Goal: Task Accomplishment & Management: Complete application form

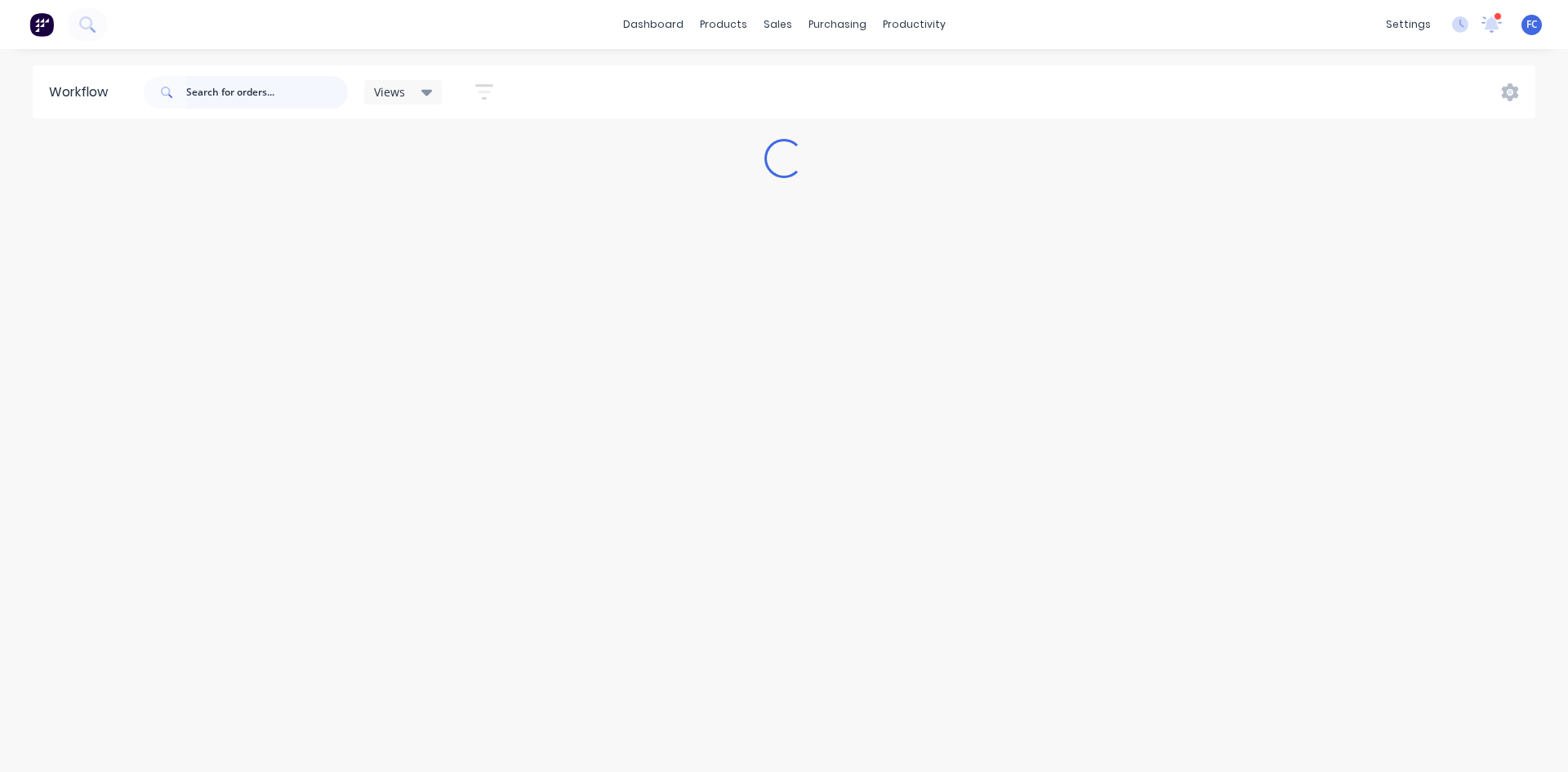
click at [279, 90] on input "text" at bounding box center [267, 92] width 162 height 33
type input "metaltrendz"
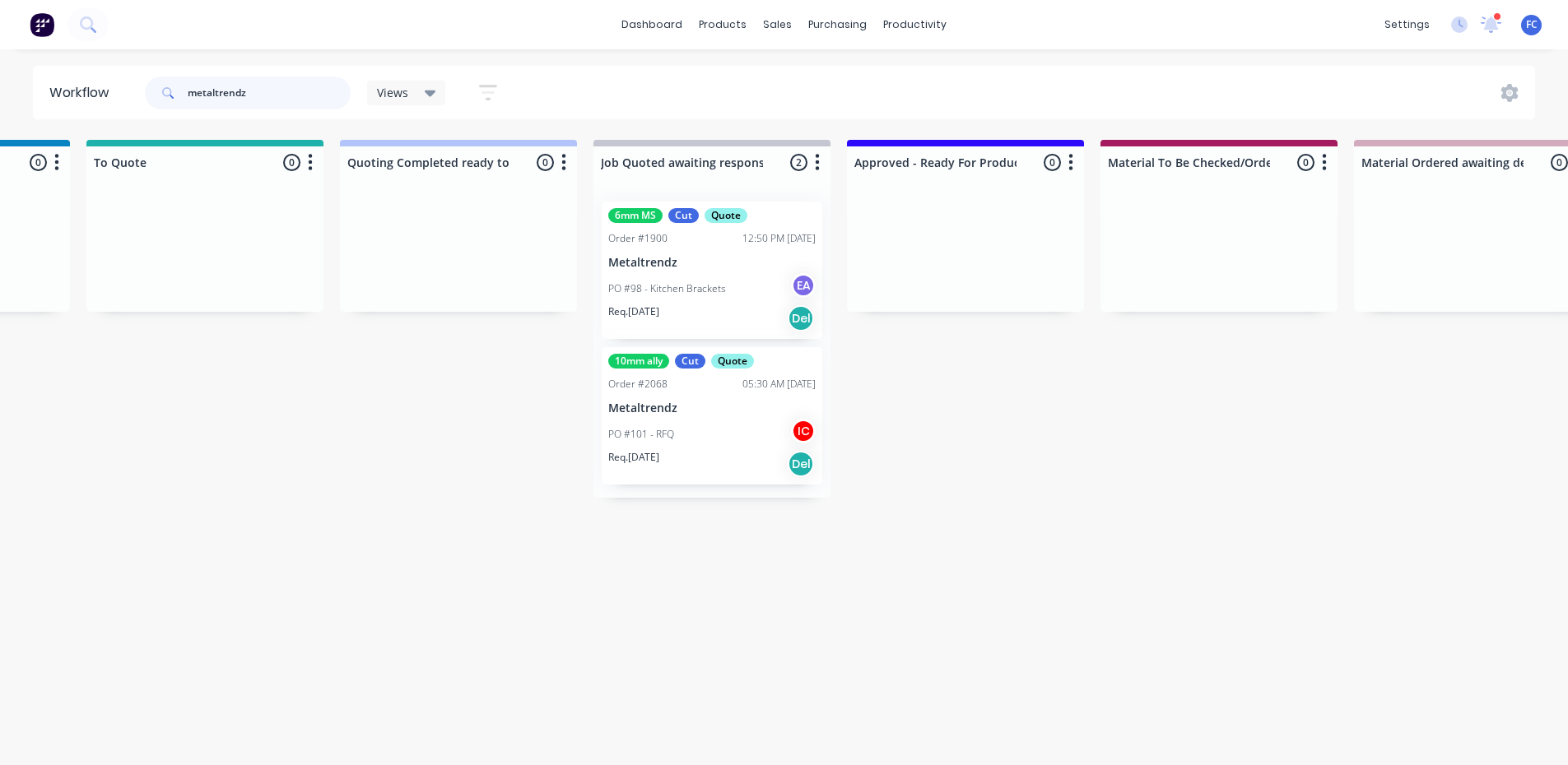
scroll to position [0, 1319]
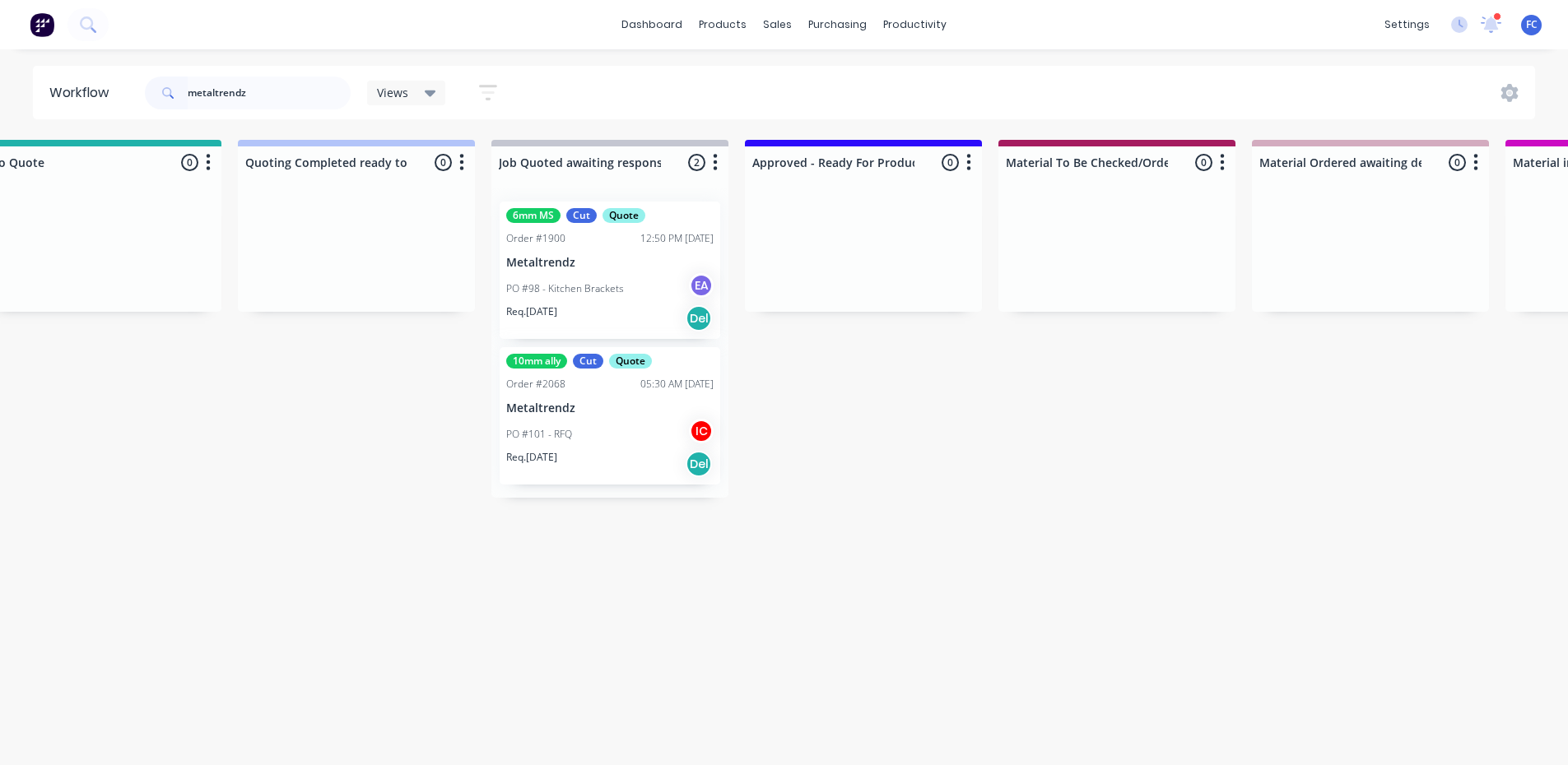
click at [543, 266] on p "Metaltrendz" at bounding box center [609, 263] width 207 height 14
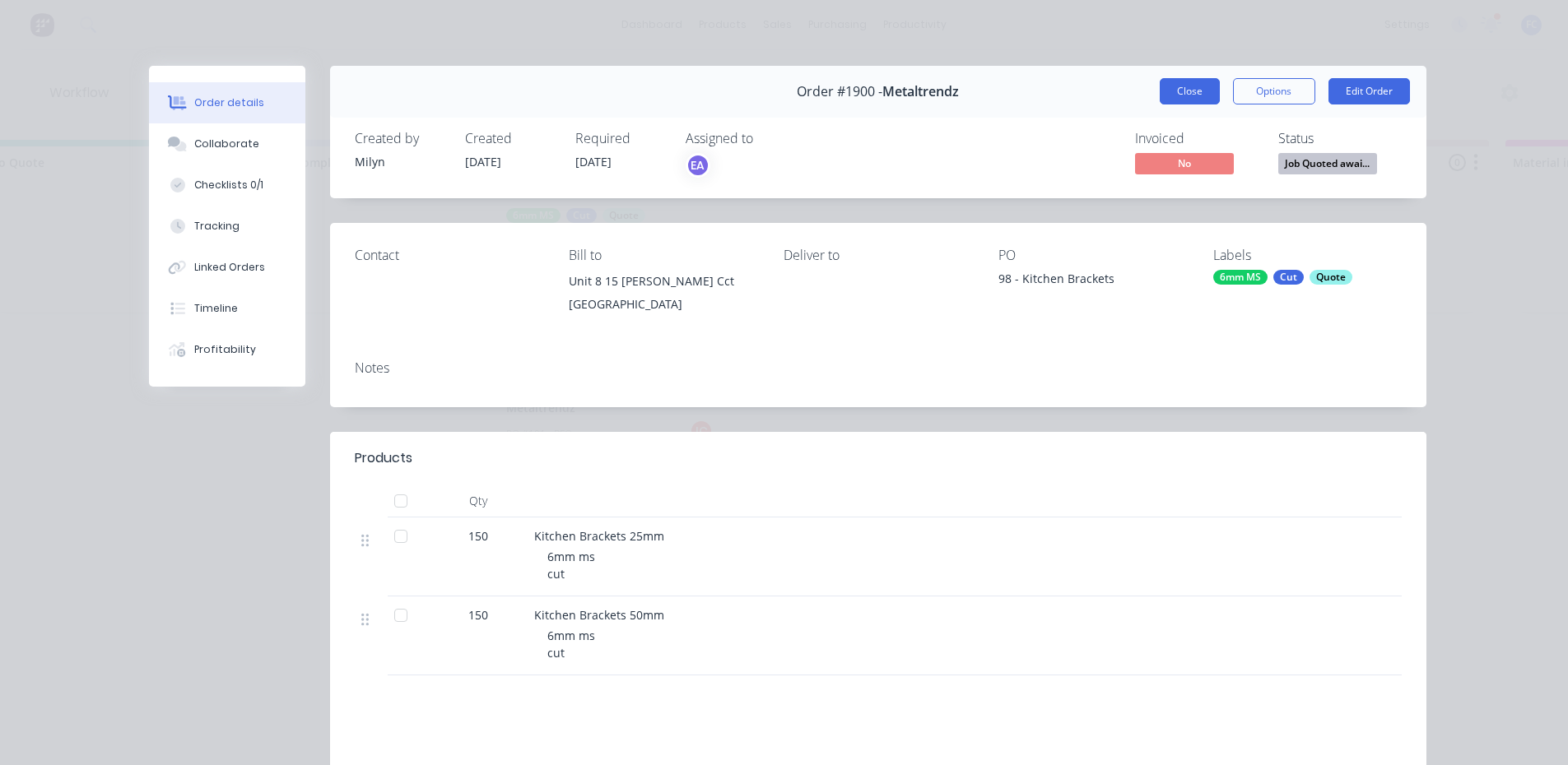
click at [1177, 89] on button "Close" at bounding box center [1189, 90] width 60 height 26
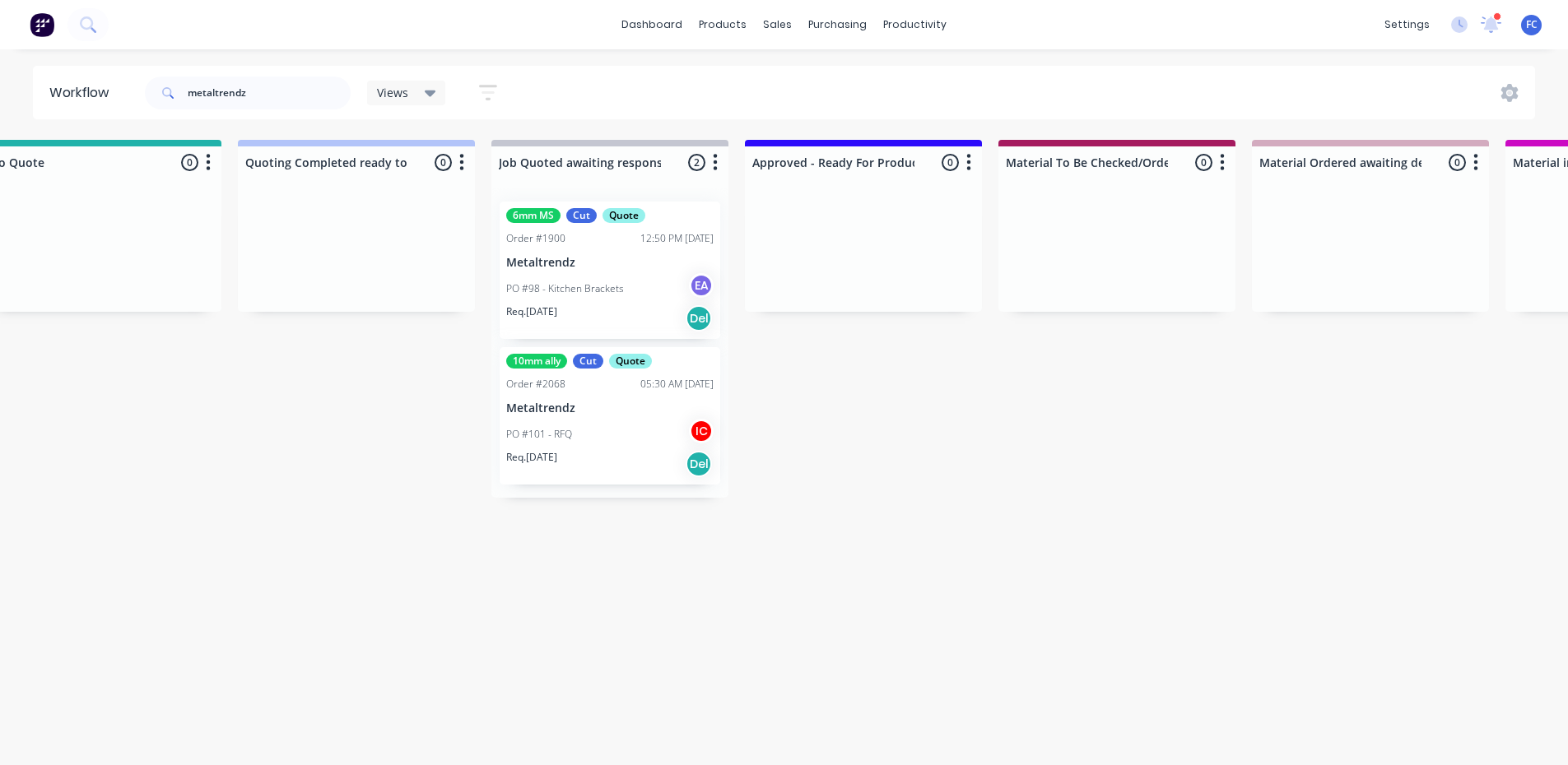
click at [591, 419] on div "PO #101 - RFQ IC" at bounding box center [609, 434] width 207 height 31
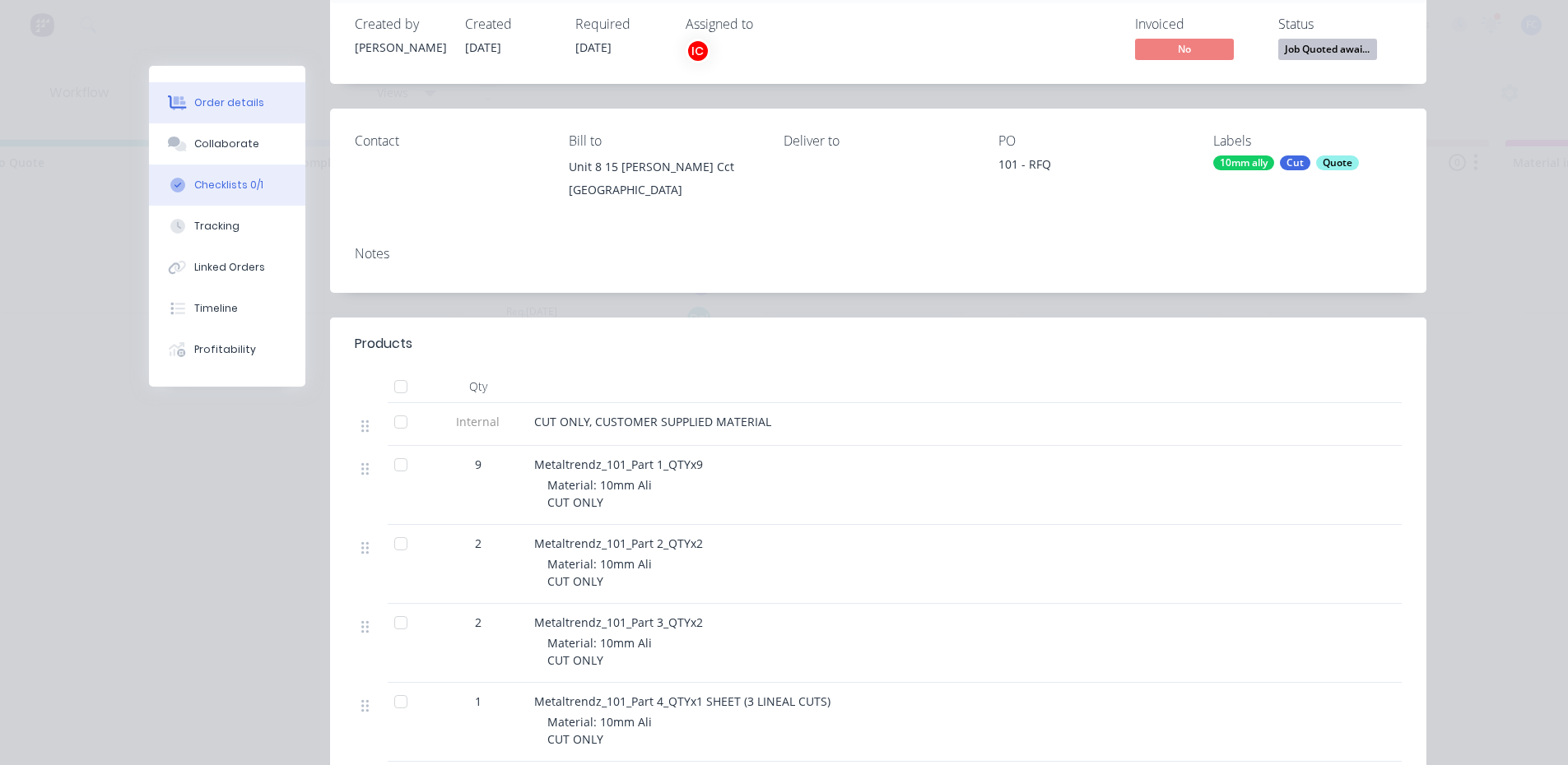
scroll to position [82, 0]
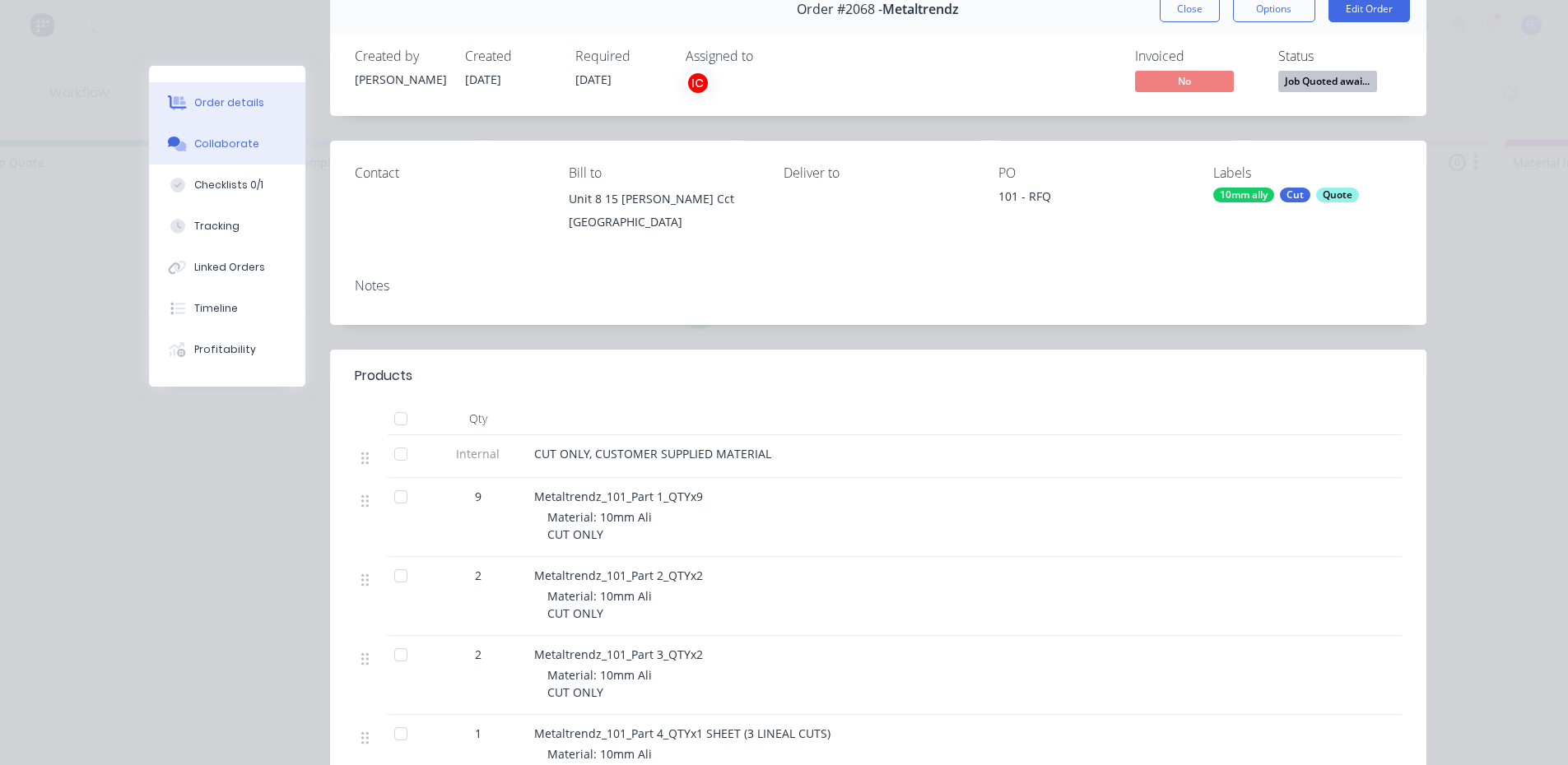
click at [210, 142] on div "Collaborate" at bounding box center [227, 143] width 65 height 15
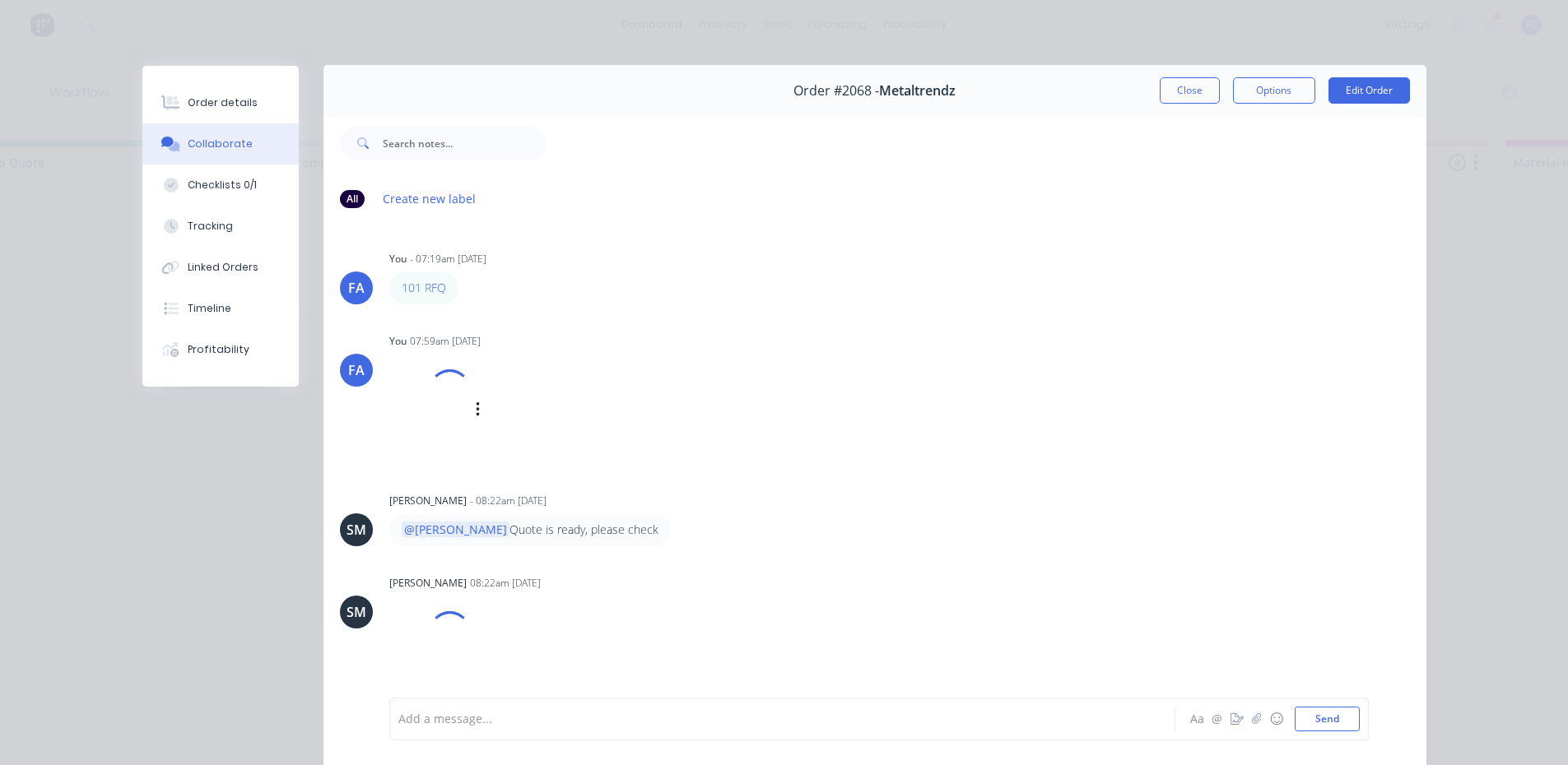
scroll to position [0, 0]
click at [1169, 84] on button "Close" at bounding box center [1189, 90] width 60 height 26
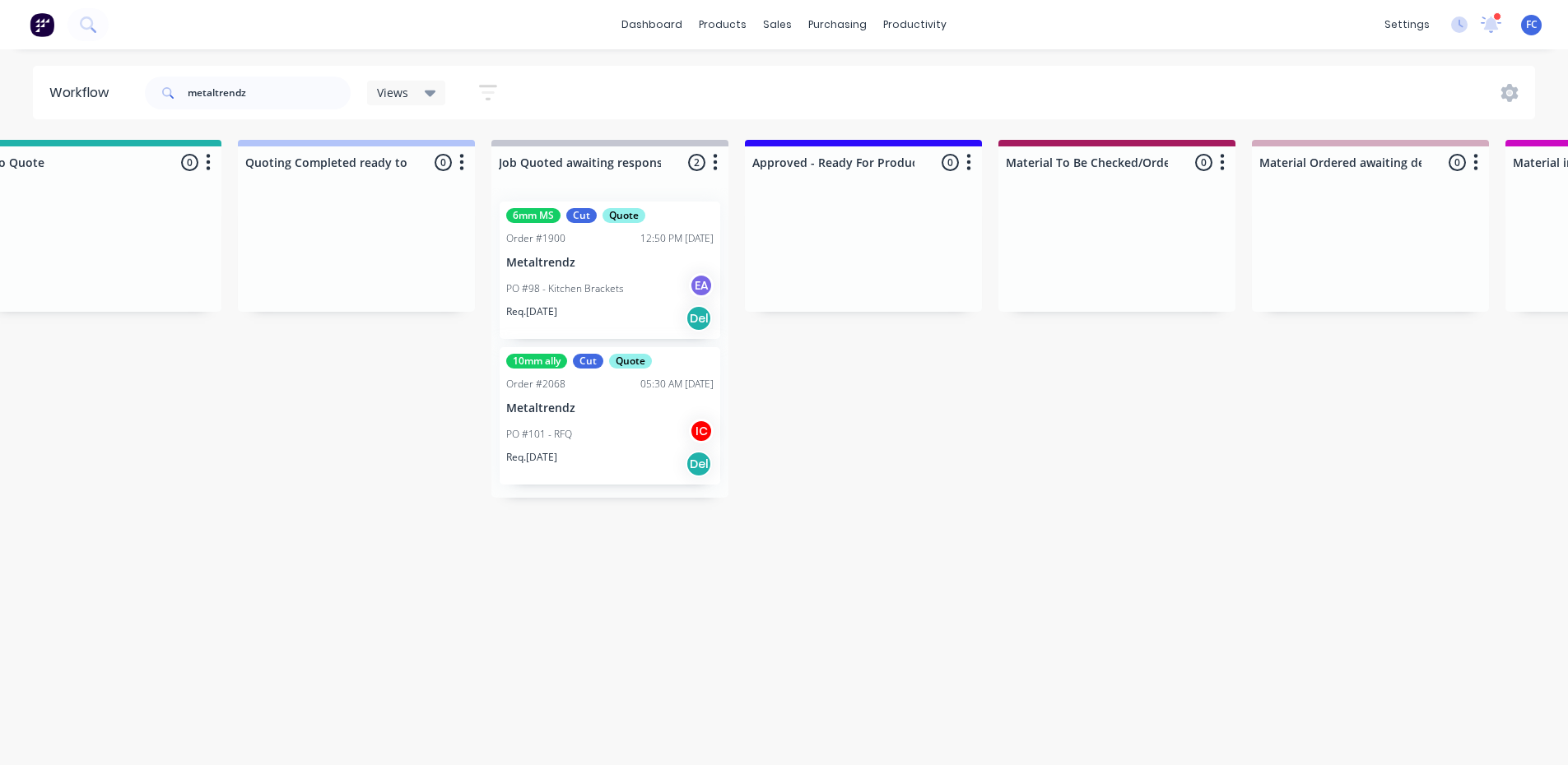
click at [610, 260] on p "Metaltrendz" at bounding box center [609, 263] width 207 height 14
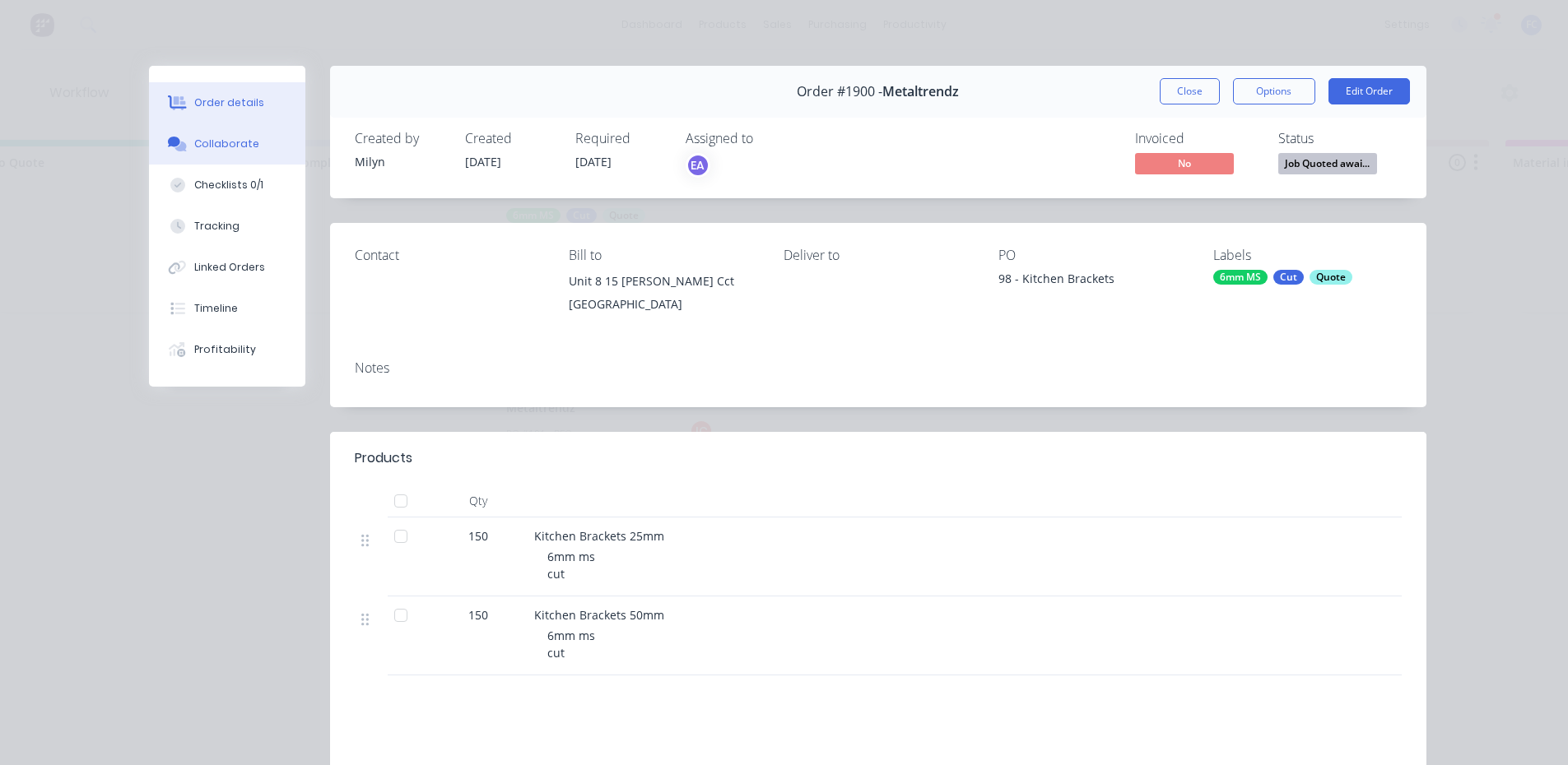
click at [217, 144] on div "Collaborate" at bounding box center [227, 143] width 65 height 15
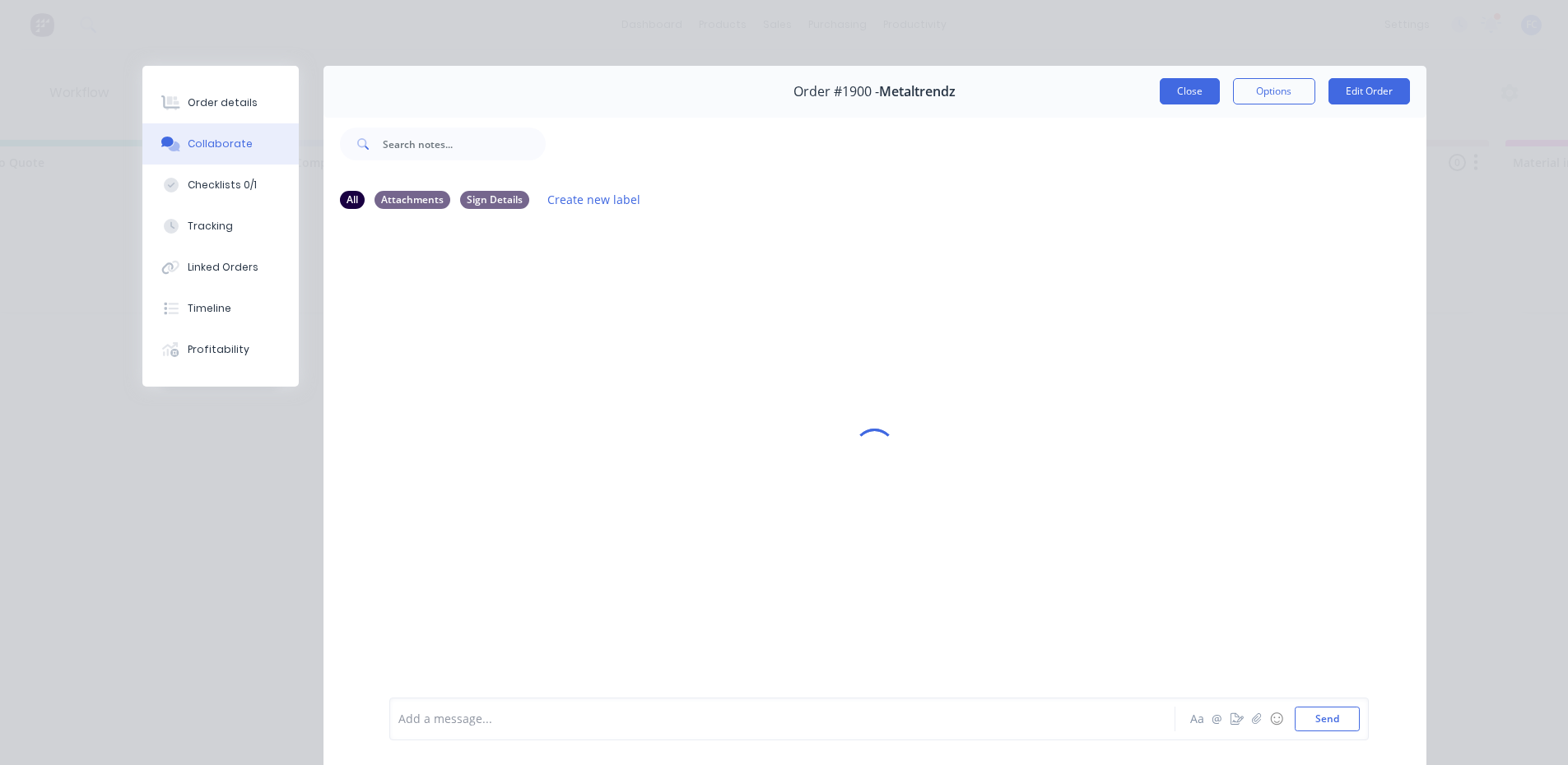
click at [1180, 88] on button "Close" at bounding box center [1189, 90] width 60 height 26
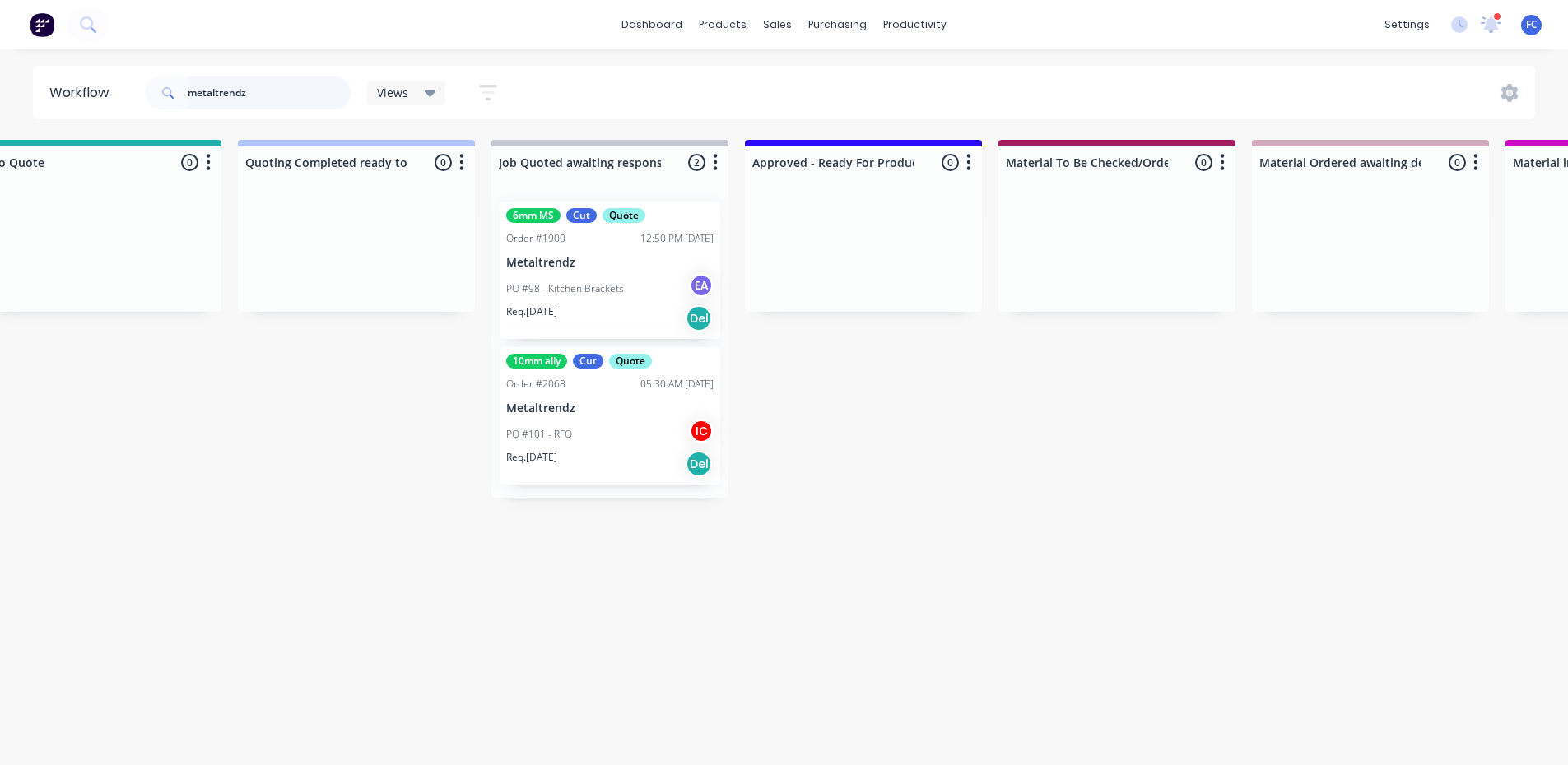
drag, startPoint x: 221, startPoint y: 98, endPoint x: 166, endPoint y: 95, distance: 55.1
click at [172, 97] on div "metaltrendz" at bounding box center [248, 92] width 206 height 33
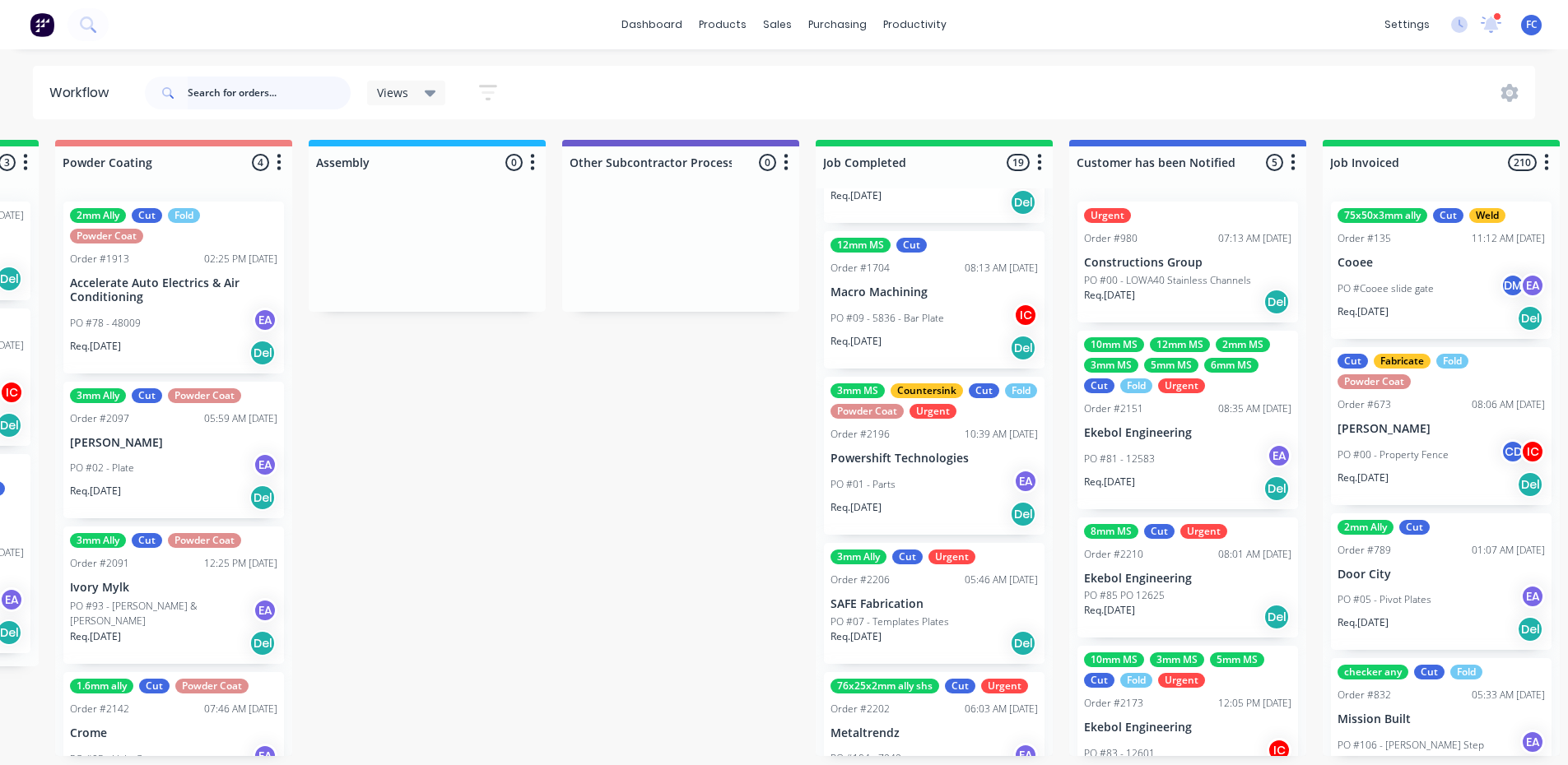
scroll to position [2332, 0]
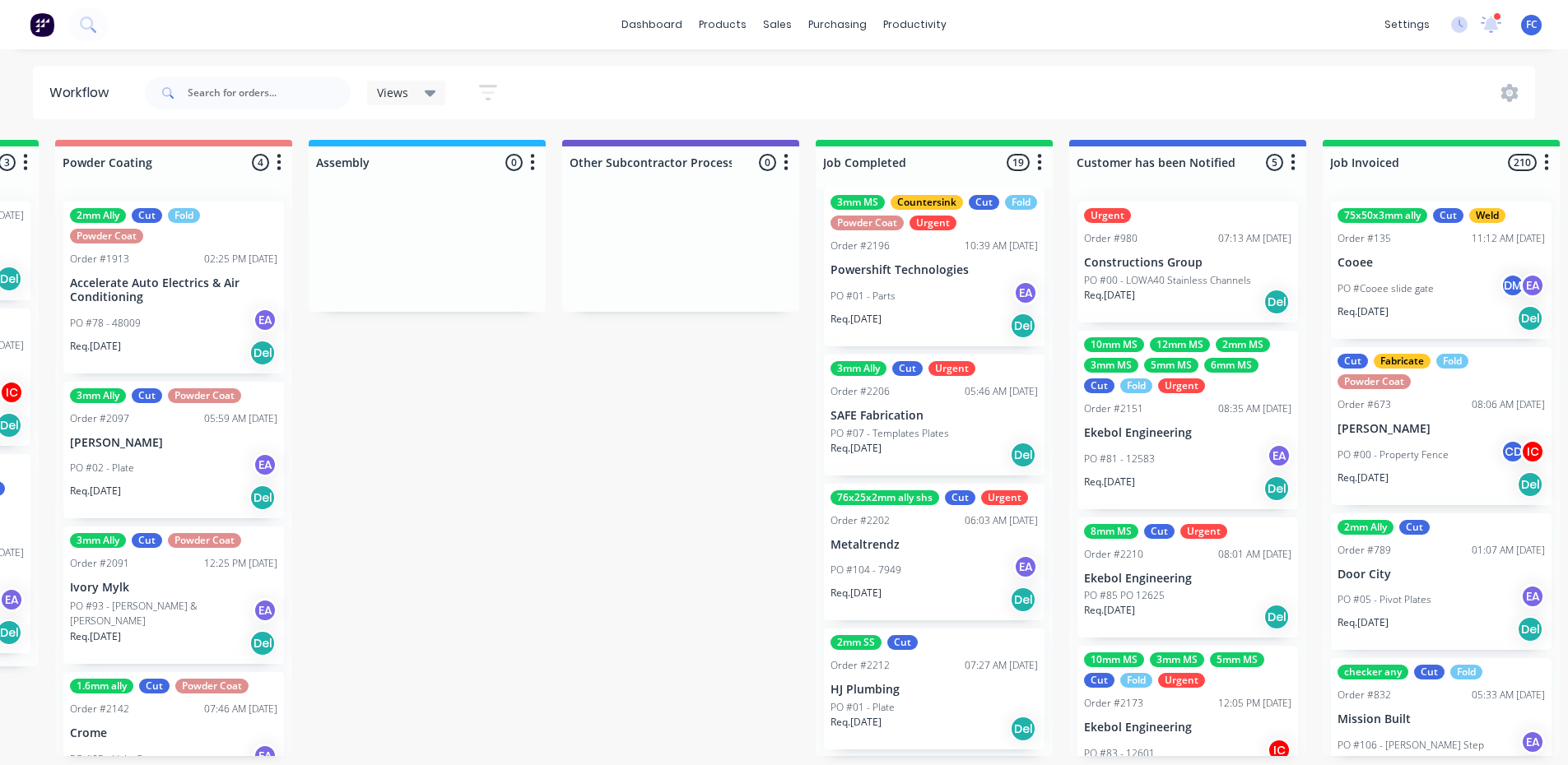
click at [883, 540] on p "Metaltrendz" at bounding box center [934, 546] width 207 height 14
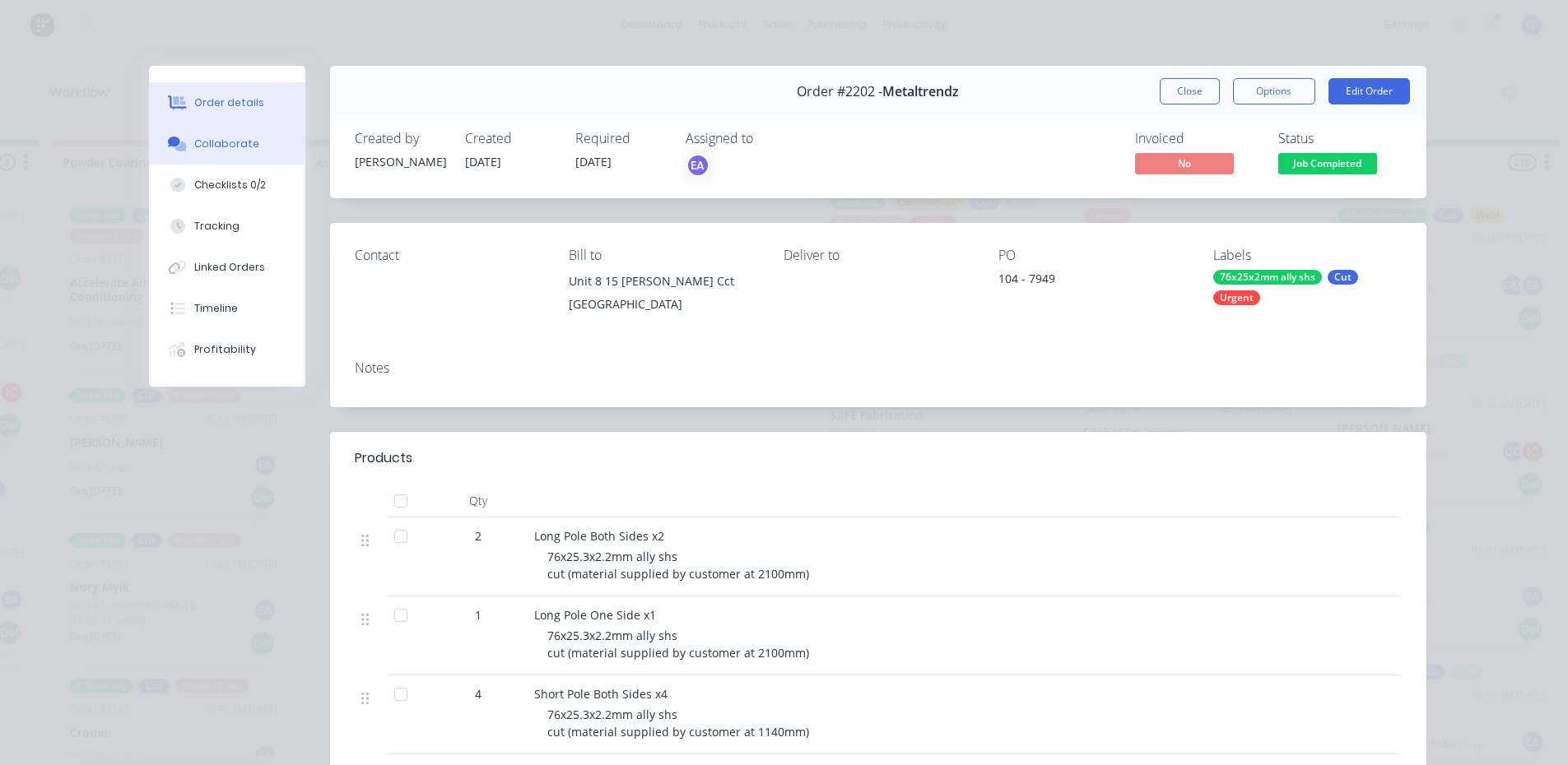
click at [197, 156] on button "Collaborate" at bounding box center [227, 144] width 157 height 41
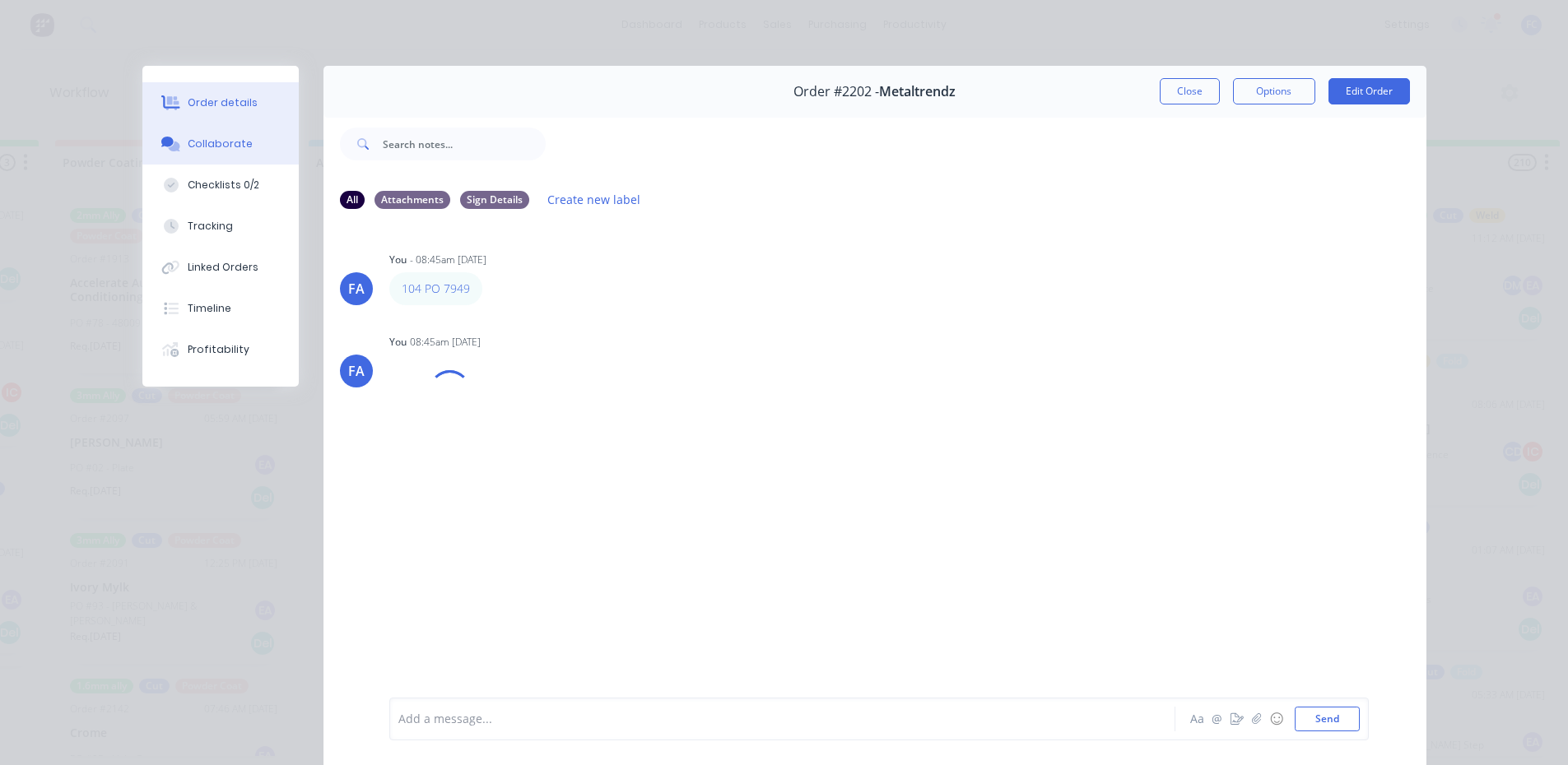
click at [217, 99] on div "Order details" at bounding box center [222, 103] width 70 height 15
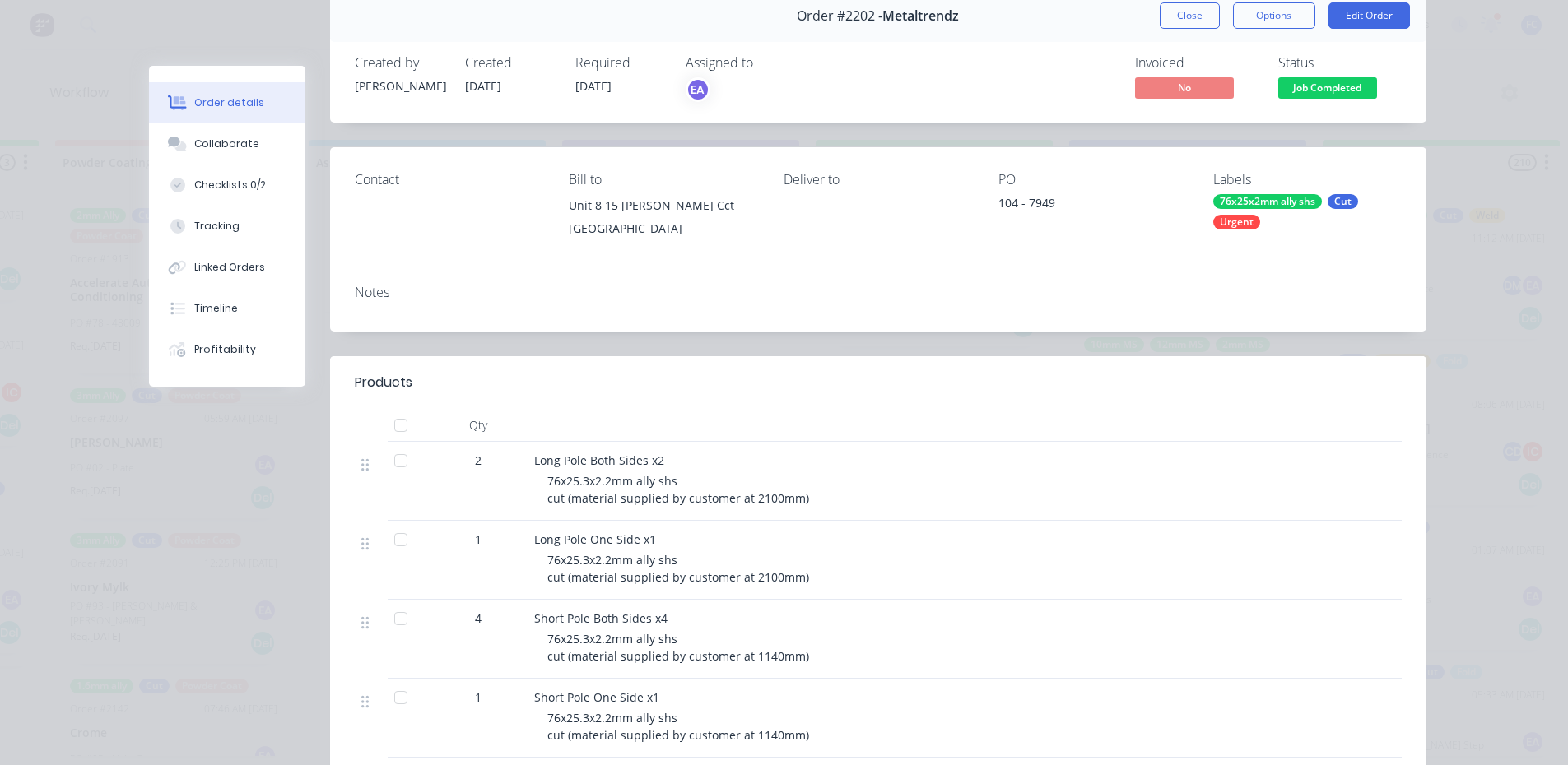
scroll to position [82, 0]
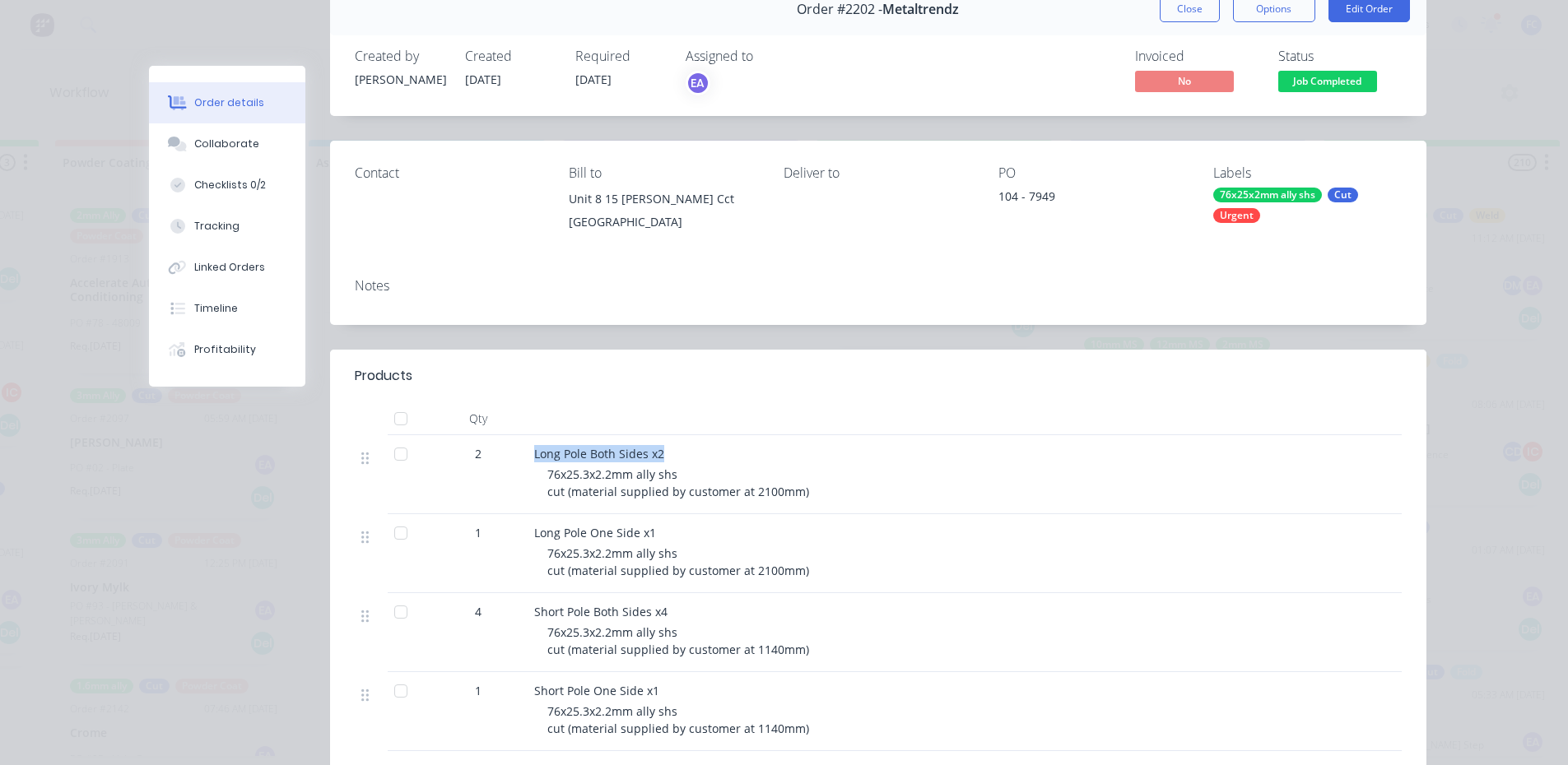
drag, startPoint x: 666, startPoint y: 455, endPoint x: 525, endPoint y: 450, distance: 141.1
click at [528, 450] on div "Long Pole Both Sides x2 76x25.3x2.2mm ally shs cut (material supplied by custom…" at bounding box center [857, 475] width 659 height 79
copy span "Long Pole Both Sides x2"
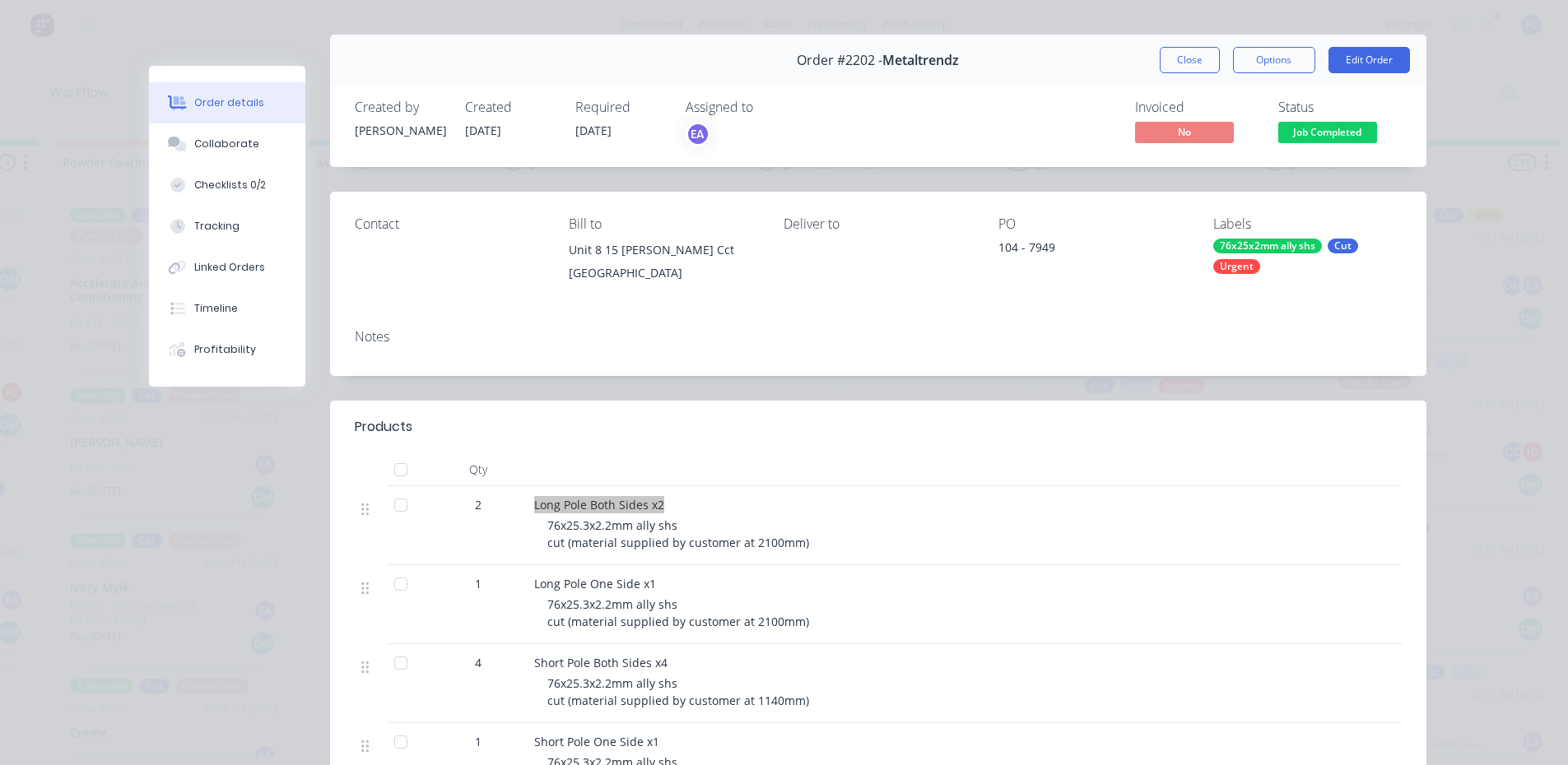
scroll to position [0, 0]
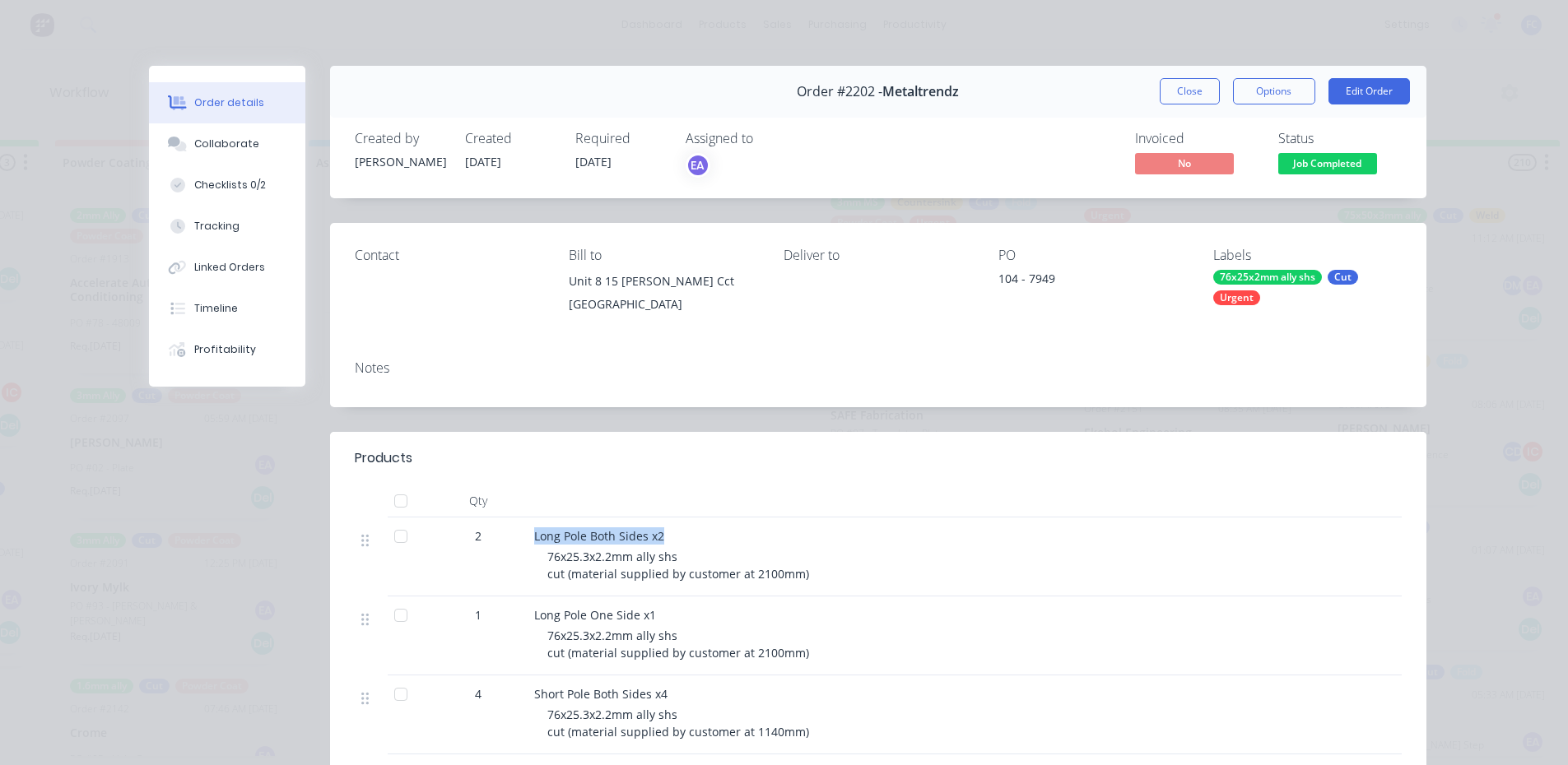
drag, startPoint x: 1175, startPoint y: 97, endPoint x: 1160, endPoint y: 110, distance: 19.8
click at [1175, 97] on button "Close" at bounding box center [1189, 90] width 60 height 26
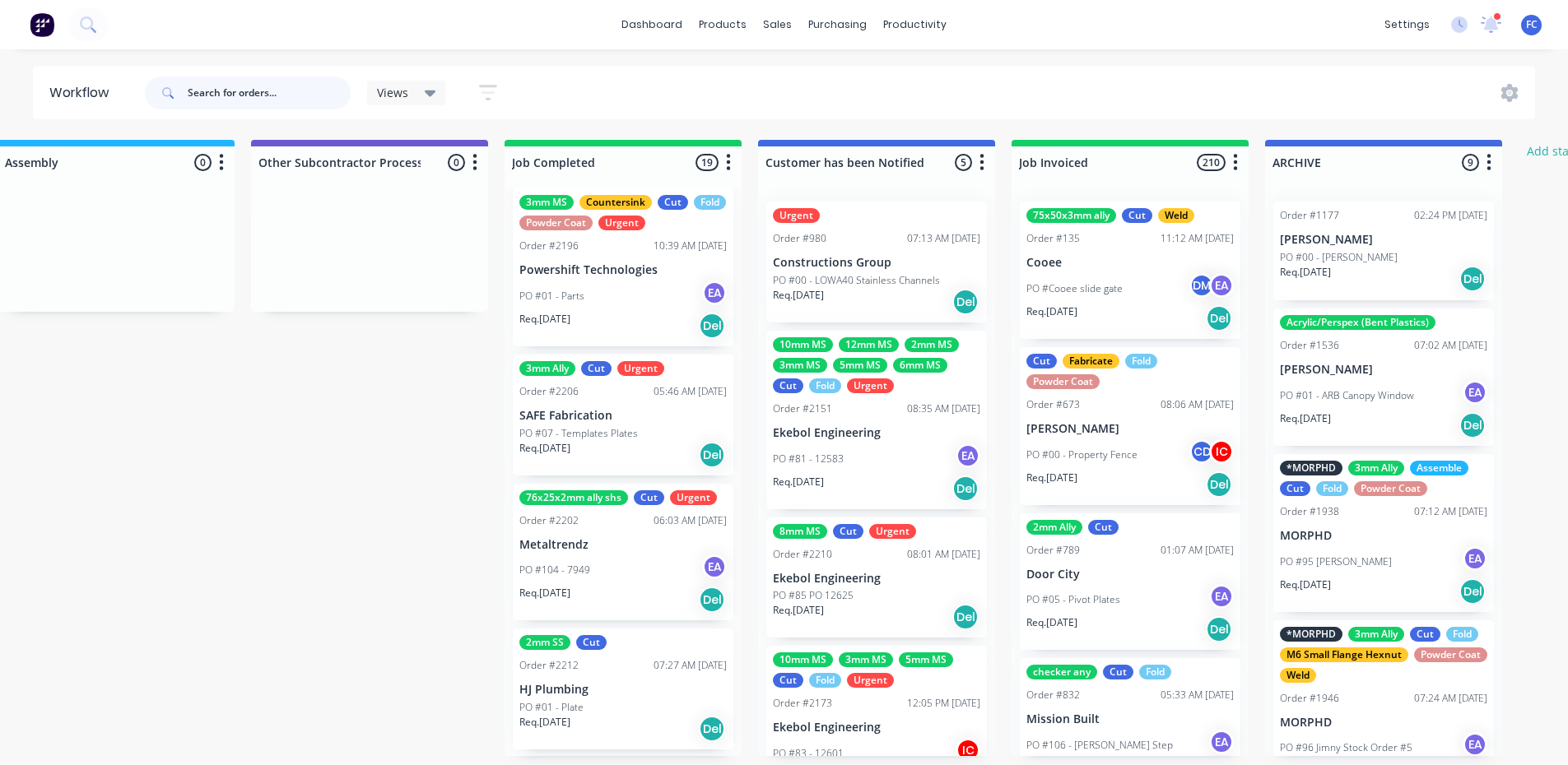
scroll to position [4, 4780]
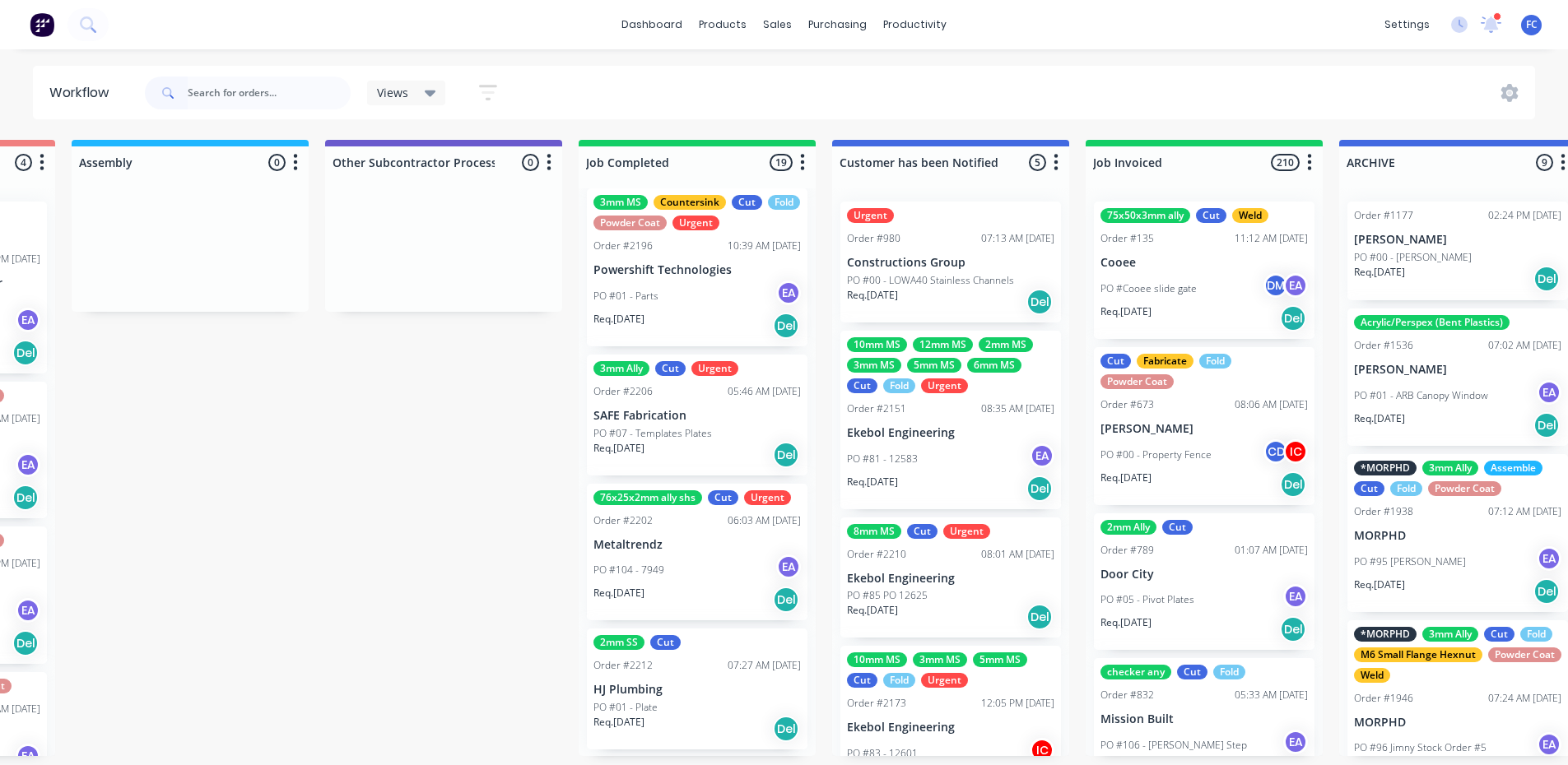
click at [651, 549] on p "Metaltrendz" at bounding box center [696, 546] width 207 height 14
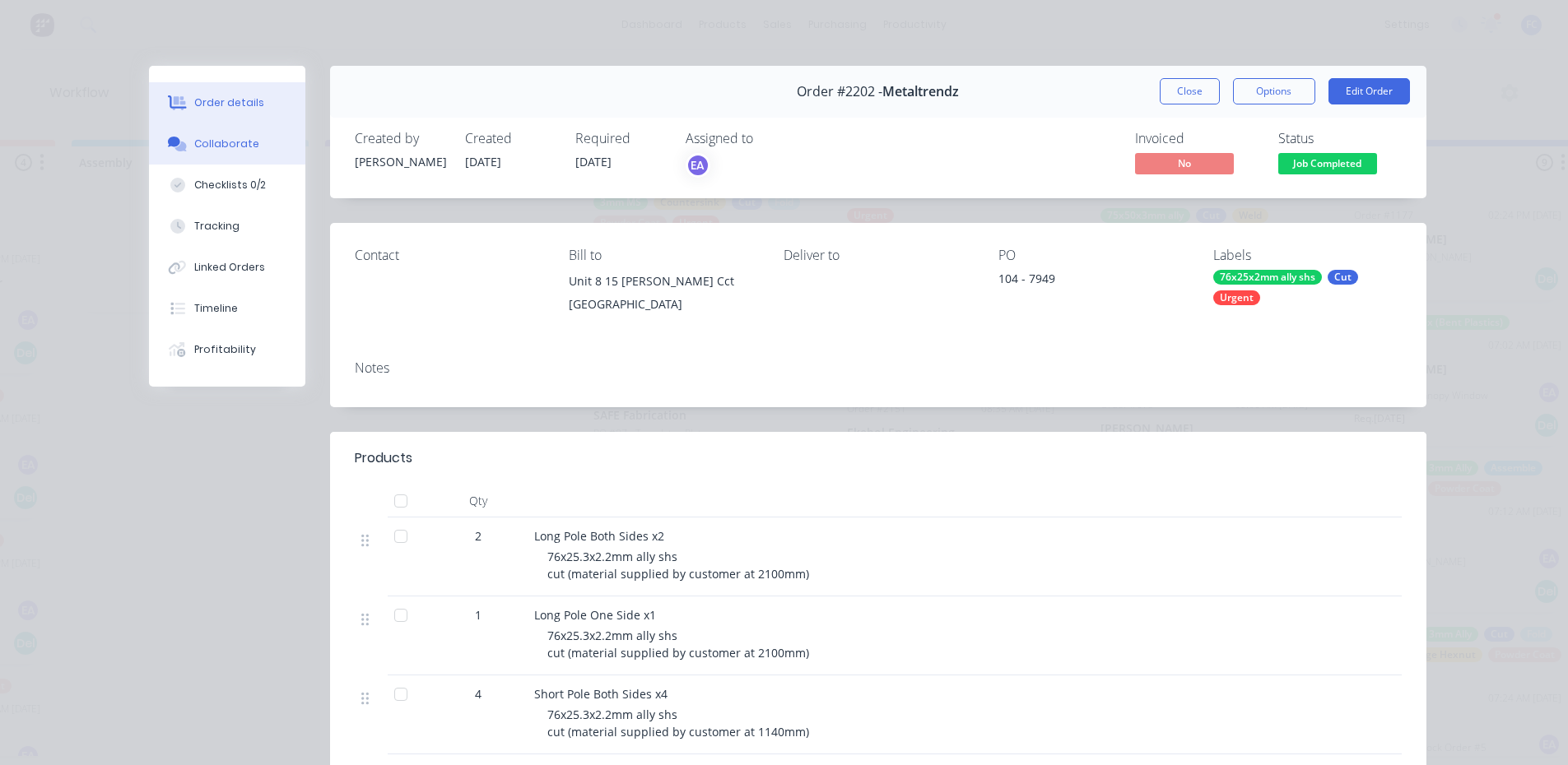
drag, startPoint x: 178, startPoint y: 147, endPoint x: 203, endPoint y: 149, distance: 25.1
click at [179, 147] on icon at bounding box center [180, 146] width 12 height 10
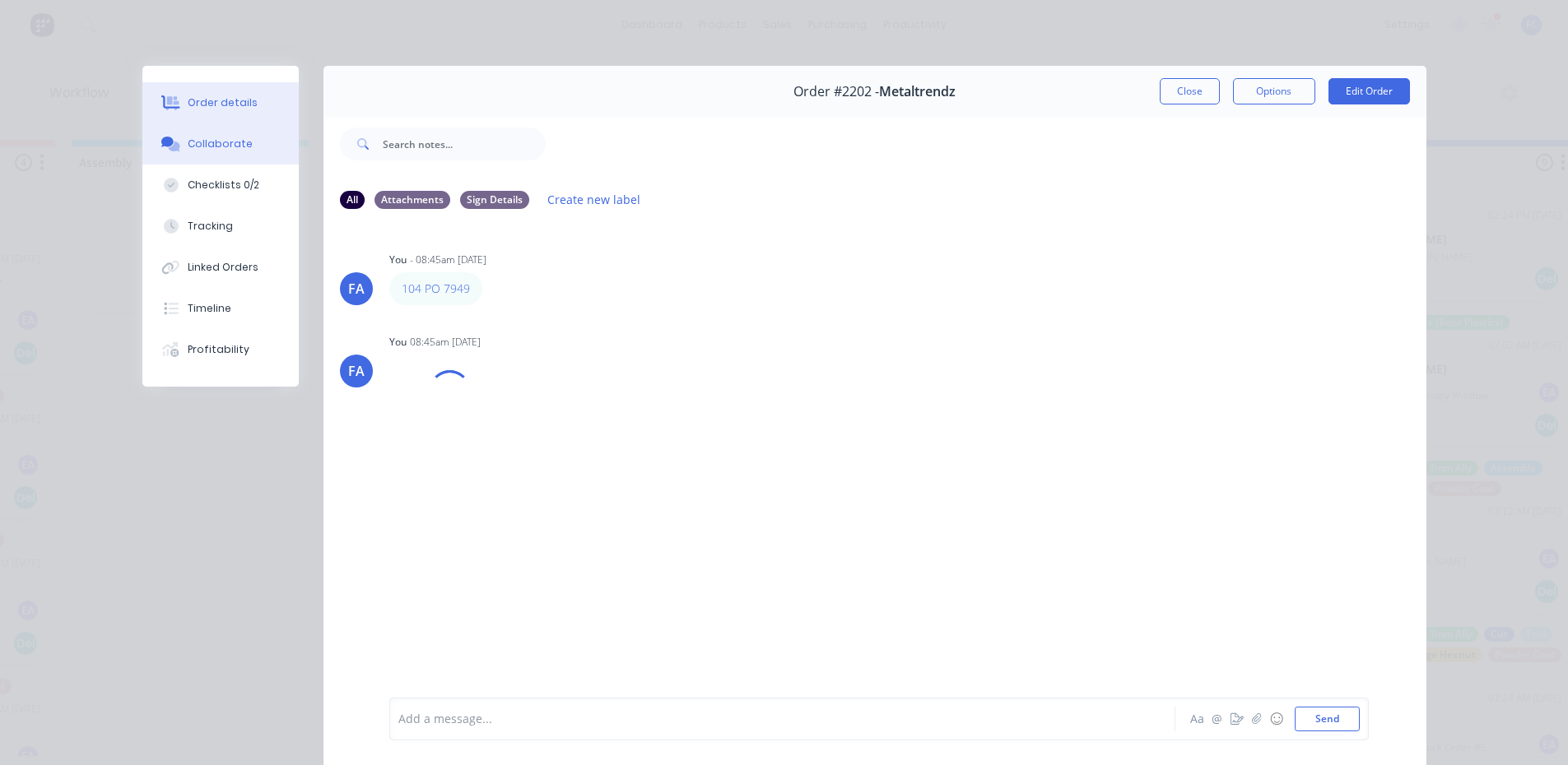
click at [189, 96] on div "Order details" at bounding box center [222, 103] width 70 height 15
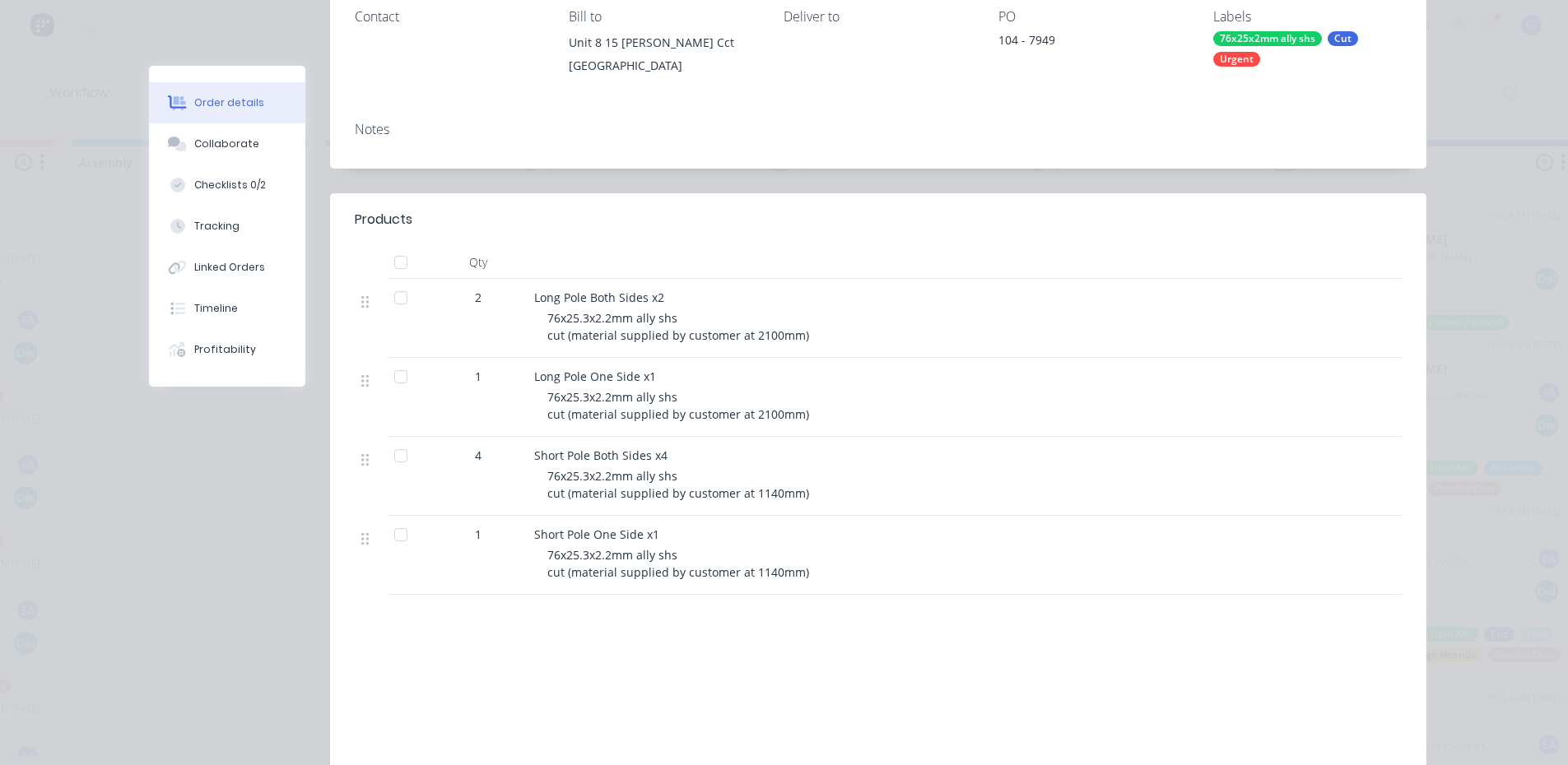
scroll to position [247, 0]
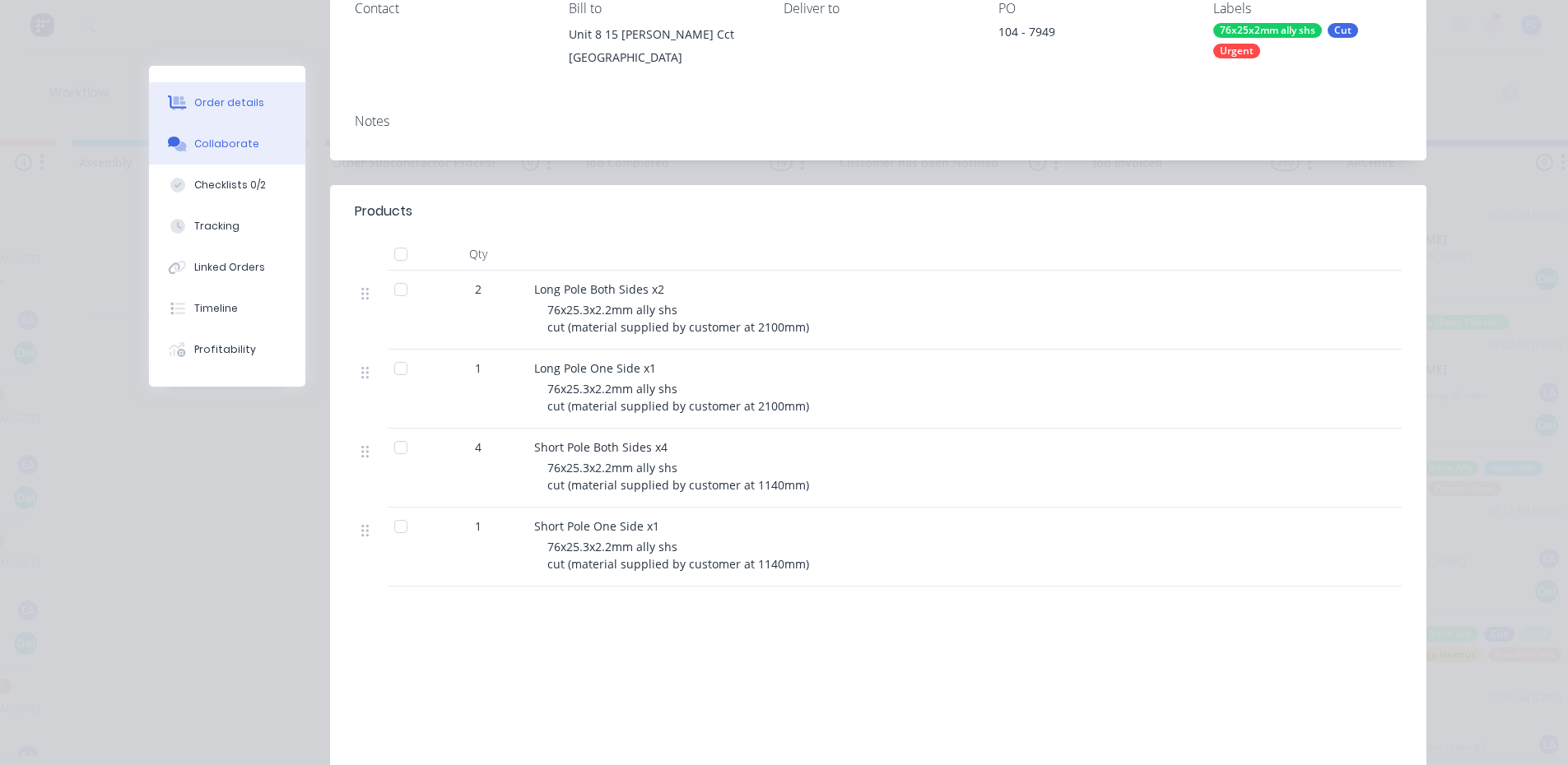
click at [202, 137] on div "Collaborate" at bounding box center [227, 143] width 65 height 15
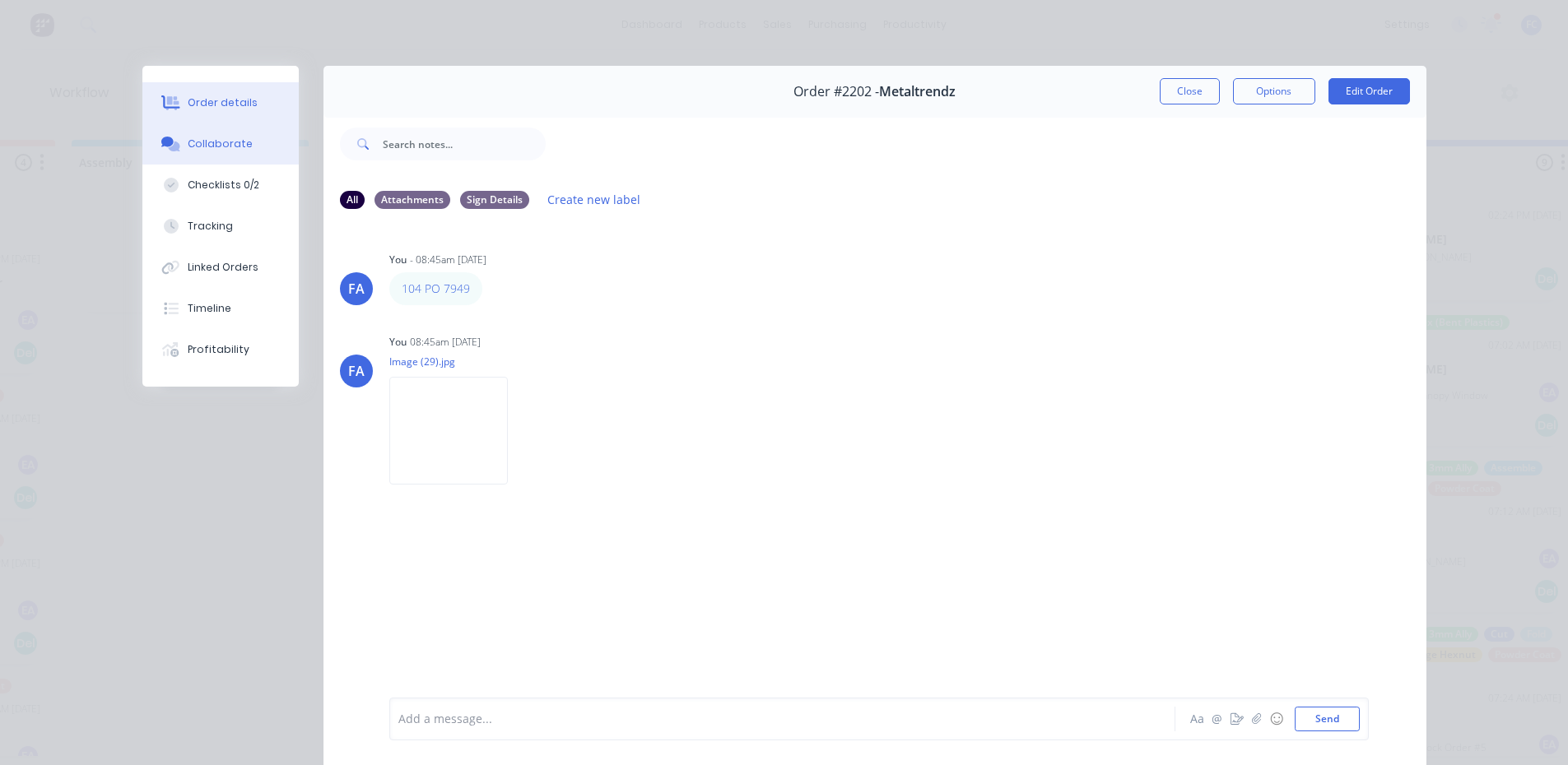
click at [221, 97] on div "Order details" at bounding box center [222, 103] width 70 height 15
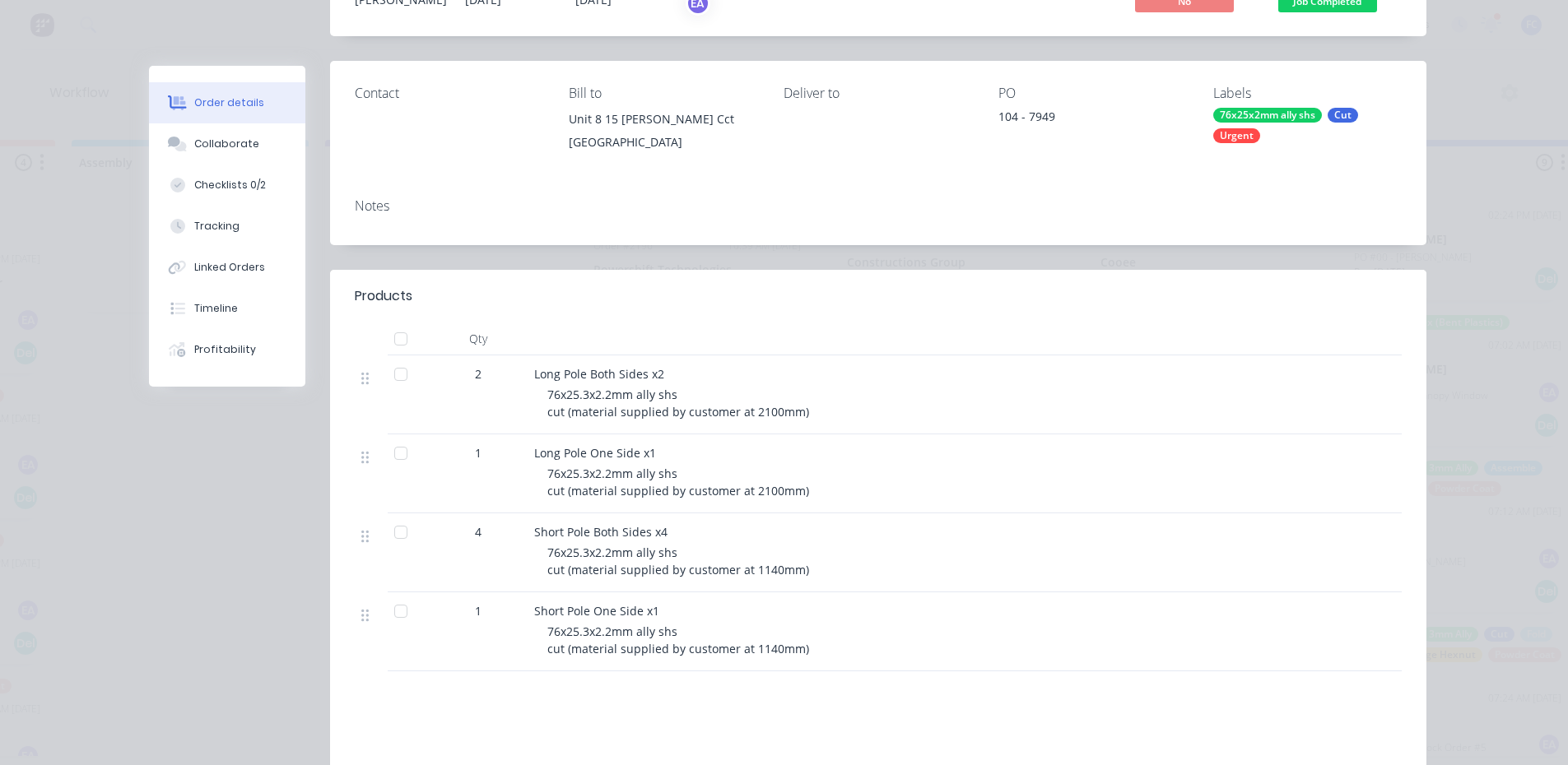
scroll to position [165, 0]
drag, startPoint x: 672, startPoint y: 535, endPoint x: 519, endPoint y: 537, distance: 153.0
click at [519, 537] on div "4 Short Pole Both Sides x4 76x25.3x2.2mm ally shs cut (material supplied by cus…" at bounding box center [878, 550] width 1047 height 79
copy div "Short Pole Both Sides x4"
click at [658, 606] on div "Short Pole One Side x1" at bounding box center [857, 608] width 645 height 17
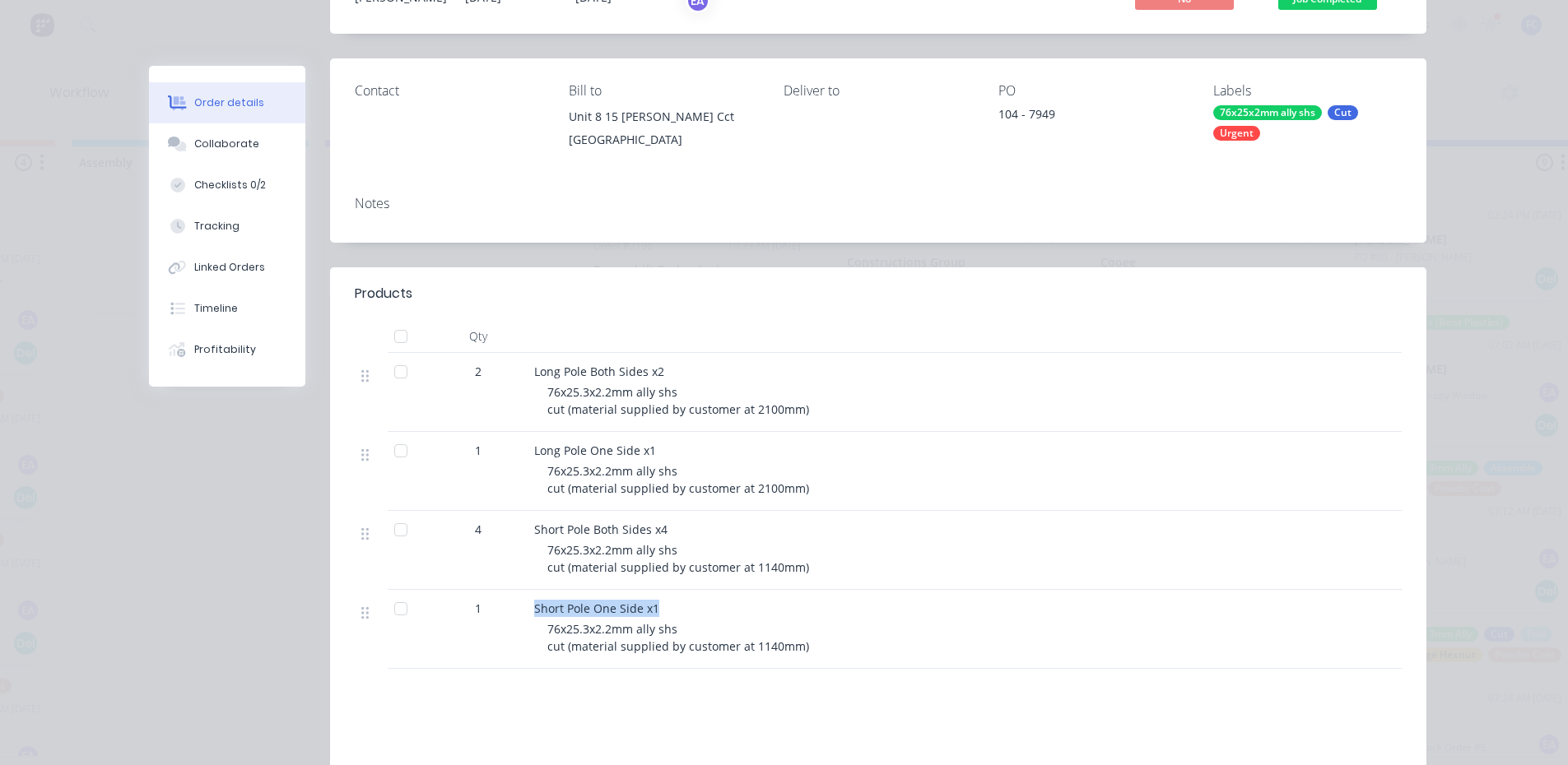
drag, startPoint x: 650, startPoint y: 606, endPoint x: 514, endPoint y: 593, distance: 136.6
click at [514, 593] on div "1 Short Pole One Side x1 76x25.3x2.2mm ally shs cut (material supplied by custo…" at bounding box center [878, 630] width 1047 height 79
copy div "Short Pole One Side x1"
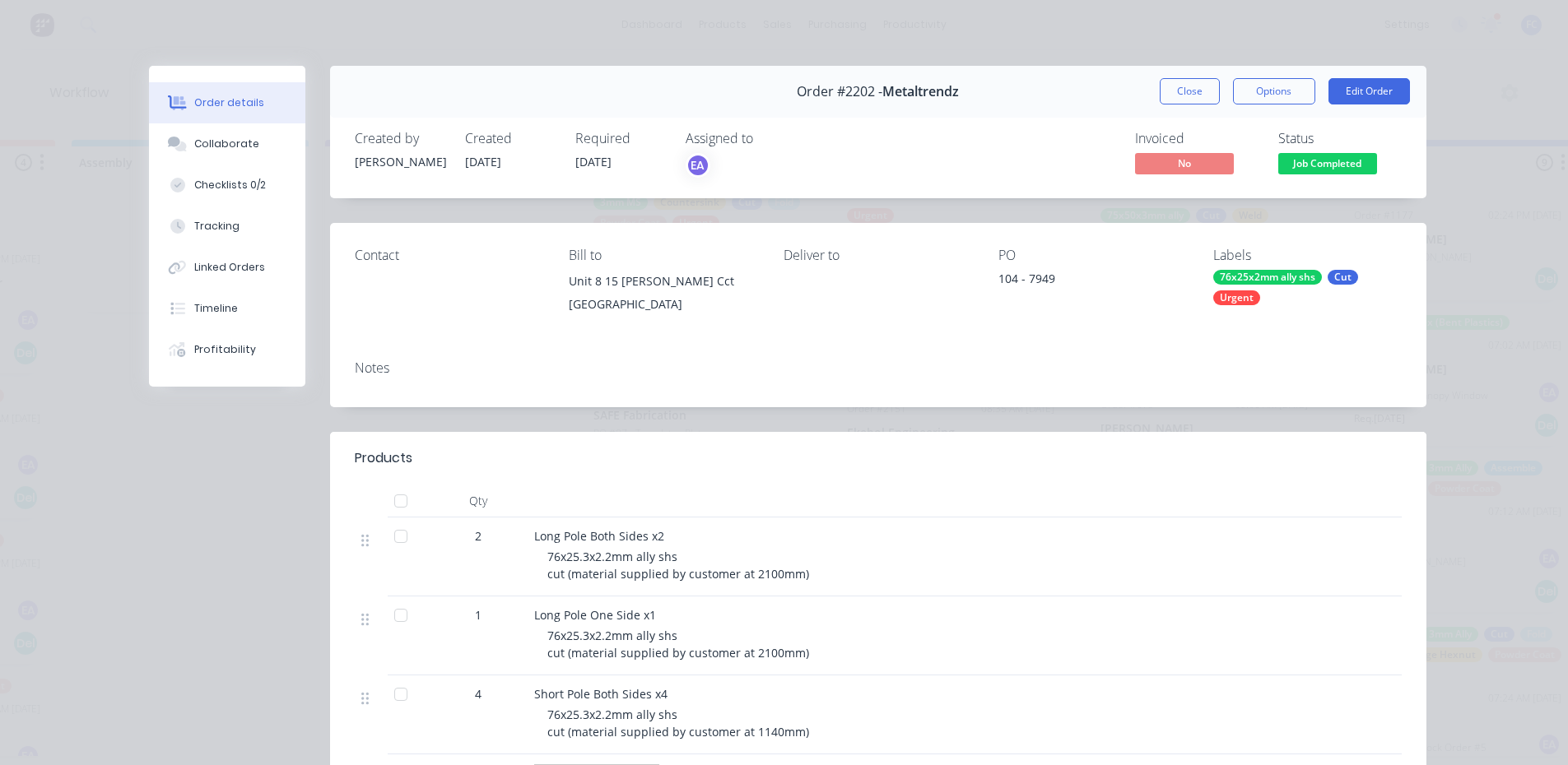
scroll to position [0, 4780]
drag, startPoint x: 1167, startPoint y: 96, endPoint x: 1109, endPoint y: 150, distance: 79.2
click at [1167, 96] on button "Close" at bounding box center [1189, 90] width 60 height 26
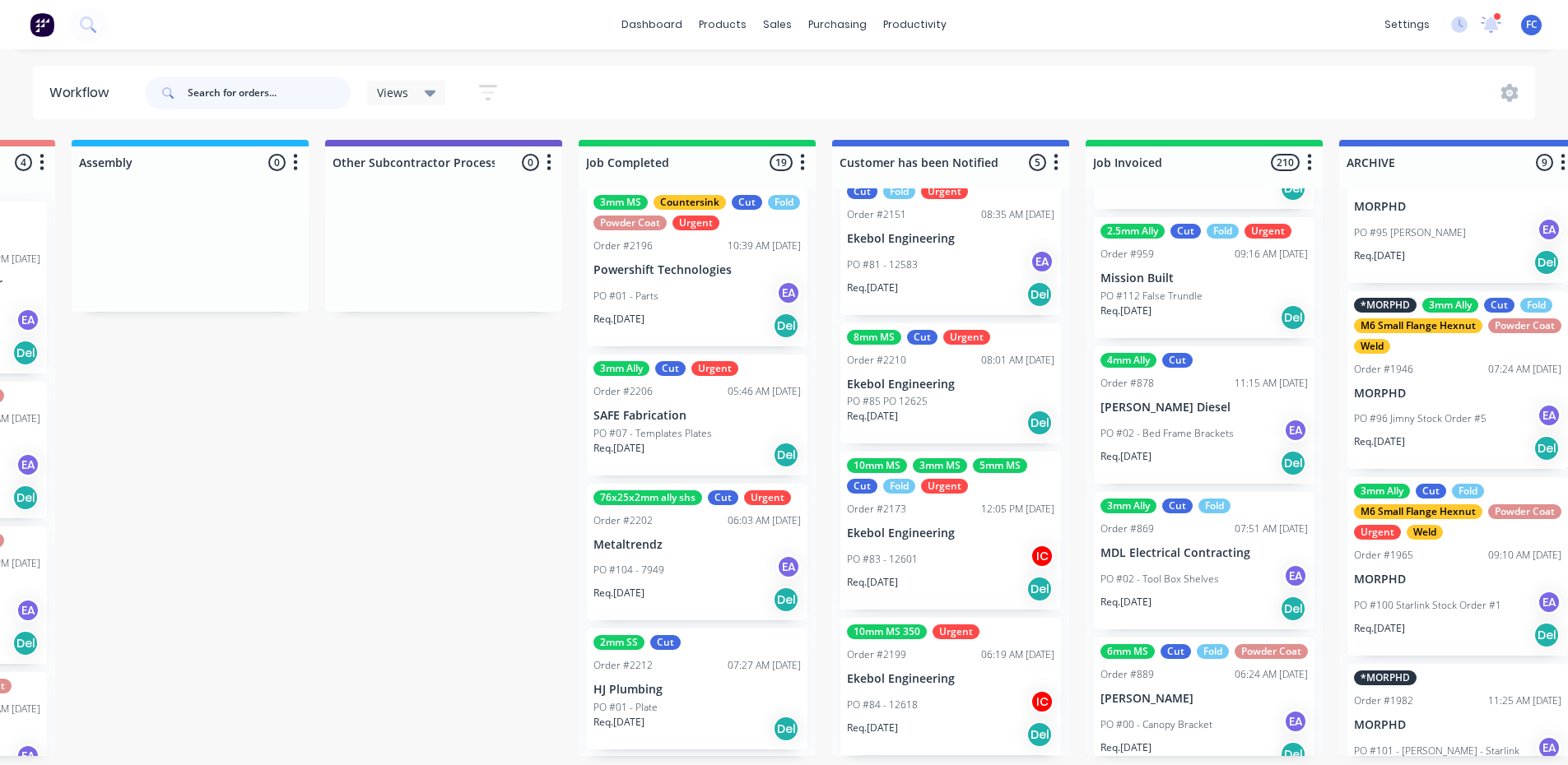
scroll to position [4, 4780]
click at [657, 573] on p "PO #104 - 7949" at bounding box center [628, 570] width 71 height 15
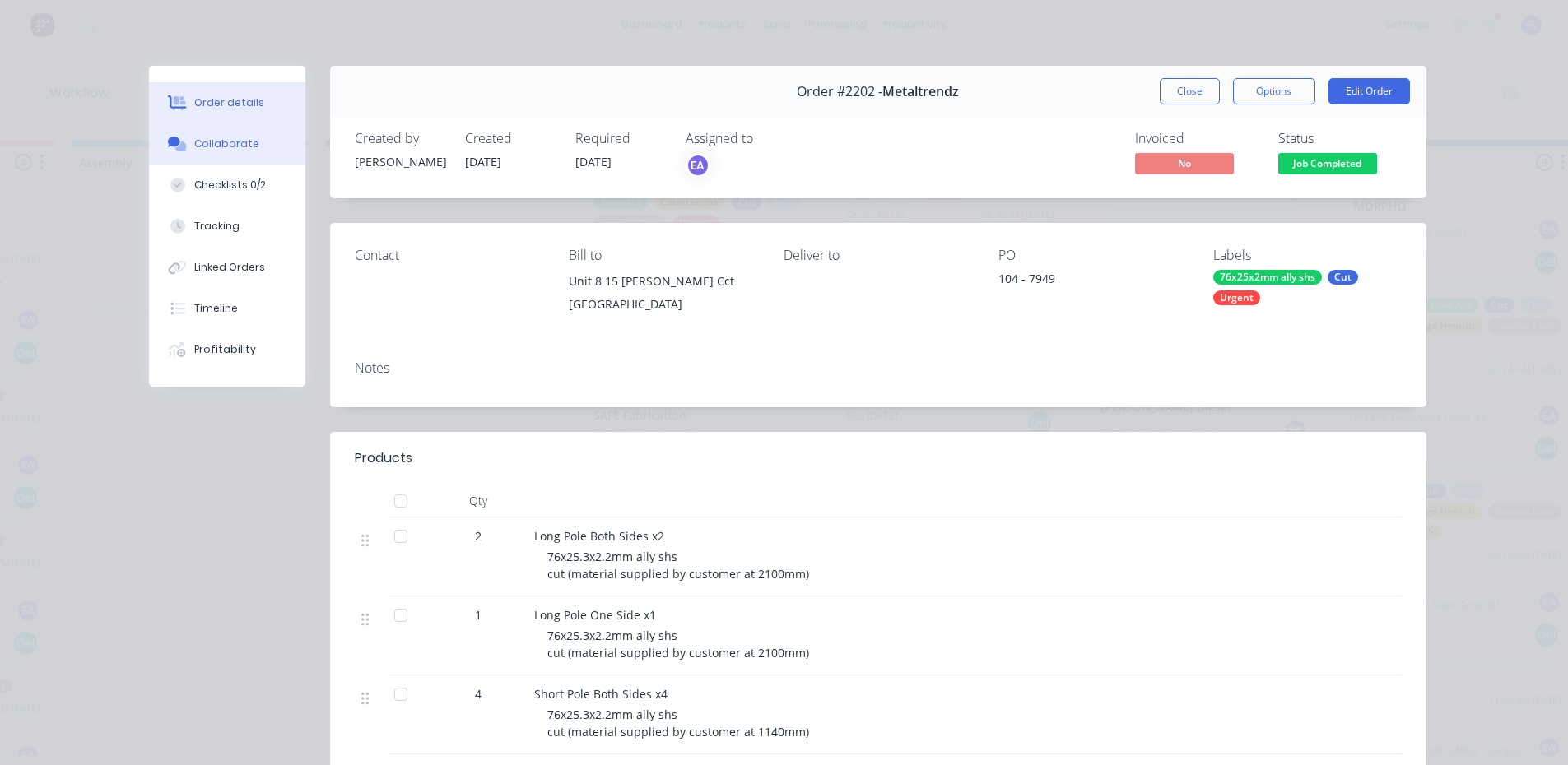
drag, startPoint x: 187, startPoint y: 139, endPoint x: 200, endPoint y: 144, distance: 13.9
click at [188, 136] on button "Collaborate" at bounding box center [227, 144] width 157 height 41
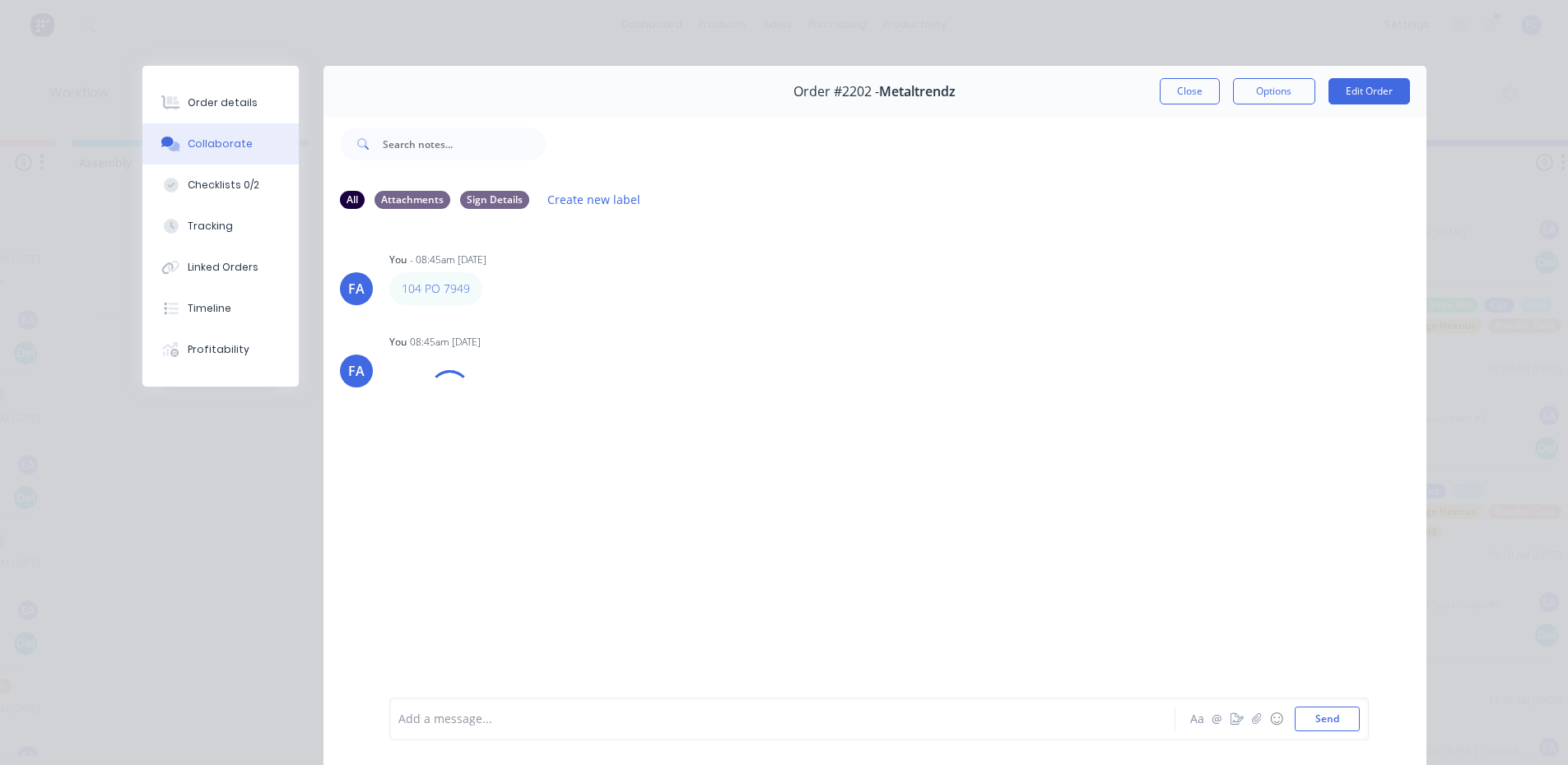
scroll to position [0, 4780]
click at [213, 102] on div "Order details" at bounding box center [222, 103] width 70 height 15
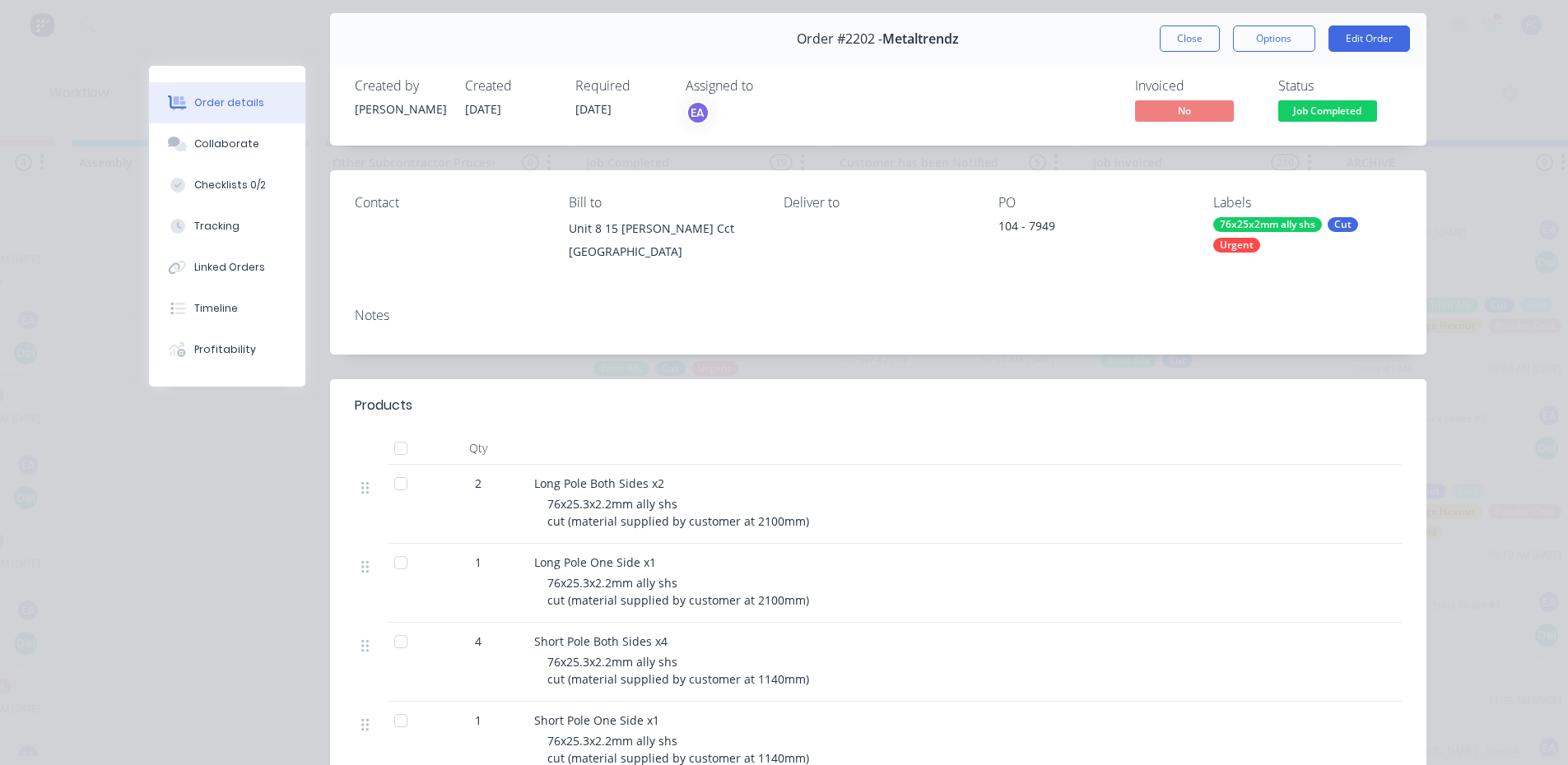
scroll to position [0, 0]
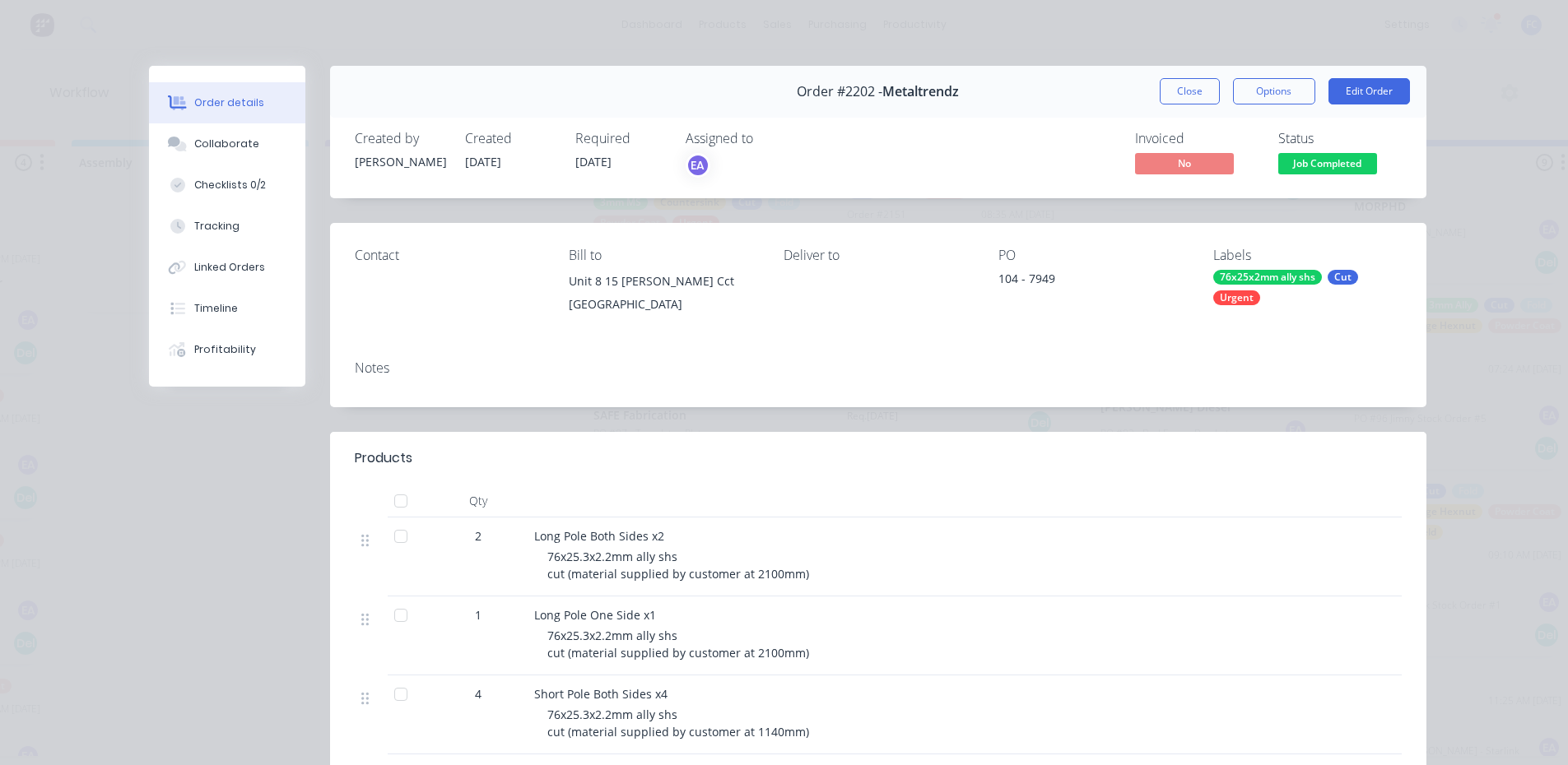
drag, startPoint x: 1175, startPoint y: 92, endPoint x: 917, endPoint y: 259, distance: 307.3
click at [1175, 92] on button "Close" at bounding box center [1189, 90] width 60 height 26
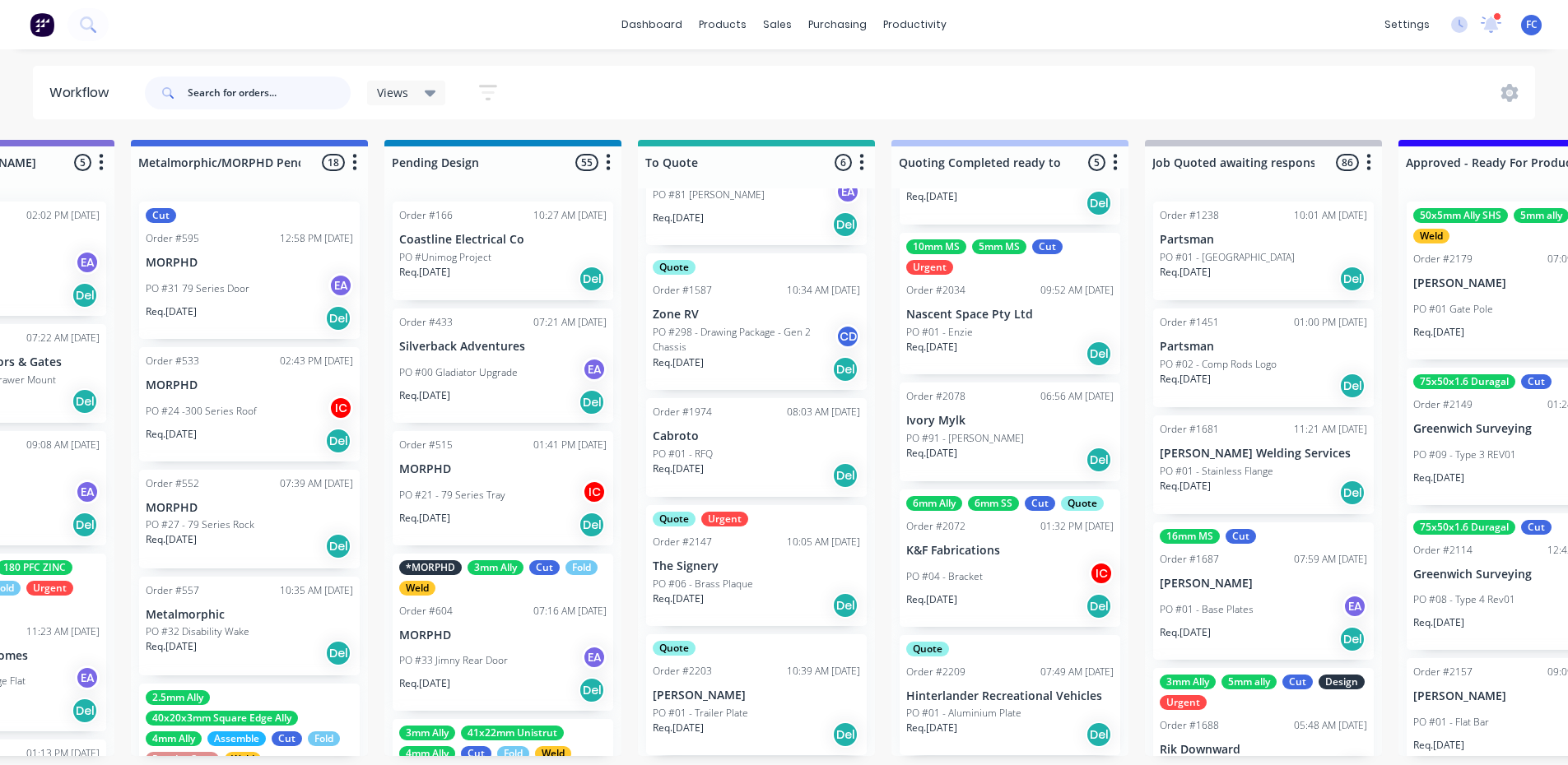
scroll to position [4, 665]
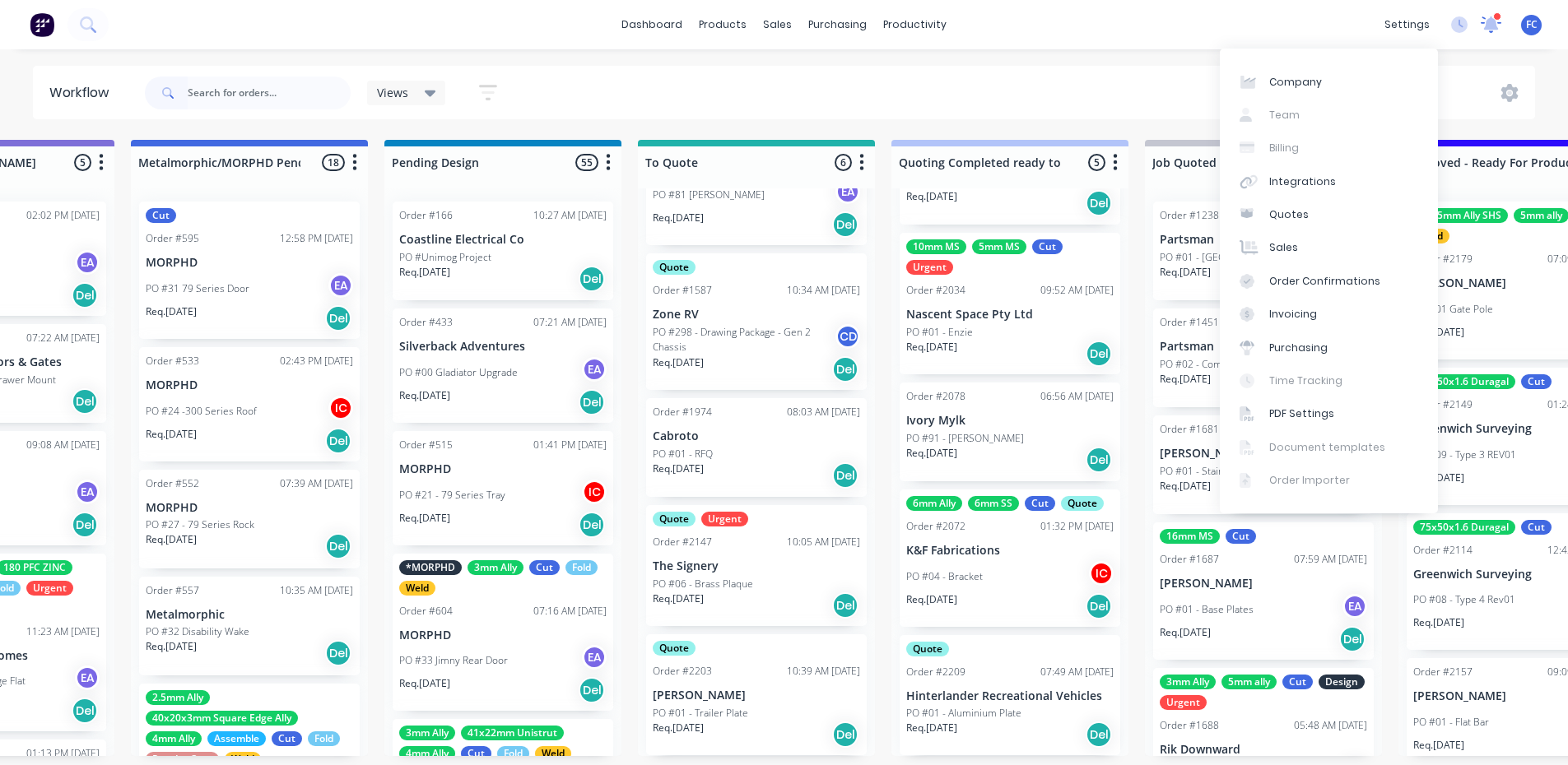
click at [1491, 21] on icon at bounding box center [1490, 22] width 15 height 15
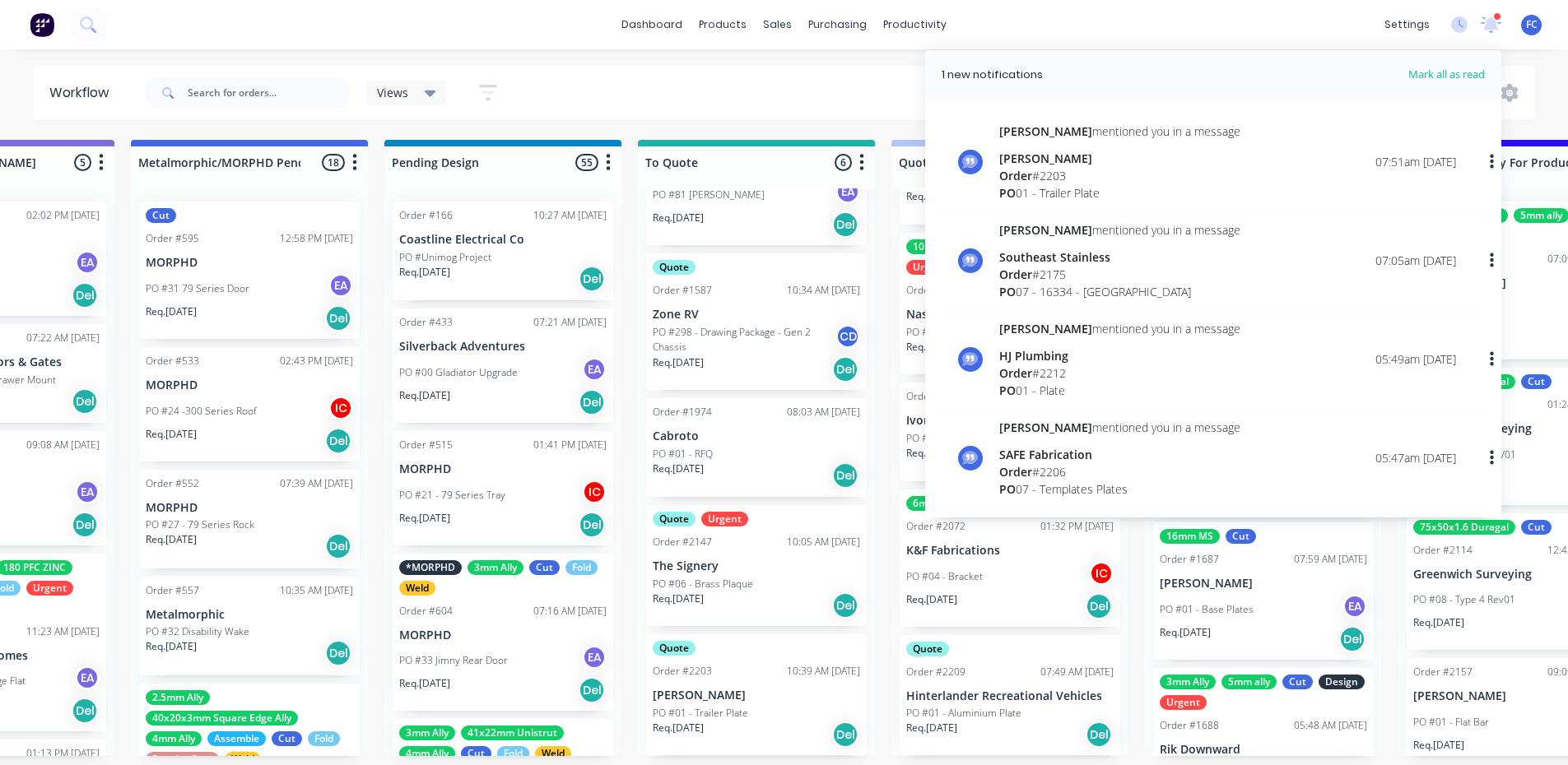
click at [1018, 277] on span "Order" at bounding box center [1015, 274] width 33 height 15
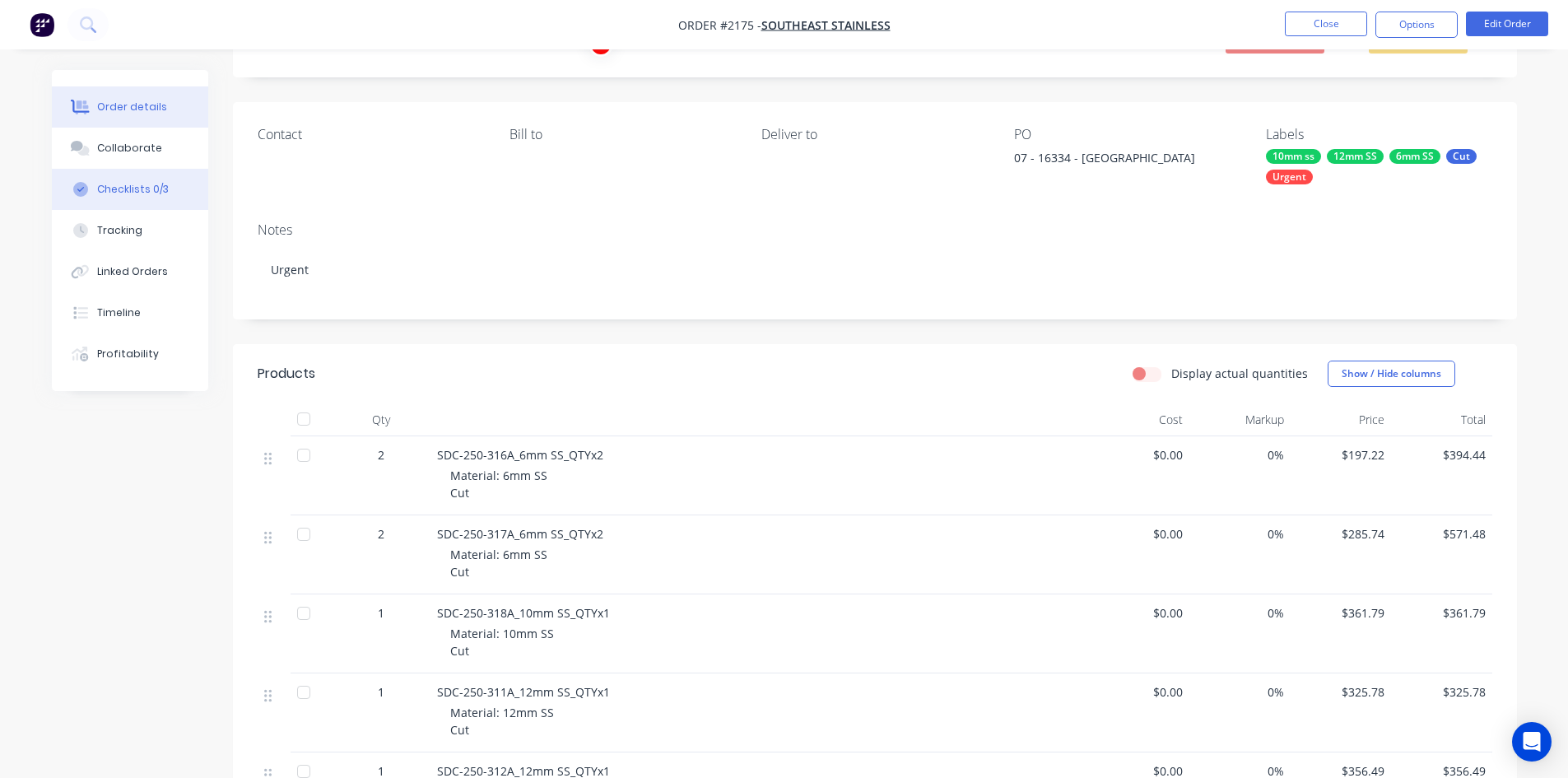
scroll to position [82, 0]
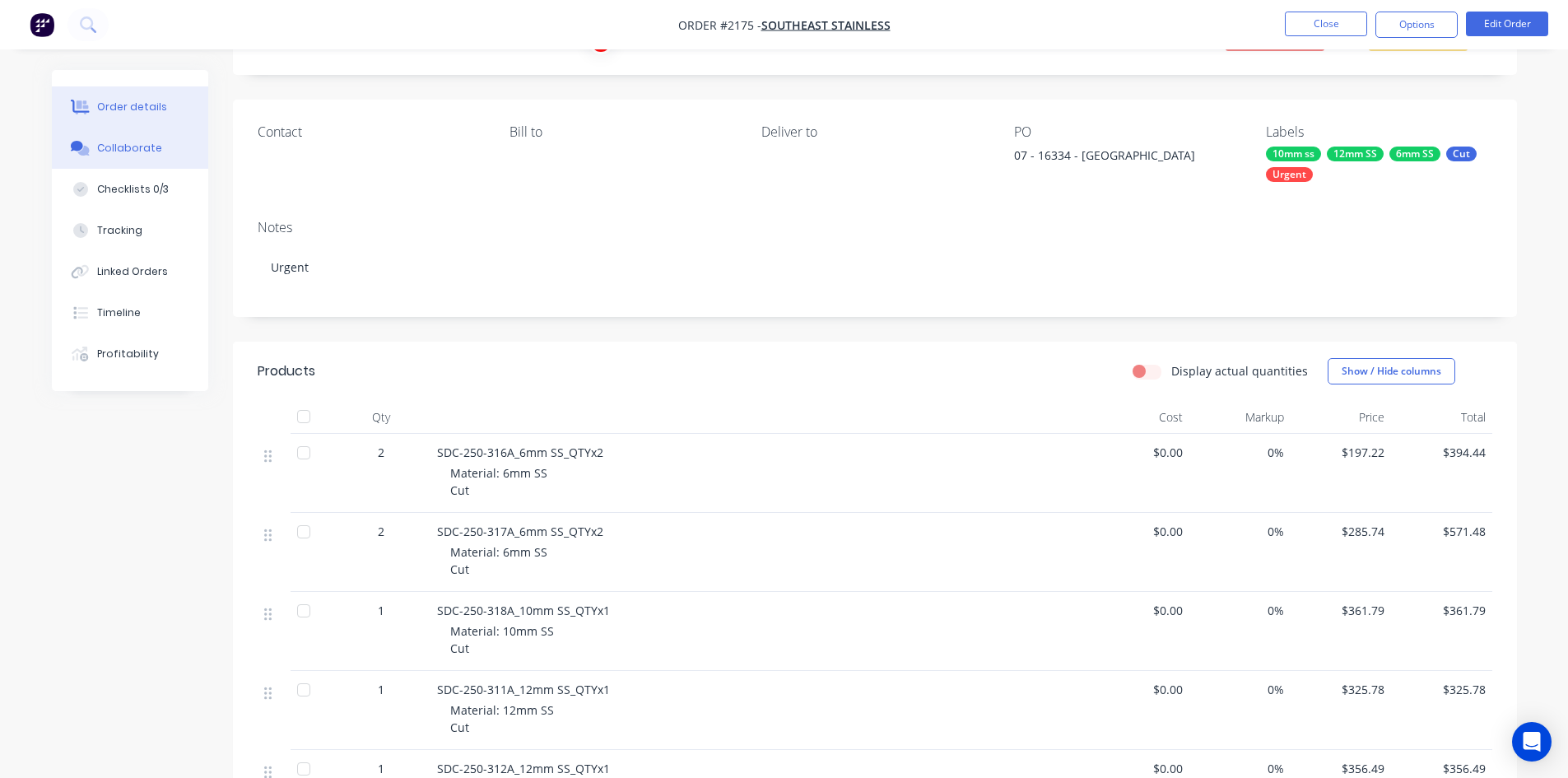
click at [116, 158] on button "Collaborate" at bounding box center [130, 148] width 157 height 41
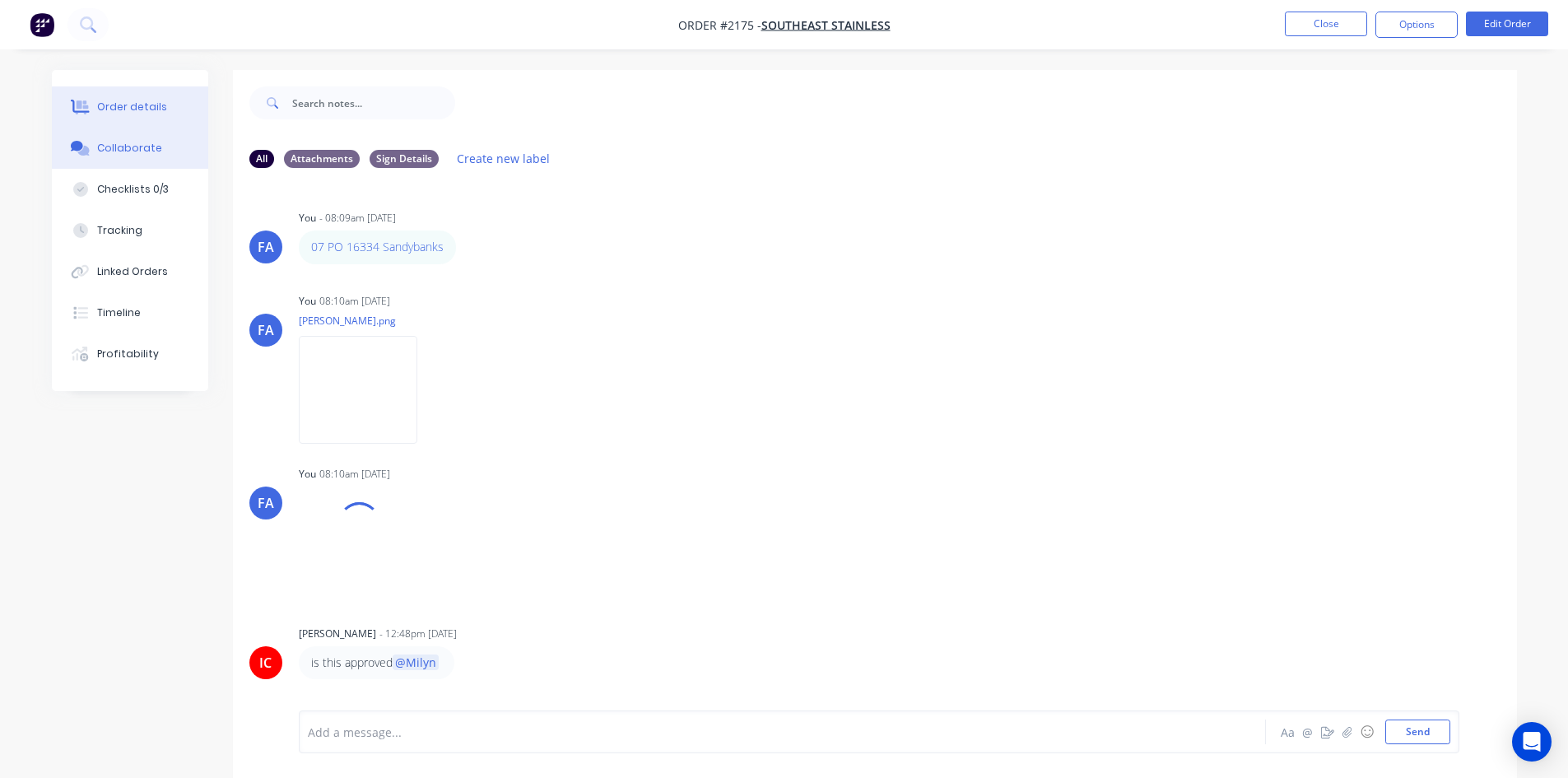
click at [158, 103] on div "Order details" at bounding box center [132, 107] width 70 height 15
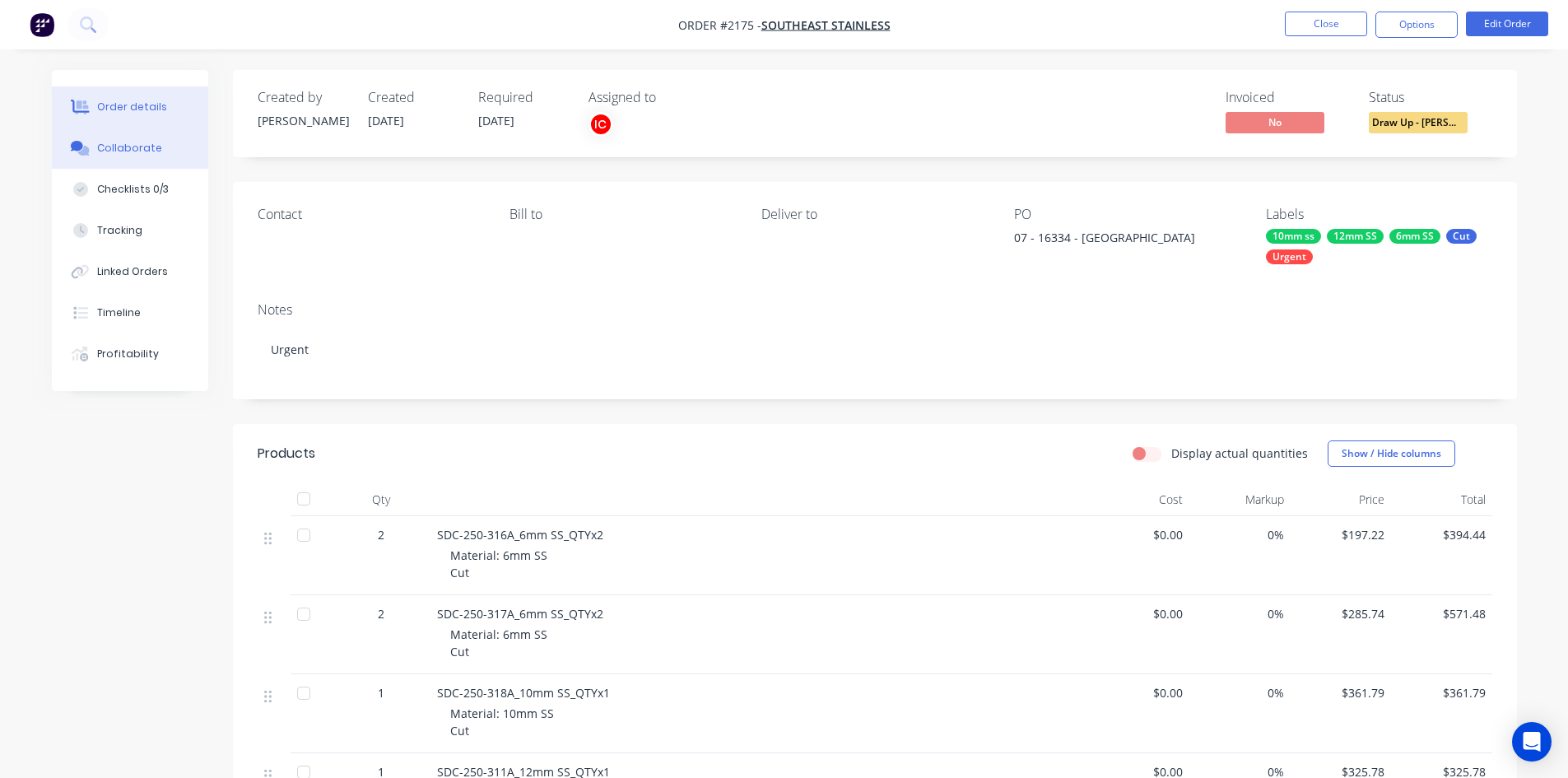
click at [131, 148] on div "Collaborate" at bounding box center [129, 148] width 65 height 15
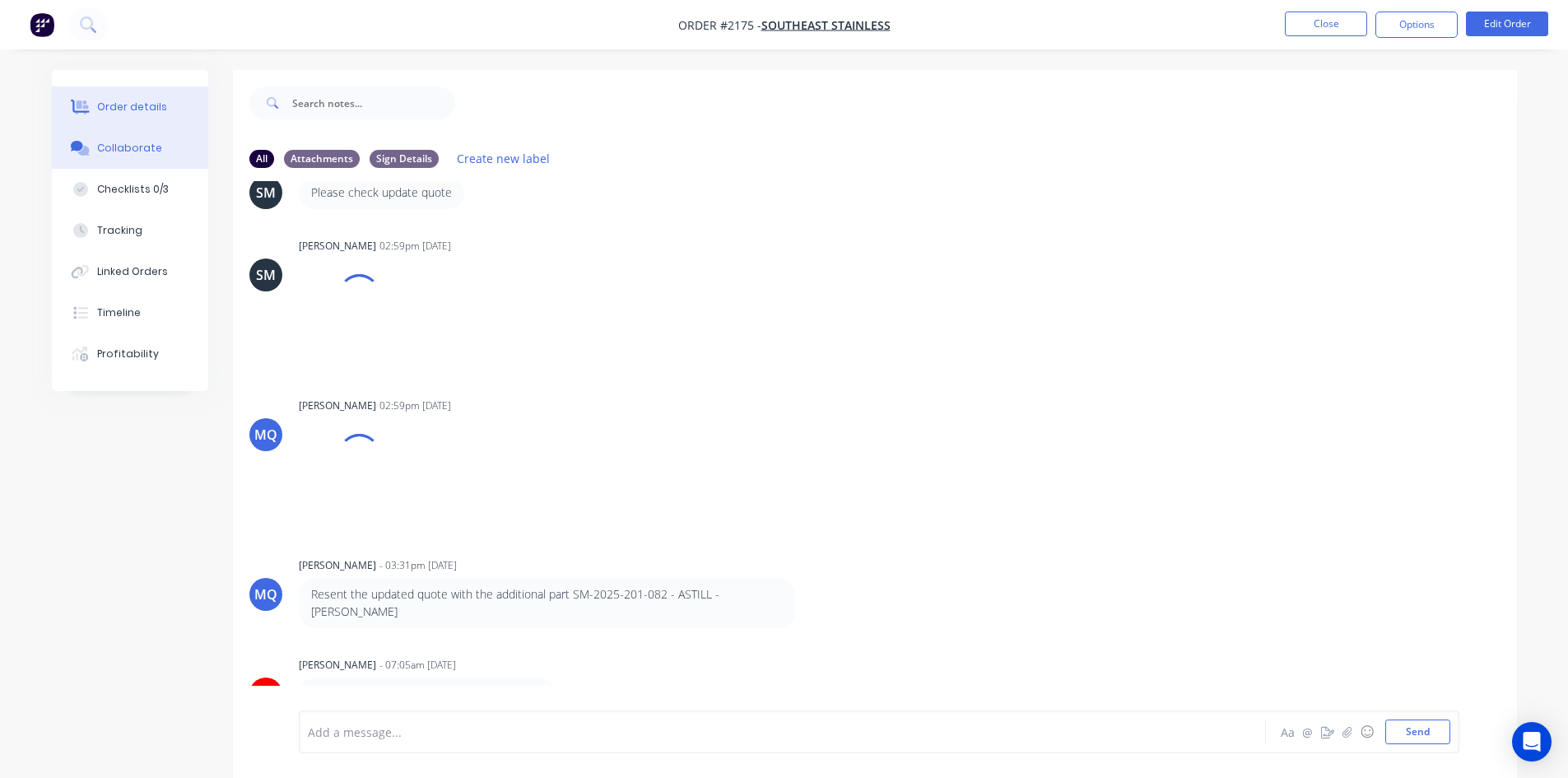
click at [149, 115] on button "Order details" at bounding box center [130, 107] width 157 height 41
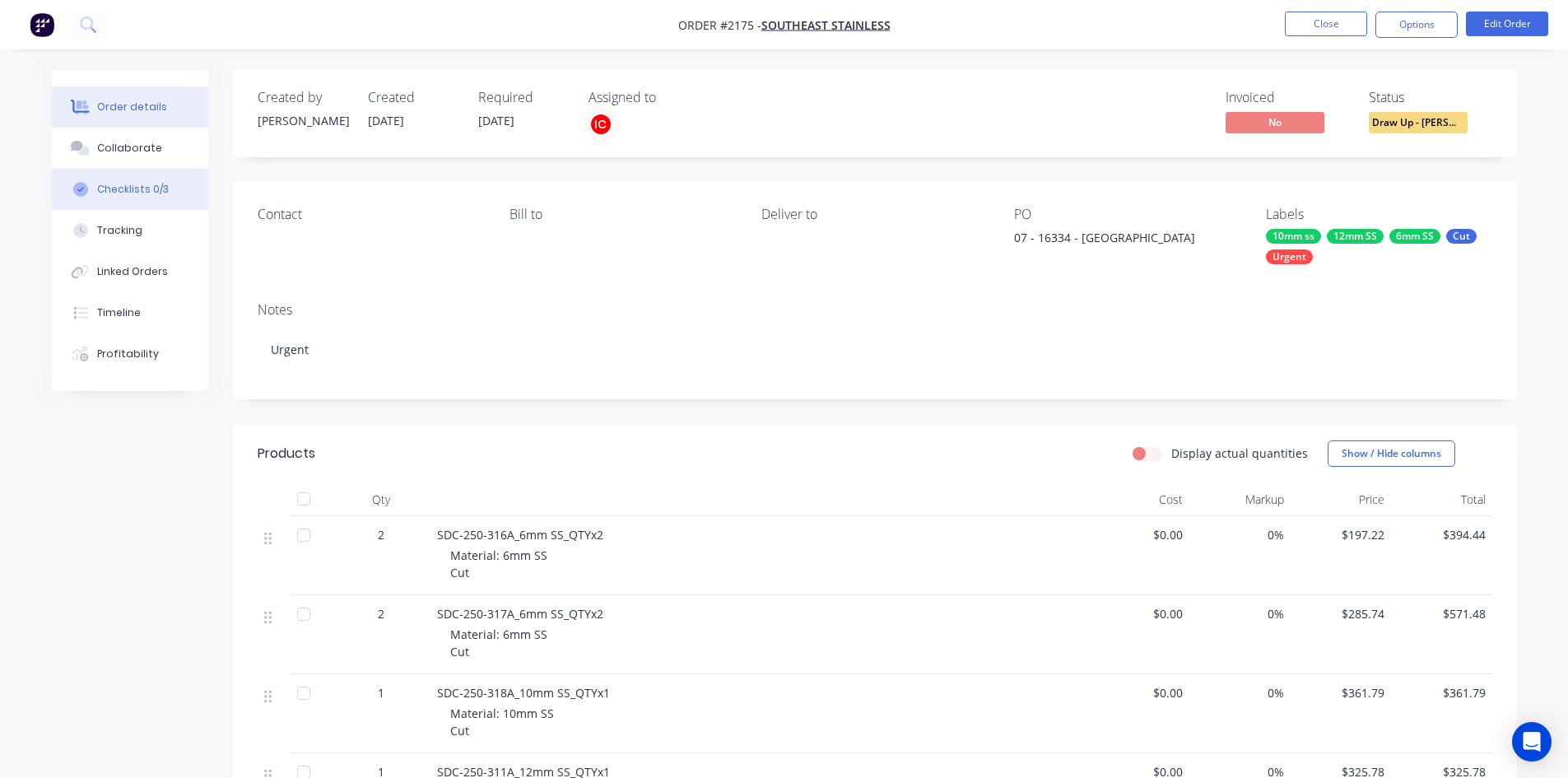
click at [147, 198] on button "Checklists 0/3" at bounding box center [130, 189] width 157 height 41
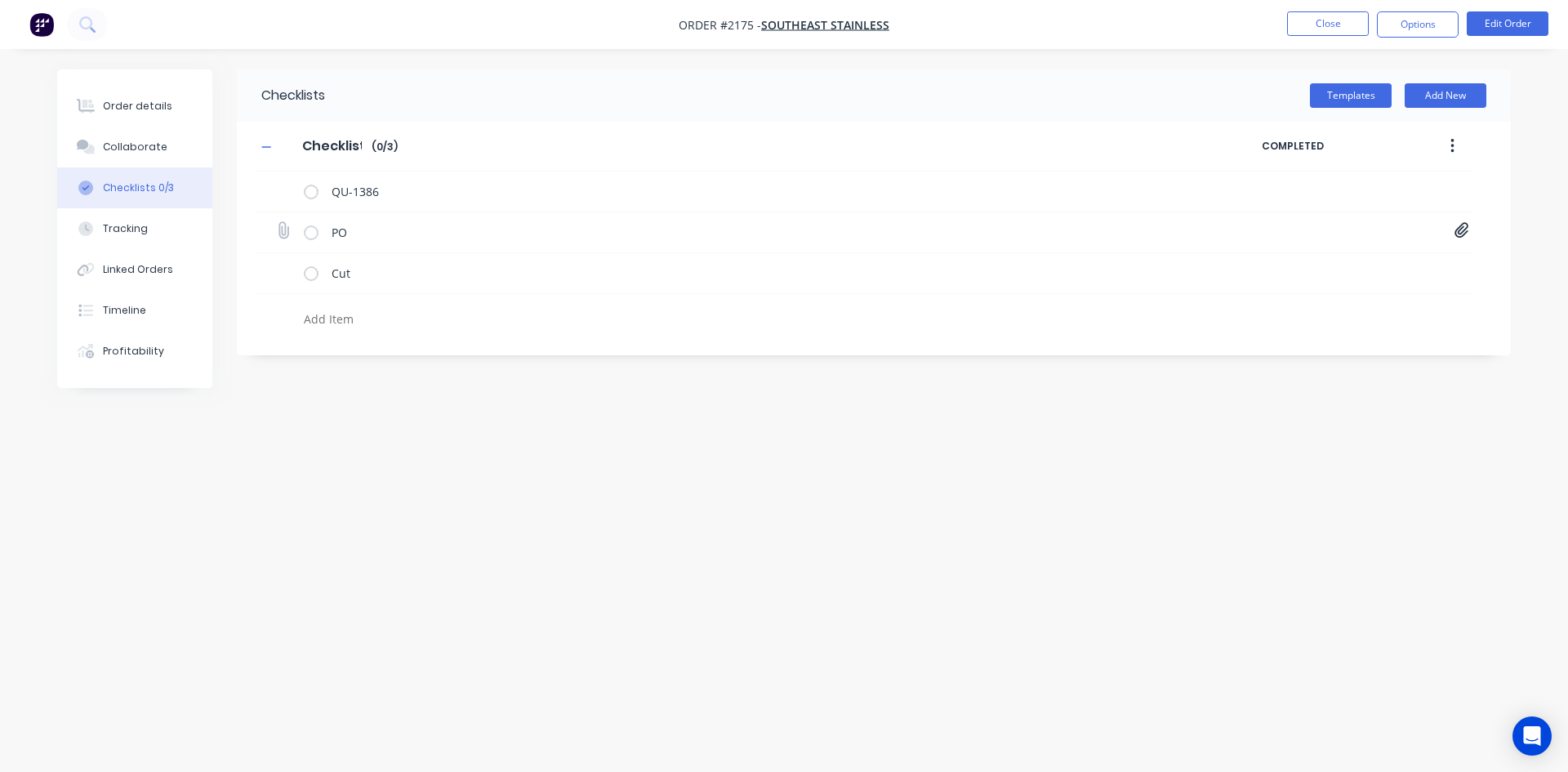
click at [1467, 228] on icon at bounding box center [1461, 230] width 14 height 15
click at [1296, 269] on link "PO 16334 - [PERSON_NAME] - PLINTH - Q 14966 - REV 2 - VARIOUS.pdf" at bounding box center [1330, 266] width 190 height 17
click at [148, 146] on div "Collaborate" at bounding box center [135, 147] width 65 height 15
type textarea "x"
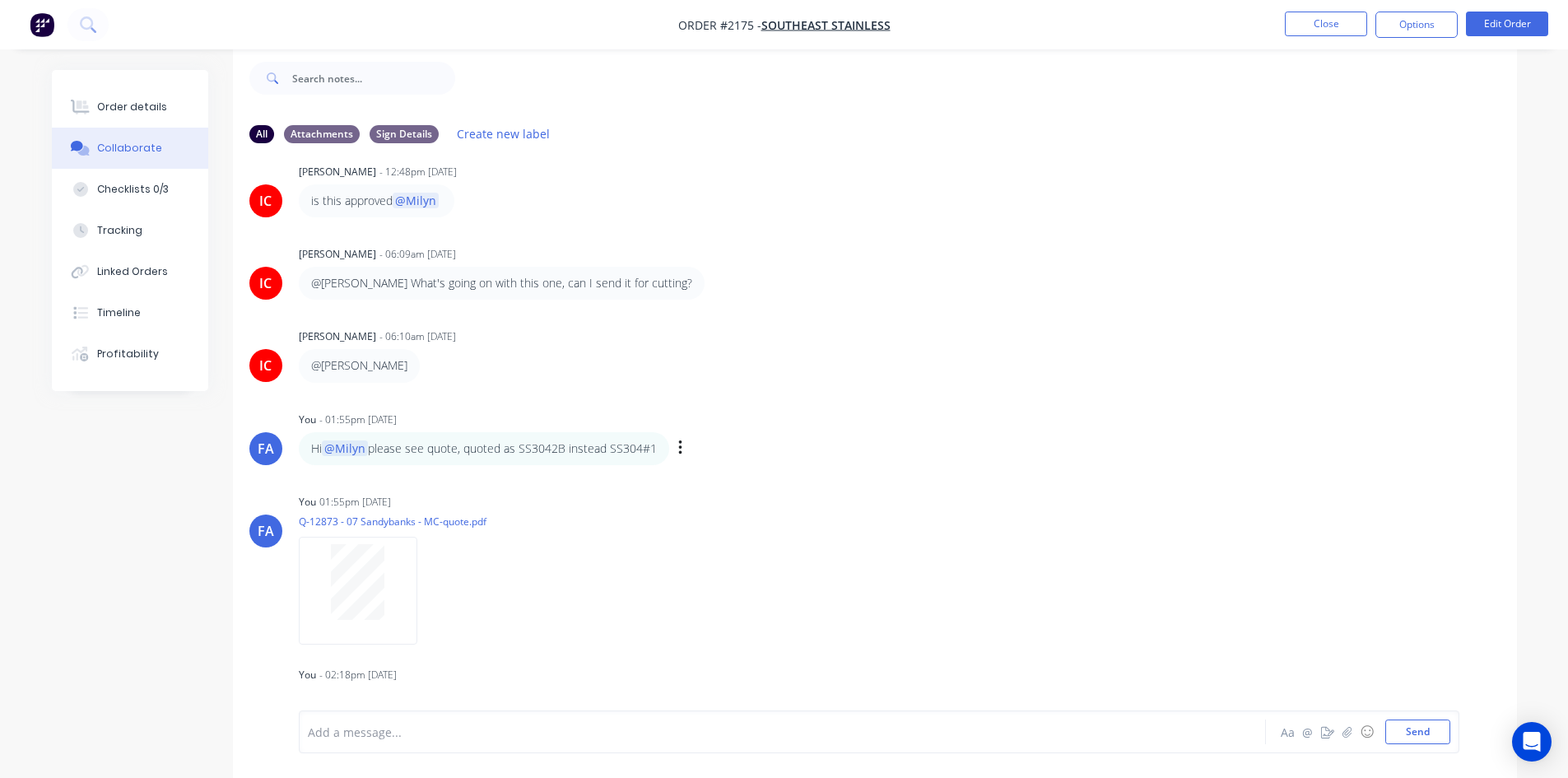
scroll to position [445, 0]
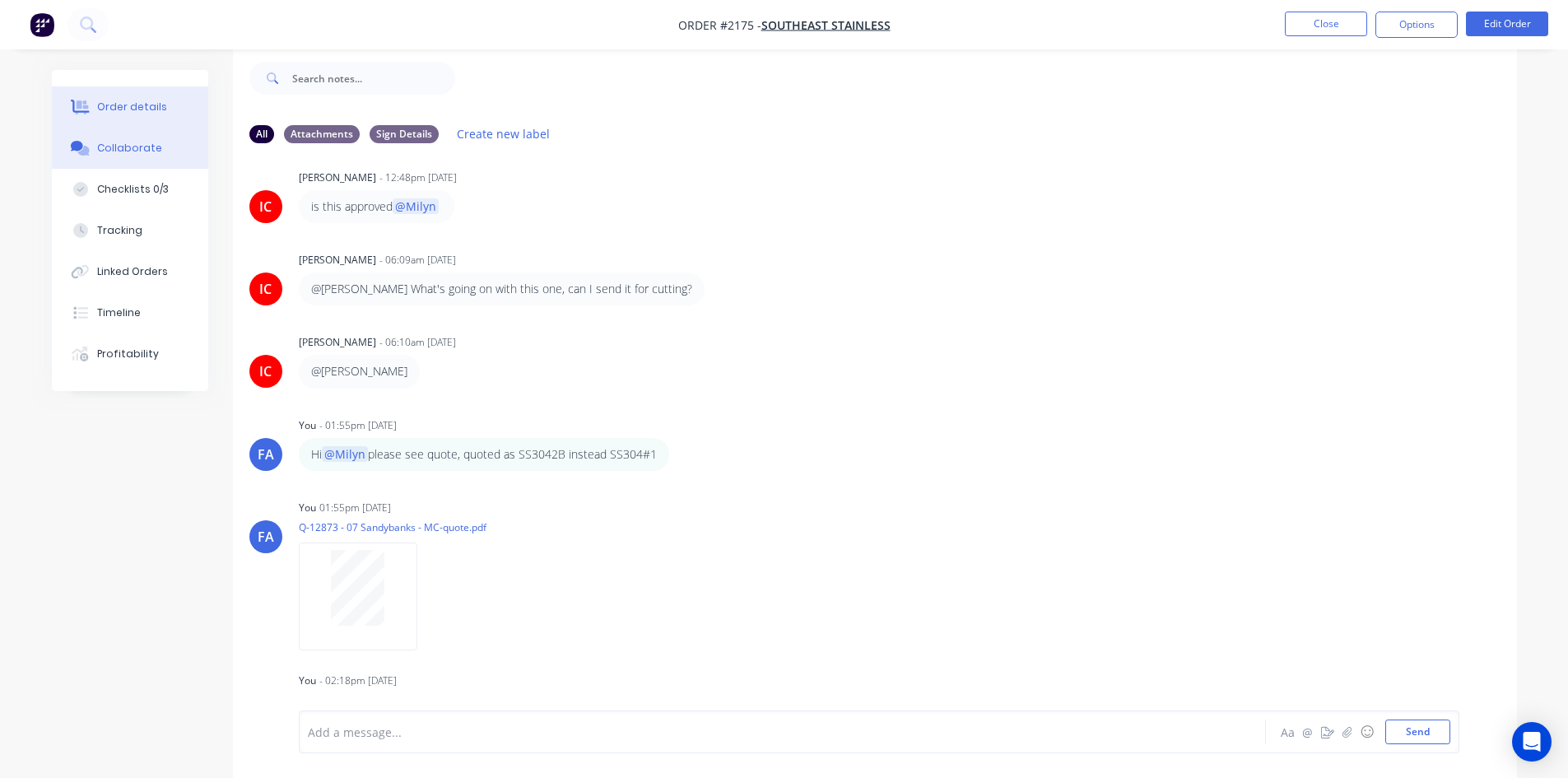
drag, startPoint x: 168, startPoint y: 114, endPoint x: 176, endPoint y: 123, distance: 12.0
click at [168, 114] on button "Order details" at bounding box center [130, 107] width 157 height 41
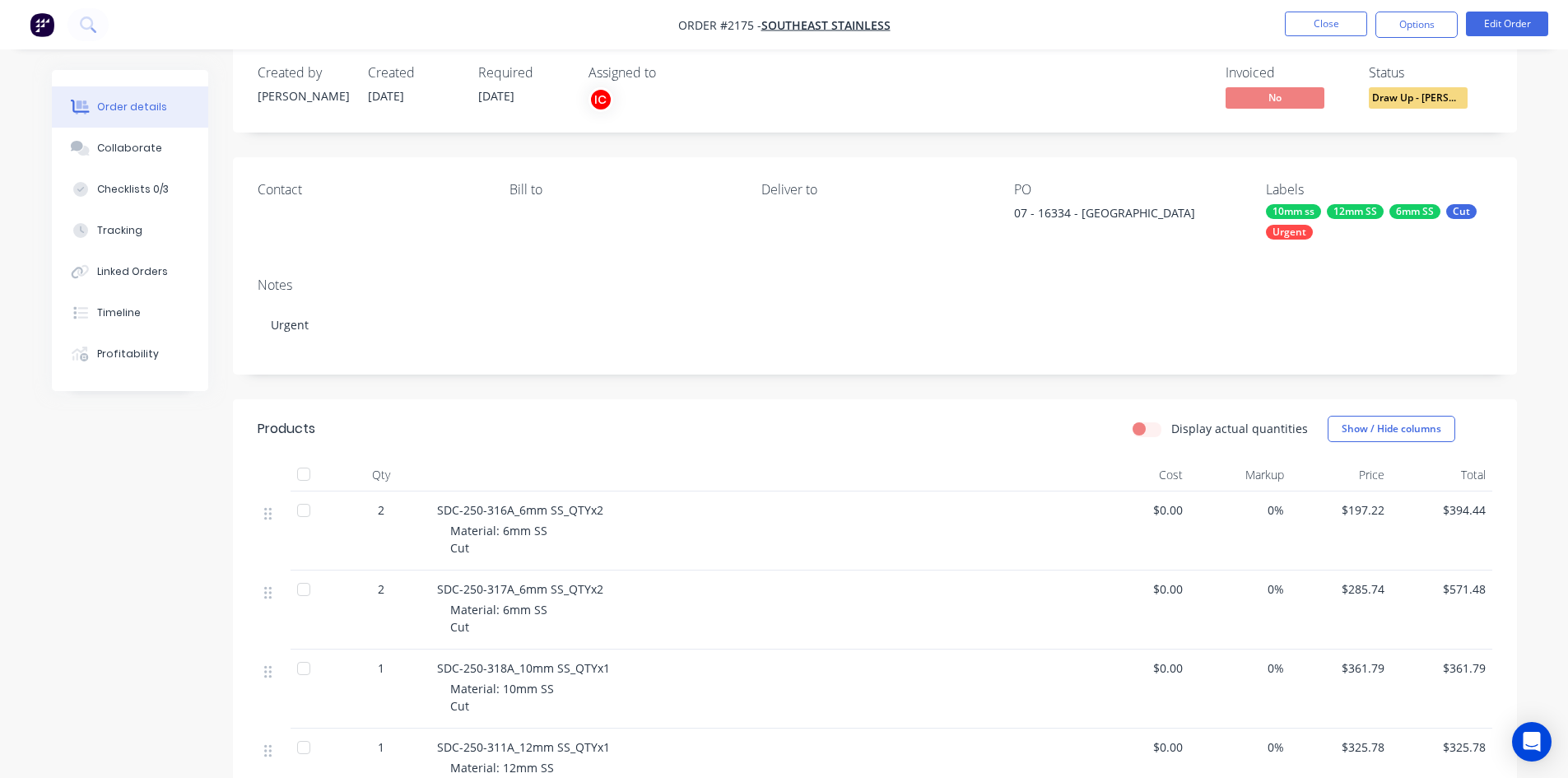
click at [1279, 13] on ul "Close Options Edit Order" at bounding box center [1417, 24] width 303 height 26
click at [1303, 28] on button "Close" at bounding box center [1326, 24] width 82 height 25
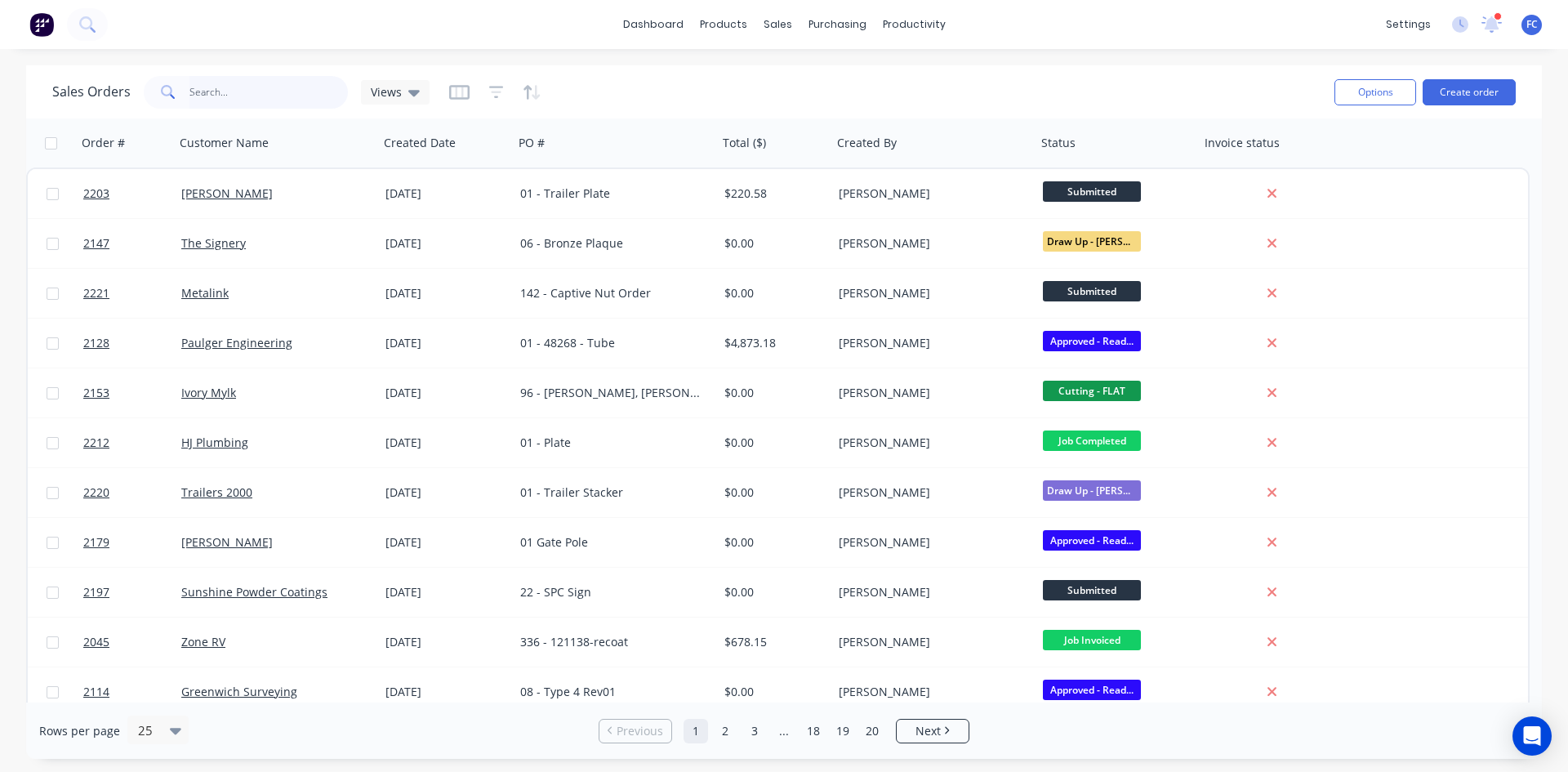
click at [247, 84] on input "text" at bounding box center [268, 92] width 159 height 33
click at [241, 84] on input "text" at bounding box center [268, 92] width 159 height 33
type input "southeast"
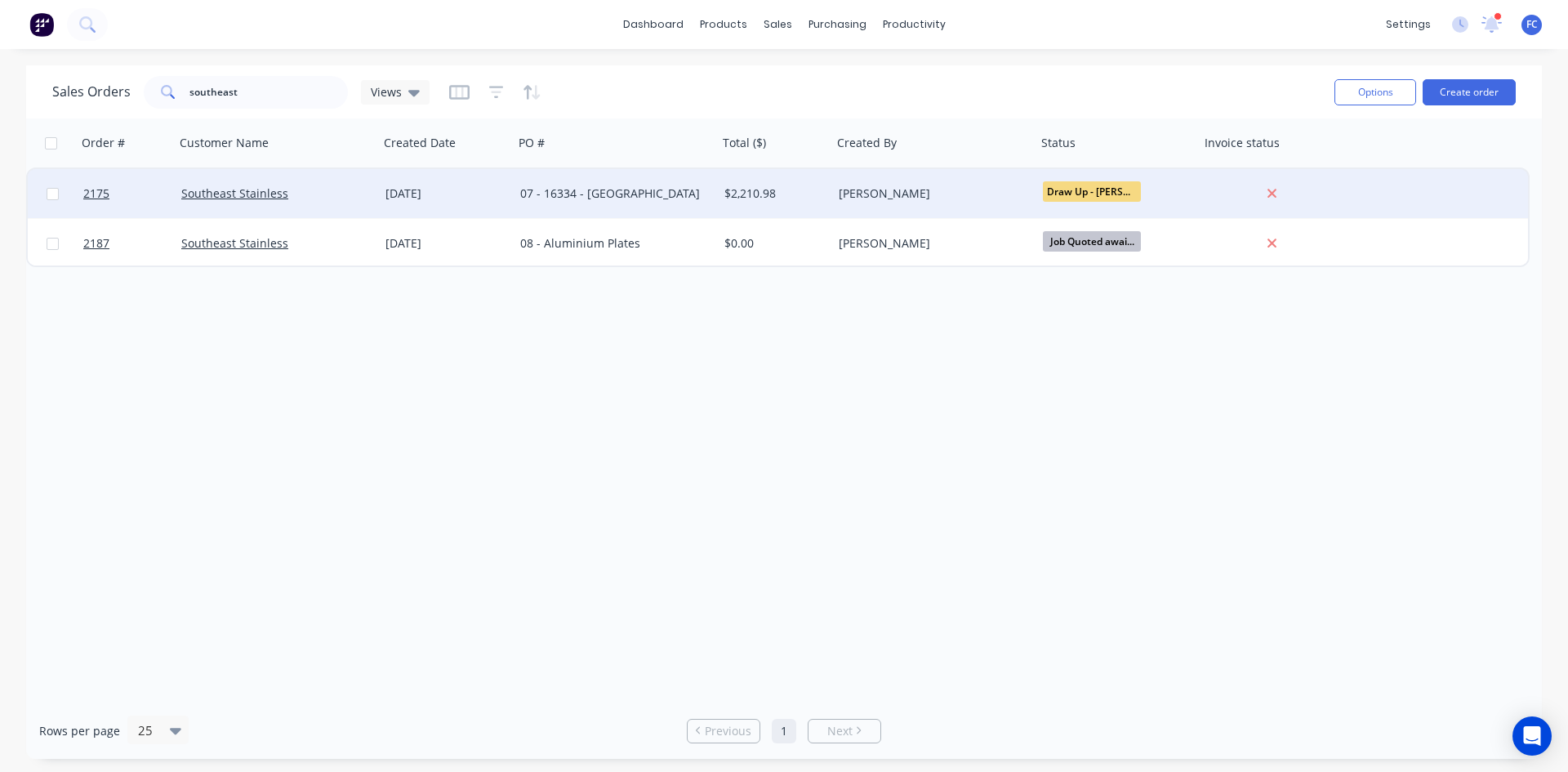
click at [340, 196] on div "Southeast Stainless" at bounding box center [272, 194] width 181 height 16
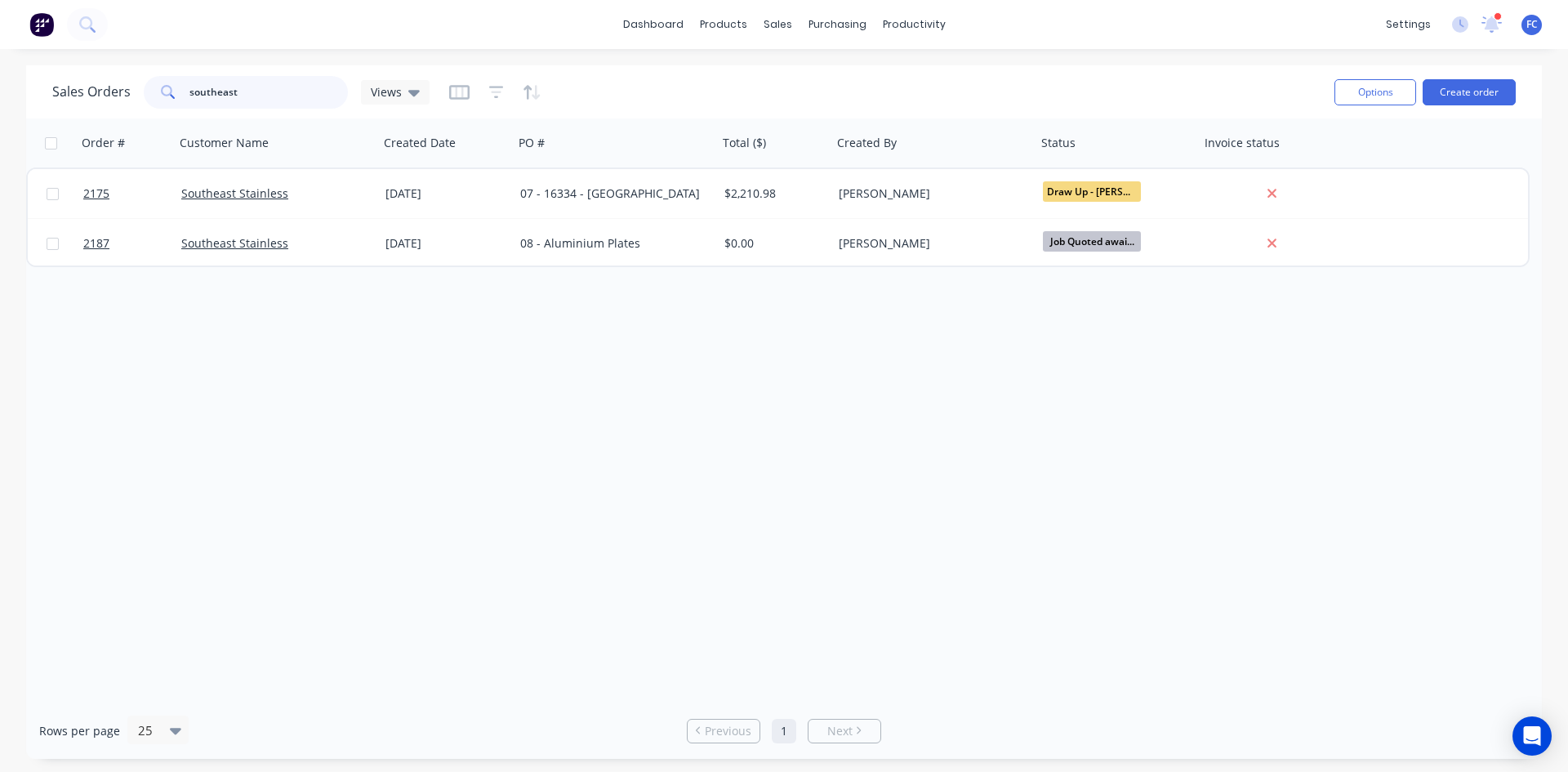
drag, startPoint x: 236, startPoint y: 98, endPoint x: 103, endPoint y: 91, distance: 133.2
click at [103, 91] on div "Sales Orders southeast Views" at bounding box center [241, 92] width 377 height 33
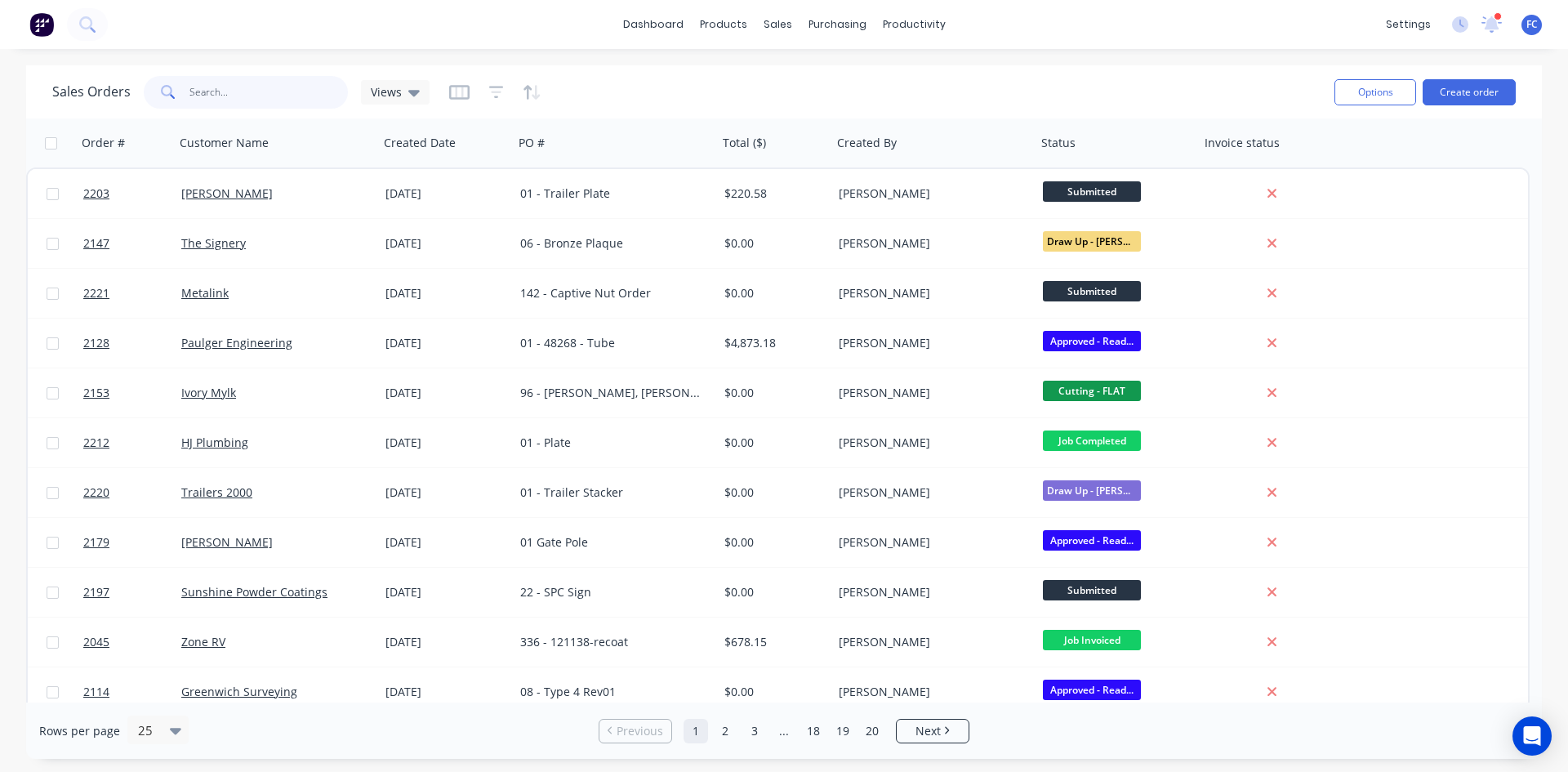
click at [258, 98] on input "text" at bounding box center [268, 92] width 159 height 33
type input "metaltrendz"
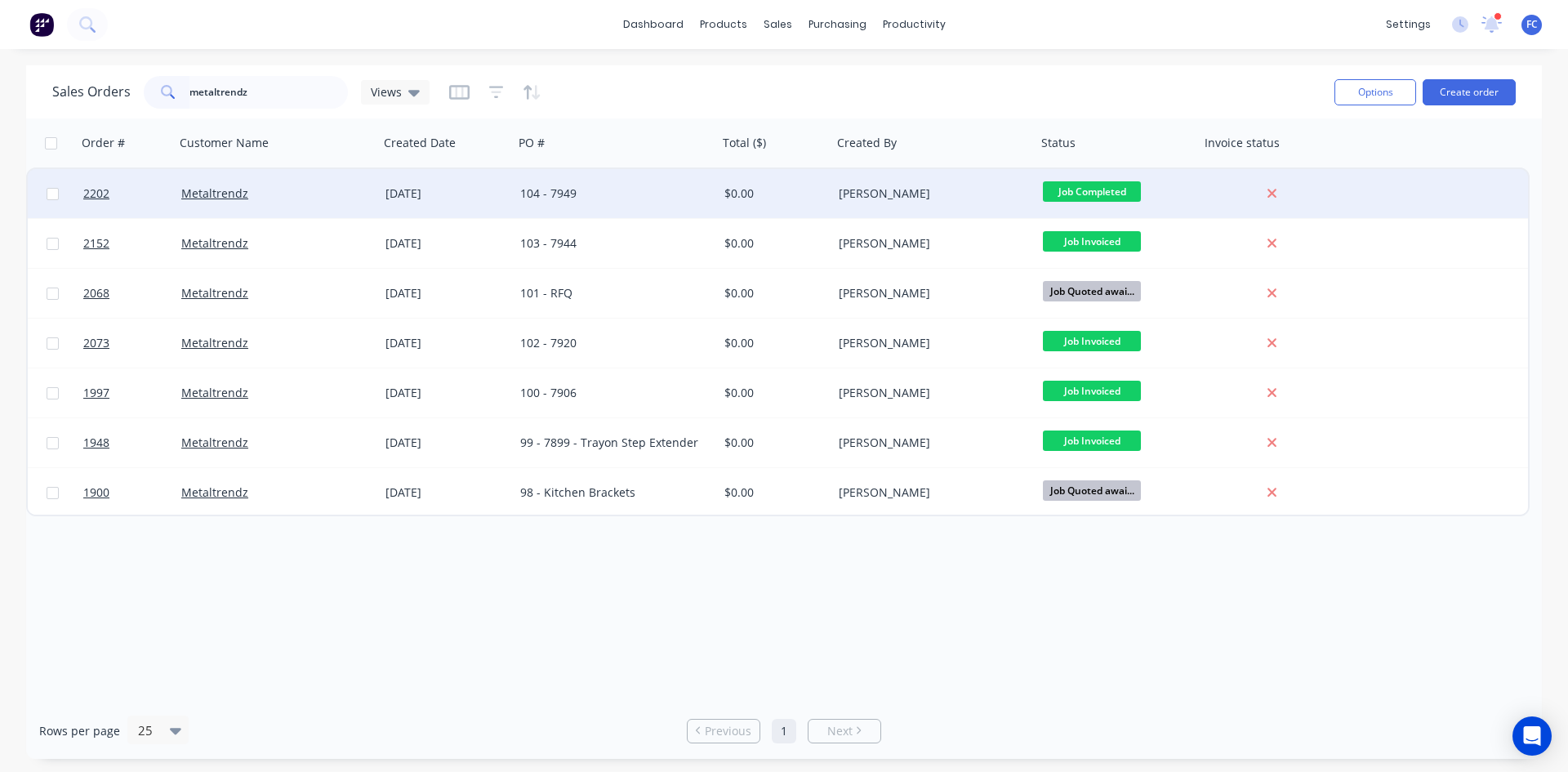
click at [389, 197] on div "[DATE]" at bounding box center [446, 194] width 122 height 16
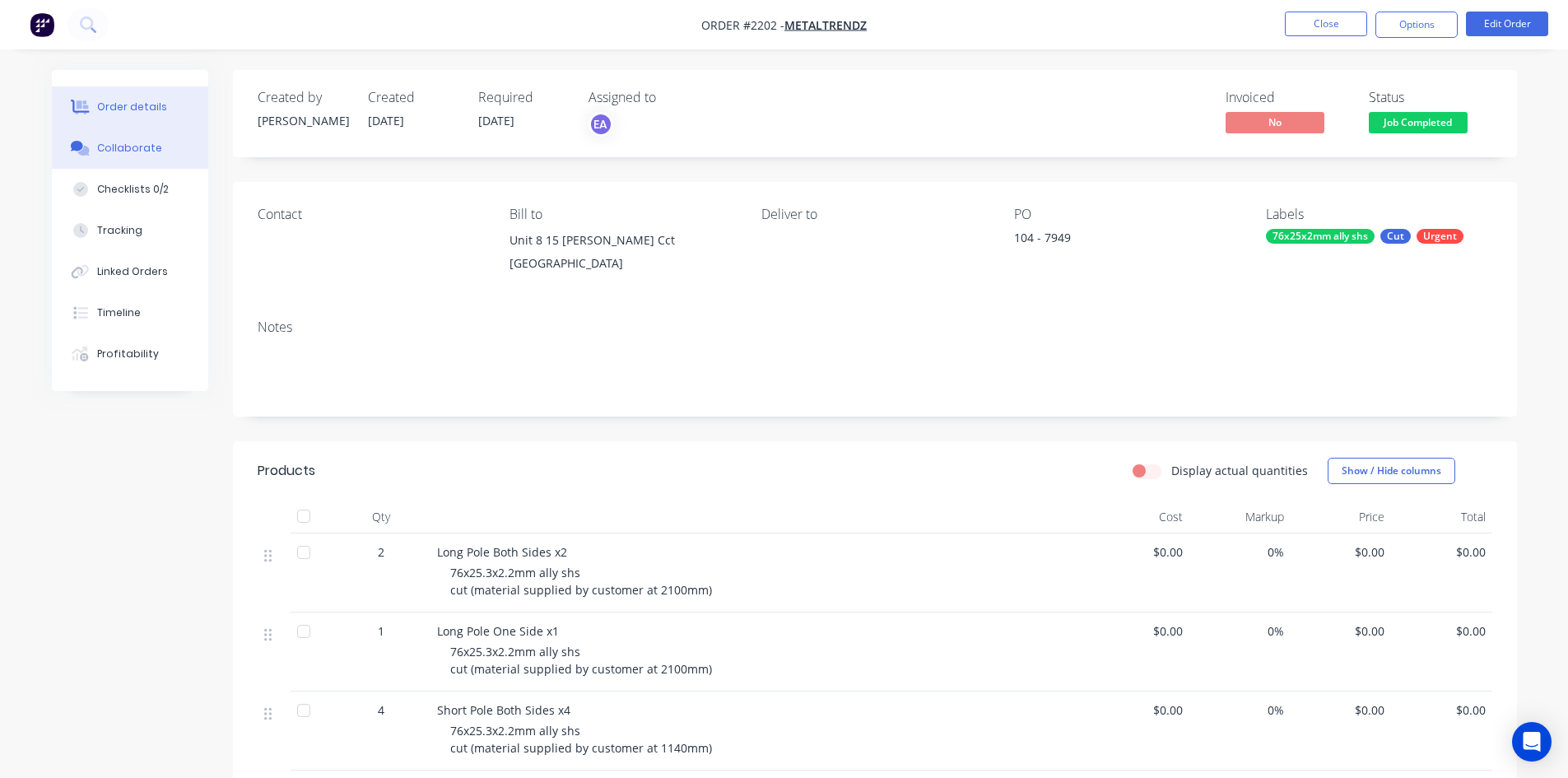
click at [151, 139] on button "Collaborate" at bounding box center [130, 148] width 157 height 41
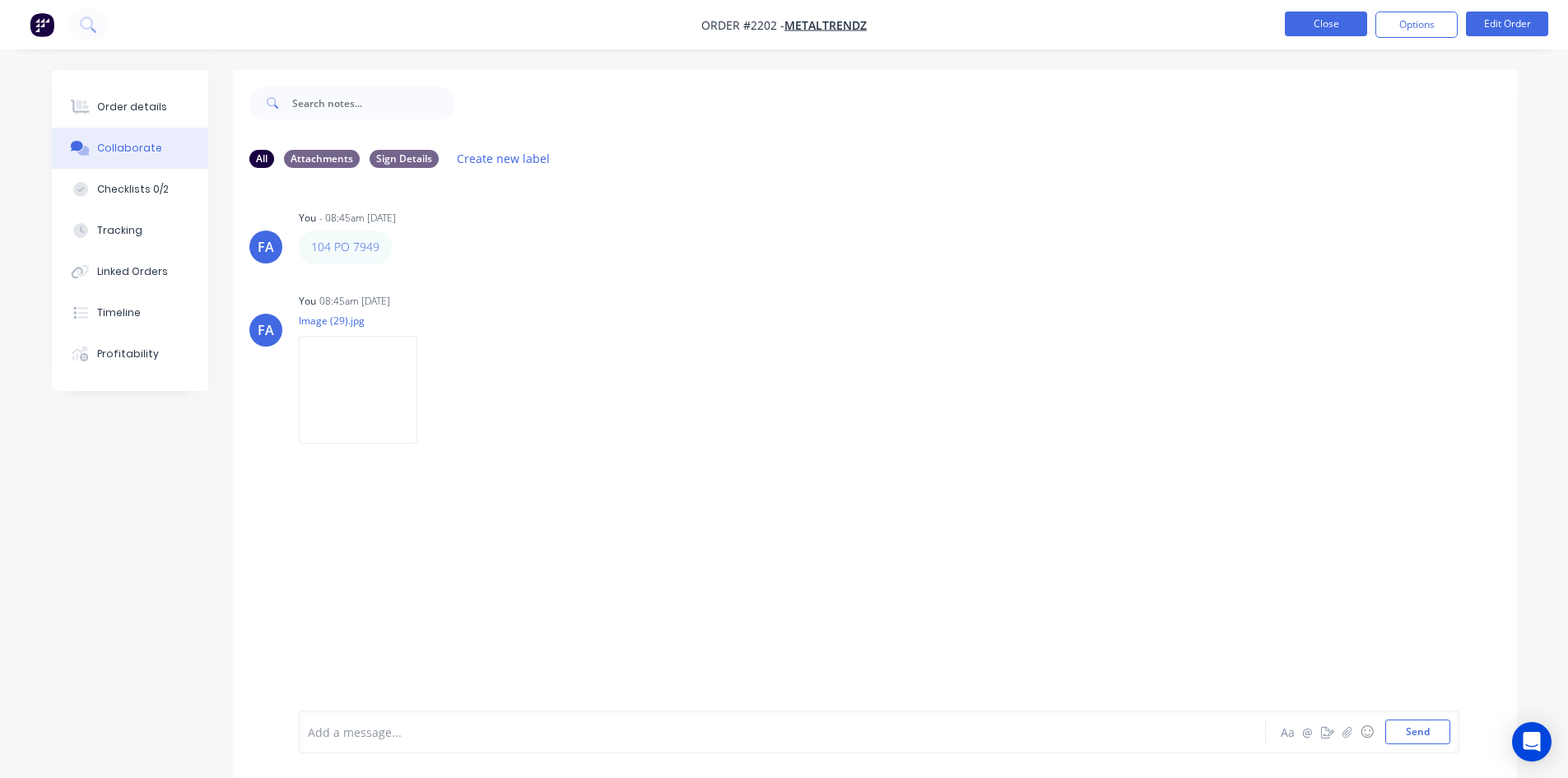
click at [1337, 22] on button "Close" at bounding box center [1326, 24] width 82 height 25
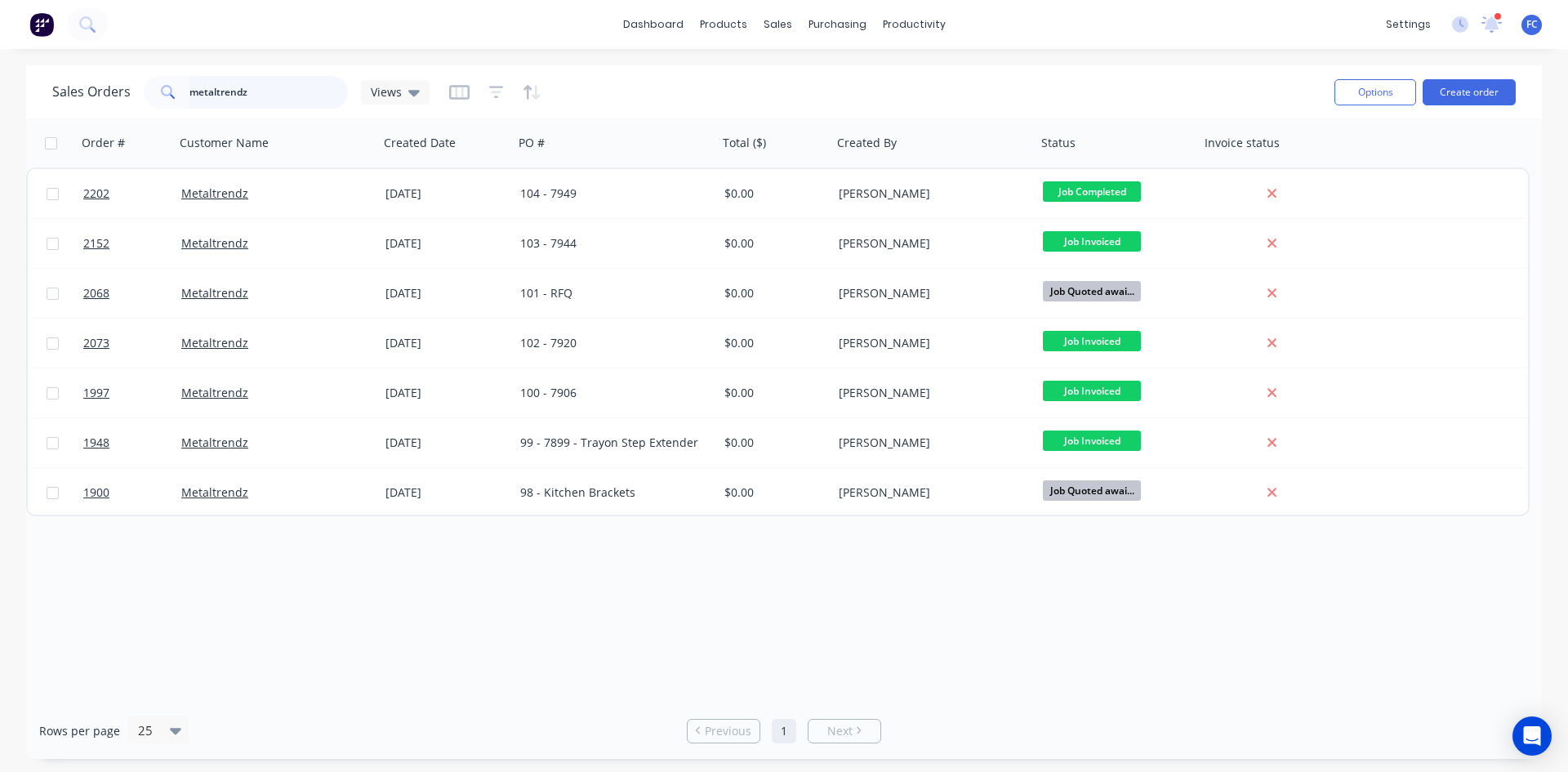
click at [0, 48] on div "dashboard products sales purchasing productivity dashboard products Product Cat…" at bounding box center [784, 386] width 1568 height 772
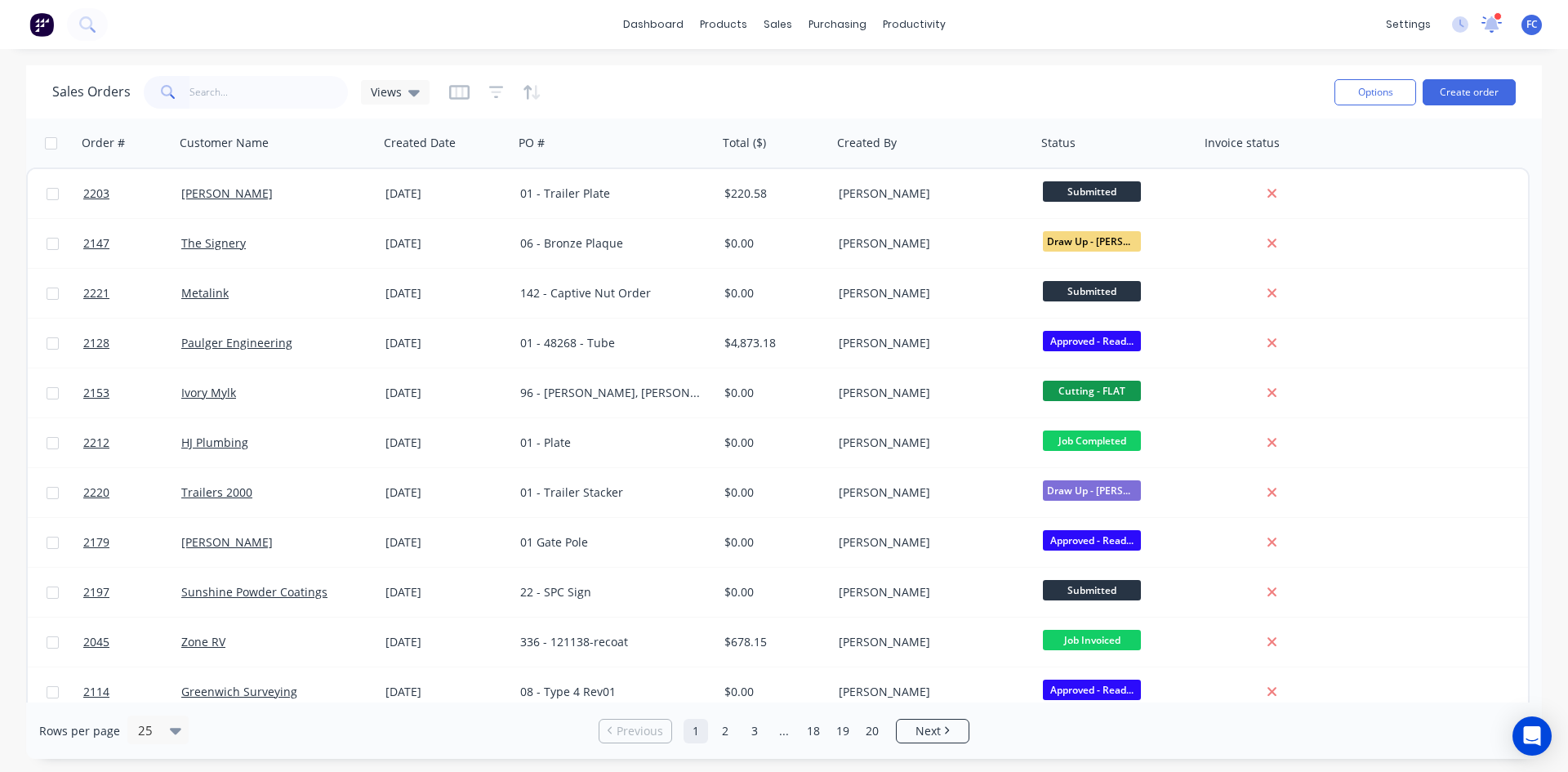
click at [1488, 23] on icon at bounding box center [1492, 22] width 15 height 13
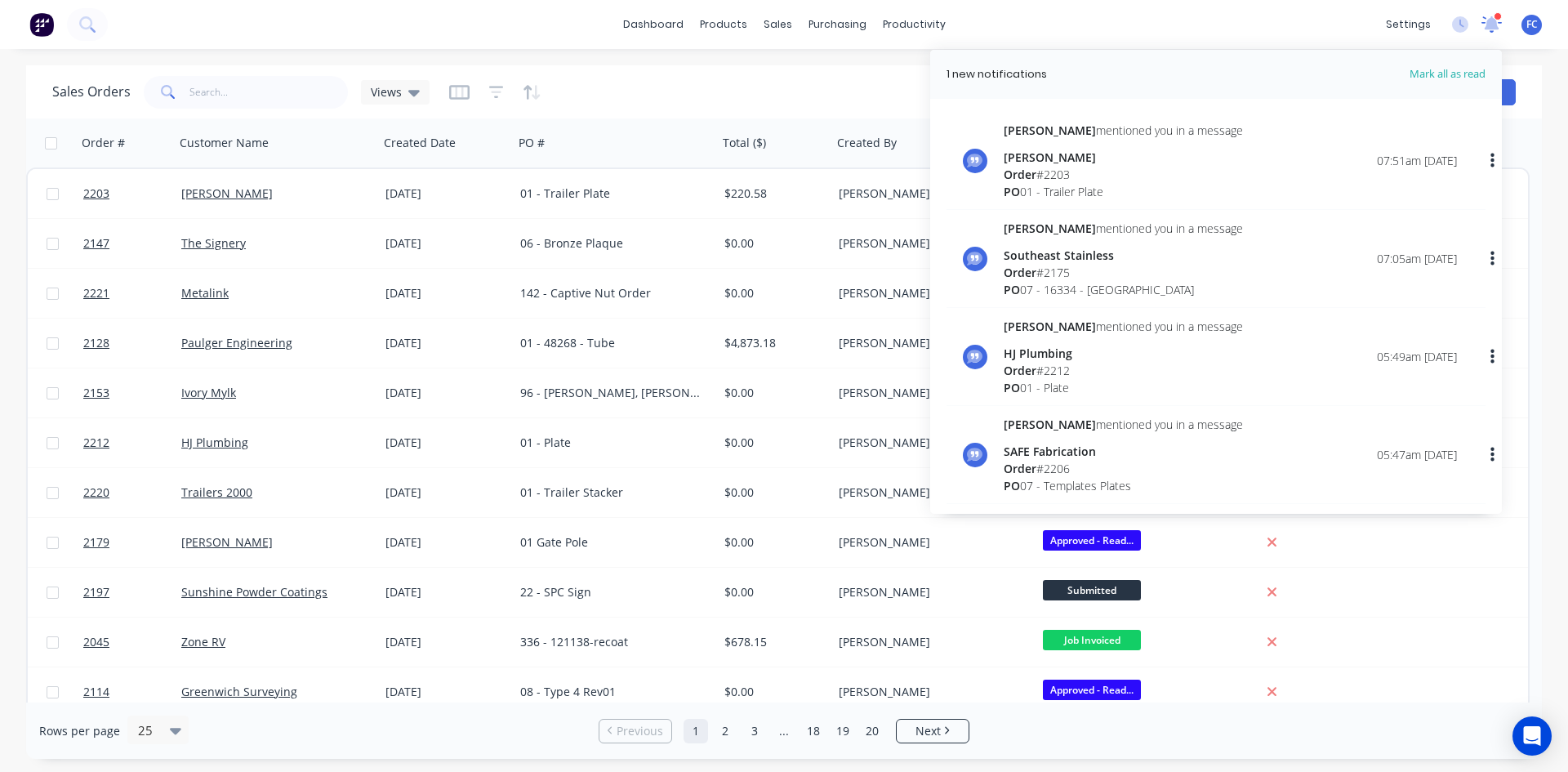
click at [1488, 22] on icon at bounding box center [1492, 22] width 15 height 13
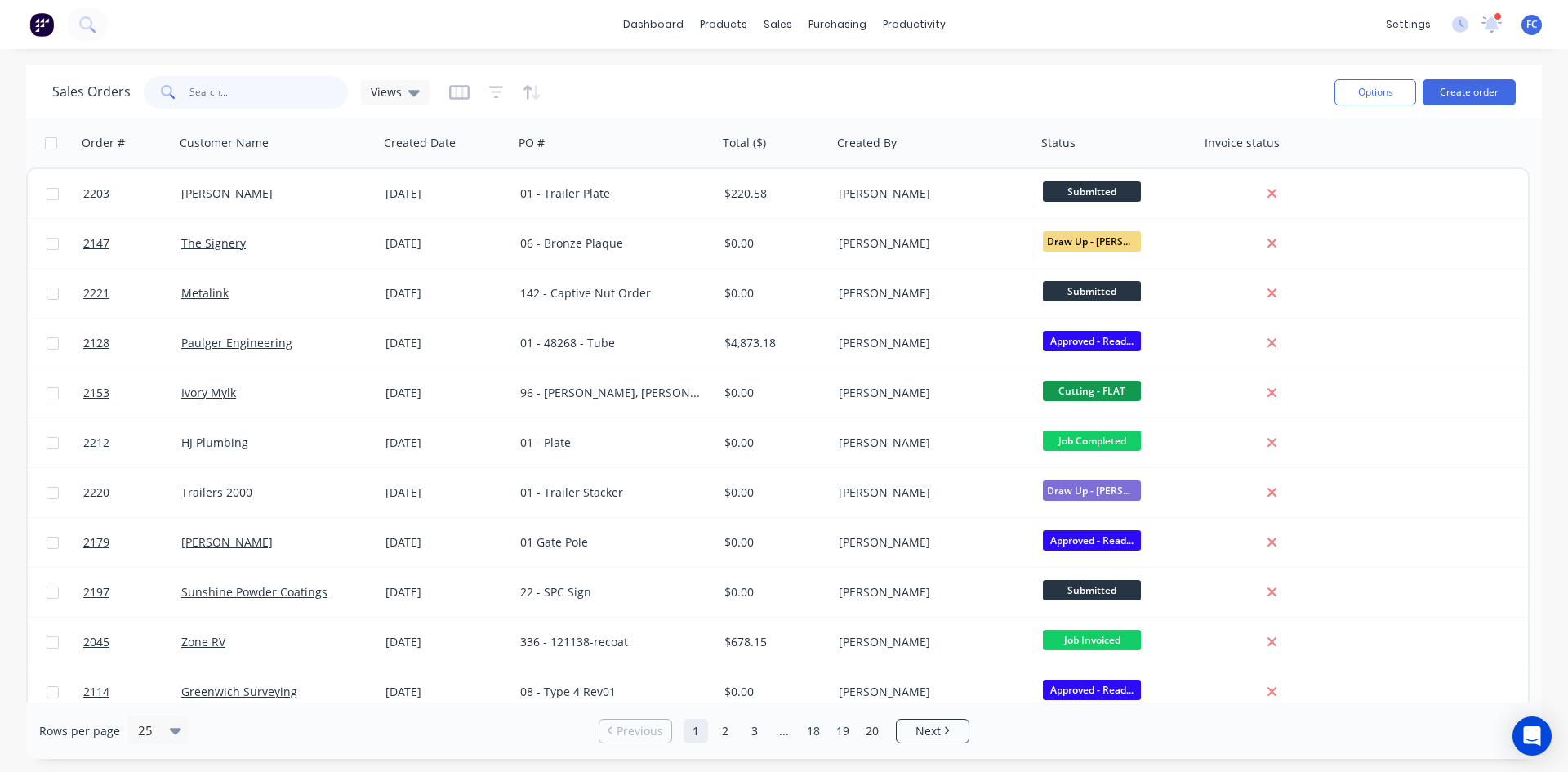
click at [300, 86] on input "text" at bounding box center [268, 92] width 159 height 33
type input "metaltrendz"
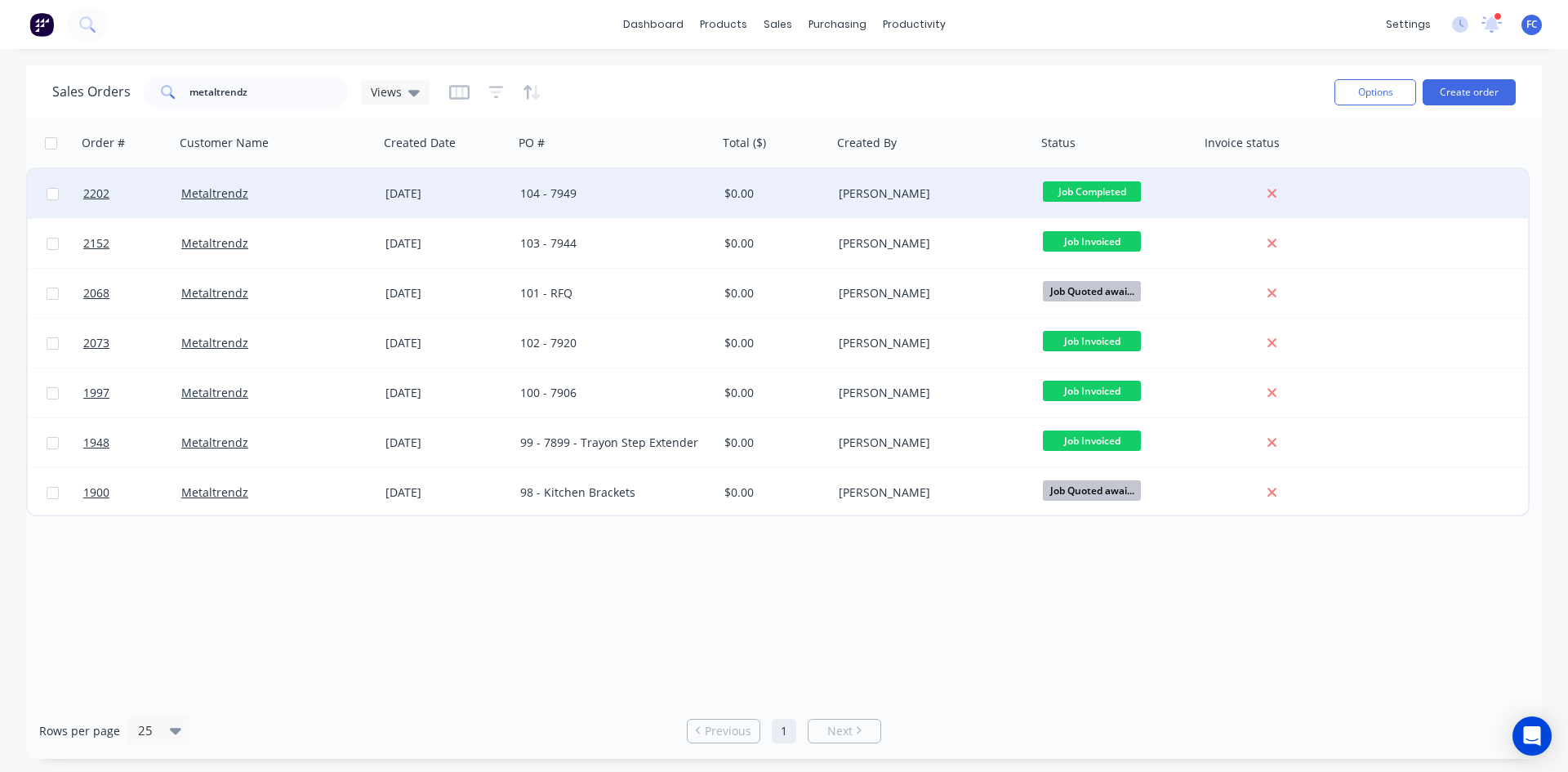
click at [343, 190] on div "Metaltrendz" at bounding box center [272, 194] width 181 height 16
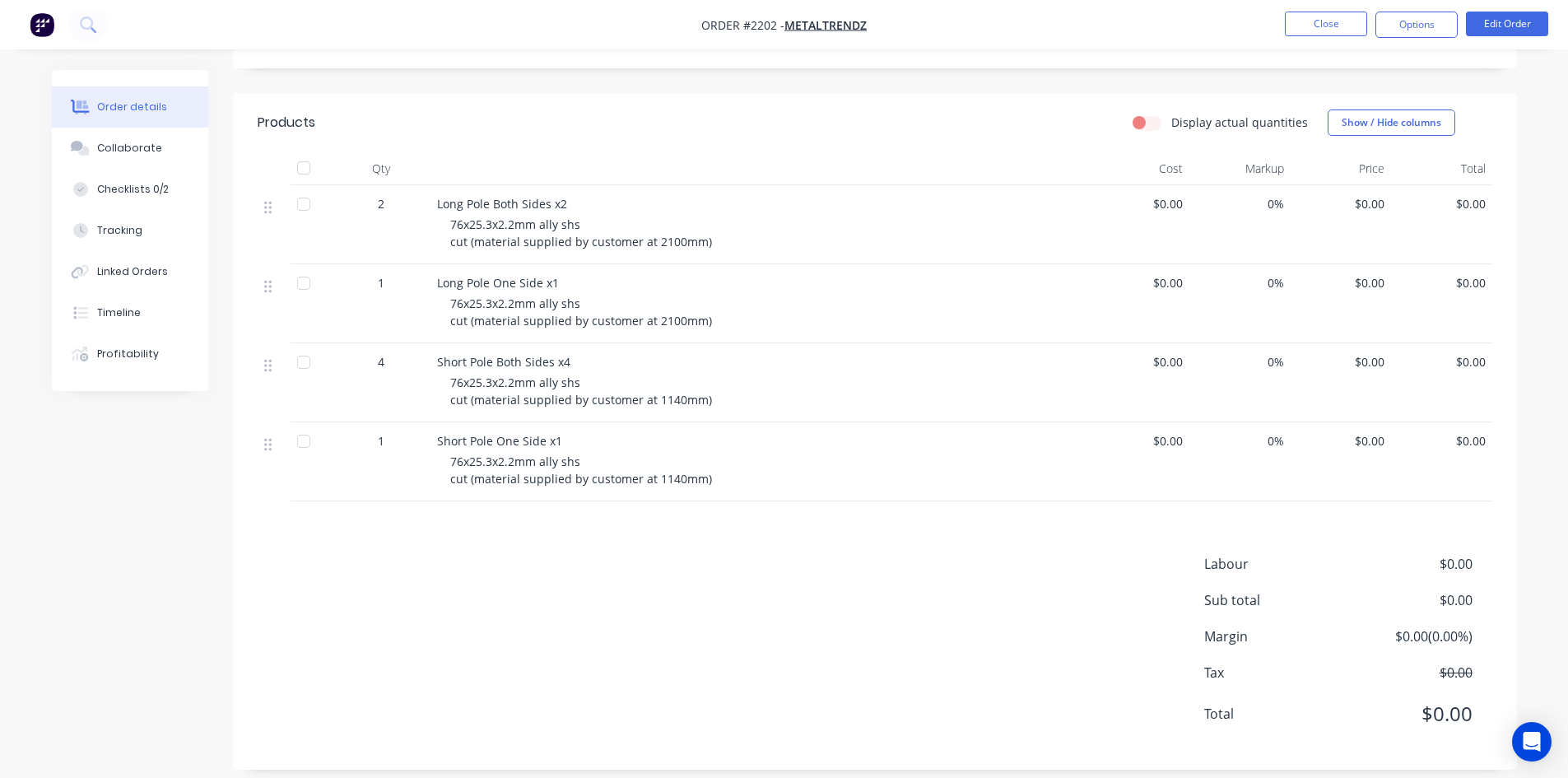
scroll to position [365, 0]
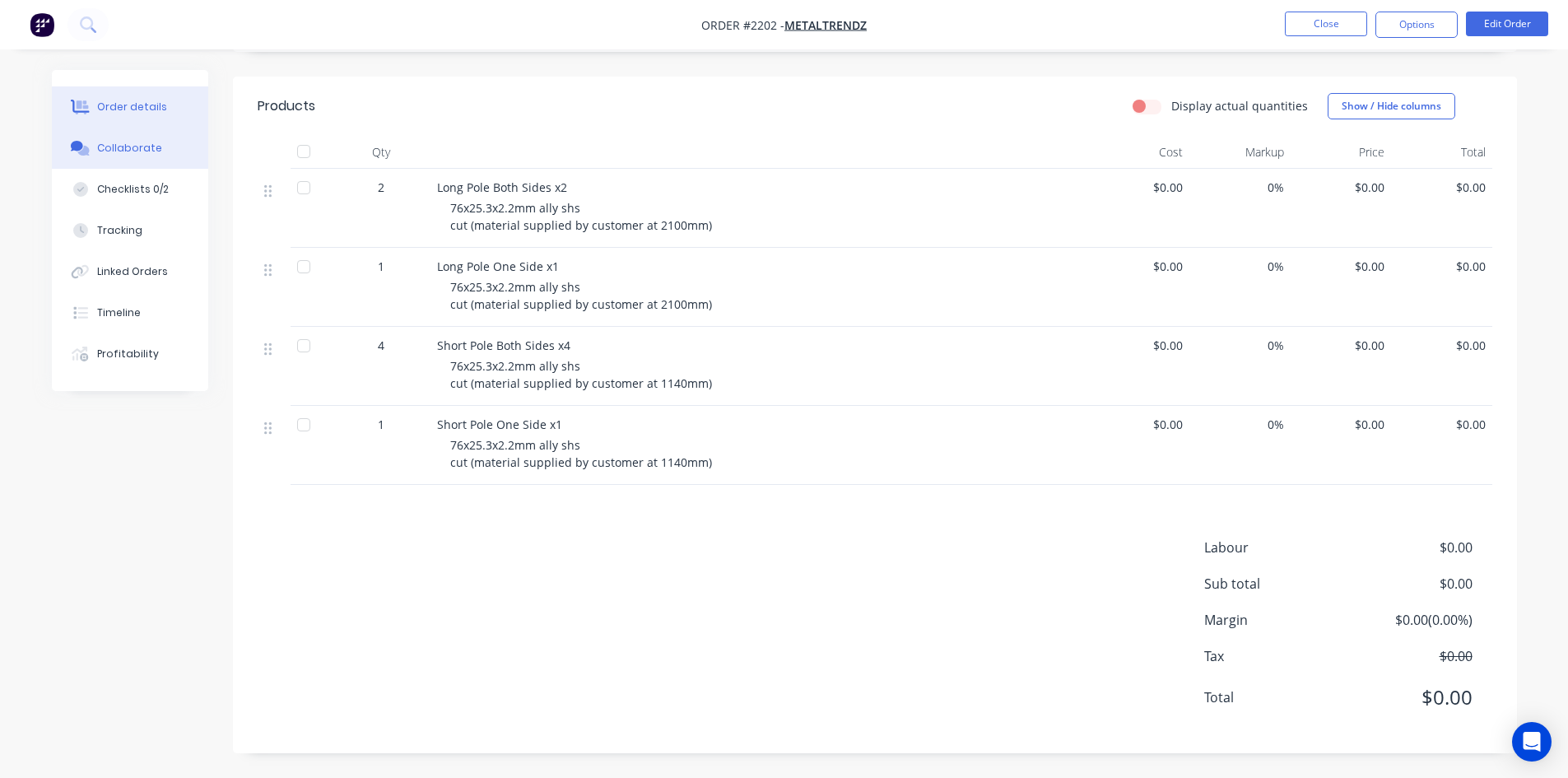
click at [163, 143] on button "Collaborate" at bounding box center [130, 148] width 157 height 41
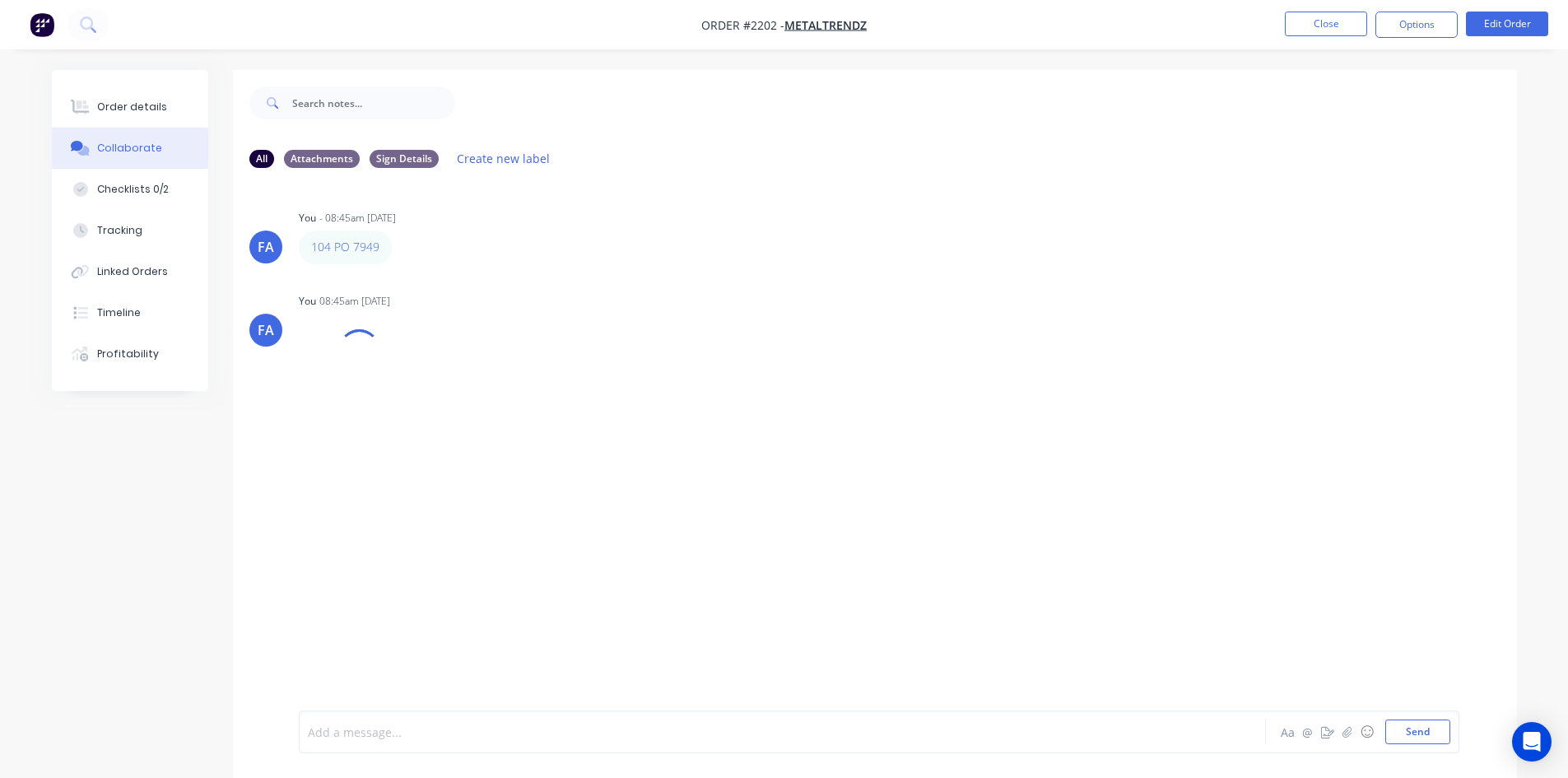
click at [418, 730] on div at bounding box center [736, 731] width 856 height 17
click at [1349, 733] on icon "button" at bounding box center [1346, 731] width 10 height 12
click at [1431, 728] on button "Send" at bounding box center [1417, 732] width 65 height 25
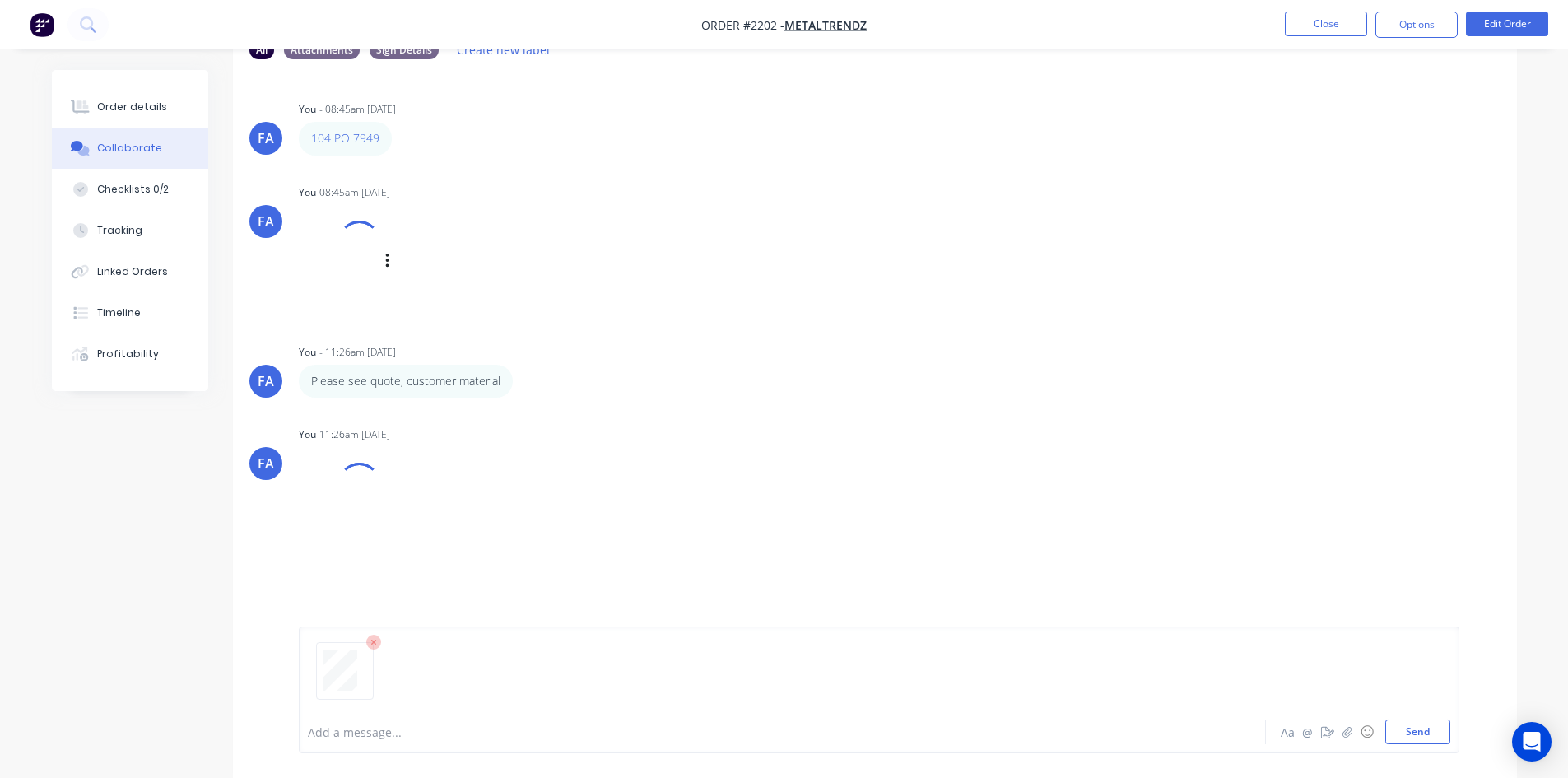
scroll to position [25, 0]
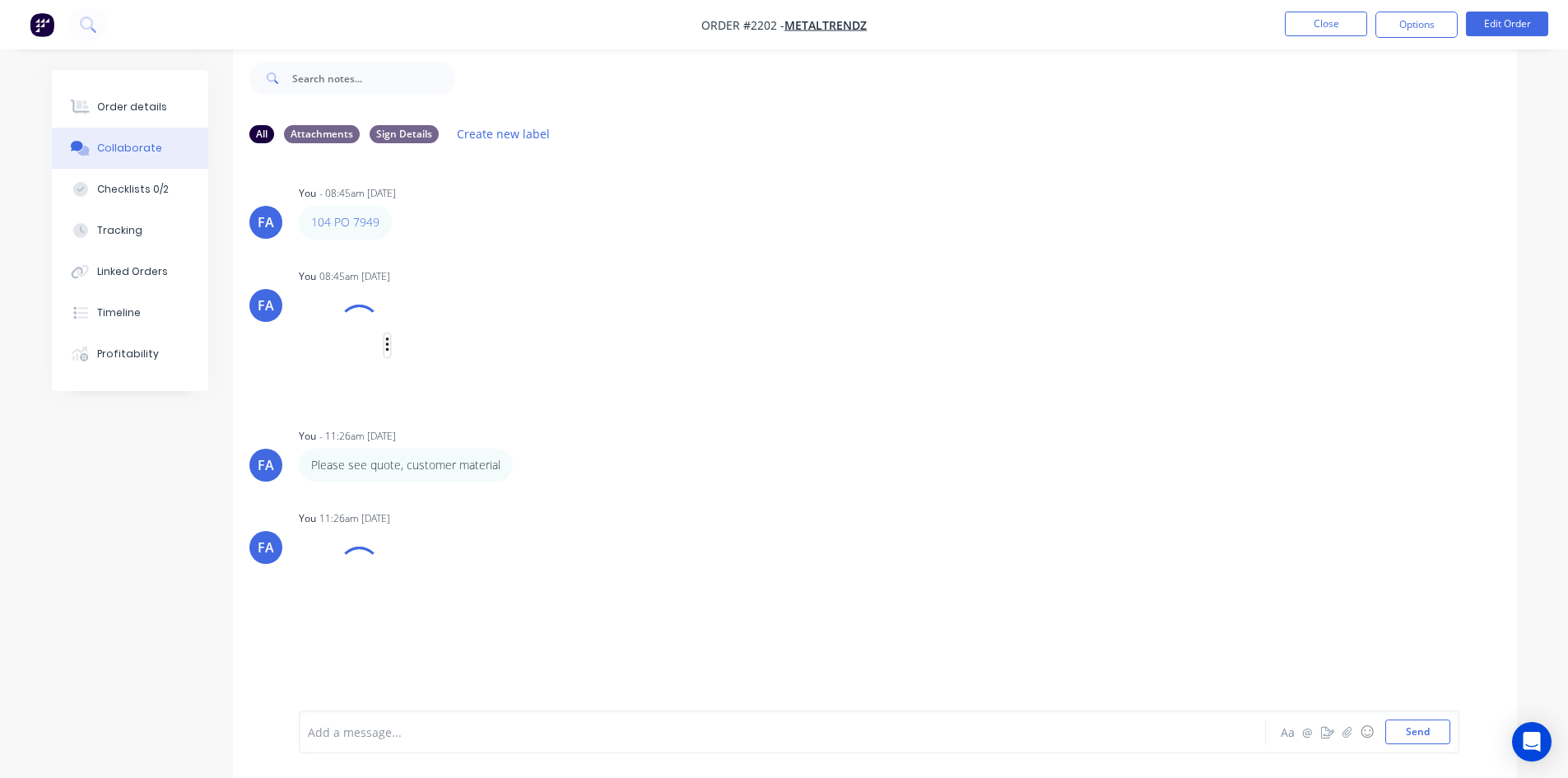
click at [388, 345] on icon "button" at bounding box center [387, 345] width 4 height 15
click at [578, 287] on div "You 08:45am 29/08/25 Image (29).jpg Labels Download Delete" at bounding box center [556, 332] width 514 height 135
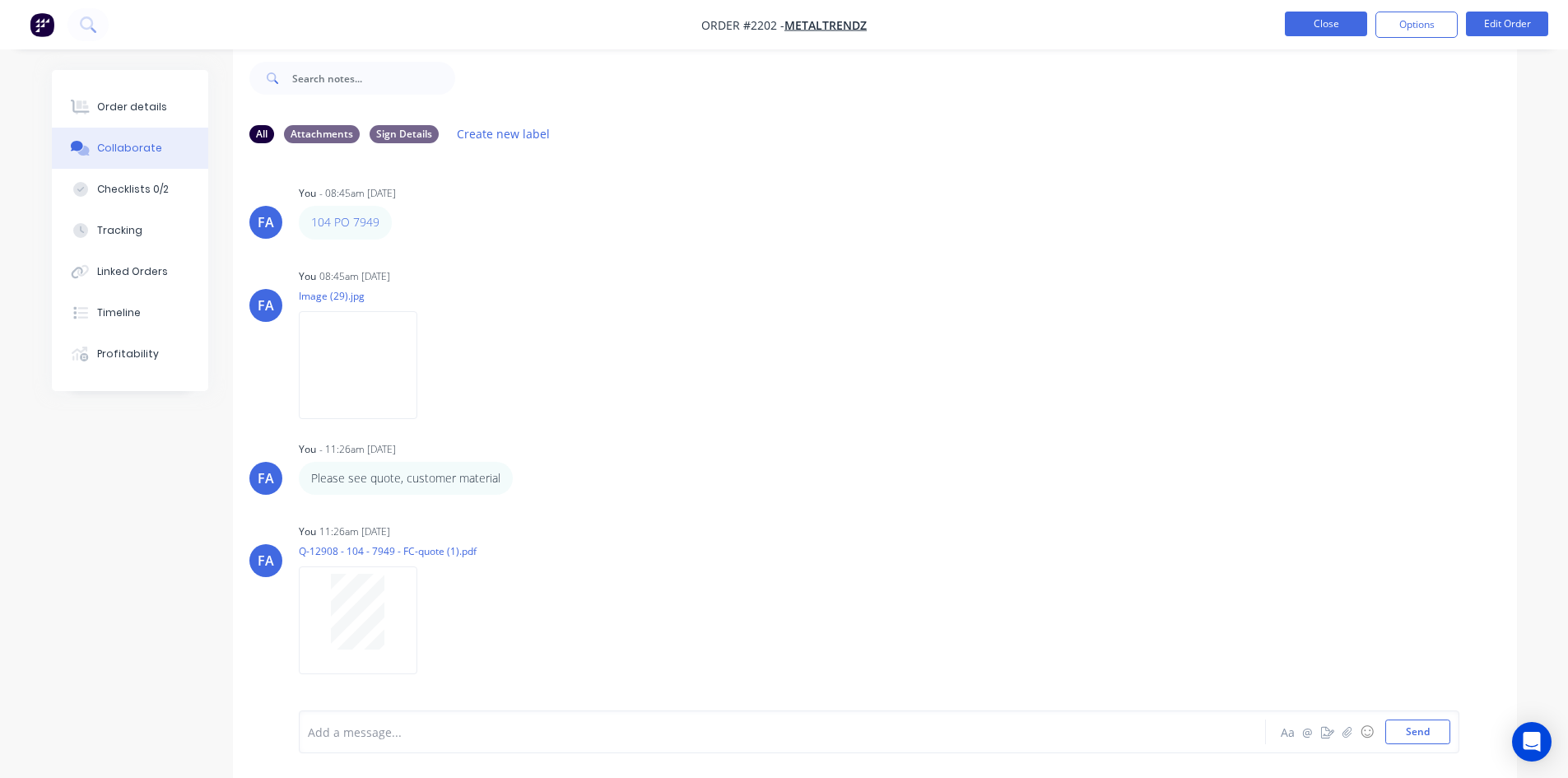
click at [1316, 25] on button "Close" at bounding box center [1326, 24] width 82 height 25
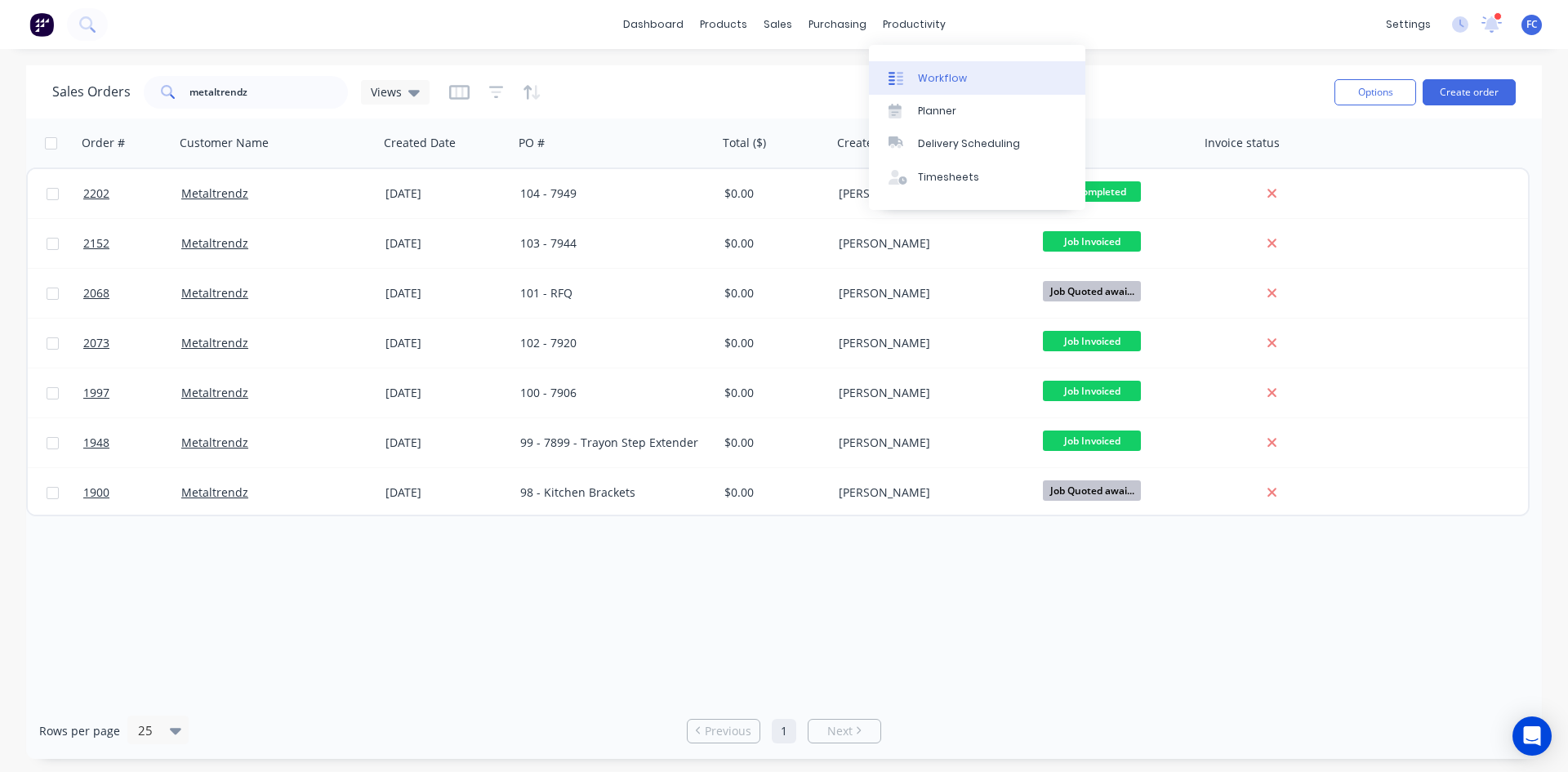
click at [937, 77] on div "Workflow" at bounding box center [941, 78] width 49 height 15
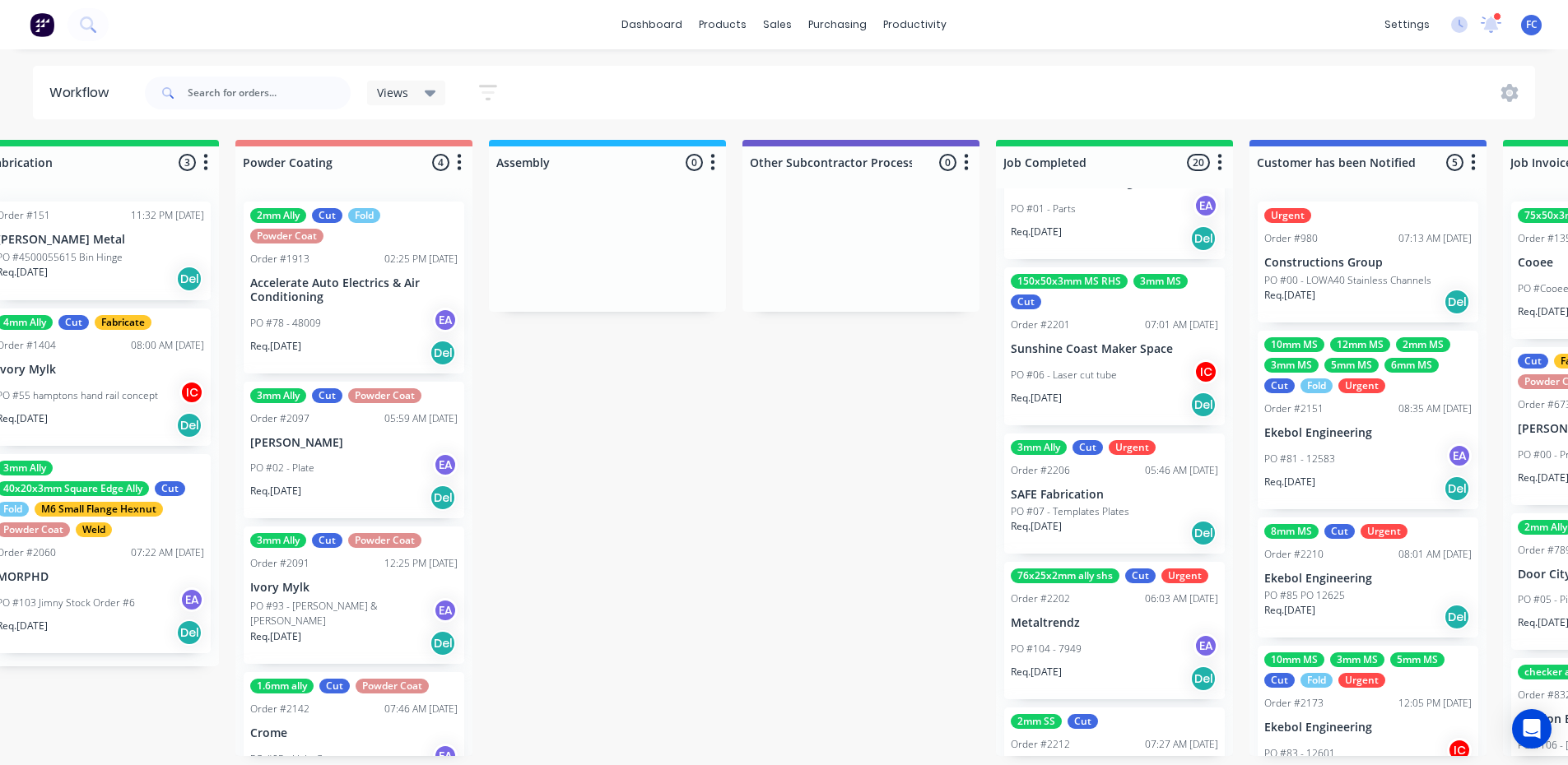
scroll to position [2416, 0]
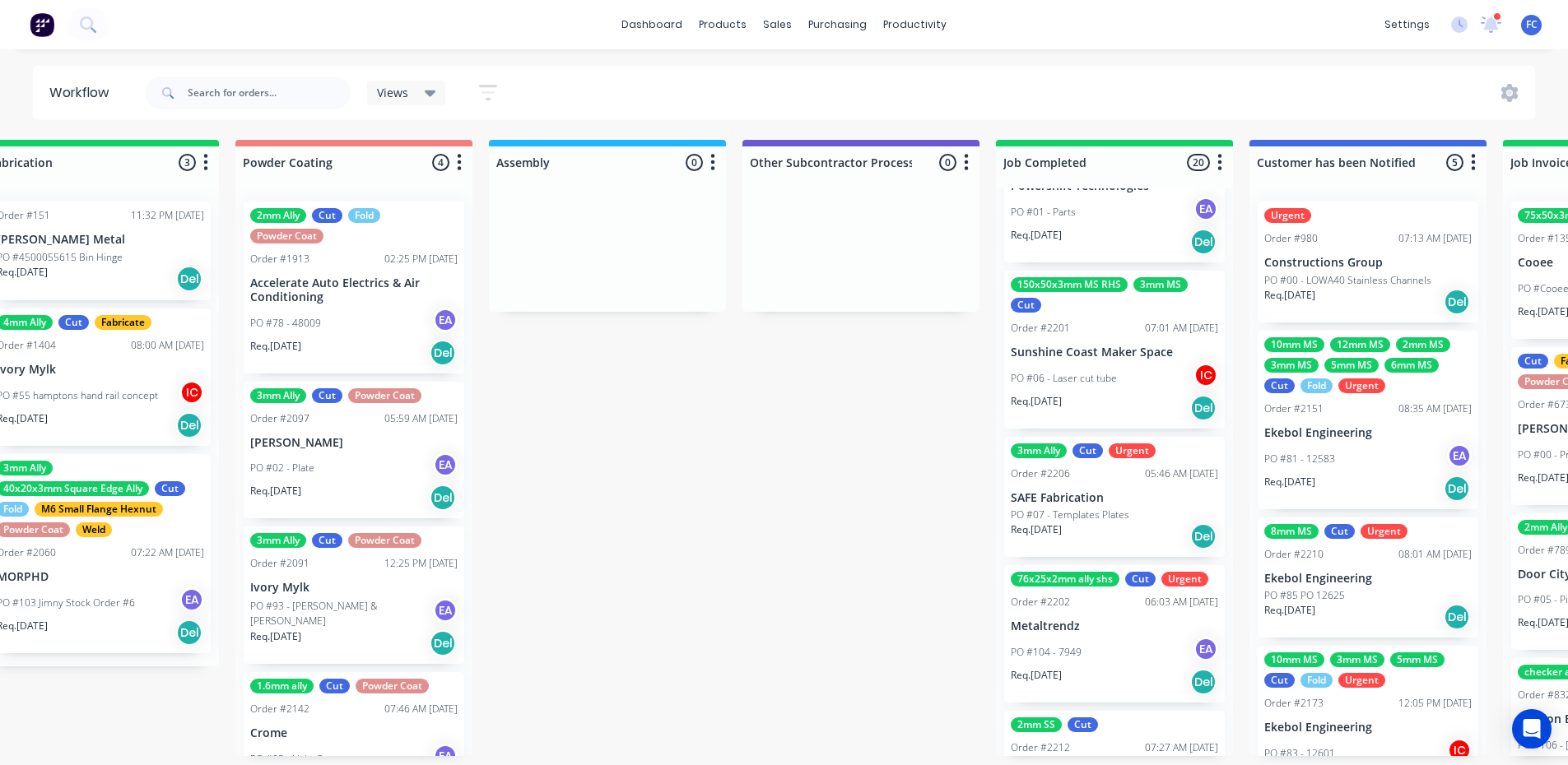
click at [1047, 497] on p "SAFE Fabrication" at bounding box center [1114, 498] width 207 height 14
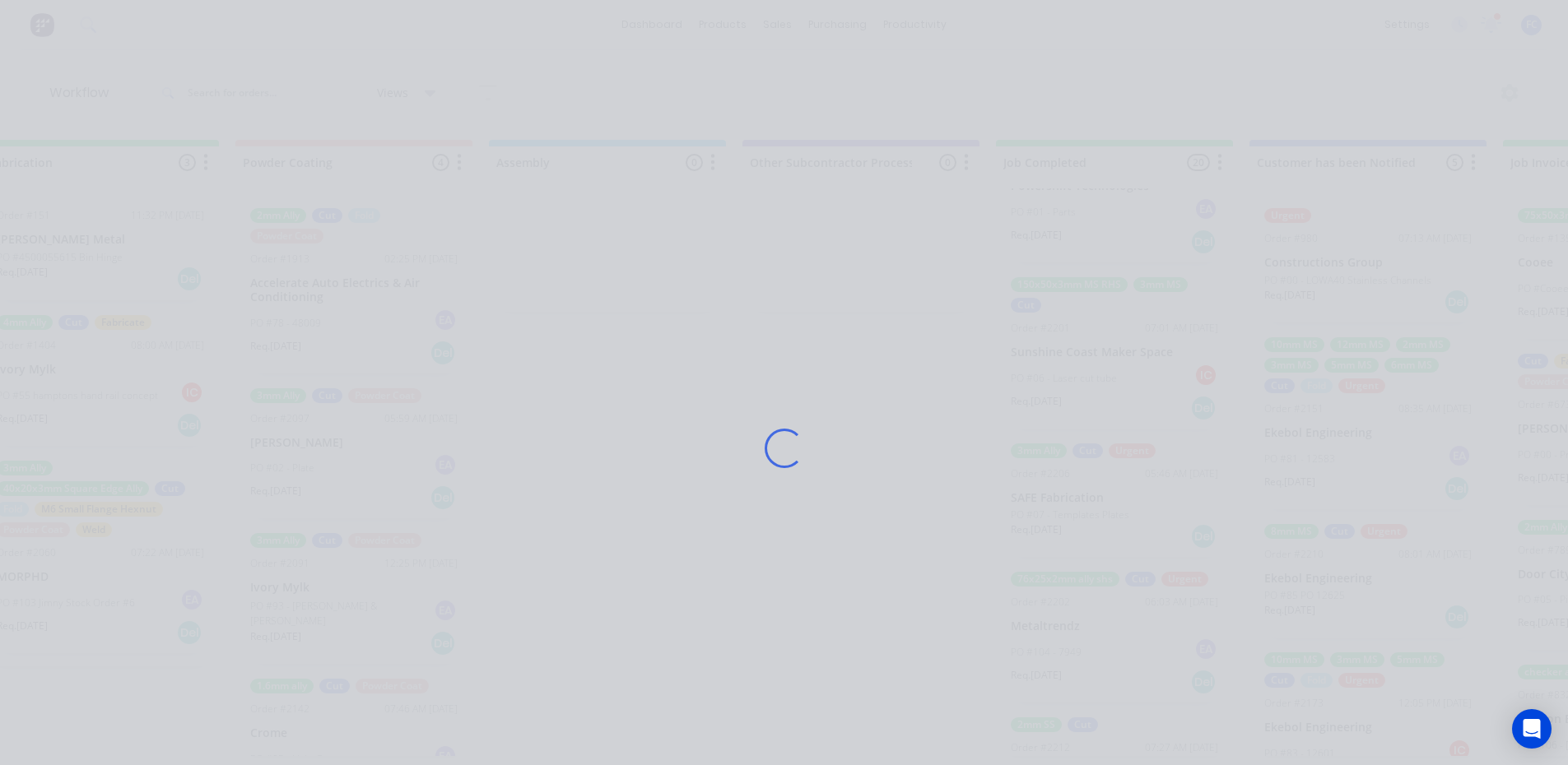
scroll to position [0, 4363]
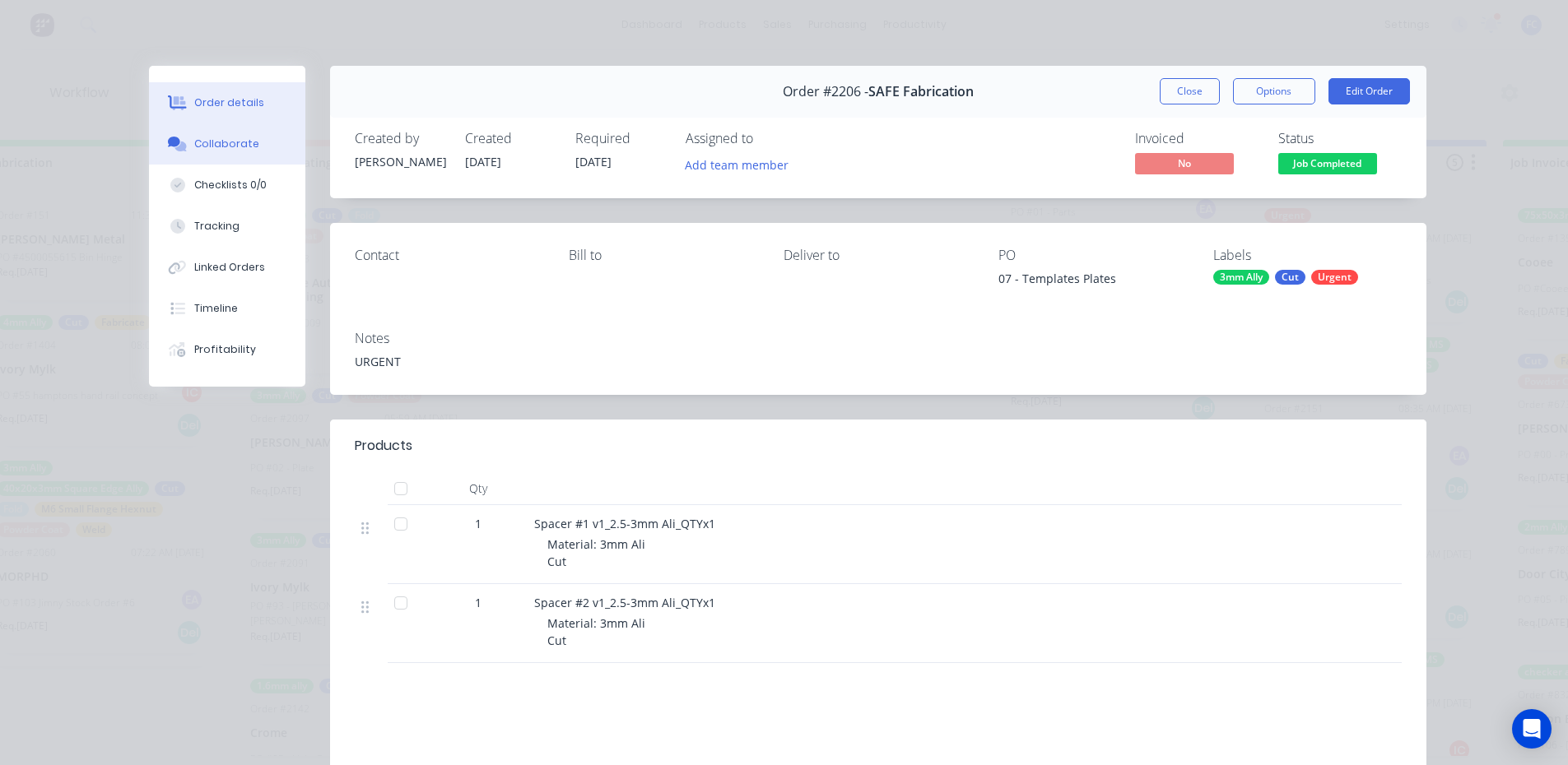
click at [228, 151] on button "Collaborate" at bounding box center [227, 144] width 157 height 41
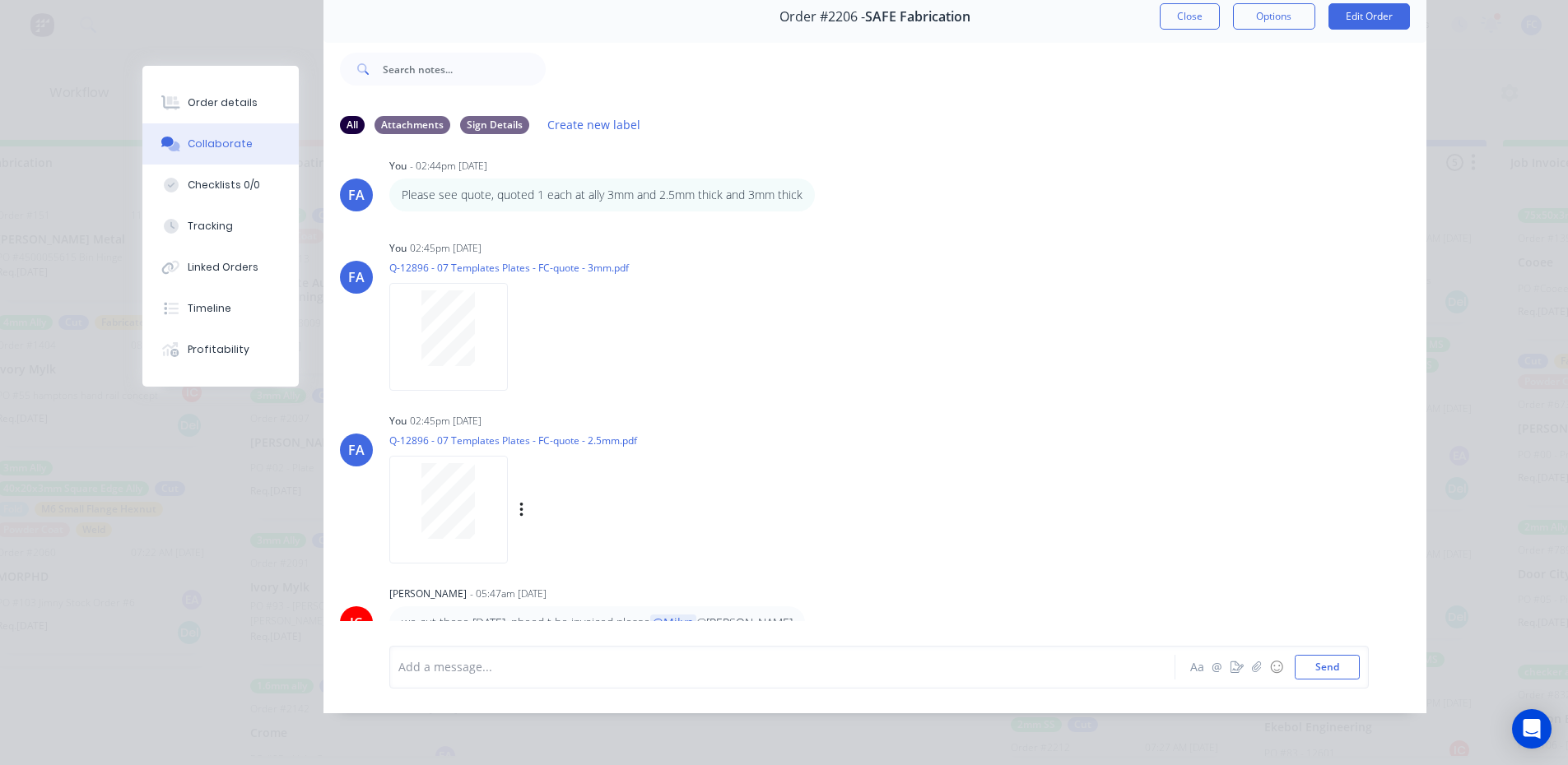
scroll to position [279, 0]
click at [1193, 4] on button "Close" at bounding box center [1189, 16] width 60 height 26
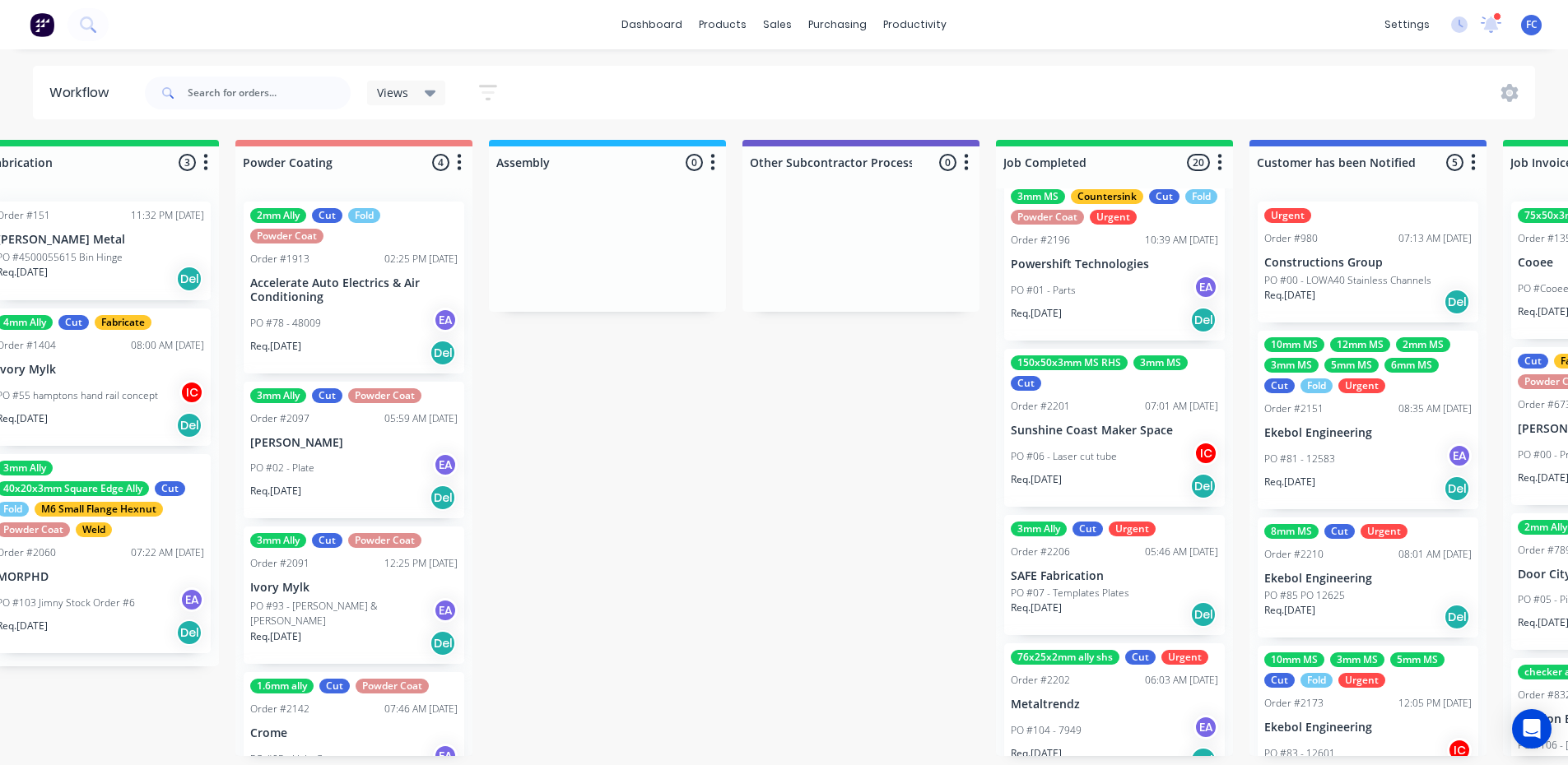
scroll to position [2334, 0]
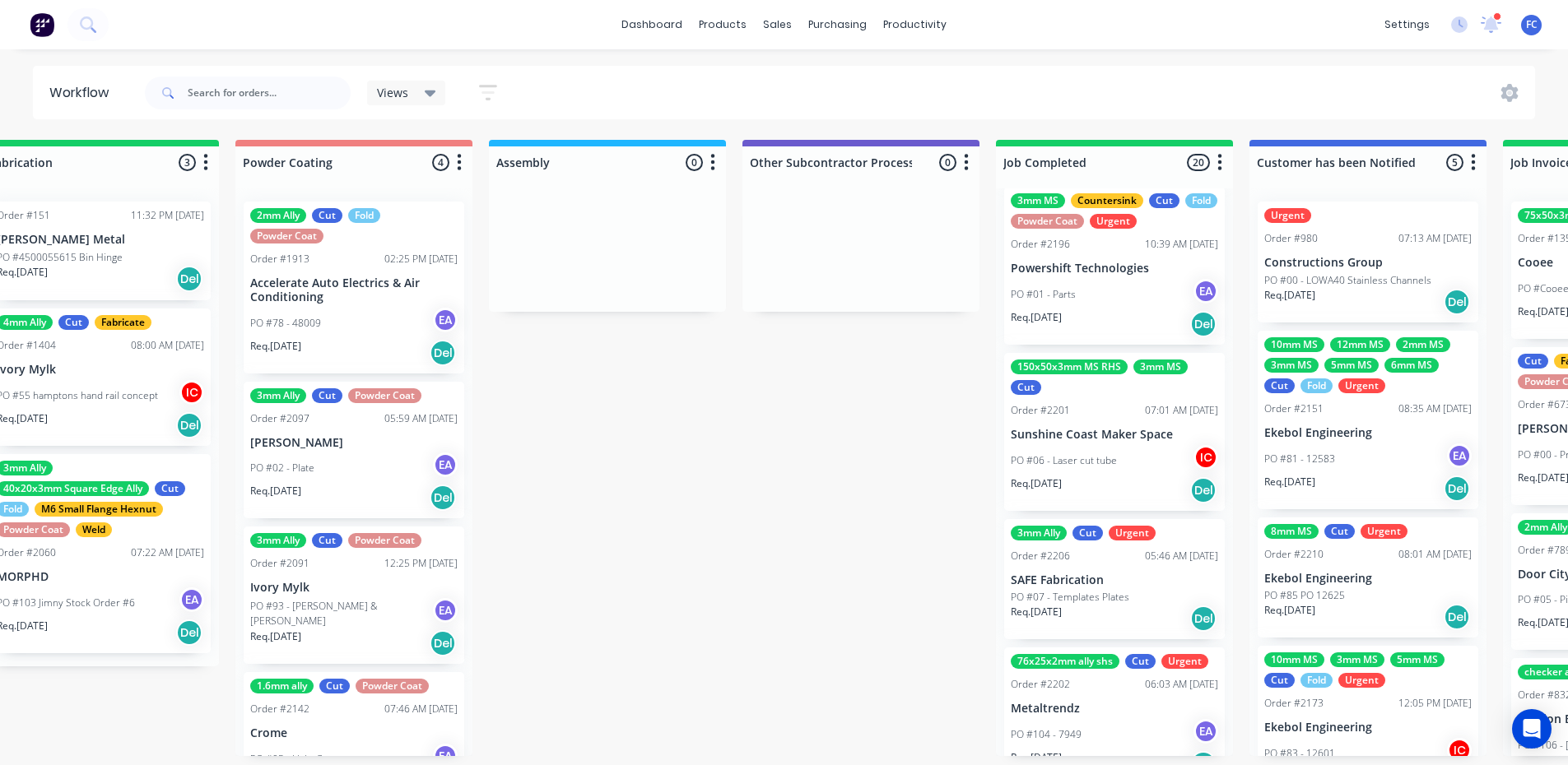
click at [1044, 423] on div "150x50x3mm MS RHS 3mm MS Cut Order #2201 07:01 AM 01/09/25 Sunshine Coast Maker…" at bounding box center [1115, 432] width 220 height 158
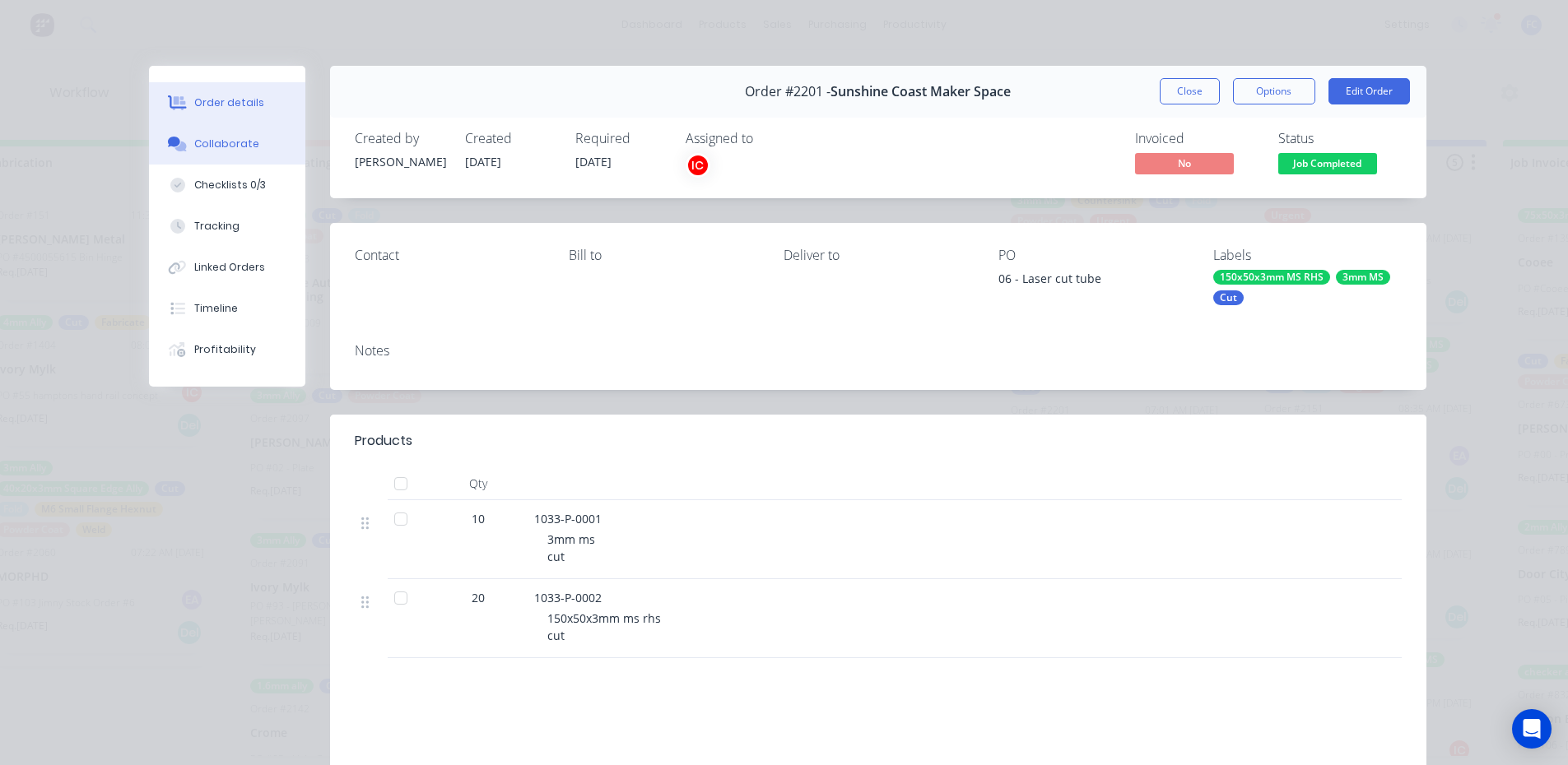
click at [203, 140] on div "Collaborate" at bounding box center [227, 143] width 65 height 15
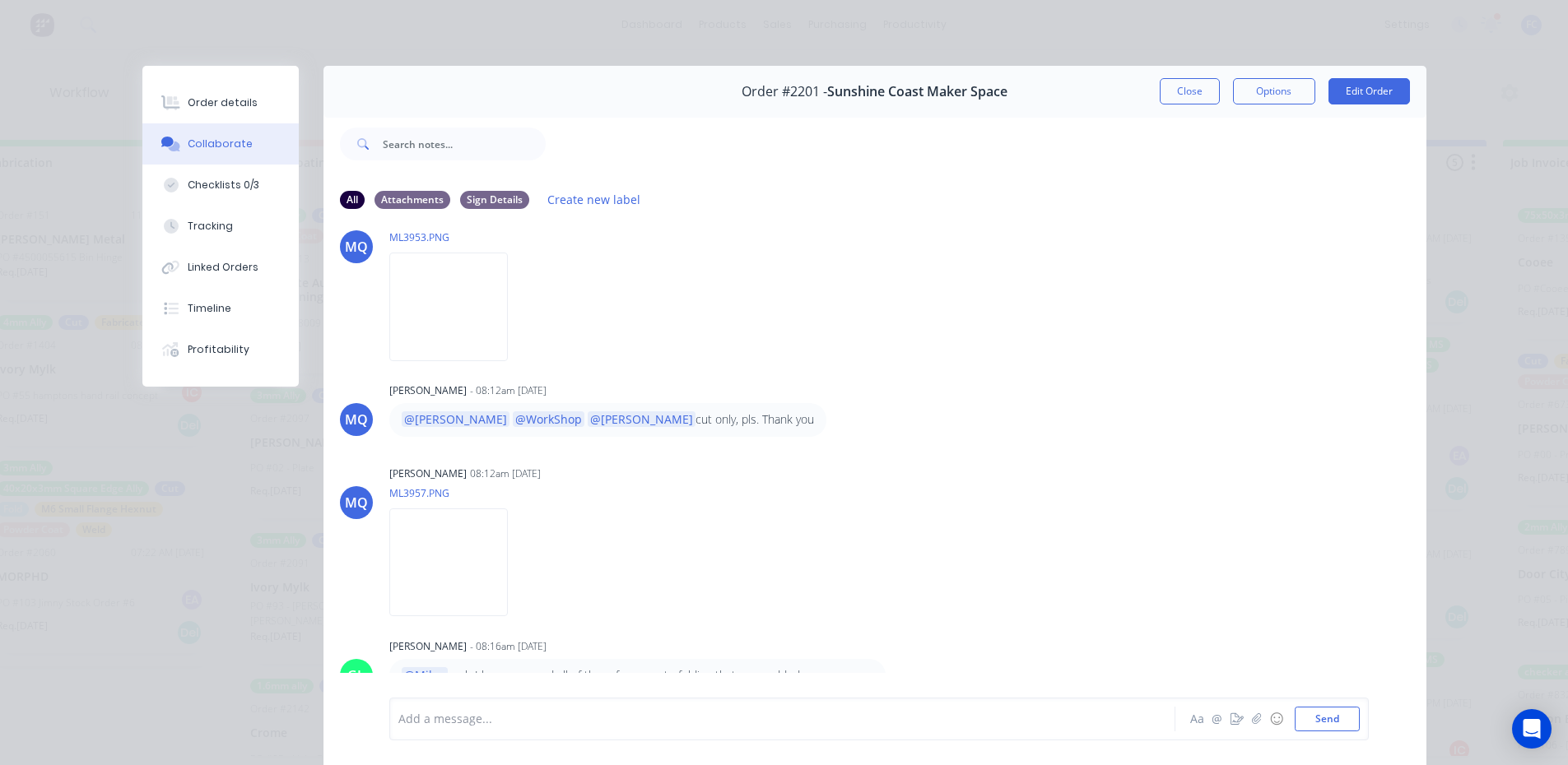
scroll to position [87, 0]
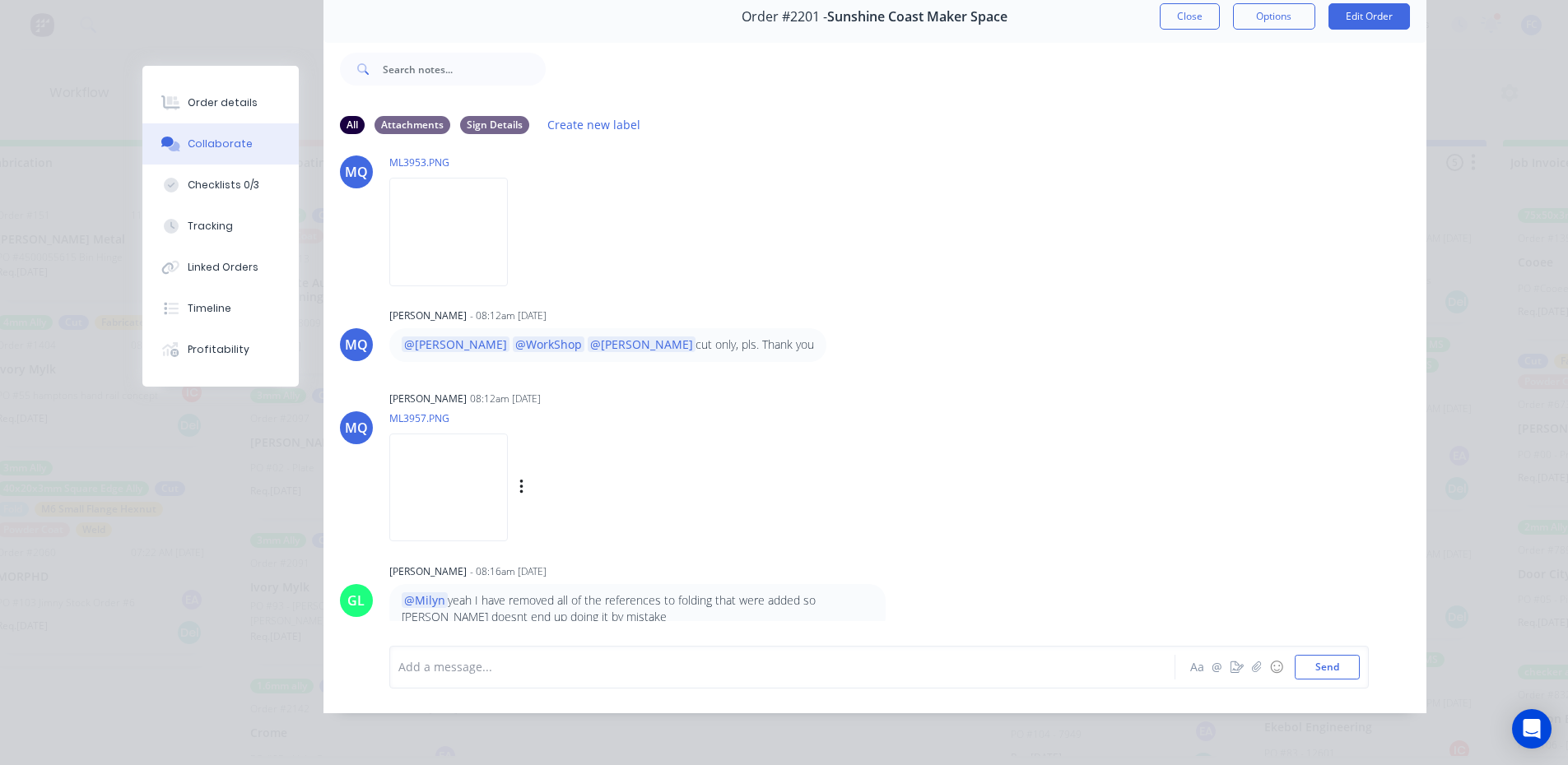
click at [475, 497] on img at bounding box center [448, 487] width 118 height 107
drag, startPoint x: 547, startPoint y: 589, endPoint x: 737, endPoint y: 610, distance: 191.2
click at [737, 610] on p "@Milyn yeah I have removed all of the references to folding that were added so …" at bounding box center [637, 608] width 471 height 34
click at [555, 606] on p "@Milyn yeah I have removed all of the references to folding that were added so …" at bounding box center [637, 608] width 471 height 34
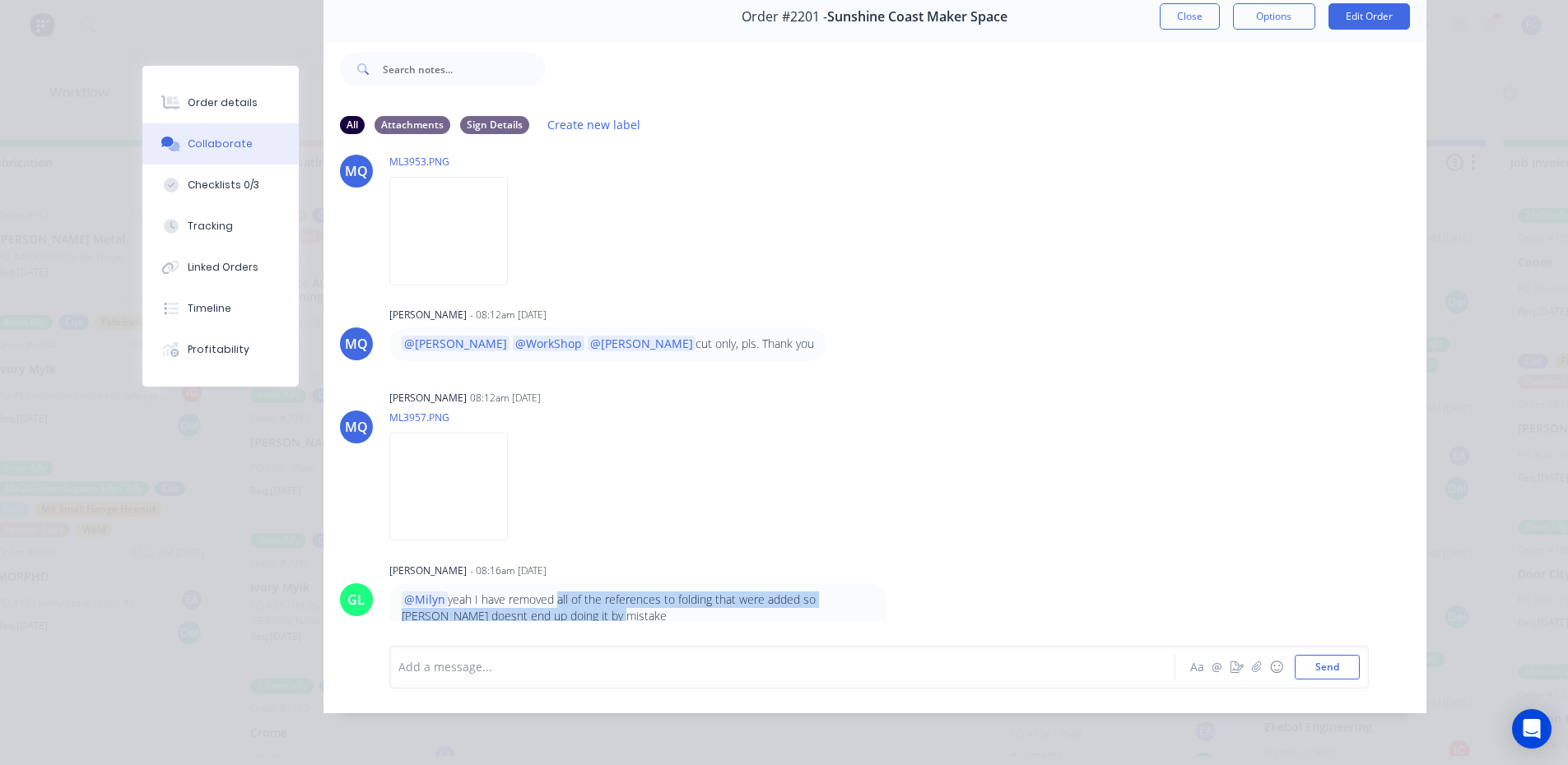
click at [666, 593] on p "@Milyn yeah I have removed all of the references to folding that were added so …" at bounding box center [637, 608] width 471 height 34
drag, startPoint x: 501, startPoint y: 603, endPoint x: 573, endPoint y: 601, distance: 72.0
click at [558, 602] on p "@Milyn yeah I have removed all of the references to folding that were added so …" at bounding box center [637, 608] width 471 height 34
click at [692, 510] on div "Labels Download" at bounding box center [539, 487] width 302 height 124
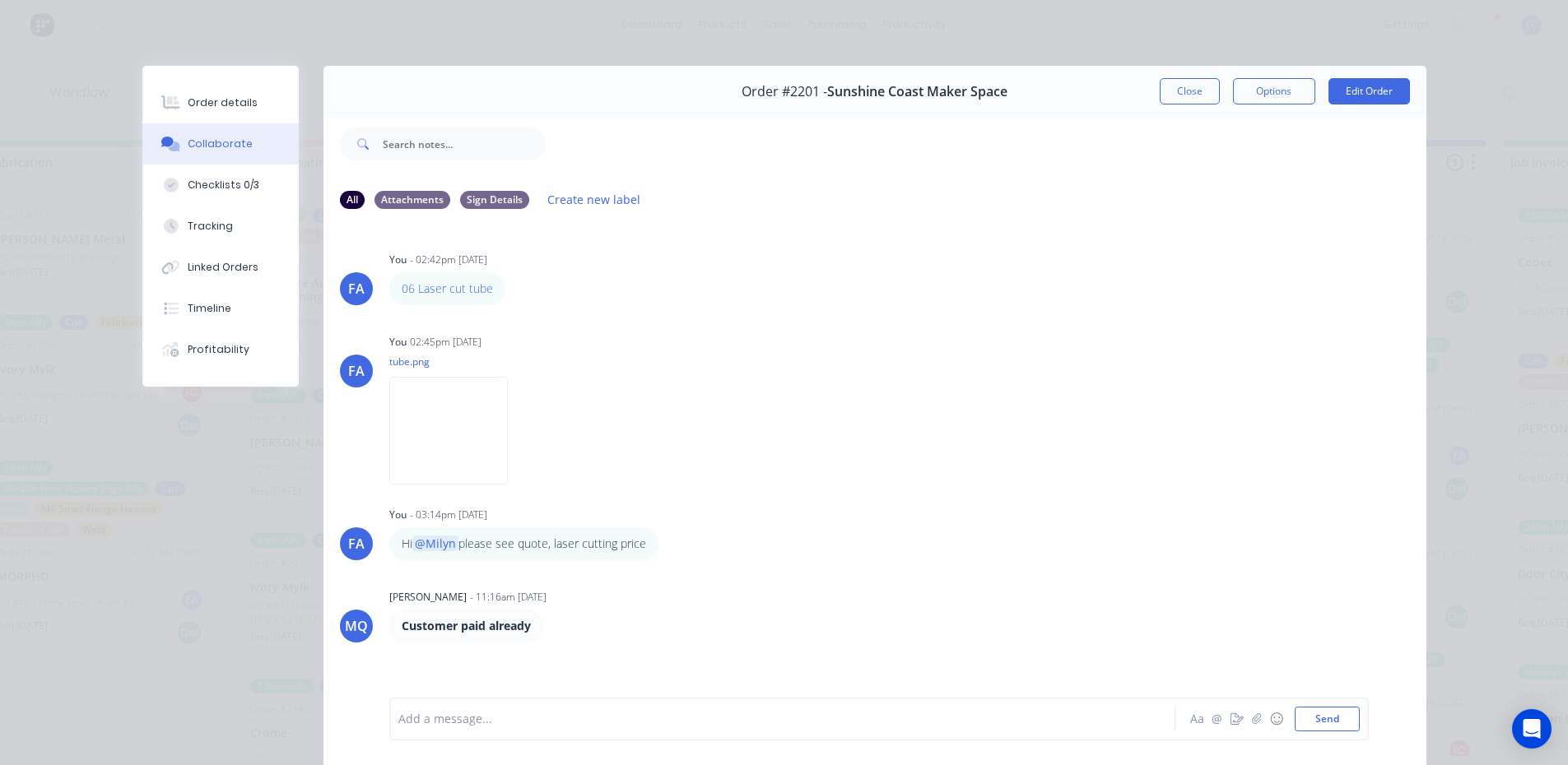
scroll to position [0, 4363]
drag, startPoint x: 207, startPoint y: 99, endPoint x: 295, endPoint y: 141, distance: 97.5
click at [207, 99] on div "Order details" at bounding box center [222, 103] width 70 height 15
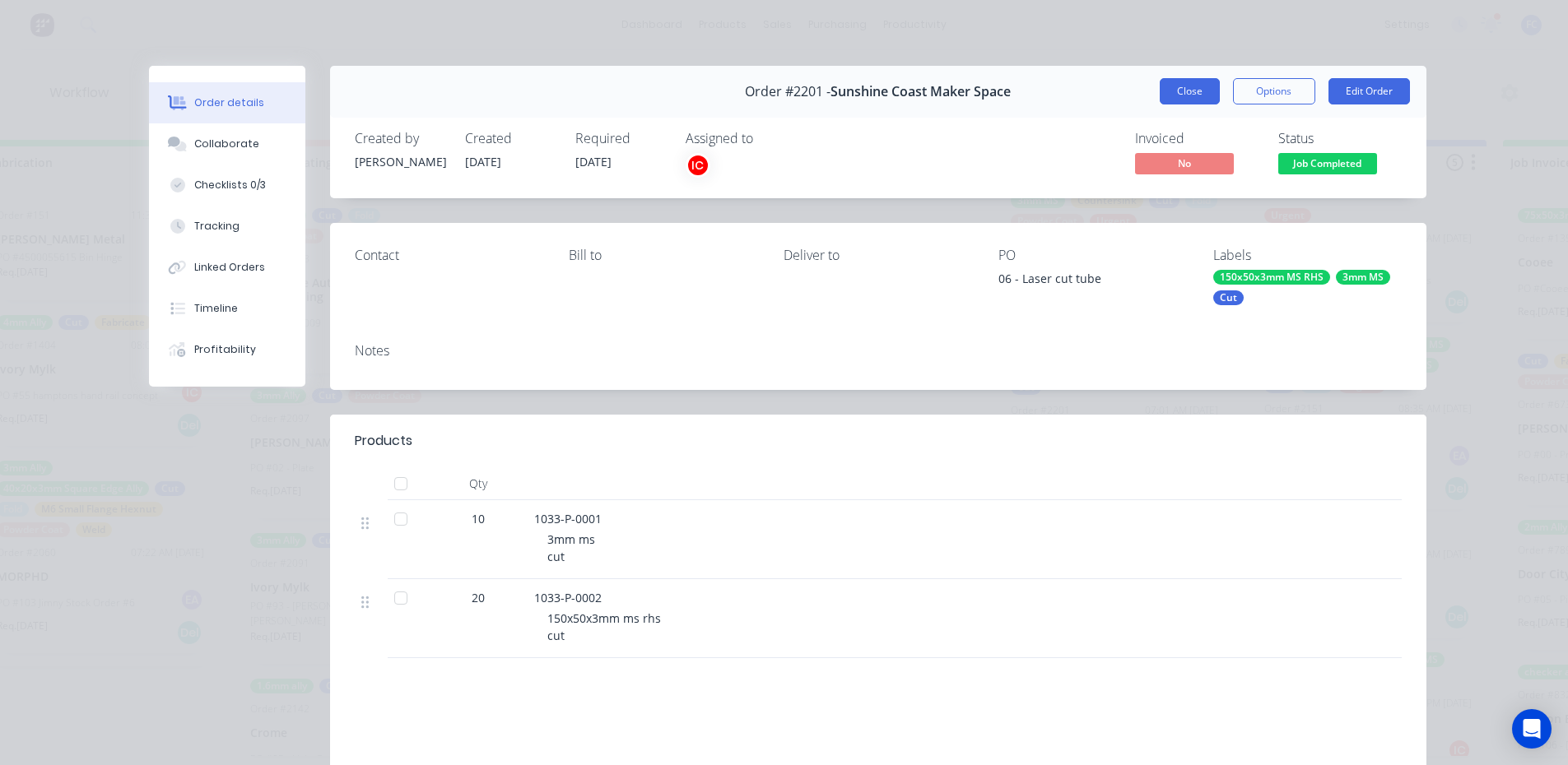
click at [1174, 97] on button "Close" at bounding box center [1189, 90] width 60 height 26
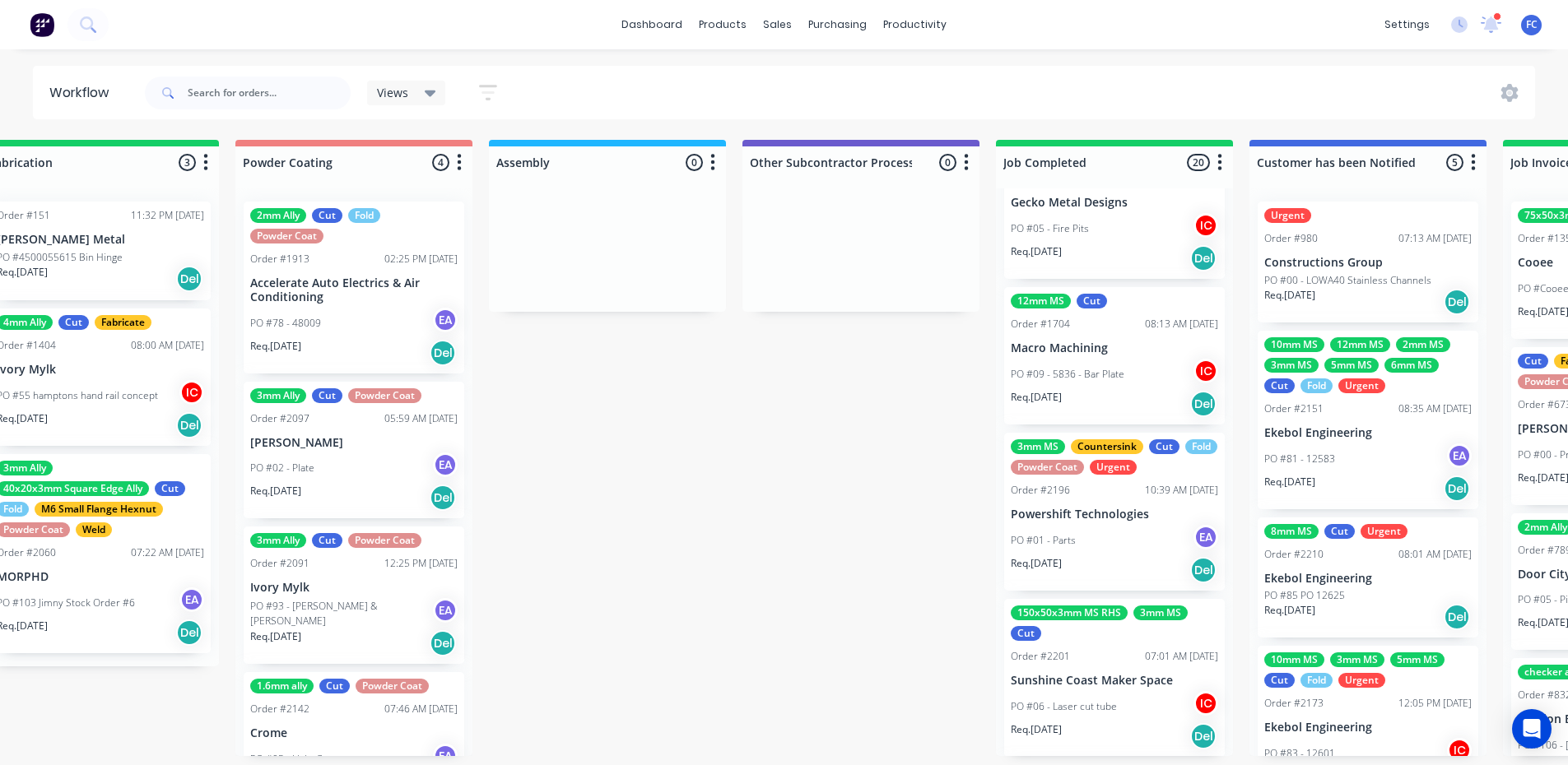
scroll to position [2087, 0]
click at [1021, 557] on div "PO #01 - Parts EA" at bounding box center [1114, 541] width 207 height 31
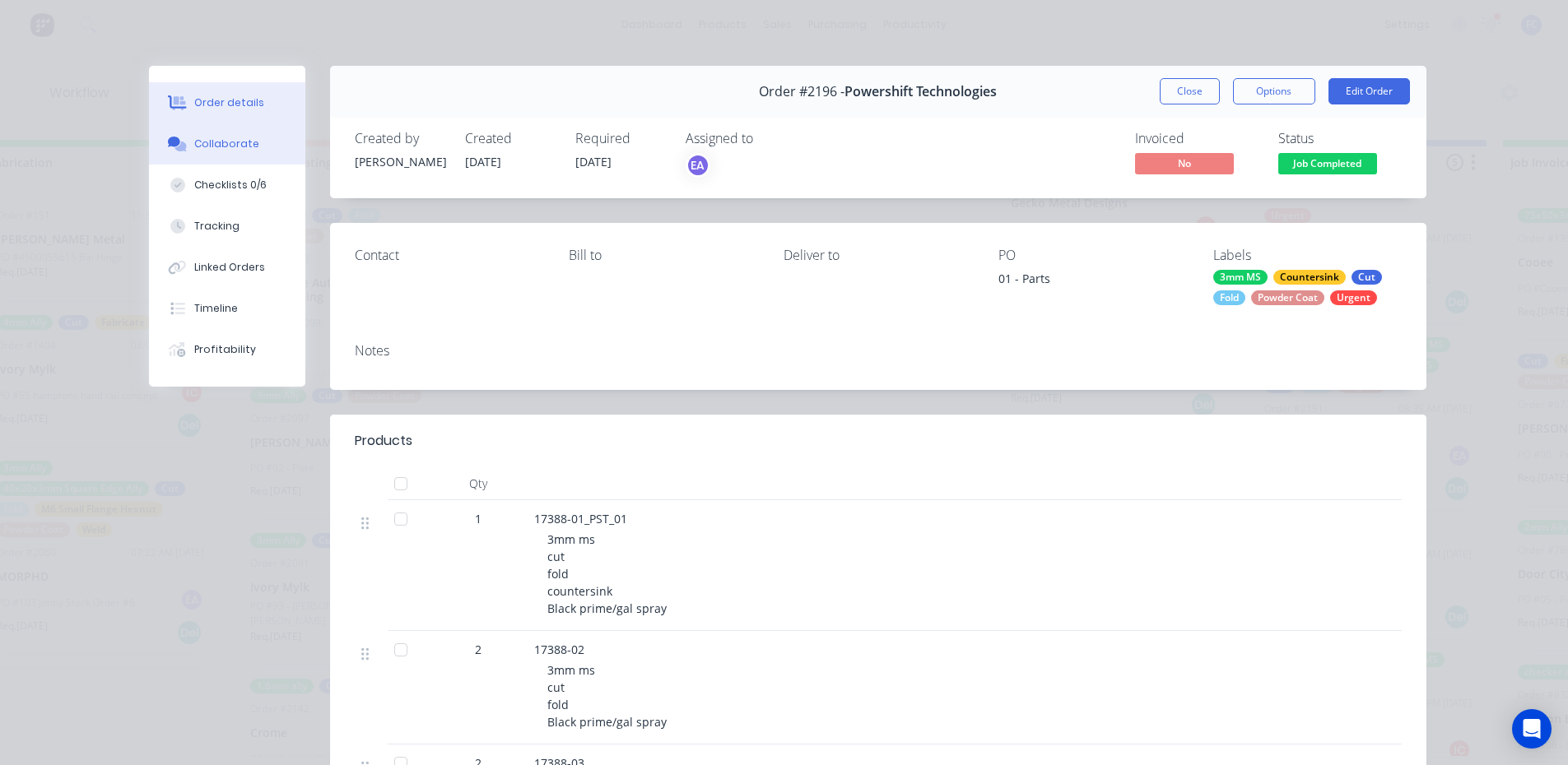
click at [191, 135] on button "Collaborate" at bounding box center [227, 144] width 157 height 41
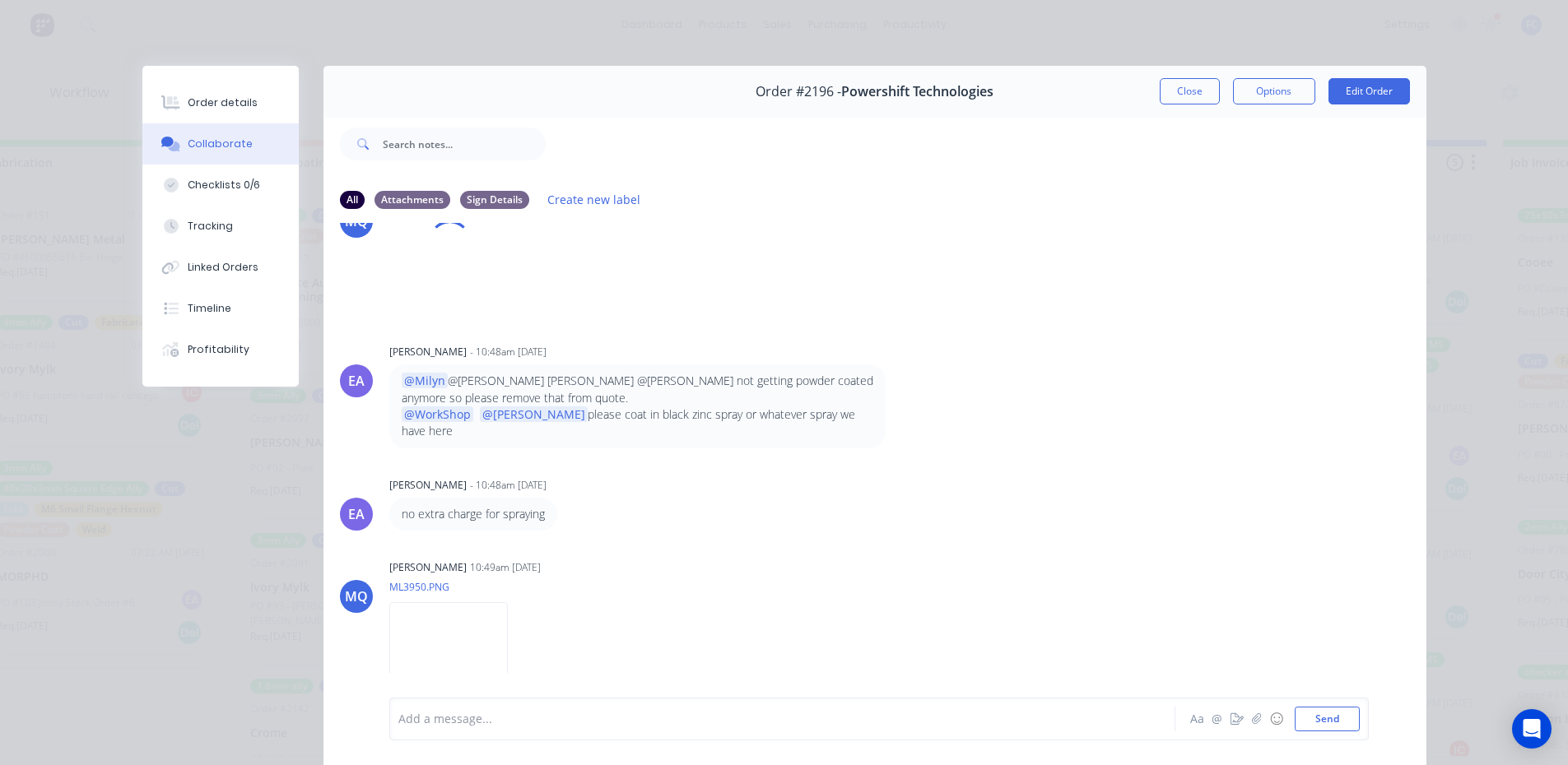
scroll to position [753, 0]
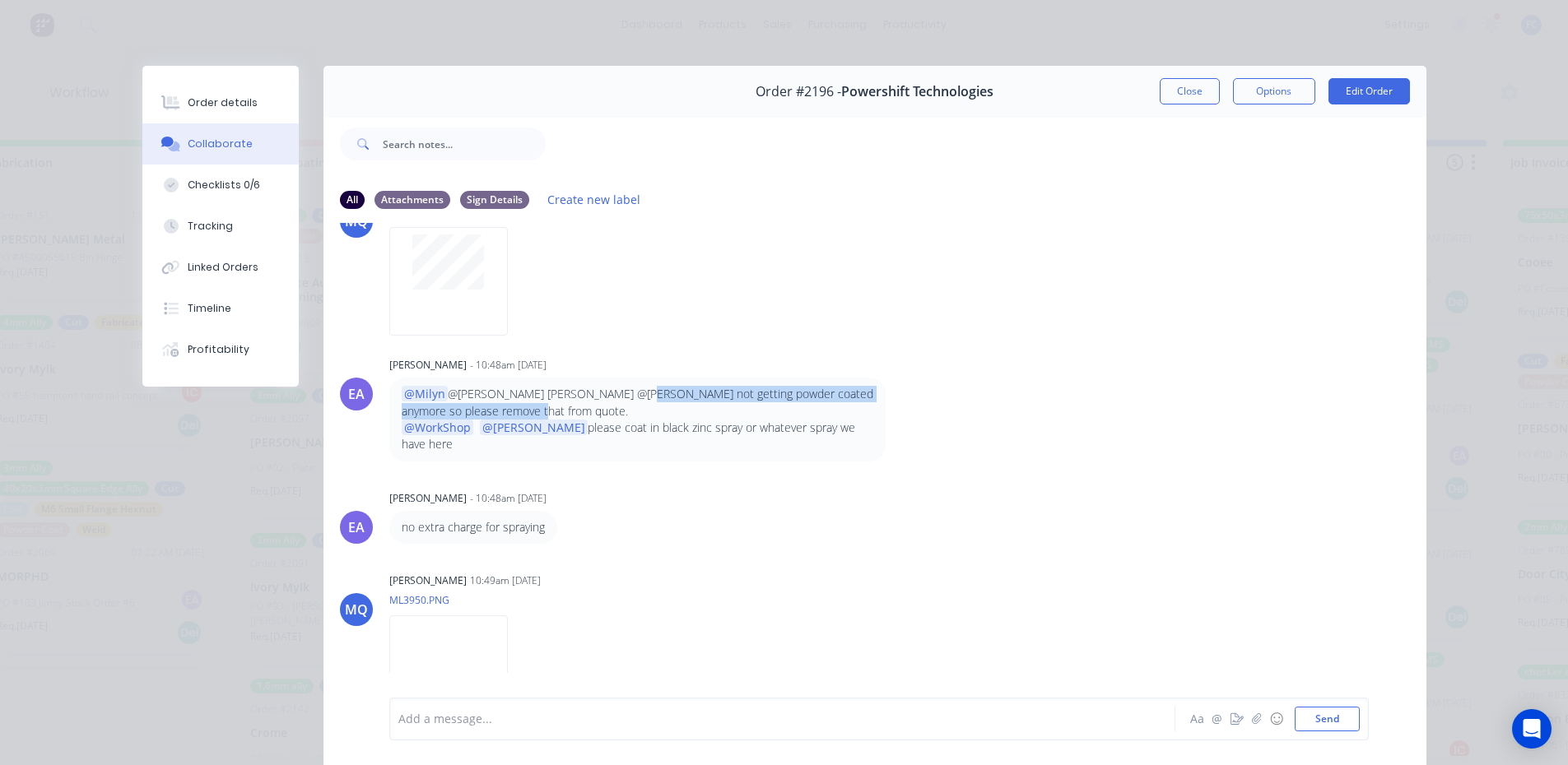
drag, startPoint x: 564, startPoint y: 407, endPoint x: 619, endPoint y: 387, distance: 58.5
click at [619, 387] on p "@Milyn @Sean Marc @Francis Adrian not getting powder coated anymore so please r…" at bounding box center [637, 403] width 471 height 34
click at [612, 397] on p "@Milyn @Sean Marc @Francis Adrian not getting powder coated anymore so please r…" at bounding box center [637, 403] width 471 height 34
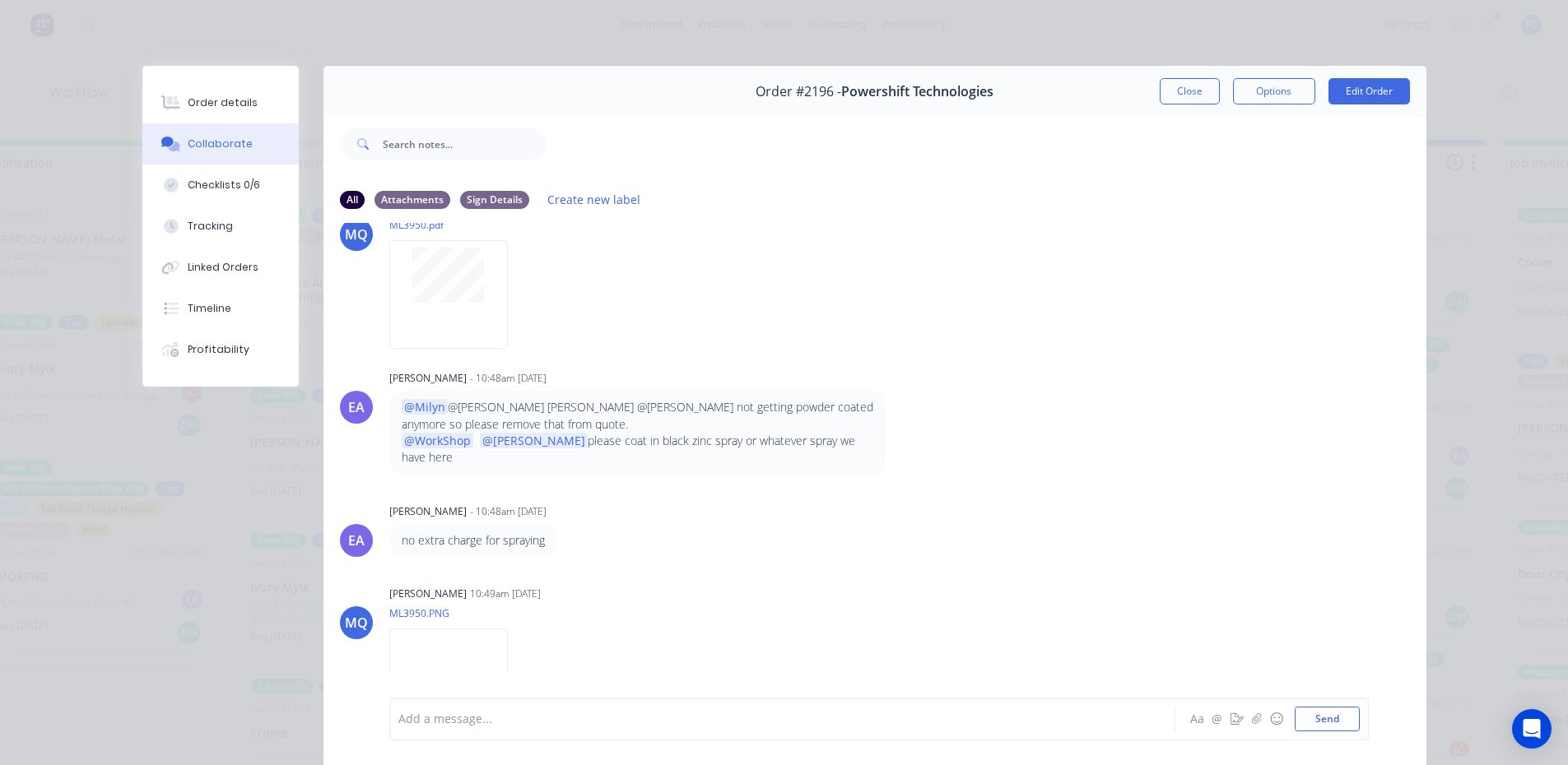
scroll to position [767, 0]
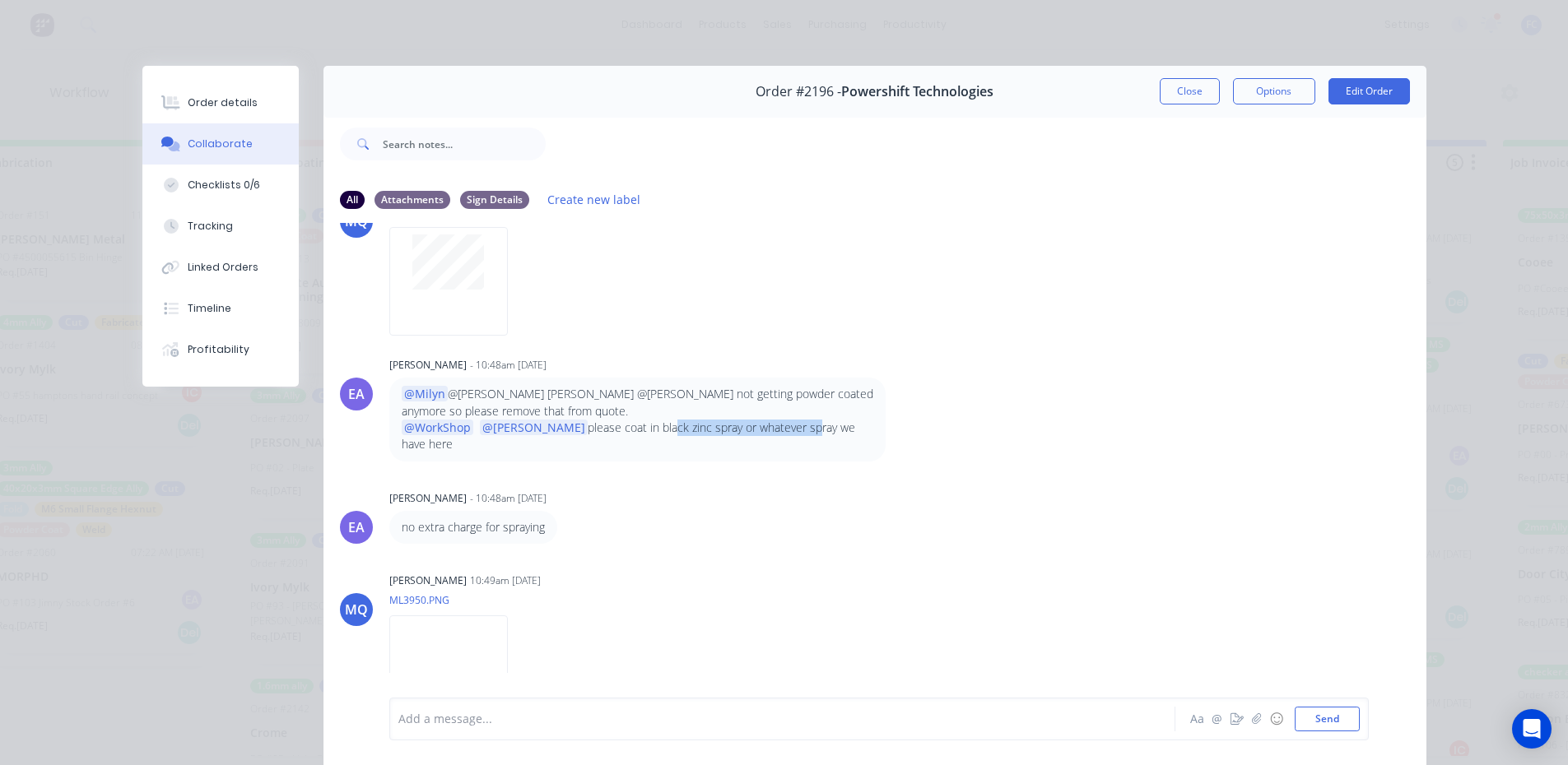
drag, startPoint x: 601, startPoint y: 425, endPoint x: 743, endPoint y: 428, distance: 142.0
click at [743, 428] on p "@WorkShop @Greg please coat in black zinc spray or whatever spray we have here" at bounding box center [637, 436] width 471 height 34
click at [693, 427] on p "@WorkShop @Greg please coat in black zinc spray or whatever spray we have here" at bounding box center [637, 436] width 471 height 34
click at [727, 420] on p "@WorkShop @Greg please coat in black zinc spray or whatever spray we have here" at bounding box center [637, 436] width 471 height 34
drag, startPoint x: 824, startPoint y: 435, endPoint x: 845, endPoint y: 436, distance: 21.0
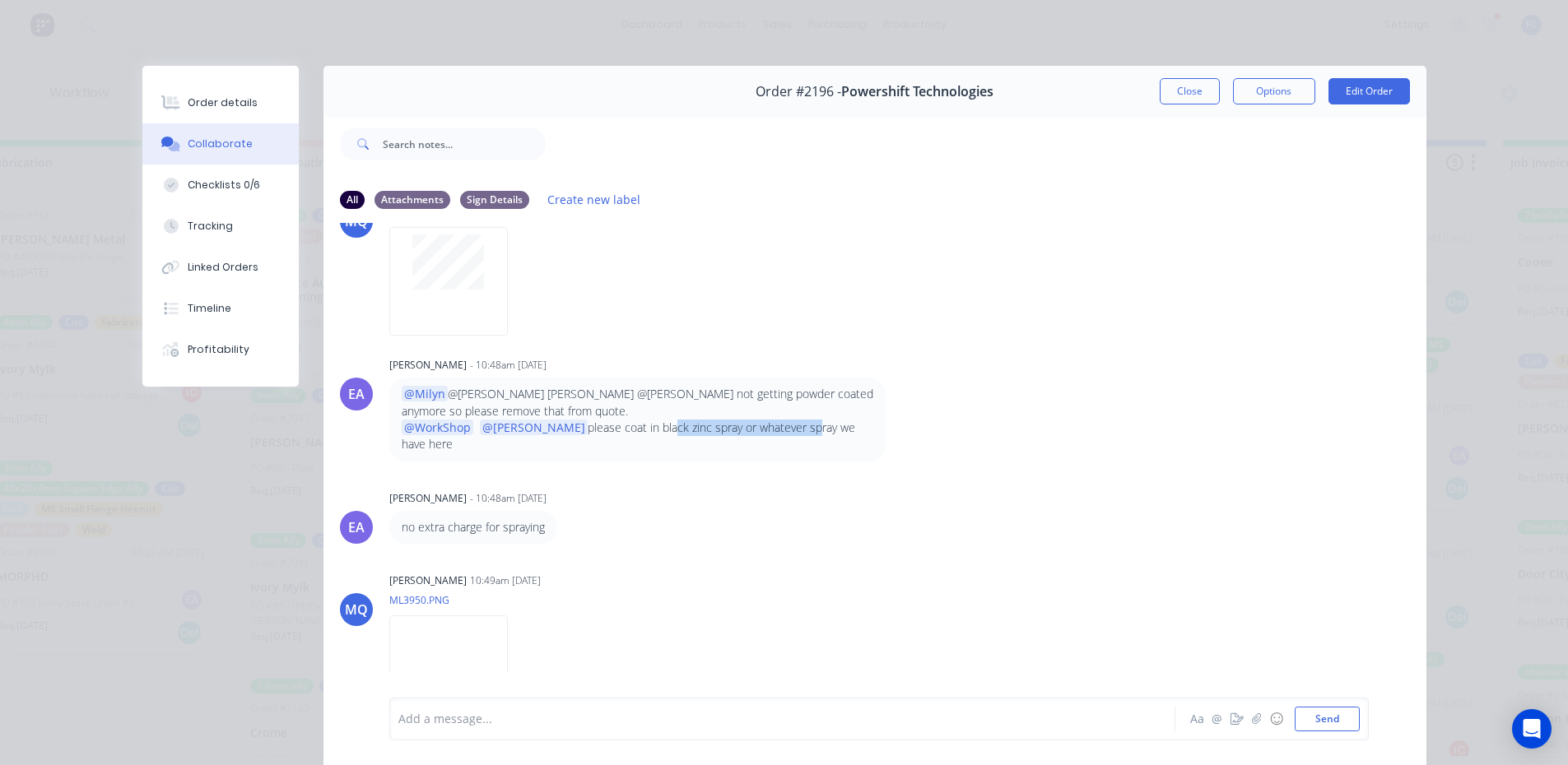
click at [845, 436] on p "@WorkShop @Greg please coat in black zinc spray or whatever spray we have here" at bounding box center [637, 436] width 471 height 34
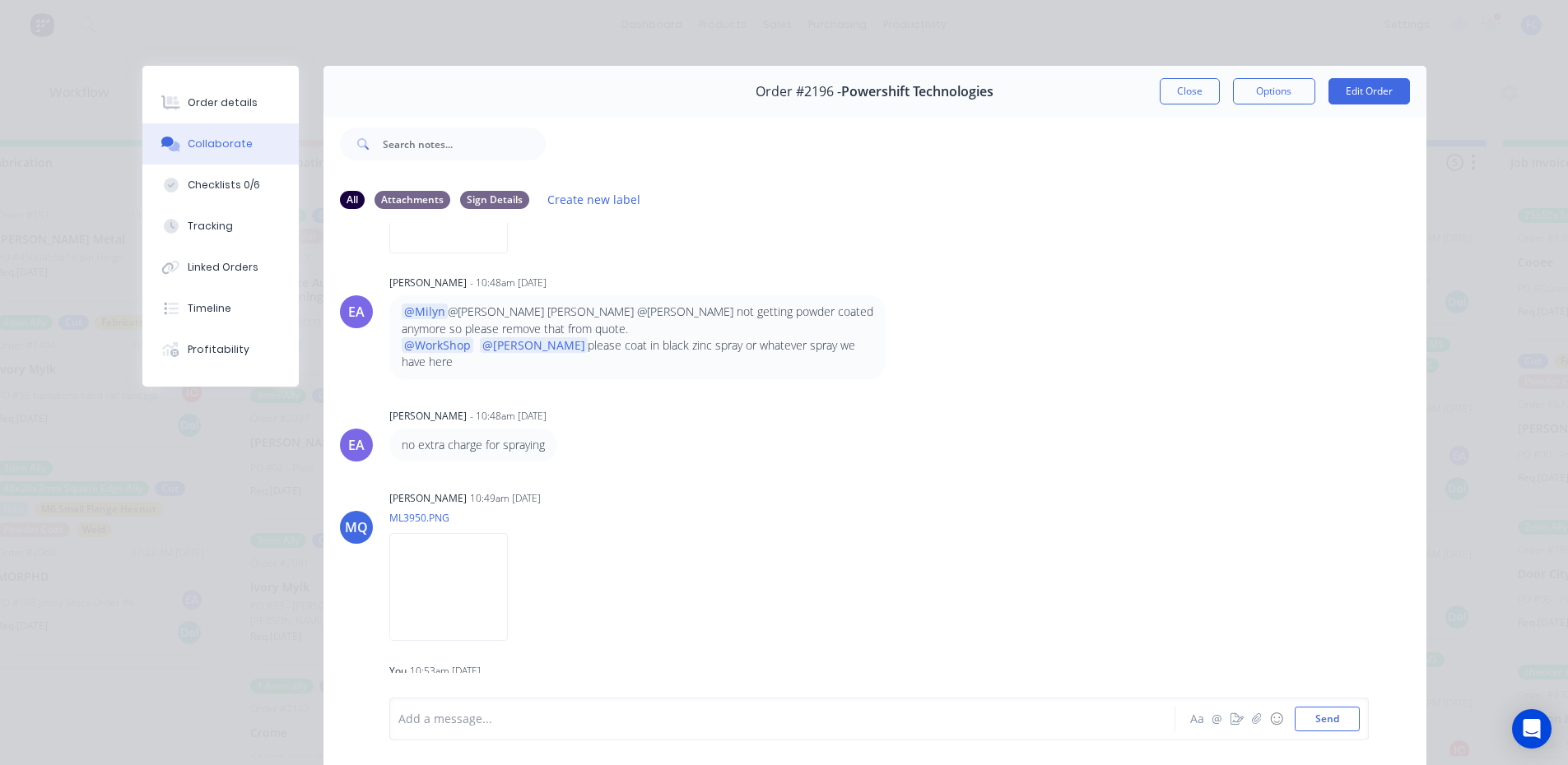
drag, startPoint x: 795, startPoint y: 459, endPoint x: 784, endPoint y: 459, distance: 11.0
click at [794, 459] on div "FA You - 12:53pm 28/08/25 01 Parts Labels Edit Delete FA You 12:53pm 28/08/25 p…" at bounding box center [874, 460] width 1103 height 473
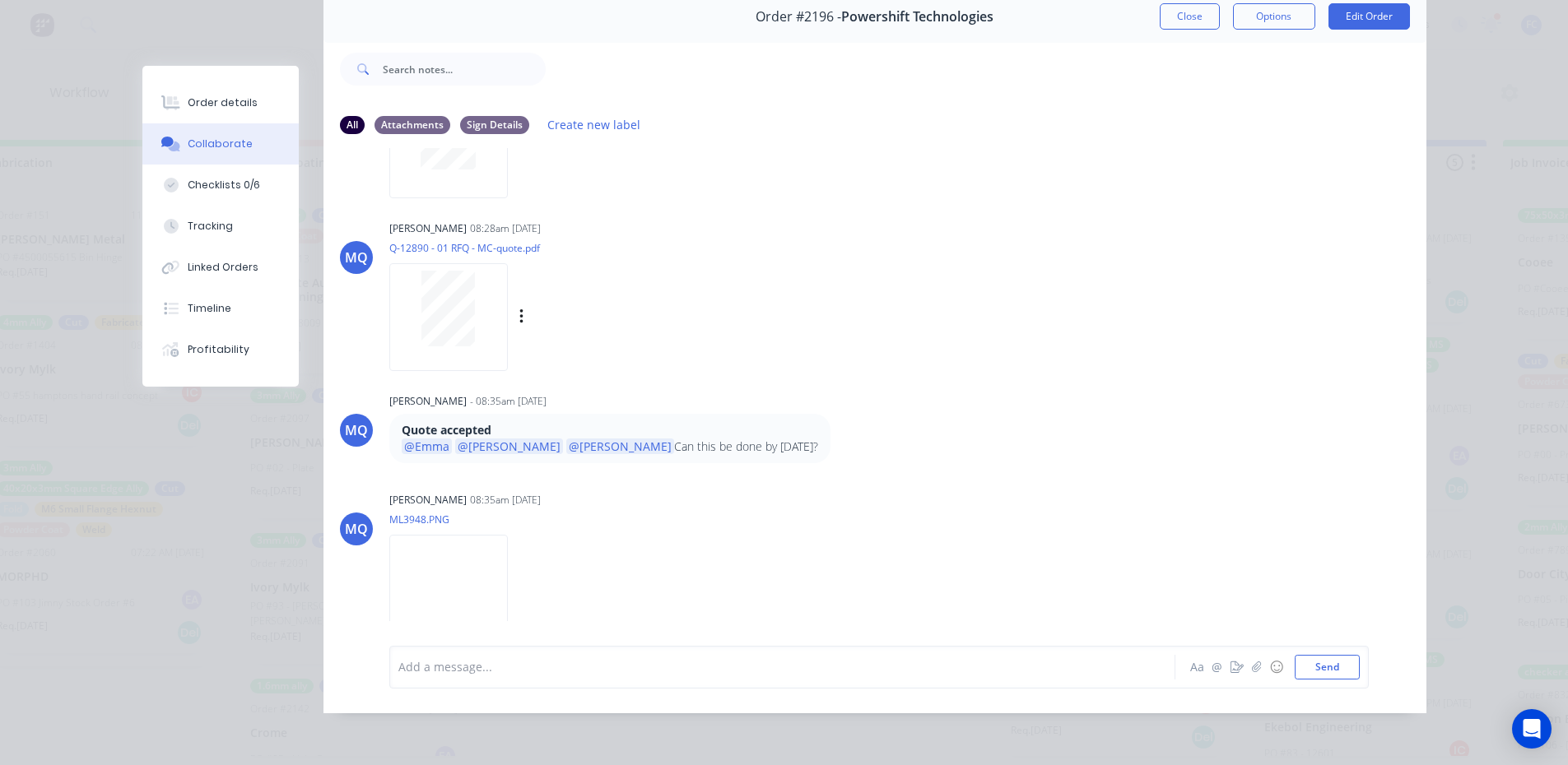
scroll to position [206, 0]
click at [1189, 4] on button "Close" at bounding box center [1189, 16] width 60 height 26
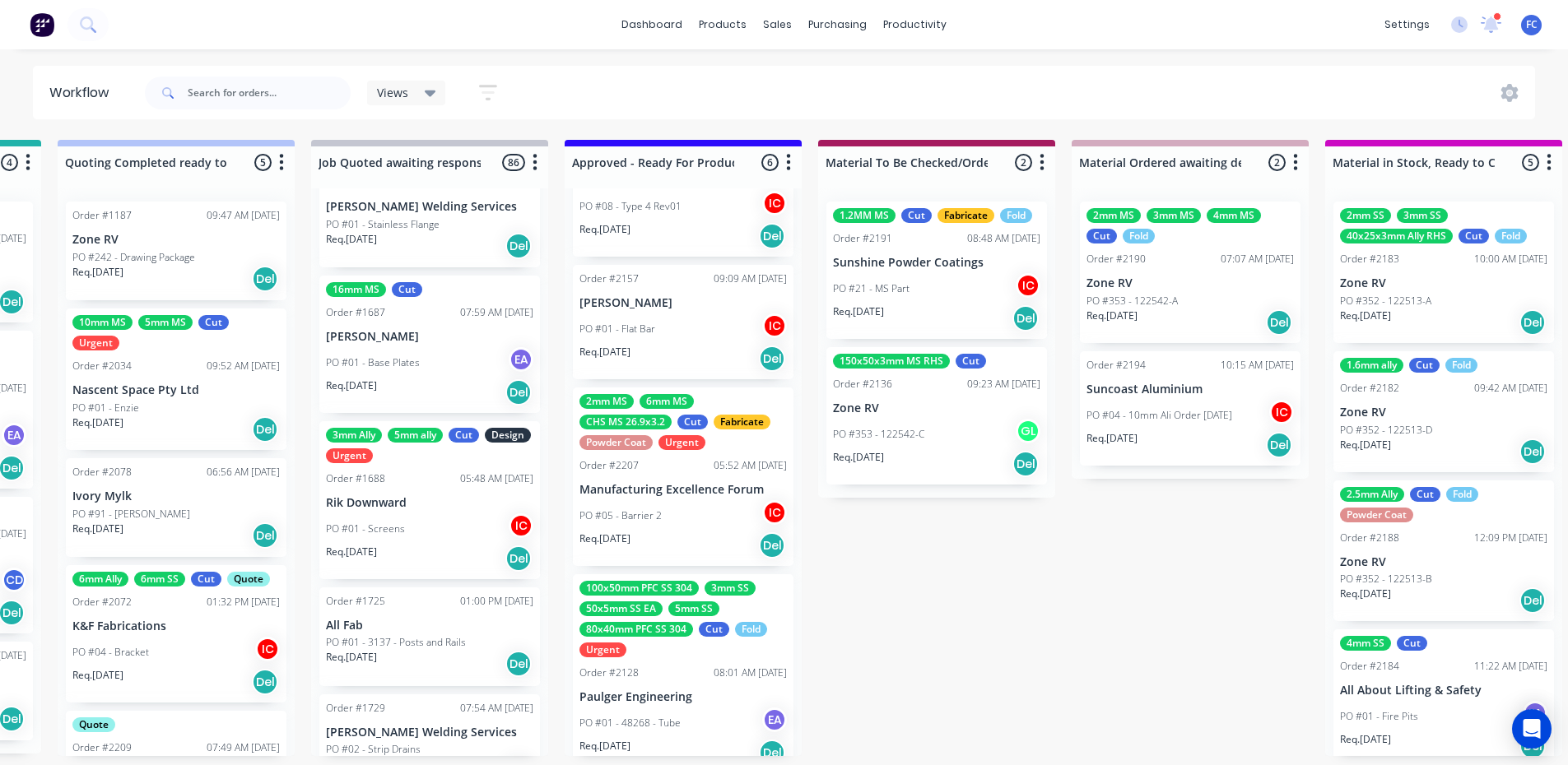
scroll to position [411, 0]
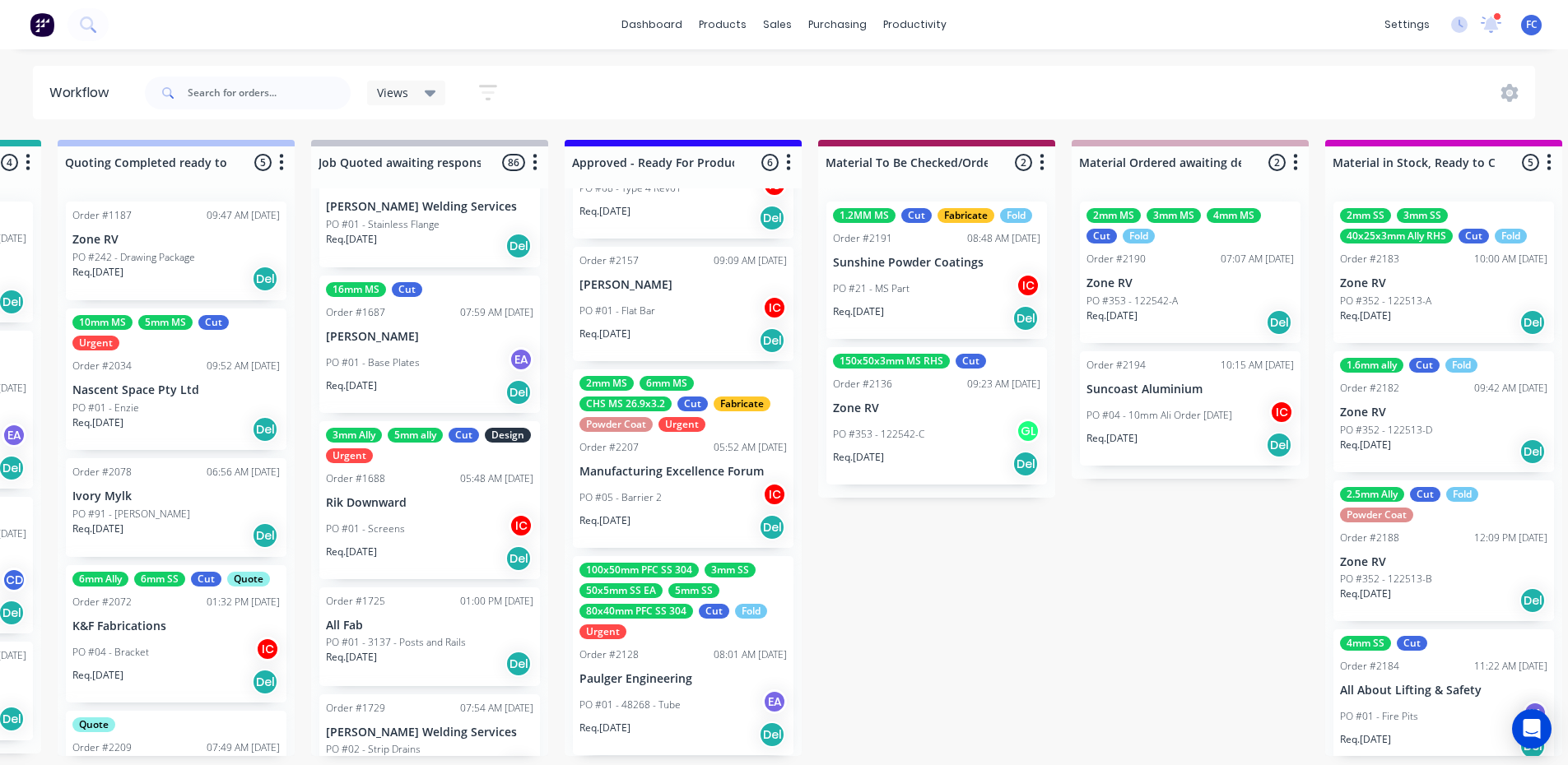
click at [708, 661] on div "100x50mm PFC SS 304 3mm SS 50x5mm SS EA 5mm SS 80x40mm PFC SS 304 Cut Fold Urge…" at bounding box center [683, 656] width 220 height 199
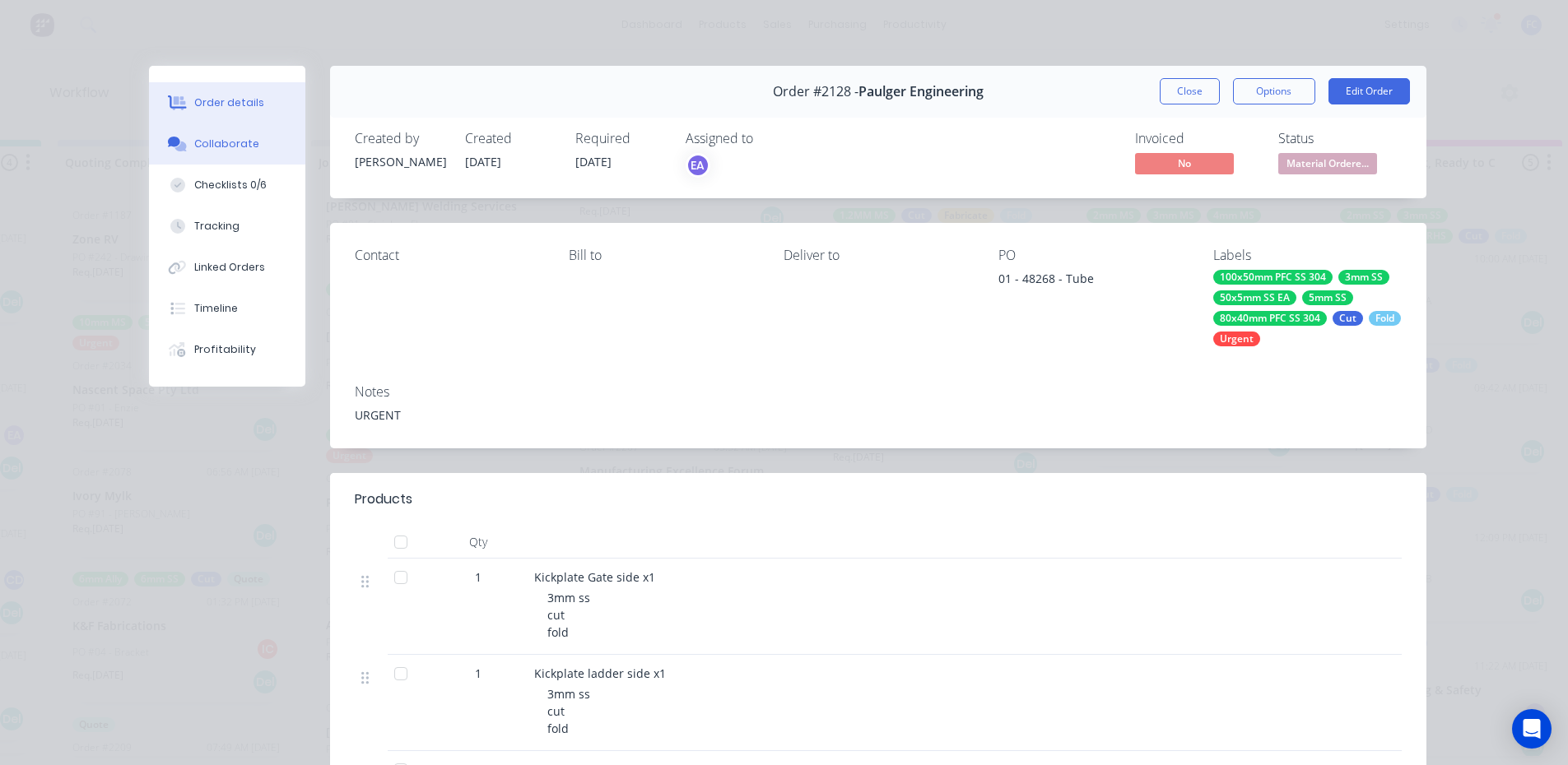
click at [202, 151] on button "Collaborate" at bounding box center [227, 144] width 157 height 41
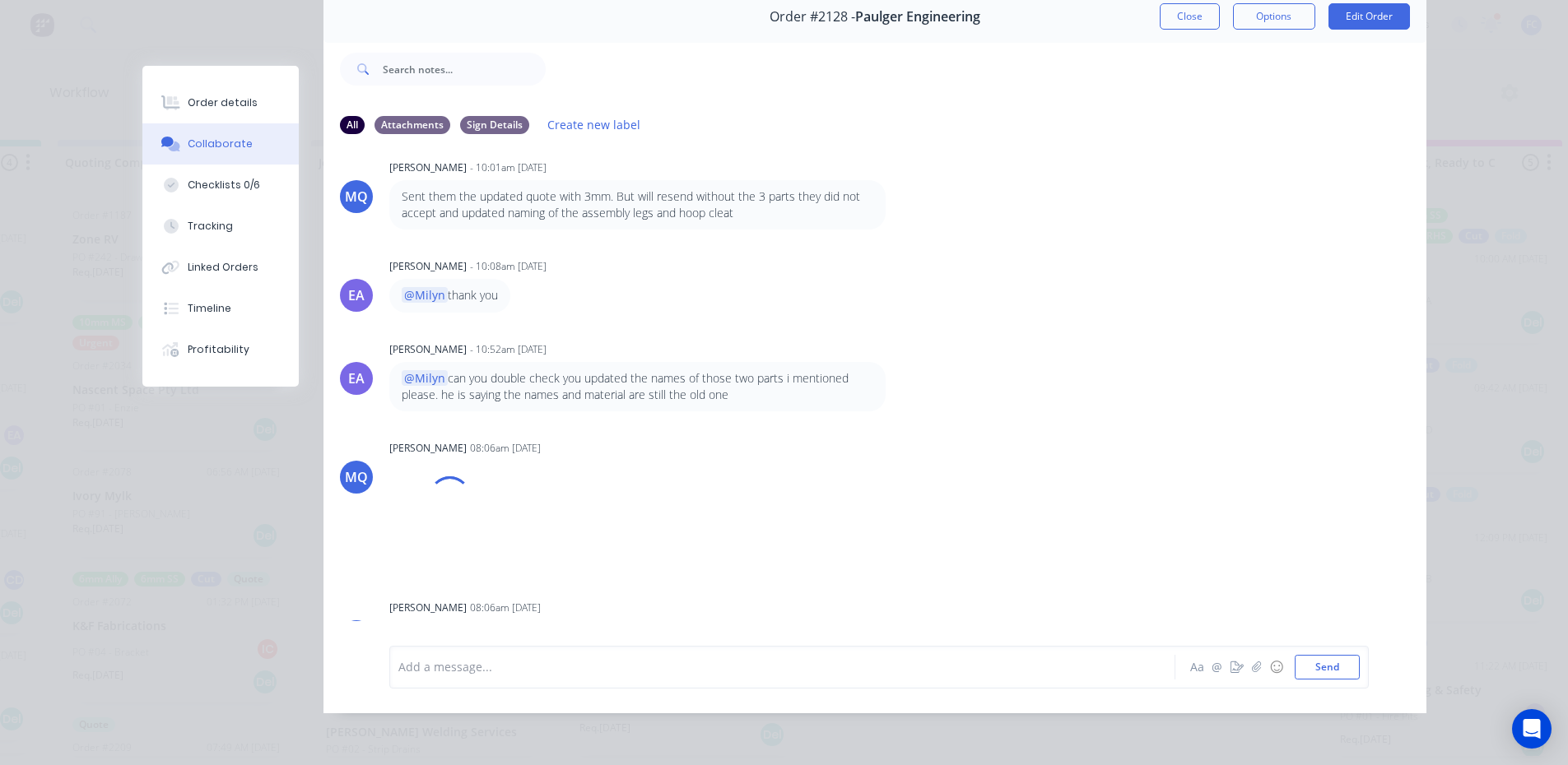
scroll to position [3315, 0]
click at [1176, 5] on button "Close" at bounding box center [1189, 16] width 60 height 26
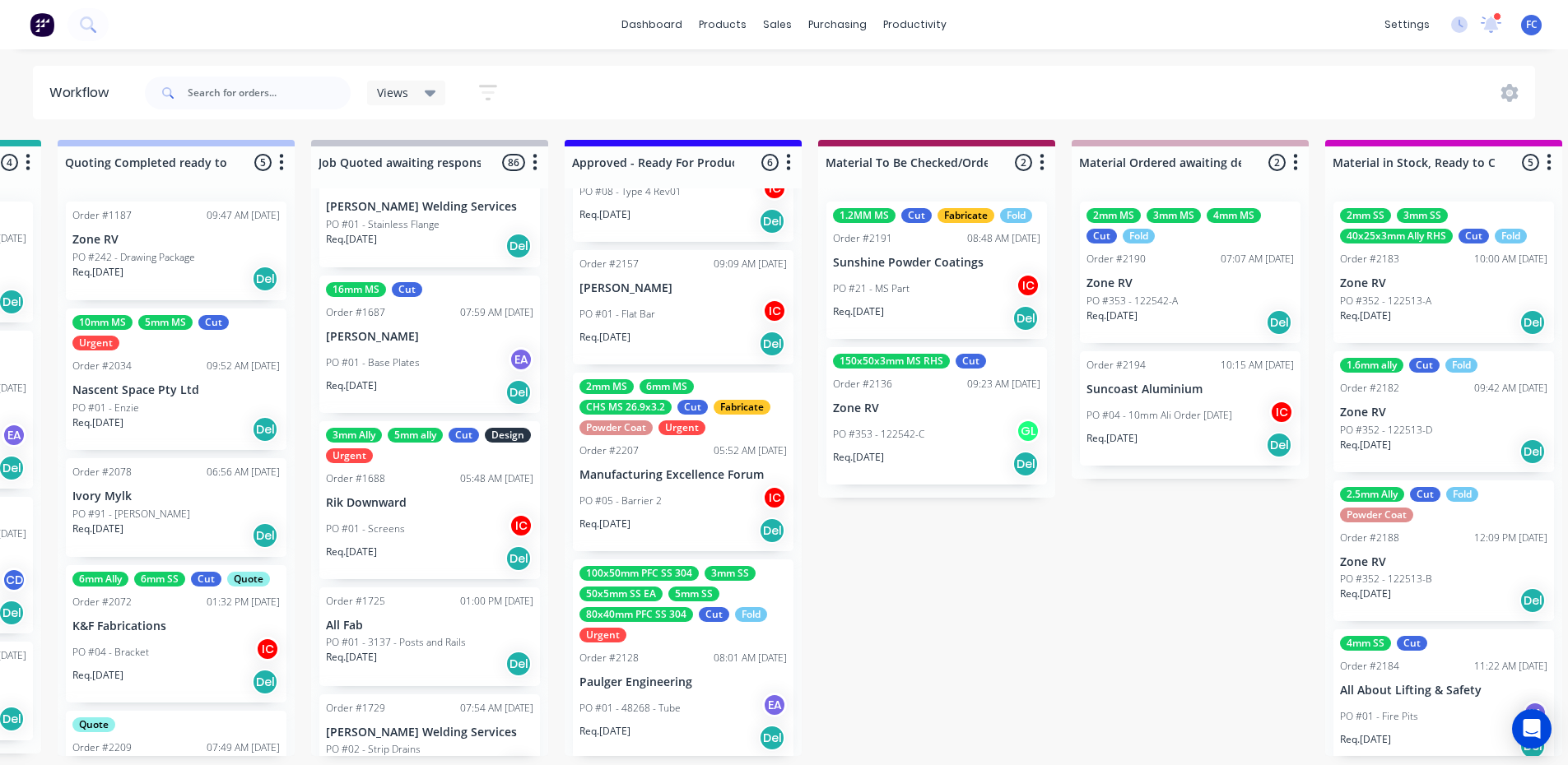
scroll to position [411, 0]
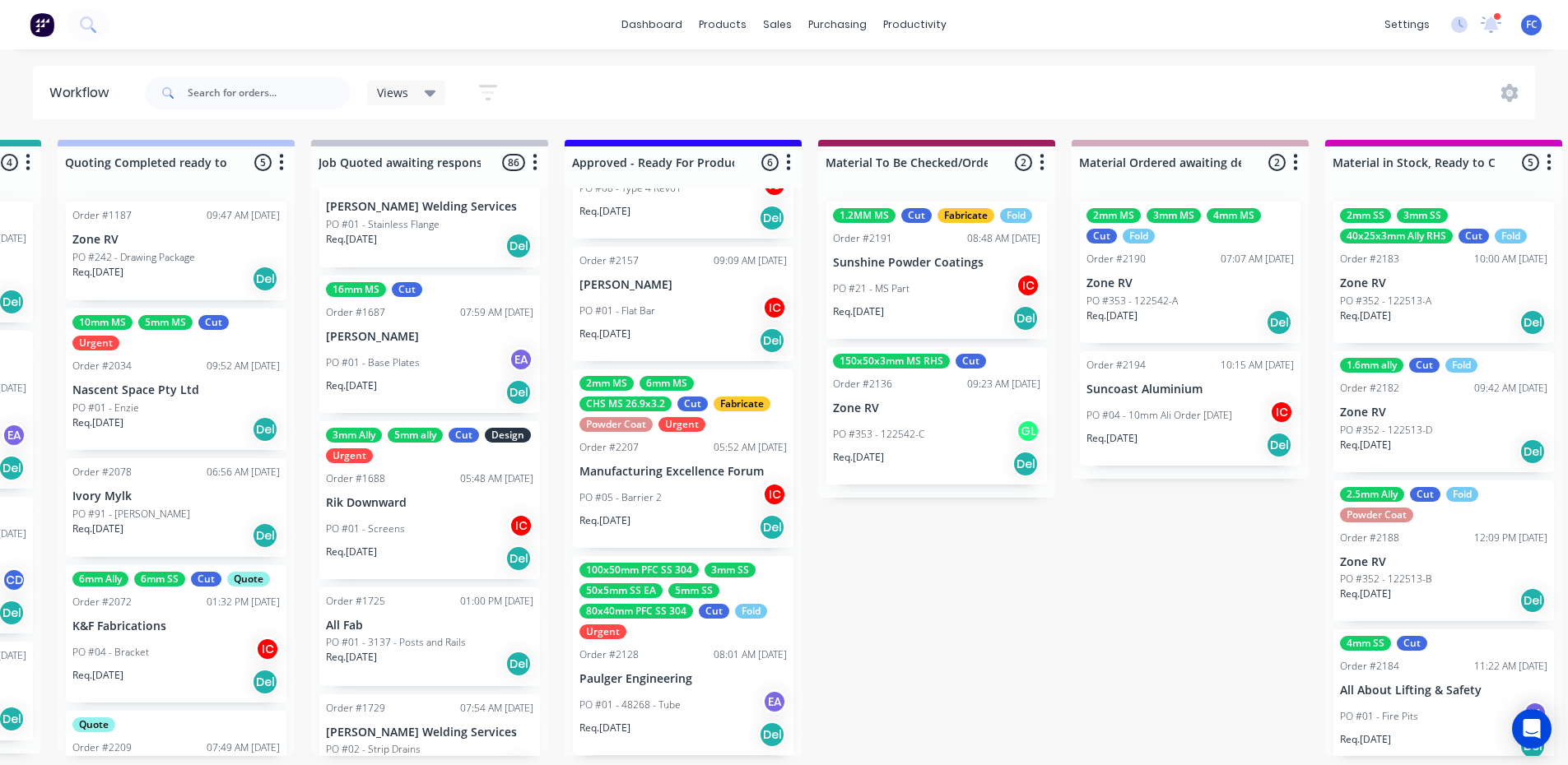
click at [642, 658] on div "Order #2128 08:01 AM 02/09/25" at bounding box center [683, 655] width 207 height 15
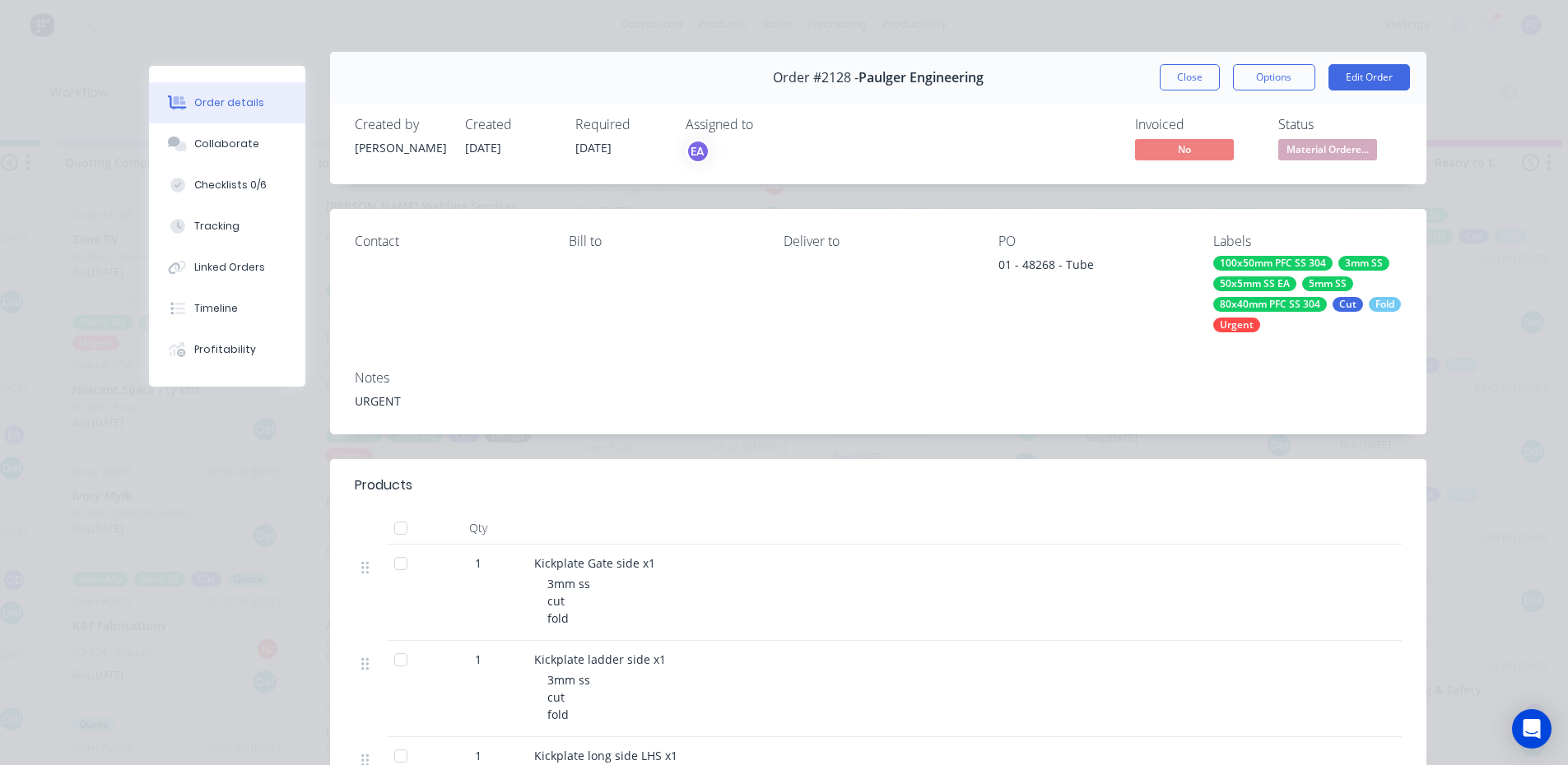
scroll to position [0, 0]
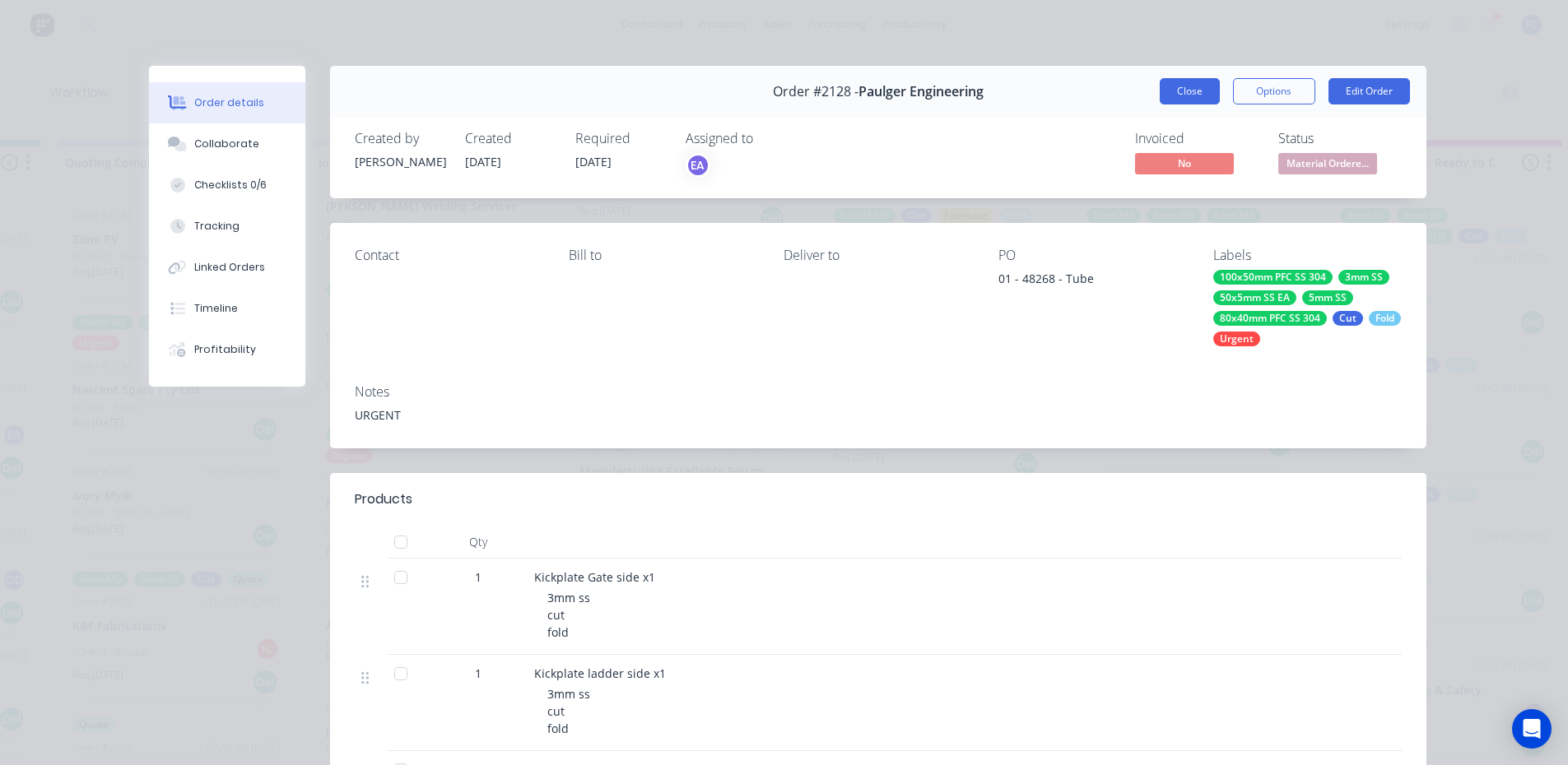
click at [1178, 90] on button "Close" at bounding box center [1189, 90] width 60 height 26
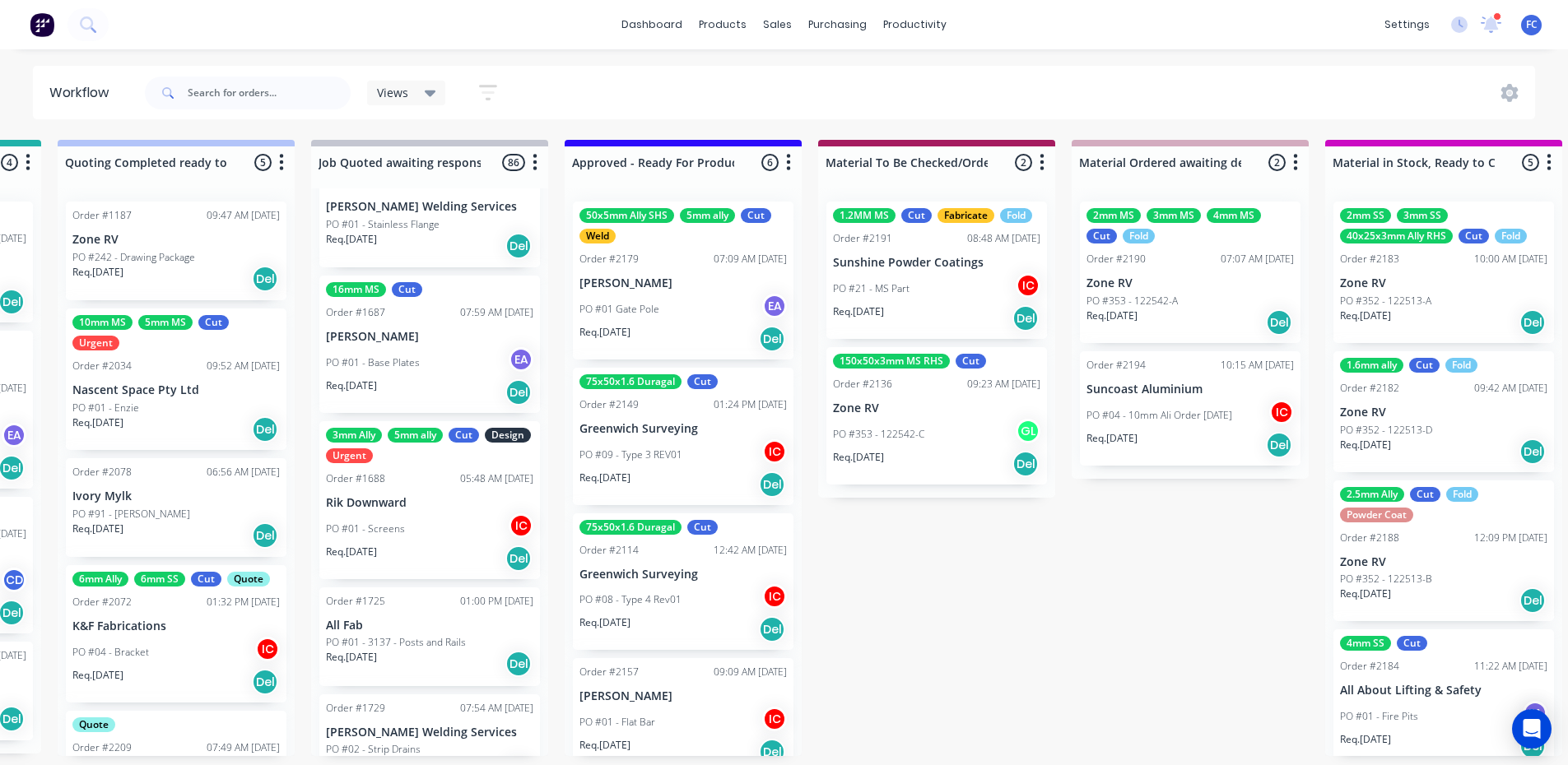
click at [653, 304] on p "PO #01 Gate Pole" at bounding box center [619, 309] width 80 height 15
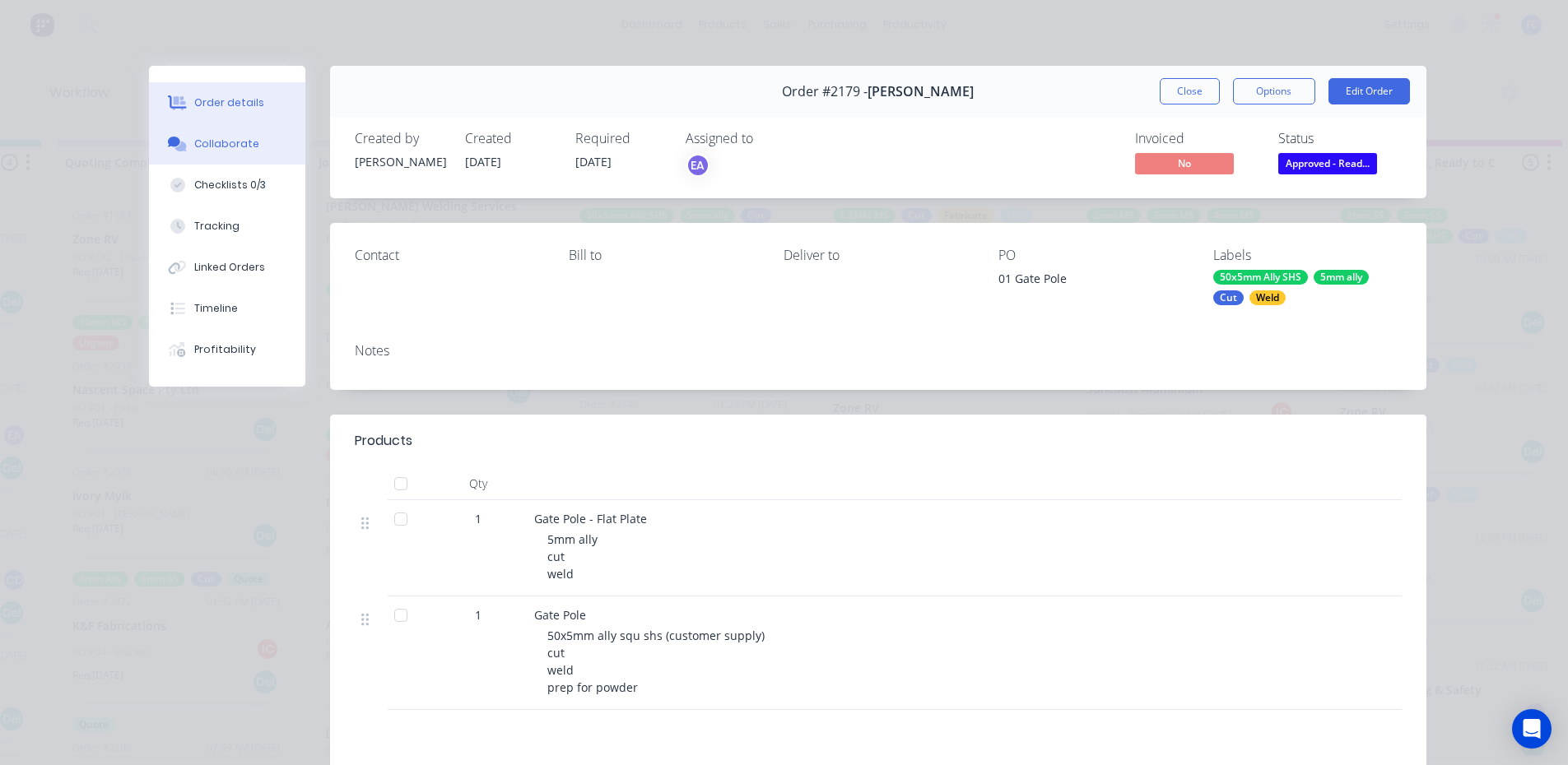
click at [194, 139] on div "Collaborate" at bounding box center [227, 143] width 65 height 15
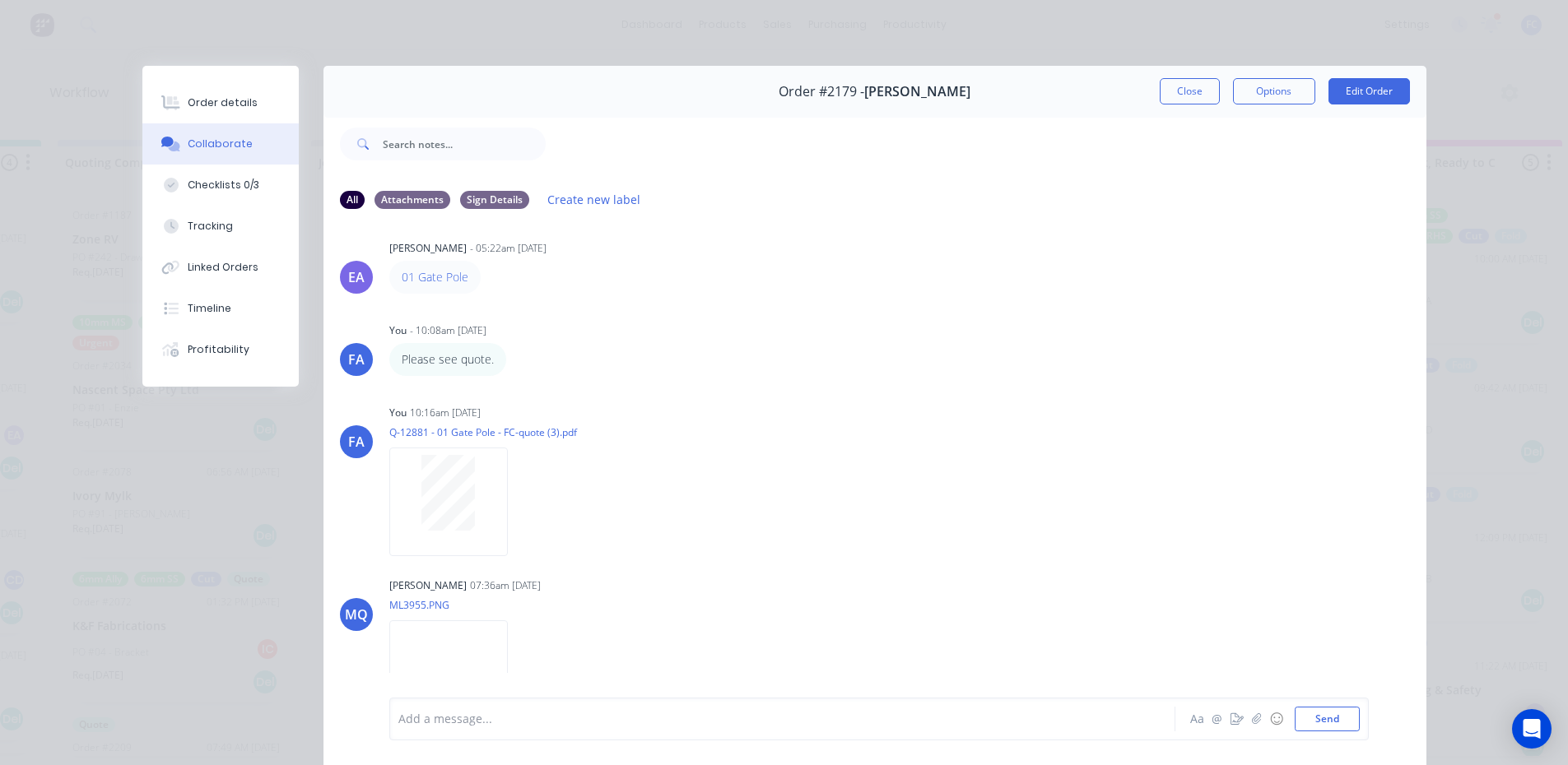
scroll to position [122, 0]
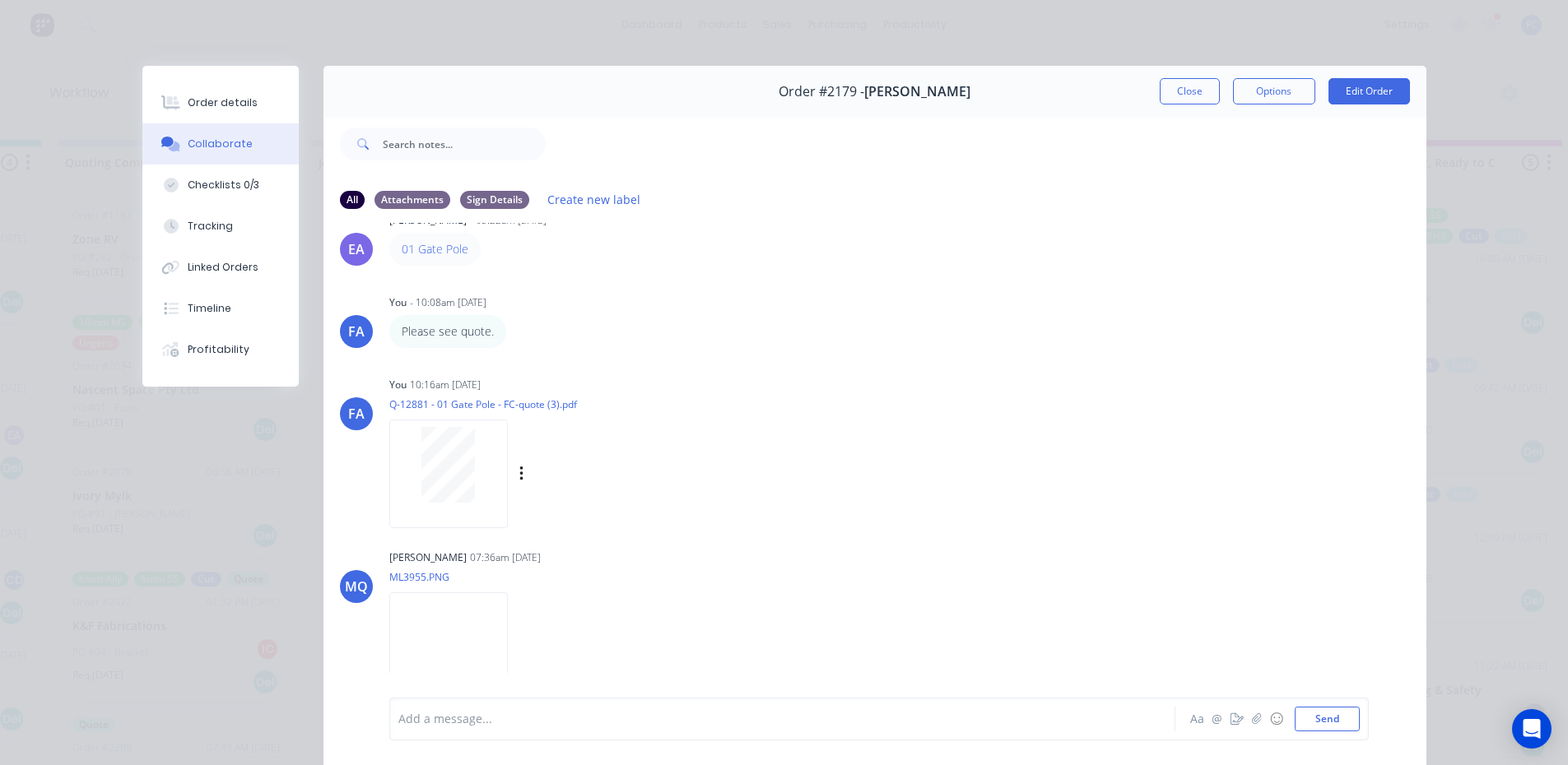
click at [427, 504] on div at bounding box center [448, 473] width 118 height 107
click at [1159, 91] on button "Close" at bounding box center [1189, 90] width 60 height 26
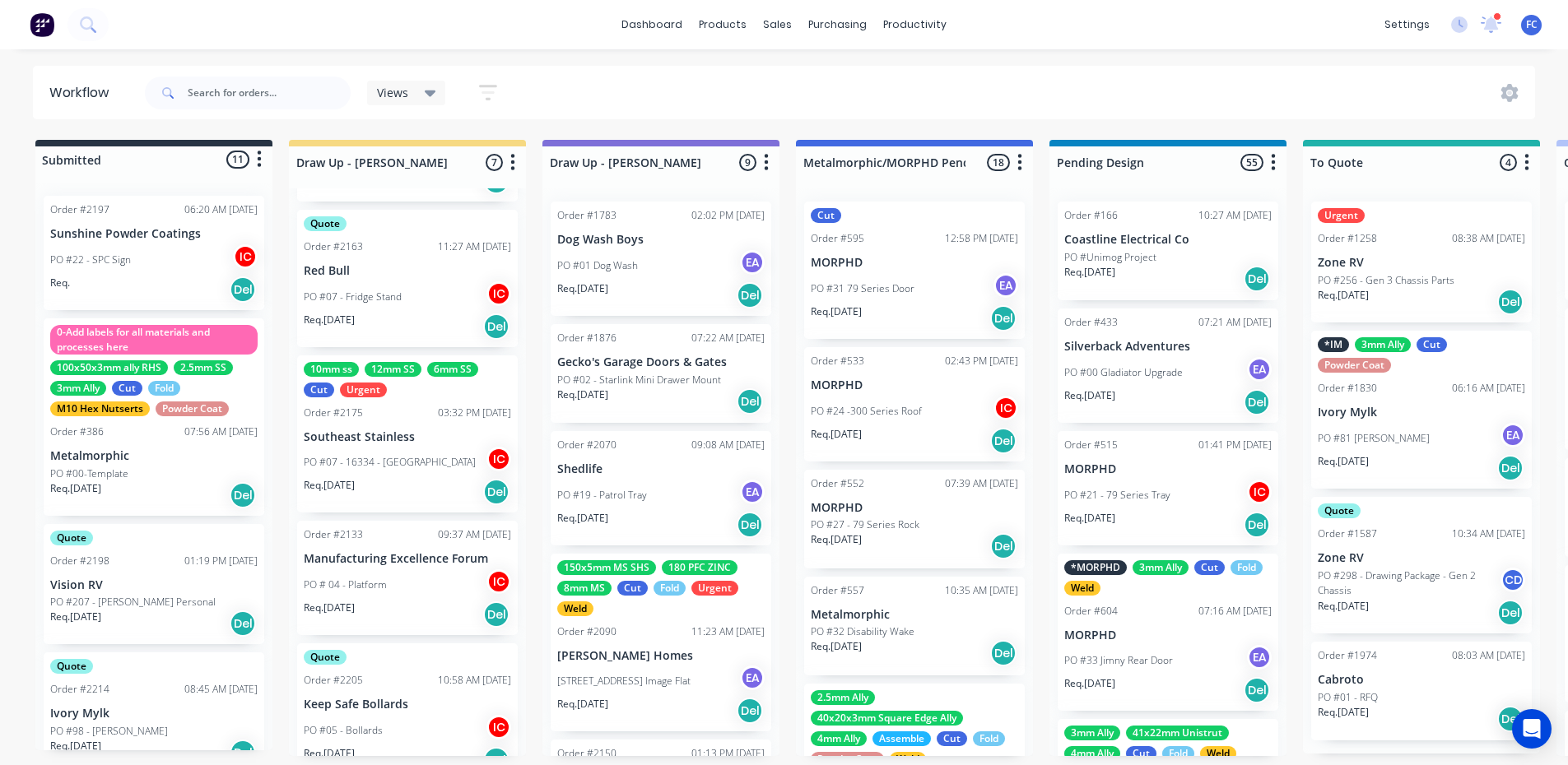
scroll to position [165, 0]
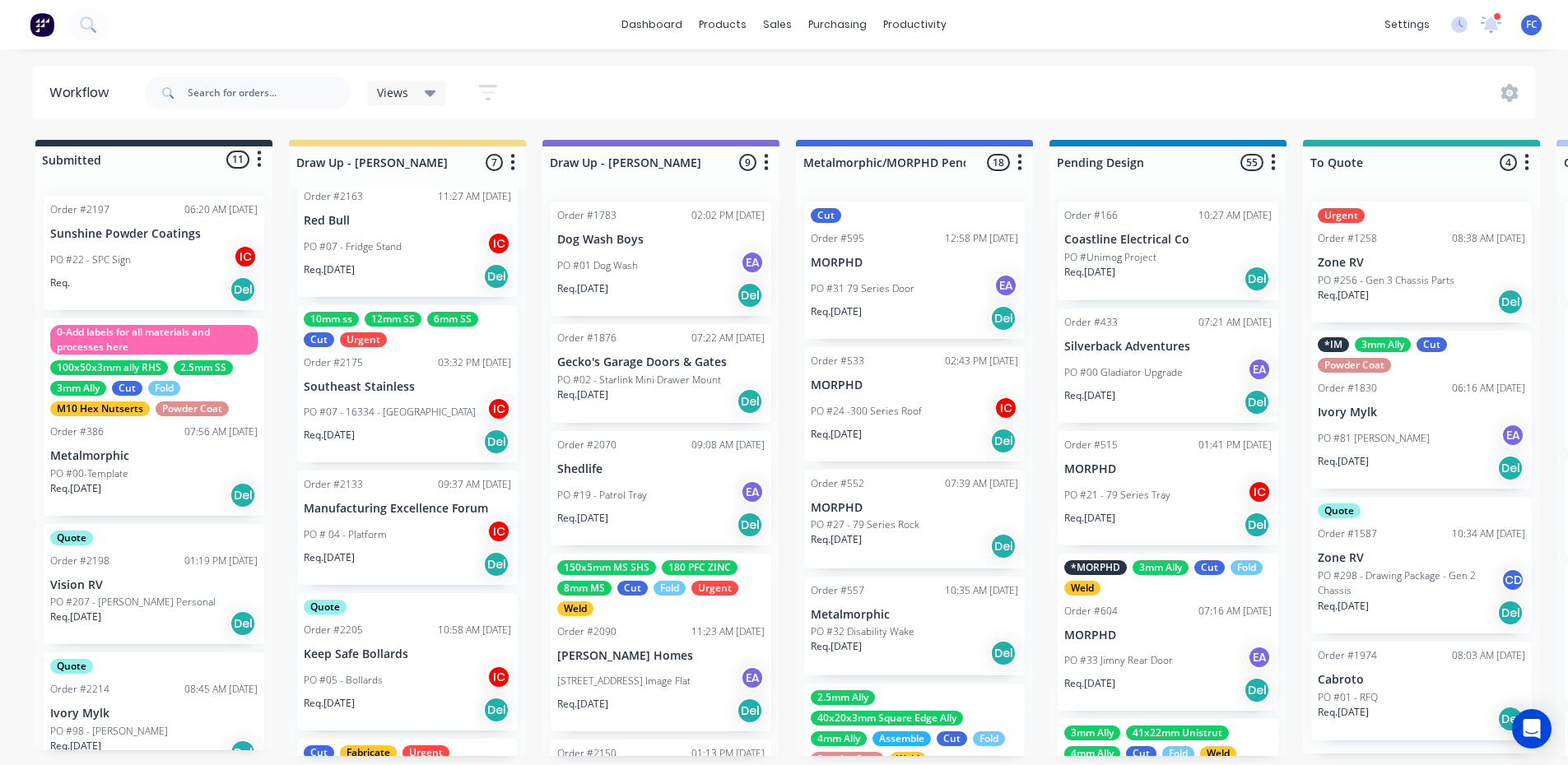
click at [393, 395] on div "10mm ss 12mm SS 6mm SS Cut Urgent Order #2175 03:32 PM 01/09/25 Southeast Stain…" at bounding box center [408, 384] width 220 height 158
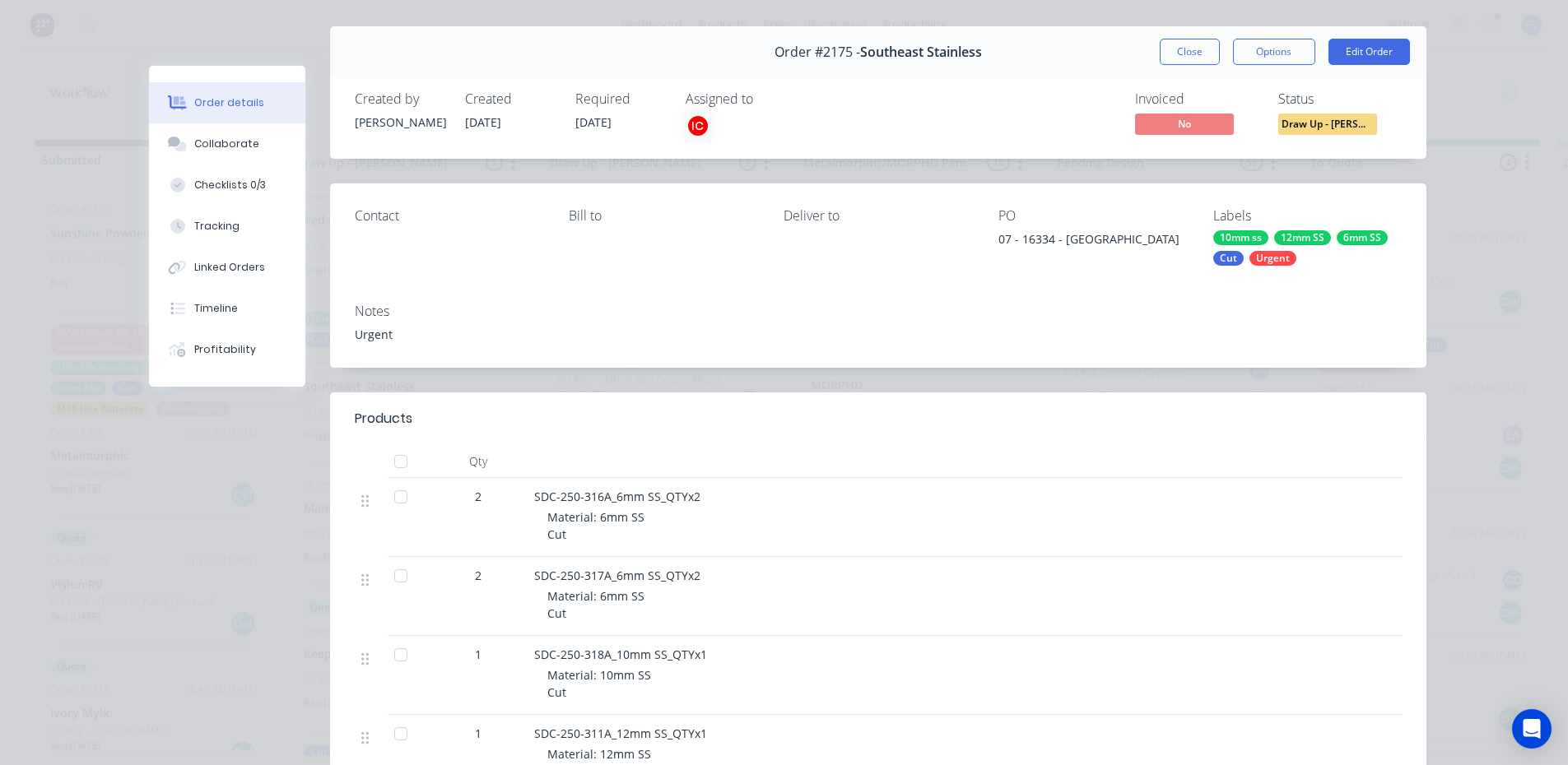
scroll to position [0, 0]
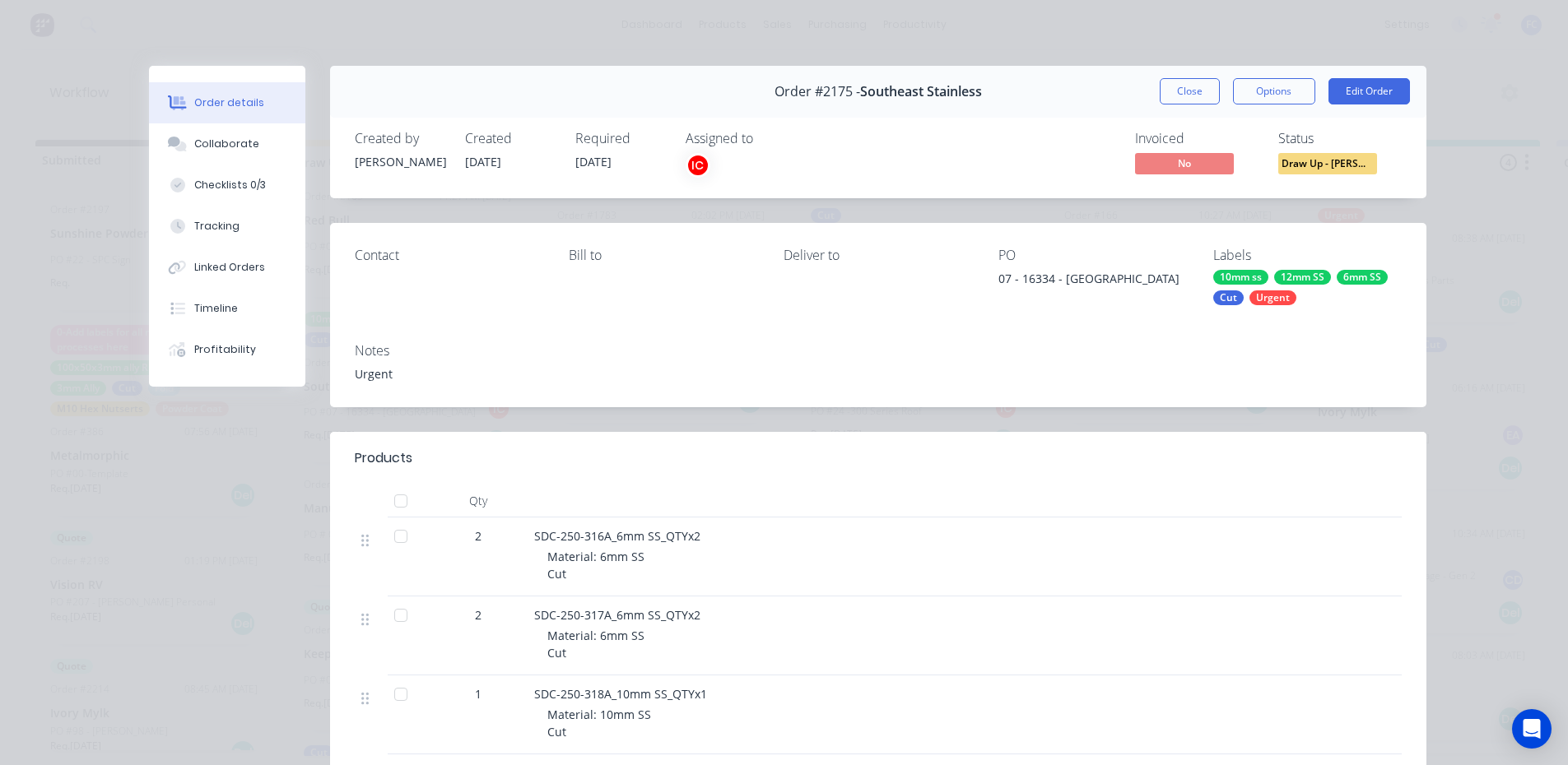
drag, startPoint x: 1167, startPoint y: 91, endPoint x: 1076, endPoint y: 134, distance: 100.6
click at [1167, 91] on button "Close" at bounding box center [1189, 90] width 60 height 26
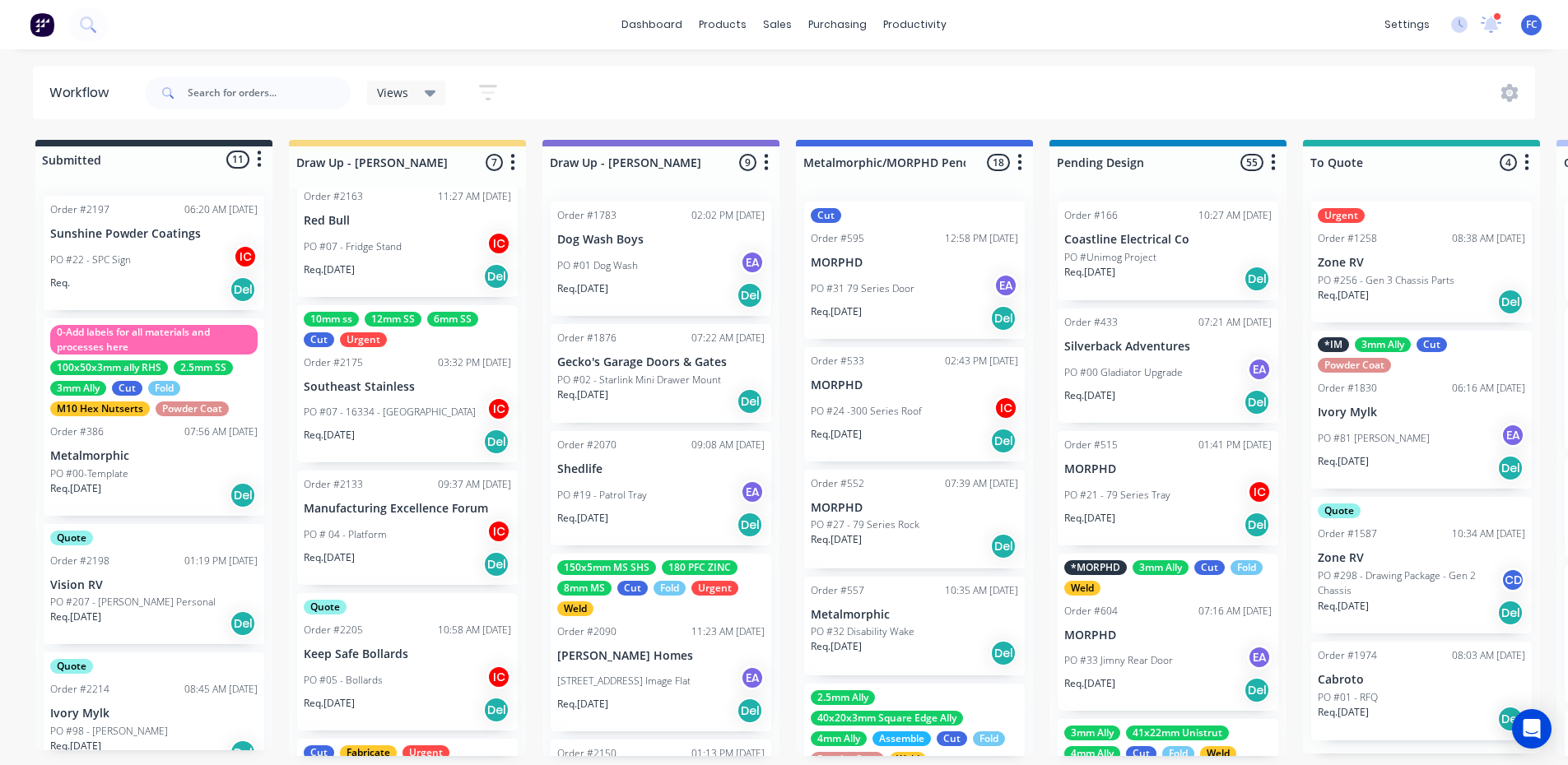
click at [390, 393] on p "Southeast Stainless" at bounding box center [407, 387] width 207 height 14
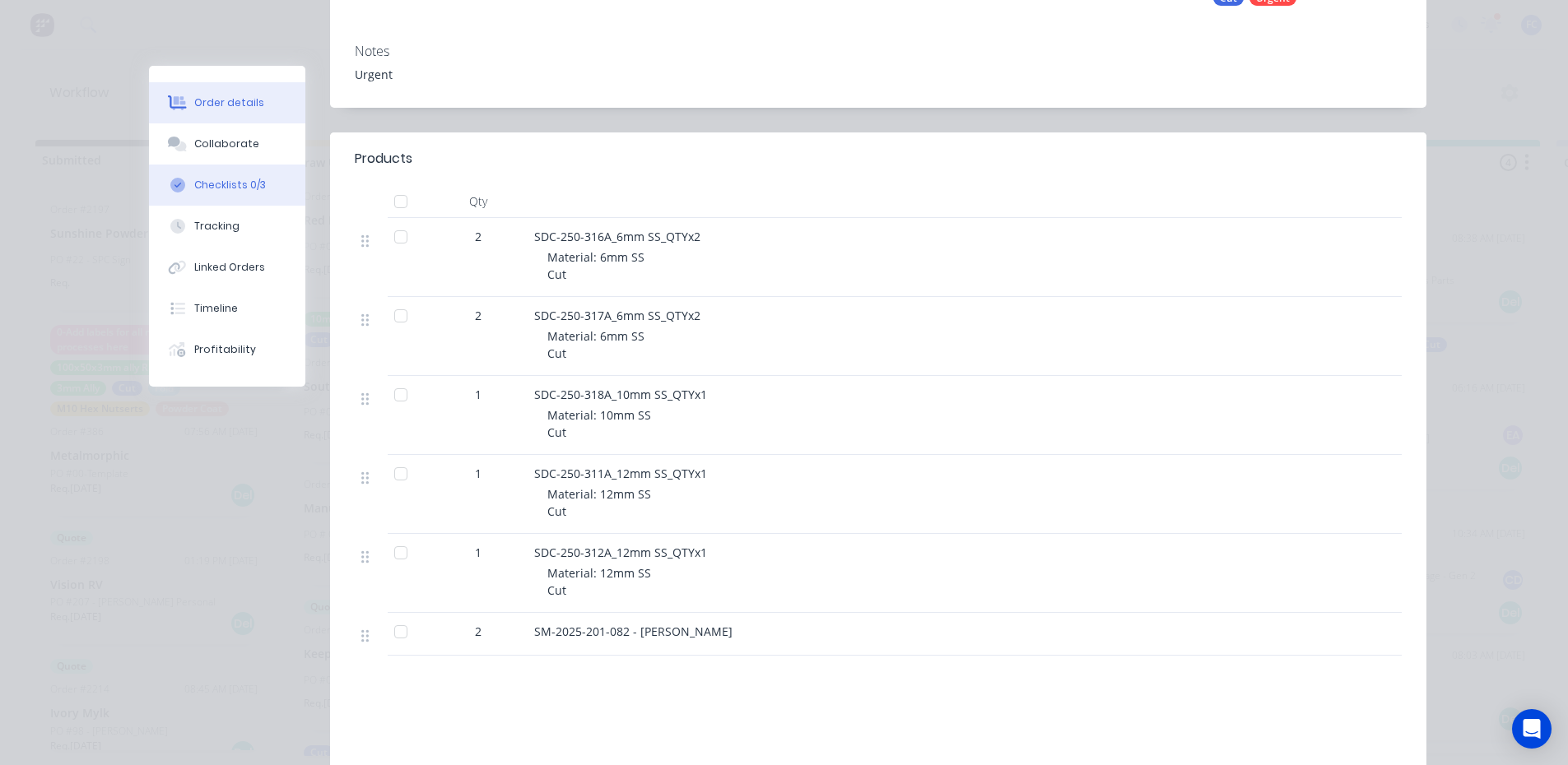
scroll to position [247, 0]
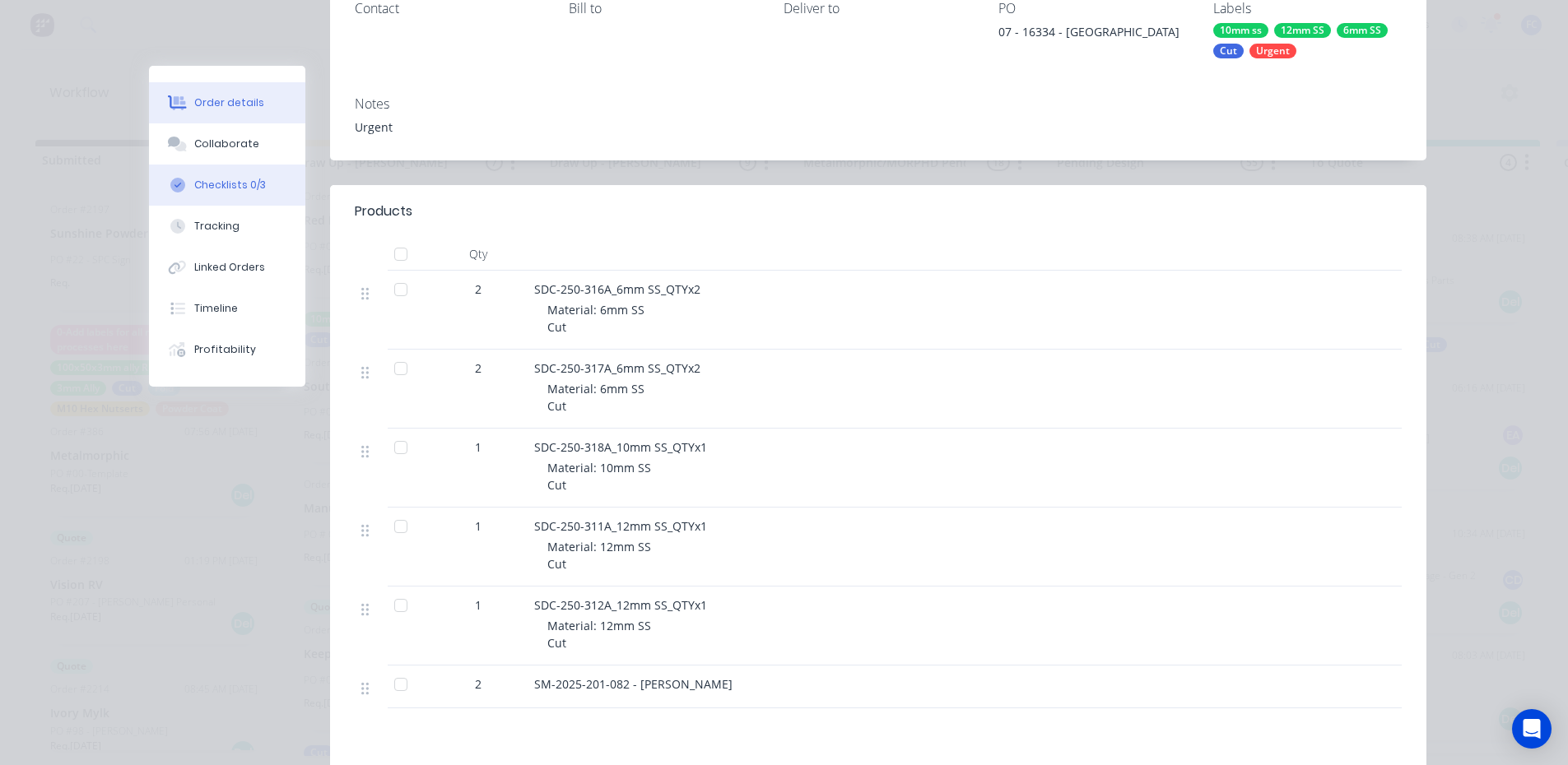
click at [184, 173] on button "Checklists 0/3" at bounding box center [227, 185] width 157 height 41
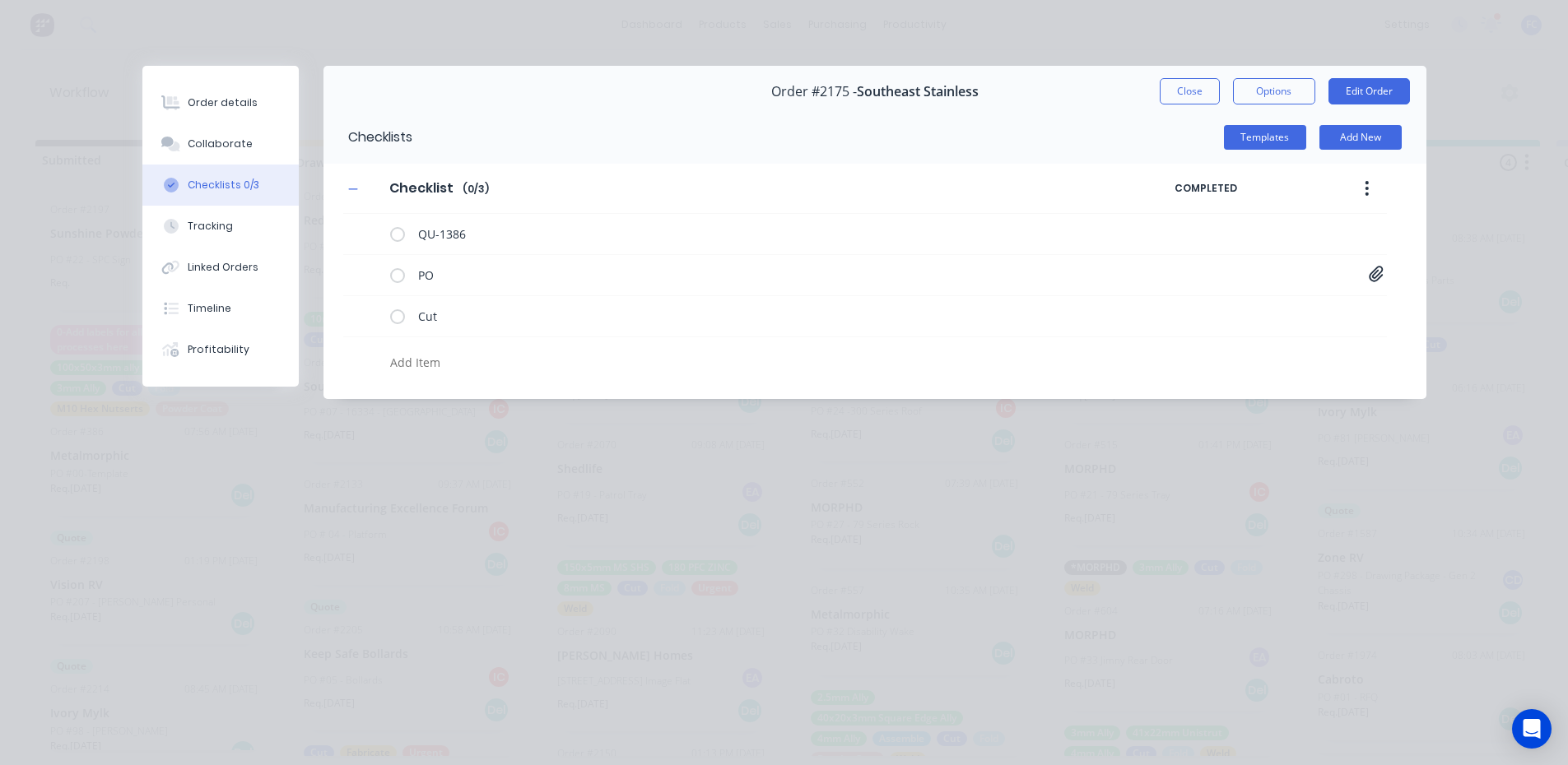
scroll to position [0, 0]
click at [1369, 269] on icon at bounding box center [1376, 274] width 15 height 16
click at [1205, 308] on link "PO 16334 - GAVIN MADDOCK - PLINTH - Q 14966 - REV 2 - VARIOUS.pdf" at bounding box center [1244, 309] width 192 height 17
drag, startPoint x: 239, startPoint y: 136, endPoint x: 371, endPoint y: 217, distance: 154.9
click at [237, 136] on button "Collaborate" at bounding box center [220, 144] width 157 height 41
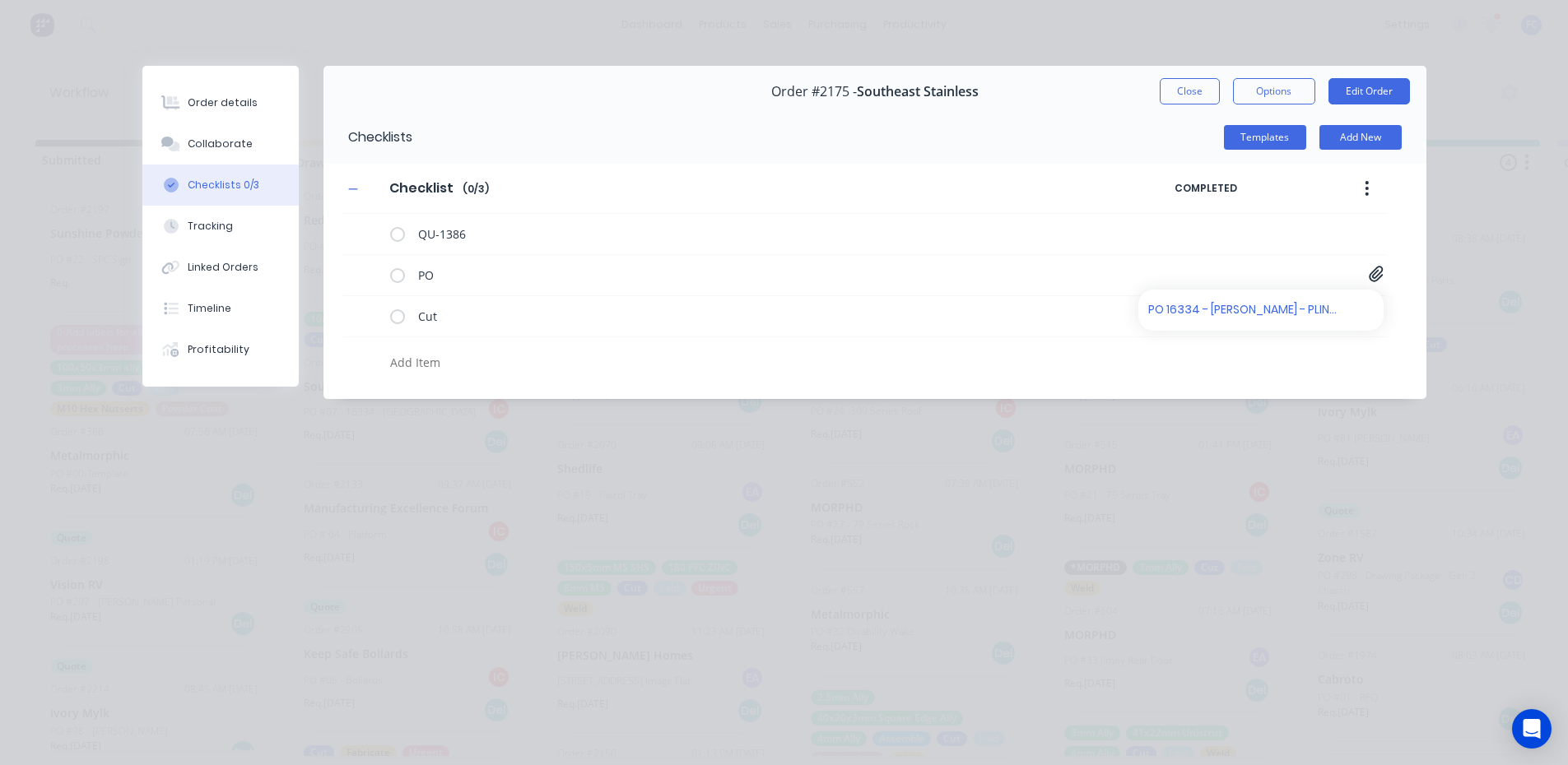
type textarea "x"
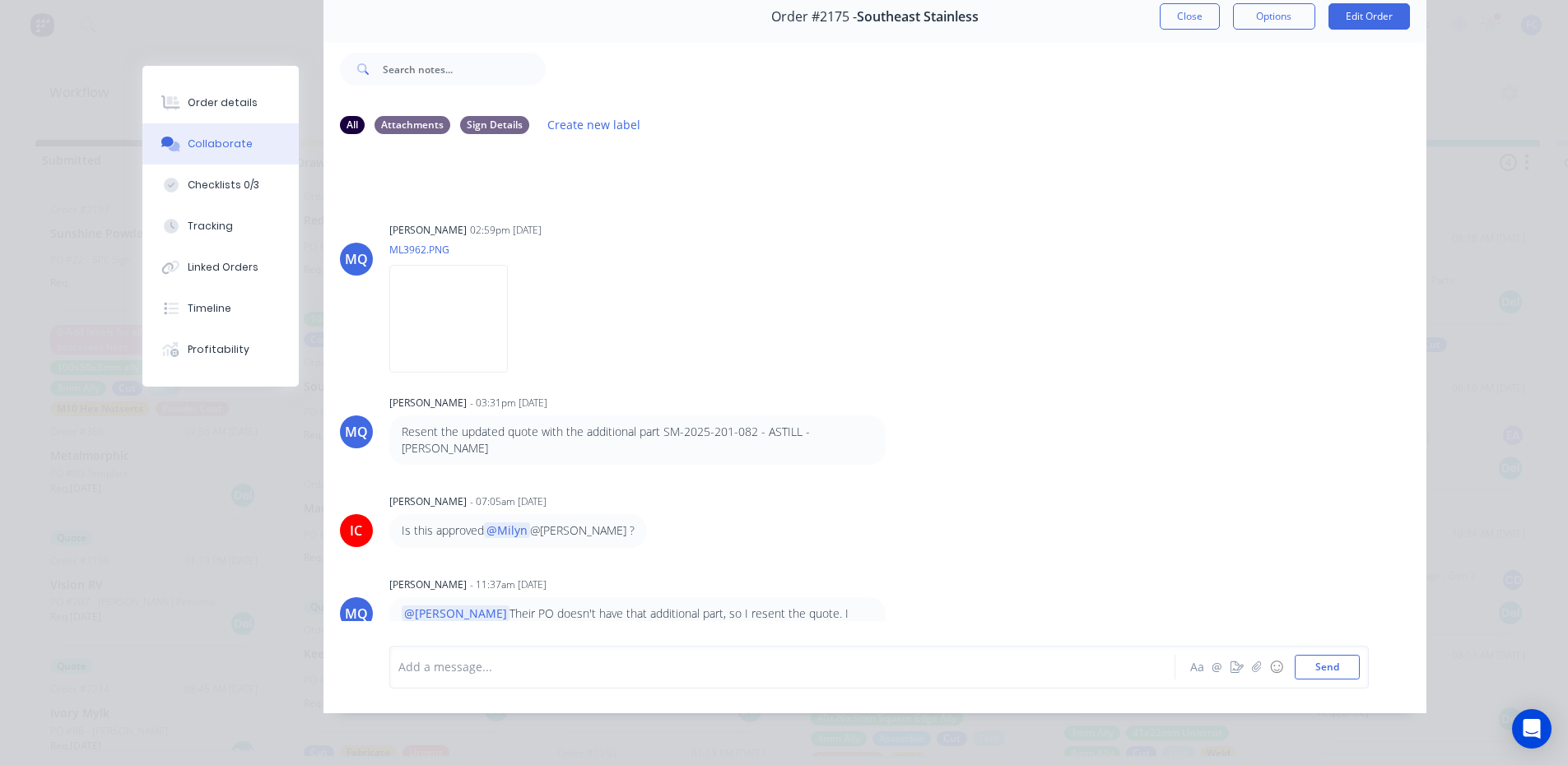
scroll to position [1344, 0]
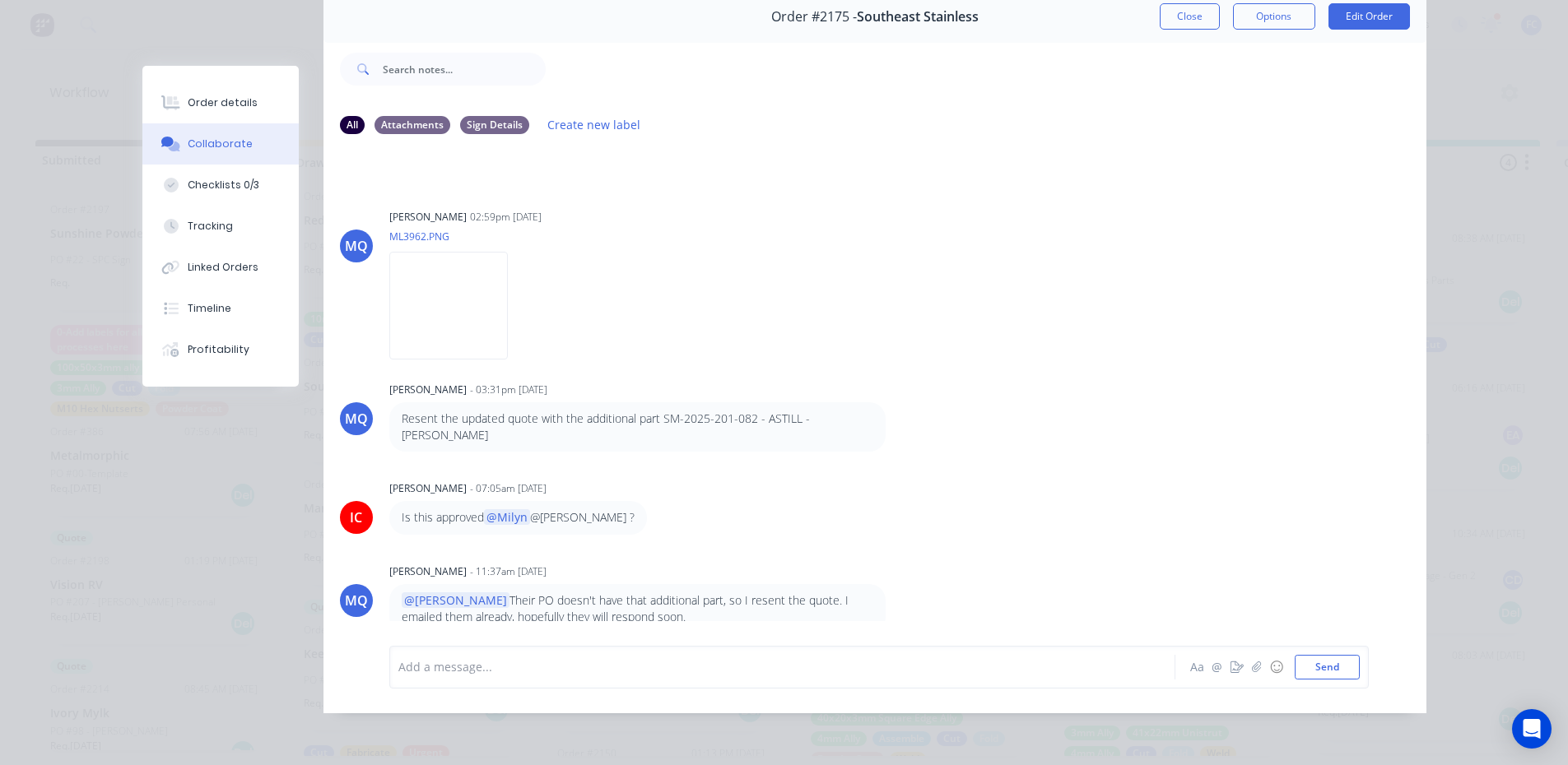
click at [1180, 5] on button "Close" at bounding box center [1189, 16] width 60 height 26
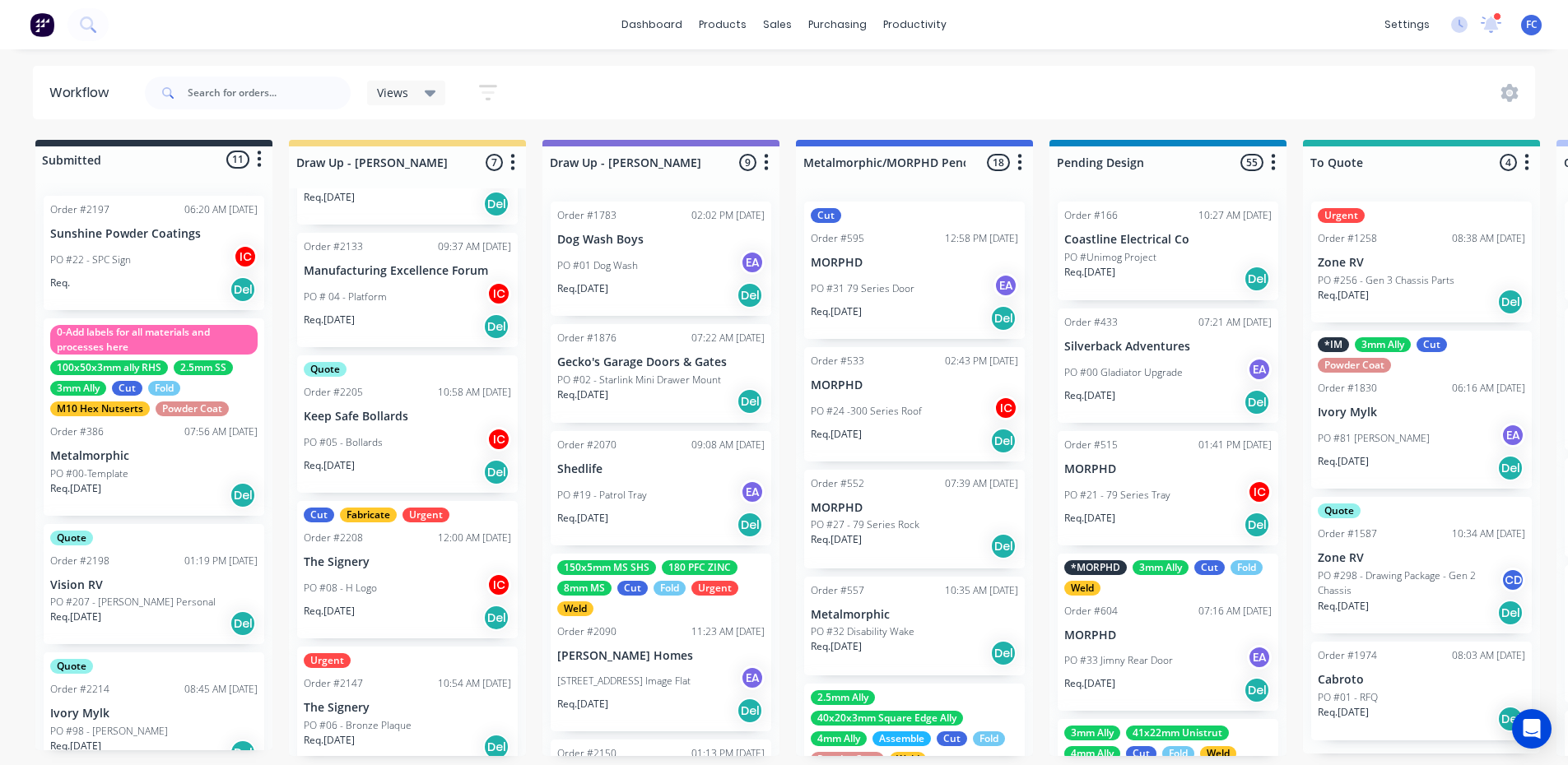
scroll to position [415, 0]
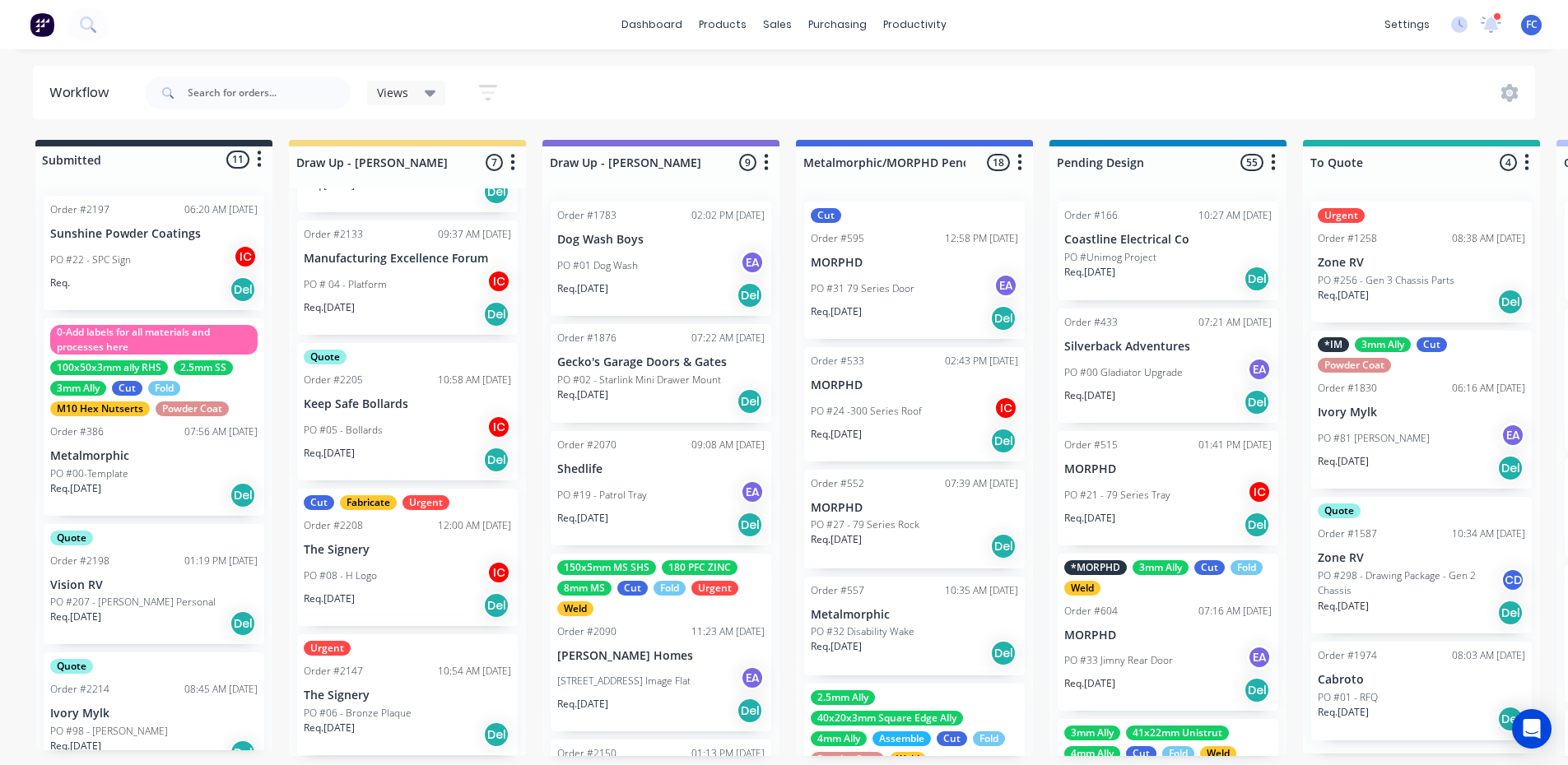
click at [363, 543] on p "The Signery" at bounding box center [407, 550] width 207 height 14
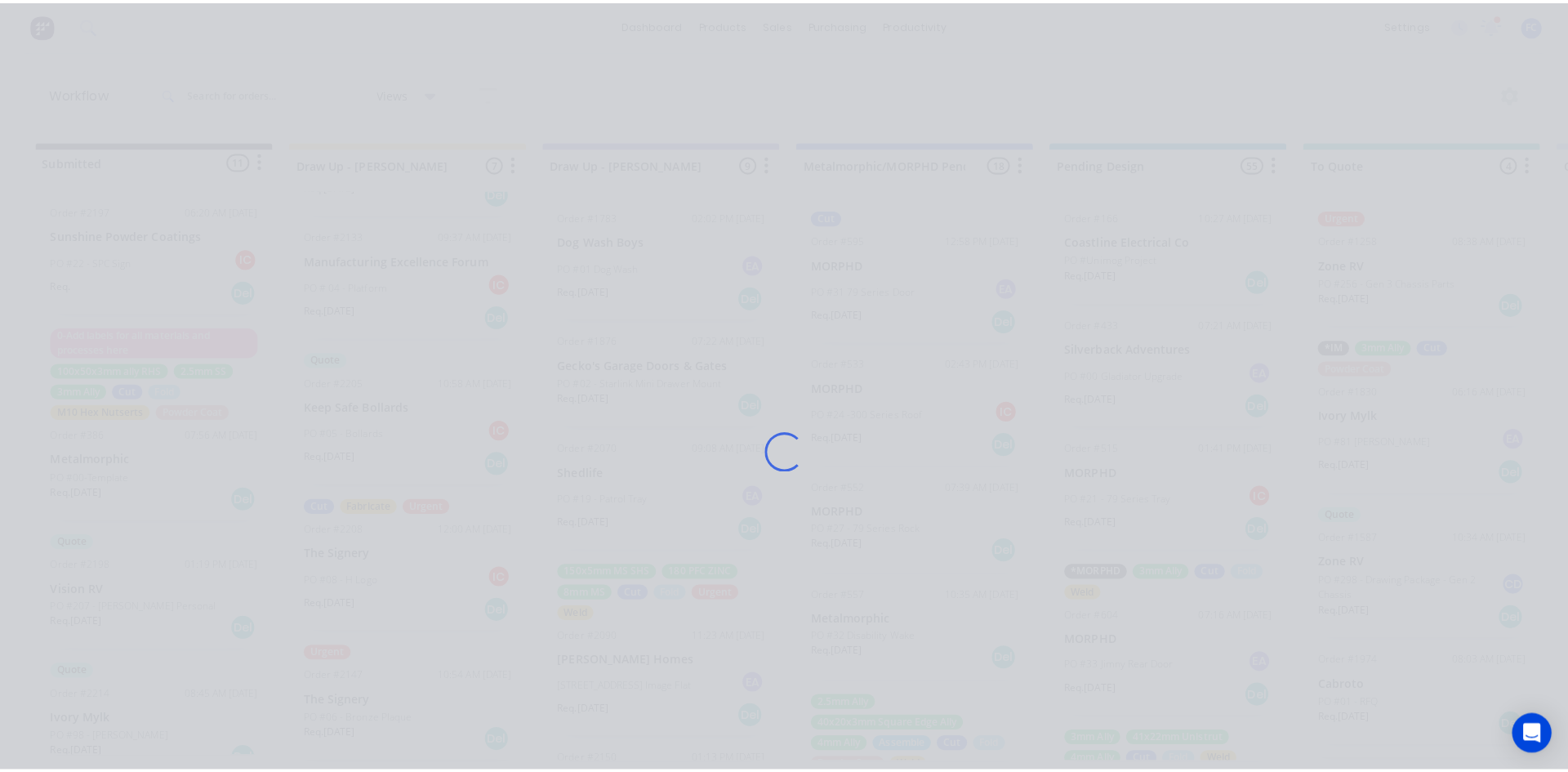
scroll to position [0, 0]
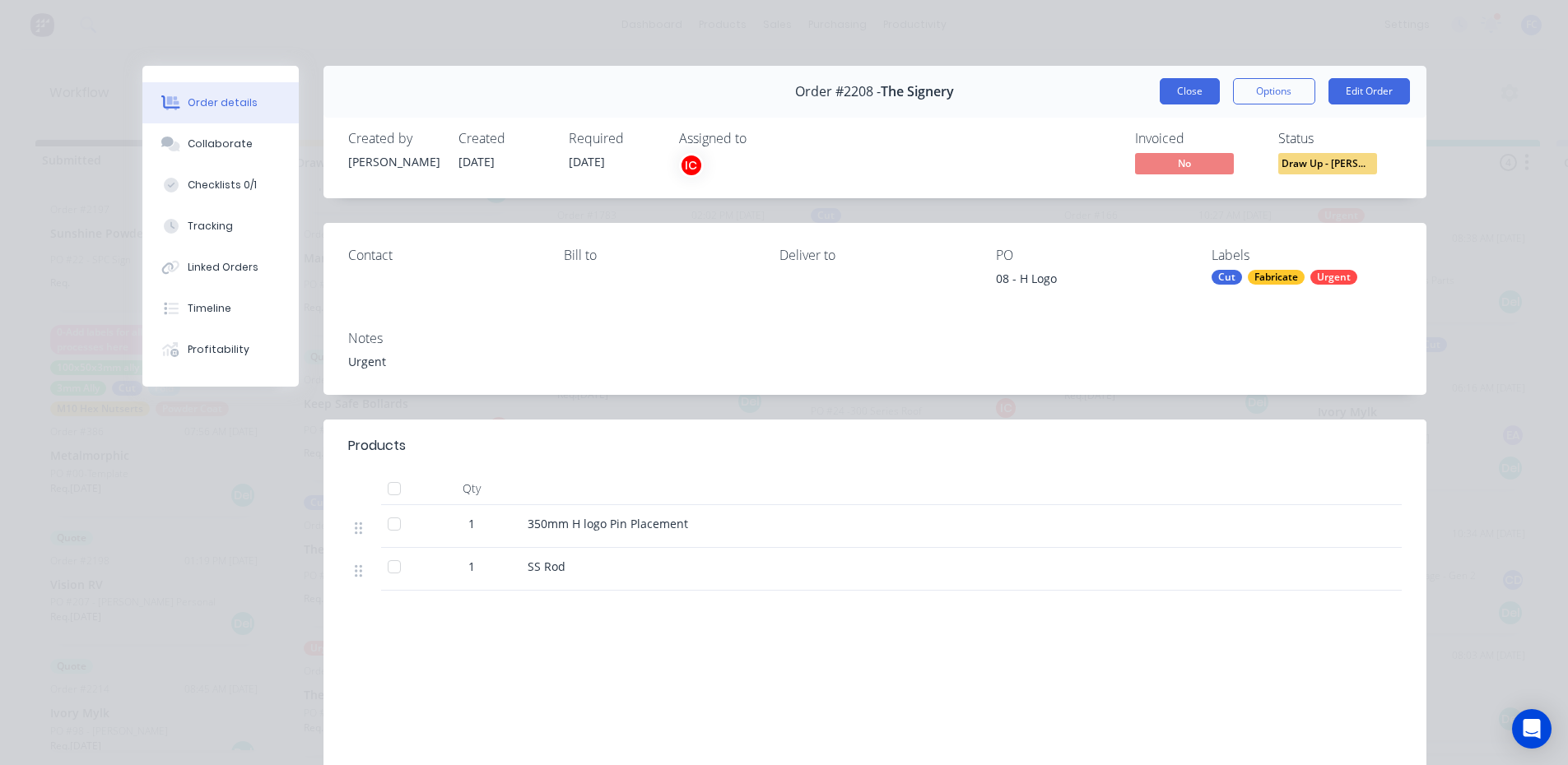
click at [1179, 85] on button "Close" at bounding box center [1189, 90] width 60 height 26
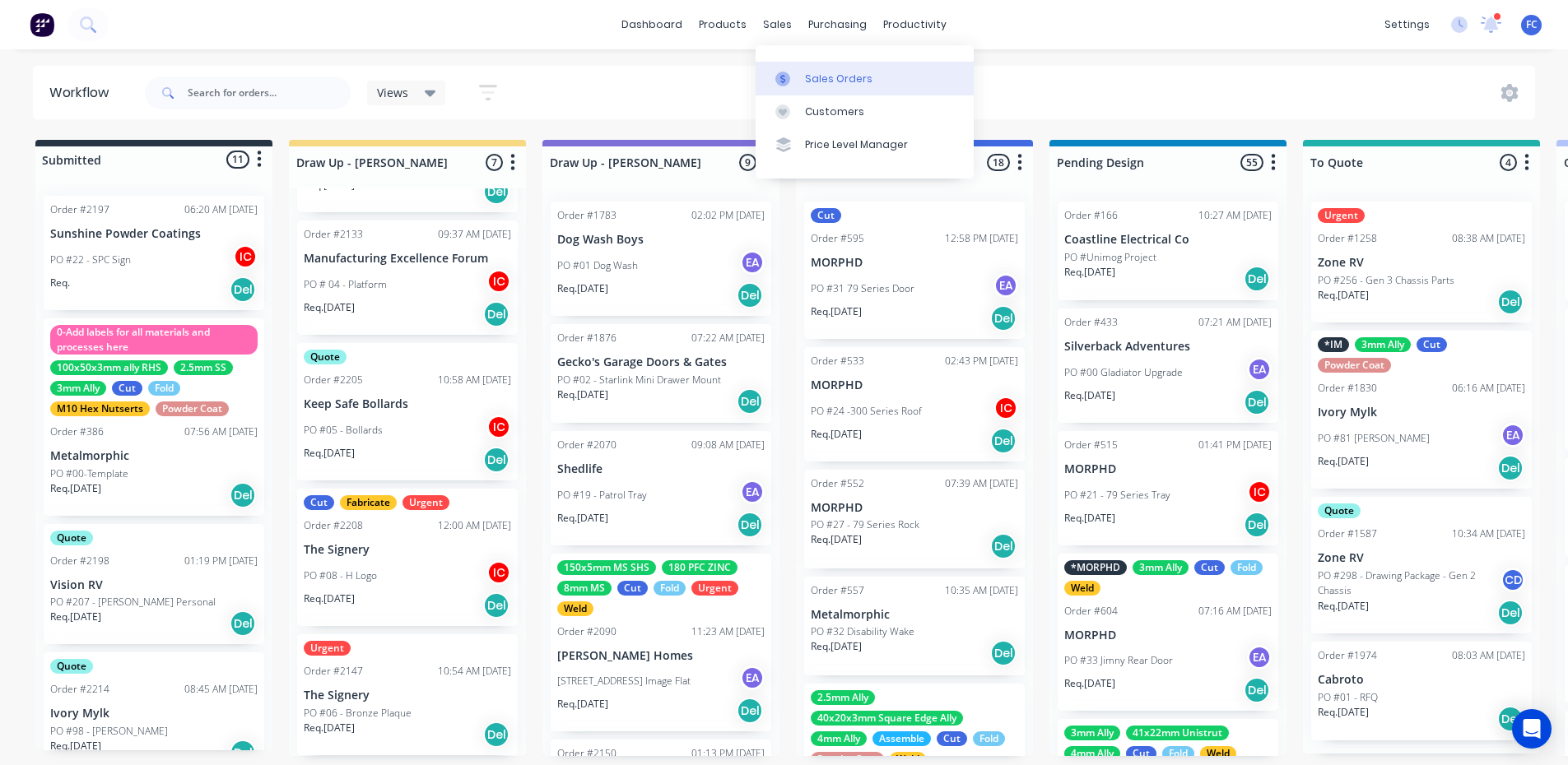
click at [812, 74] on div "Sales Orders" at bounding box center [838, 79] width 67 height 15
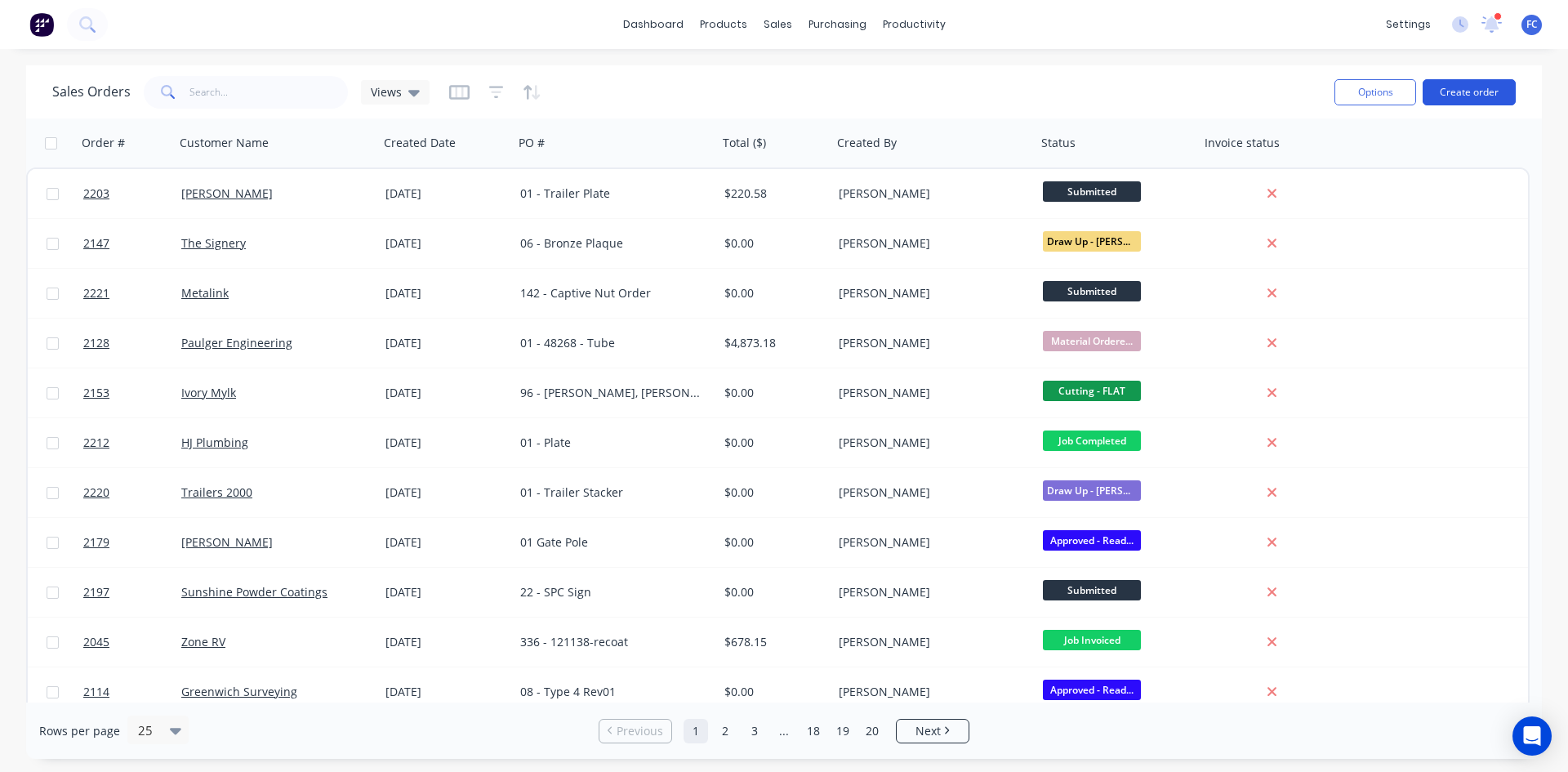
click at [1452, 84] on button "Create order" at bounding box center [1468, 92] width 93 height 26
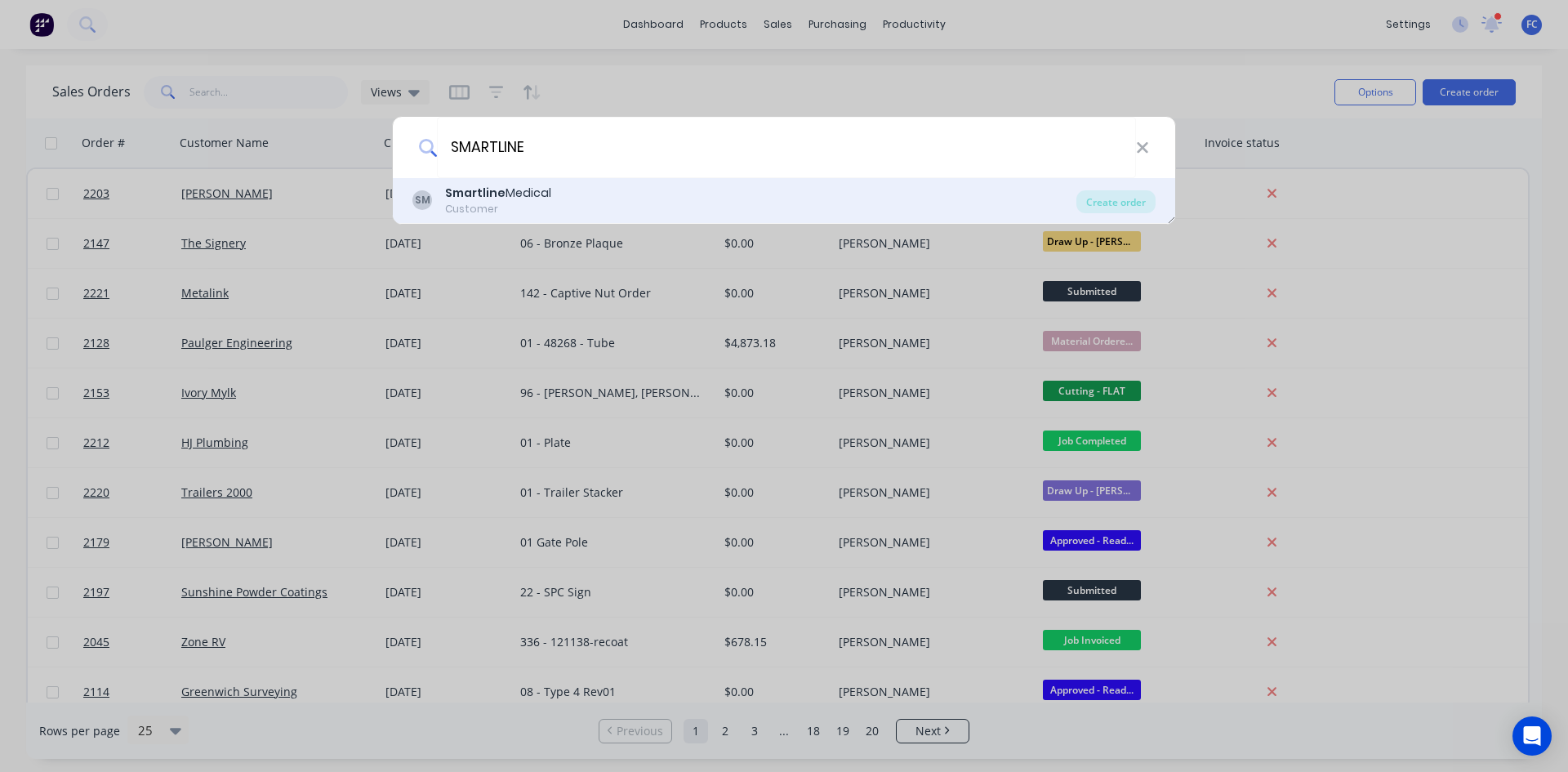
type input "SMARTLINE"
click at [500, 181] on div "SM Smartline Medical Customer Create order" at bounding box center [784, 200] width 782 height 45
click at [620, 201] on div "SM Smartline Medical Customer" at bounding box center [744, 201] width 664 height 32
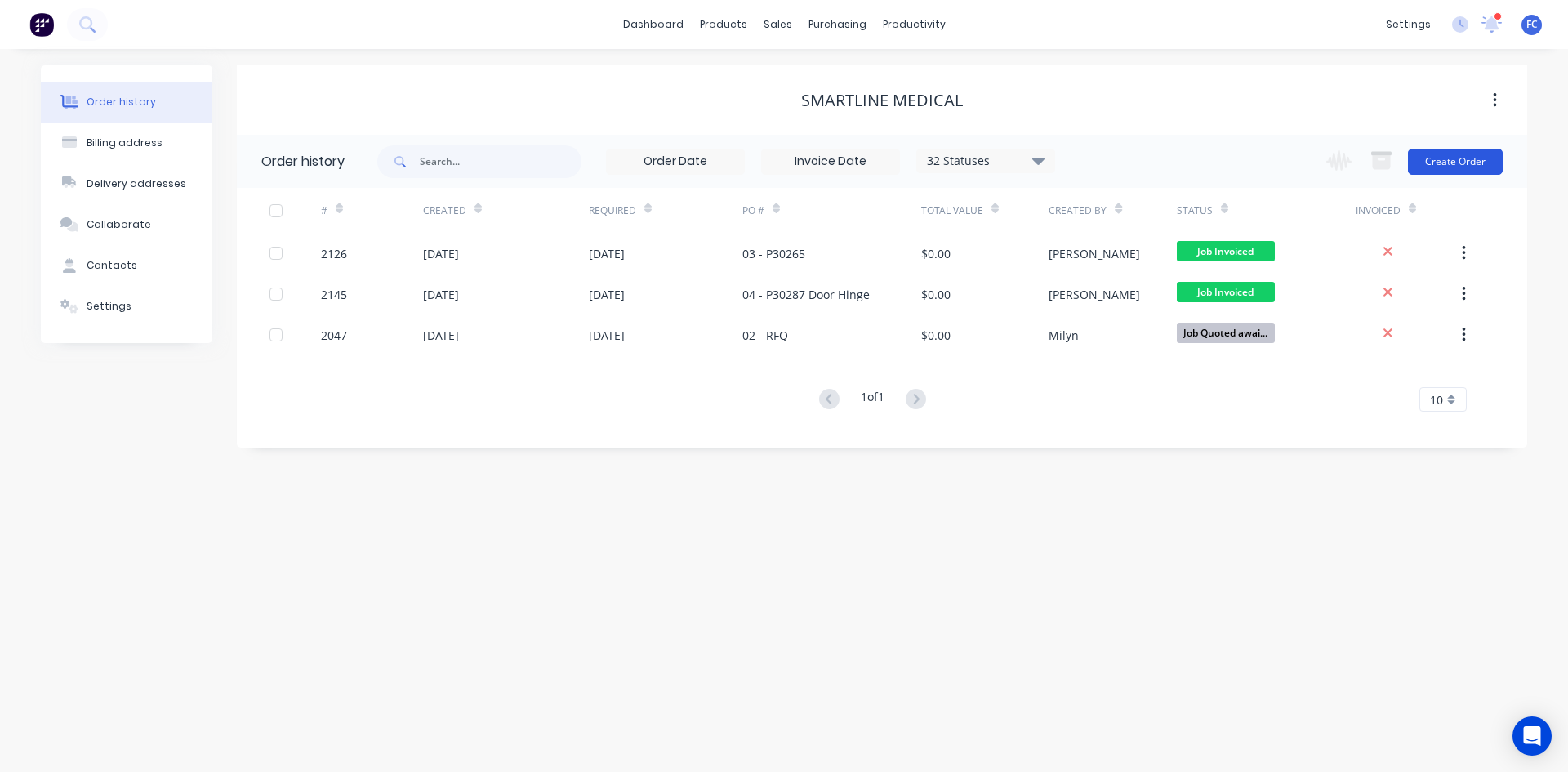
click at [1458, 157] on button "Create Order" at bounding box center [1455, 161] width 95 height 26
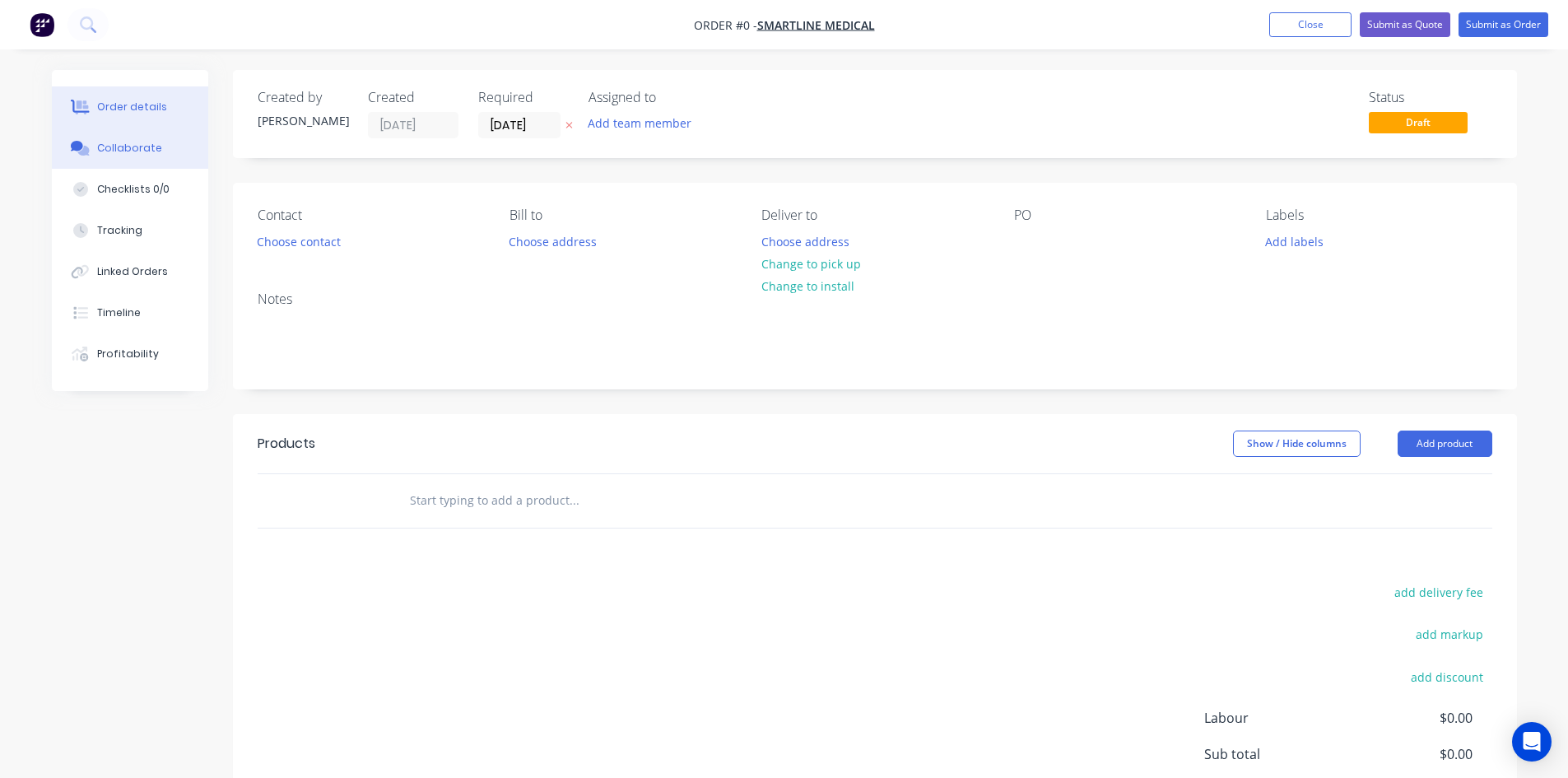
click at [130, 136] on button "Collaborate" at bounding box center [130, 148] width 157 height 41
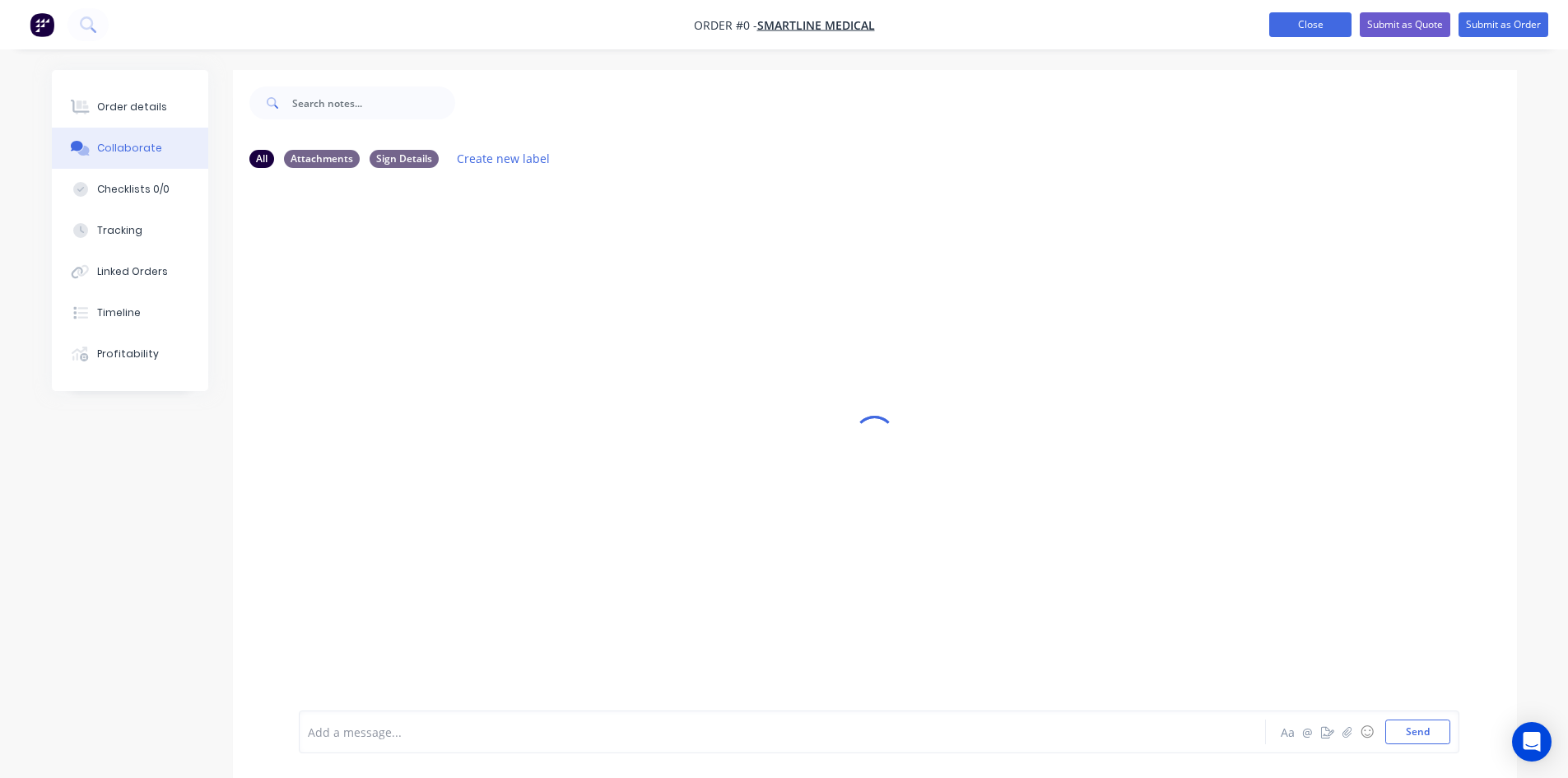
click at [1293, 20] on button "Close" at bounding box center [1310, 25] width 82 height 25
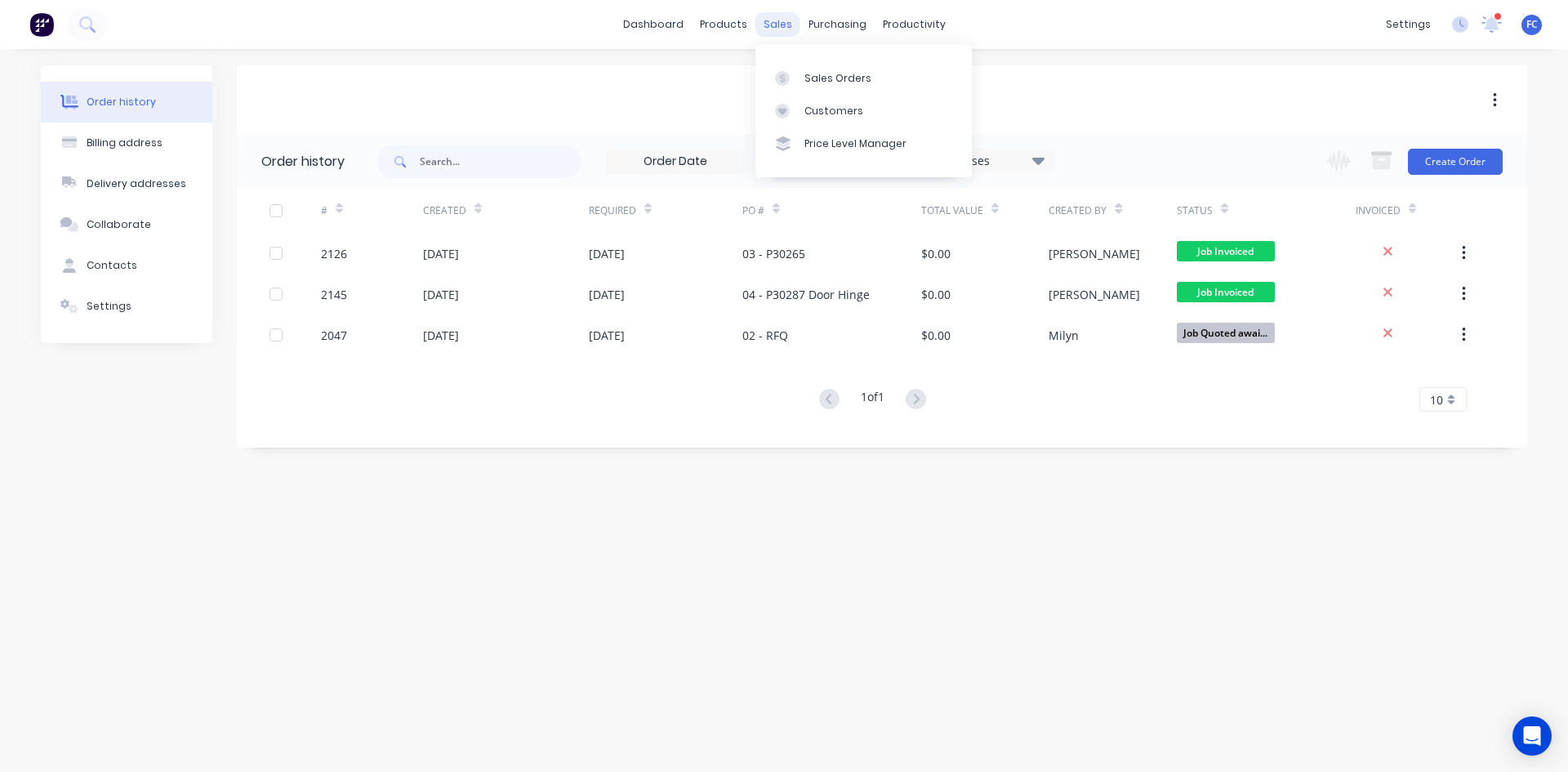
drag, startPoint x: 779, startPoint y: 16, endPoint x: 798, endPoint y: 54, distance: 42.5
click at [779, 17] on div "sales" at bounding box center [778, 25] width 45 height 25
click at [805, 84] on div "Sales Orders" at bounding box center [837, 78] width 67 height 15
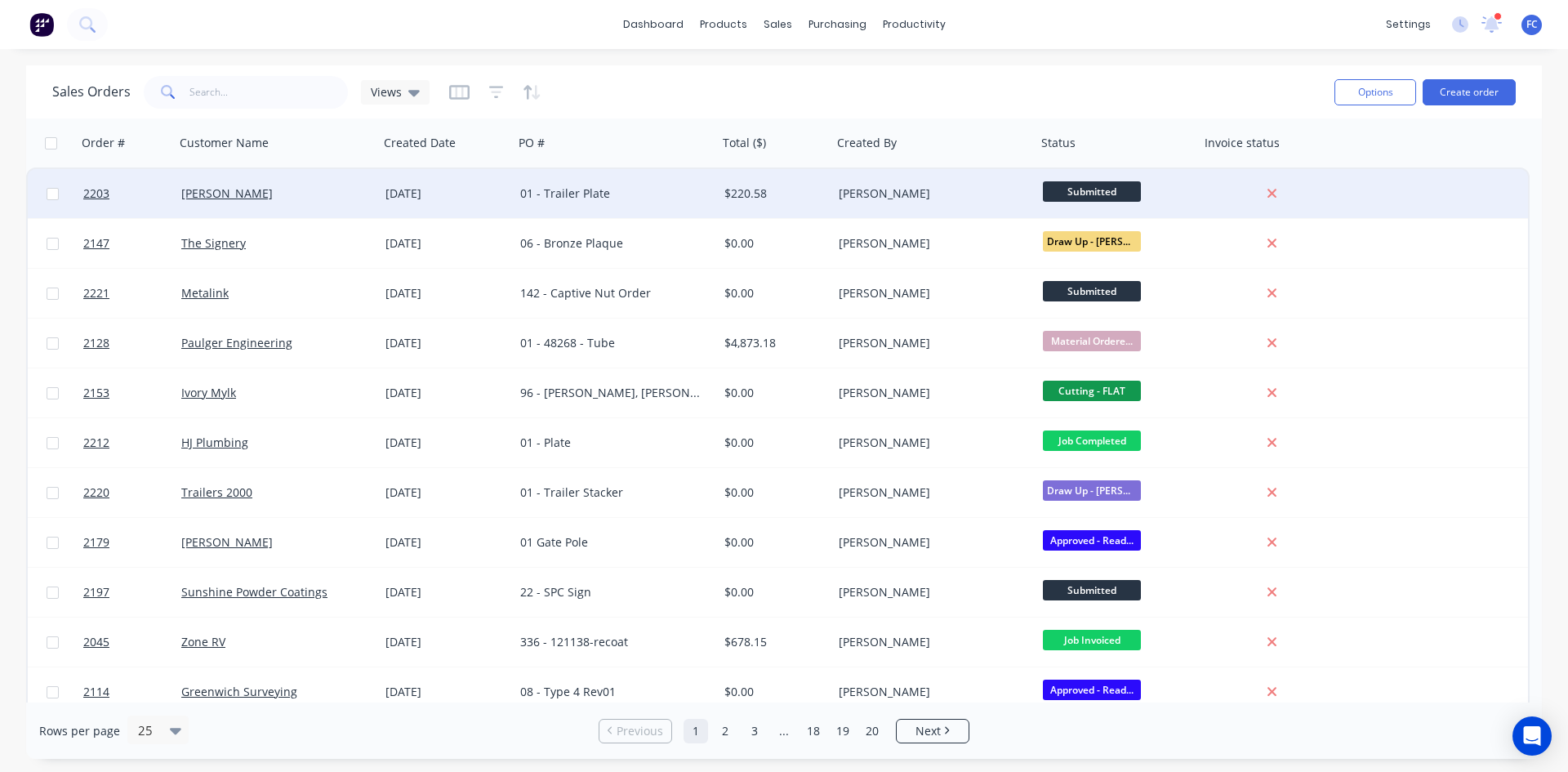
click at [391, 197] on div "[DATE]" at bounding box center [446, 194] width 122 height 16
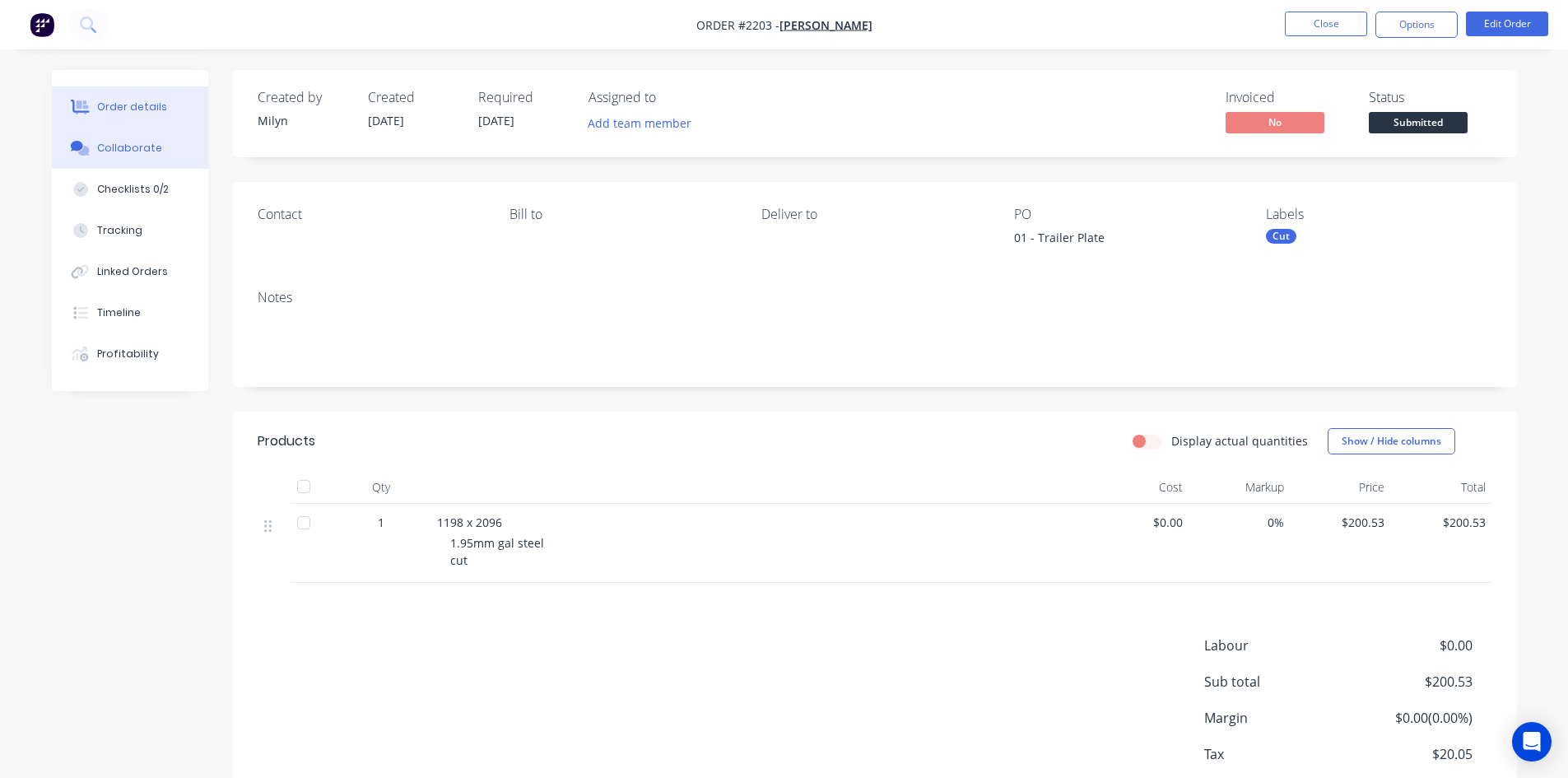
drag, startPoint x: 145, startPoint y: 147, endPoint x: 191, endPoint y: 147, distance: 46.0
click at [146, 147] on div "Collaborate" at bounding box center [129, 148] width 65 height 15
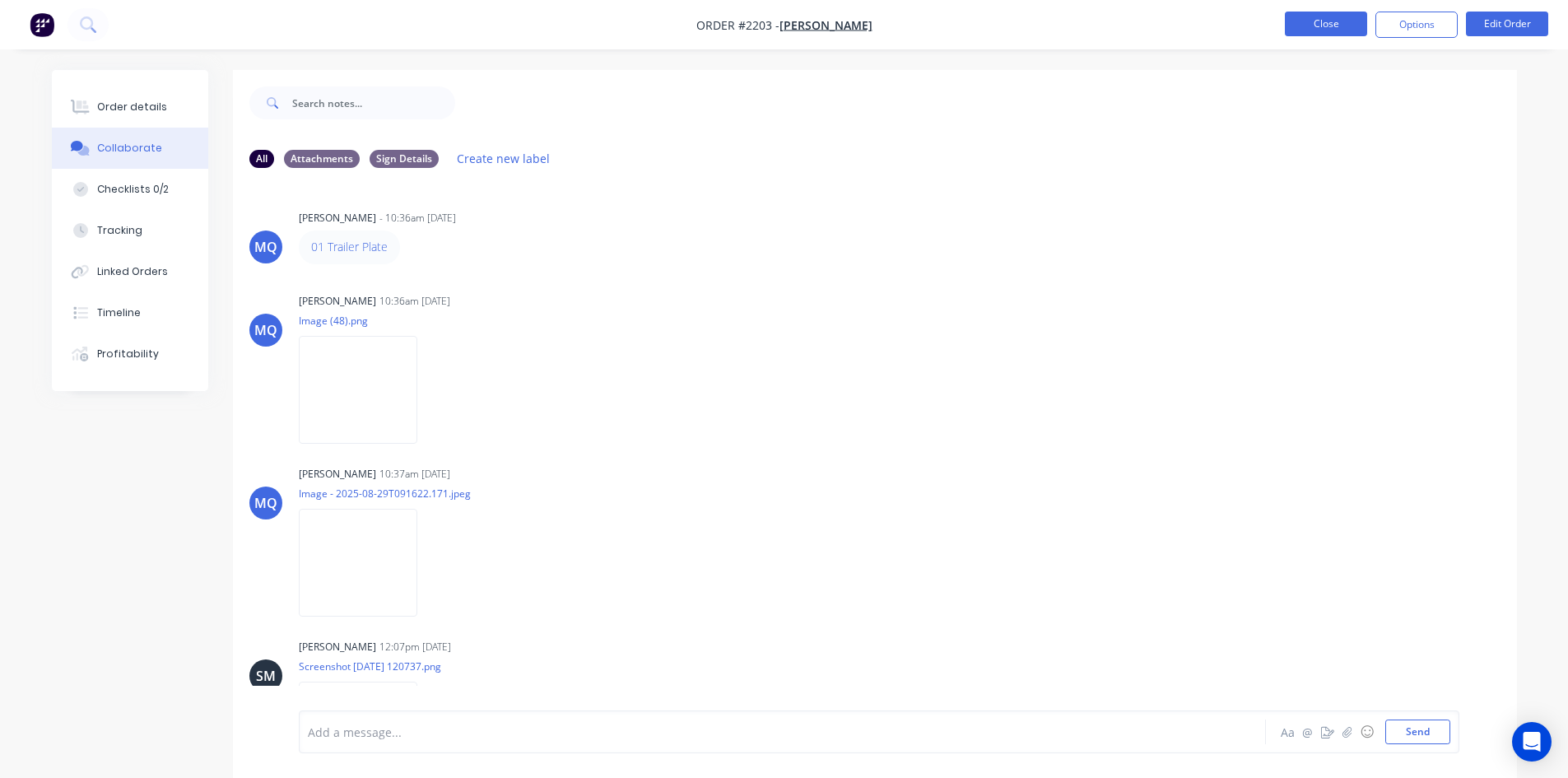
click at [1306, 20] on button "Close" at bounding box center [1326, 24] width 82 height 25
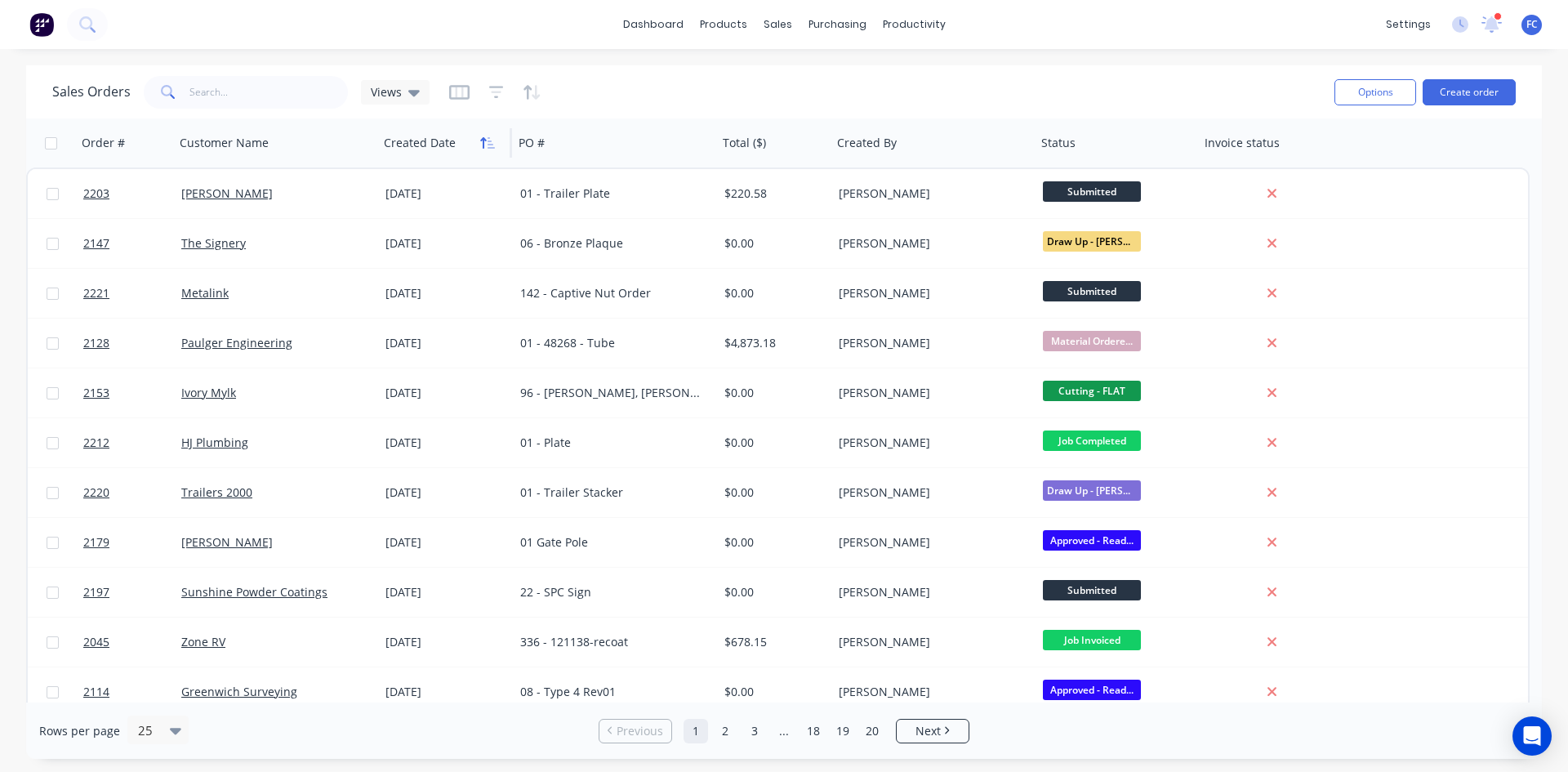
click at [483, 148] on icon "button" at bounding box center [483, 142] width 5 height 12
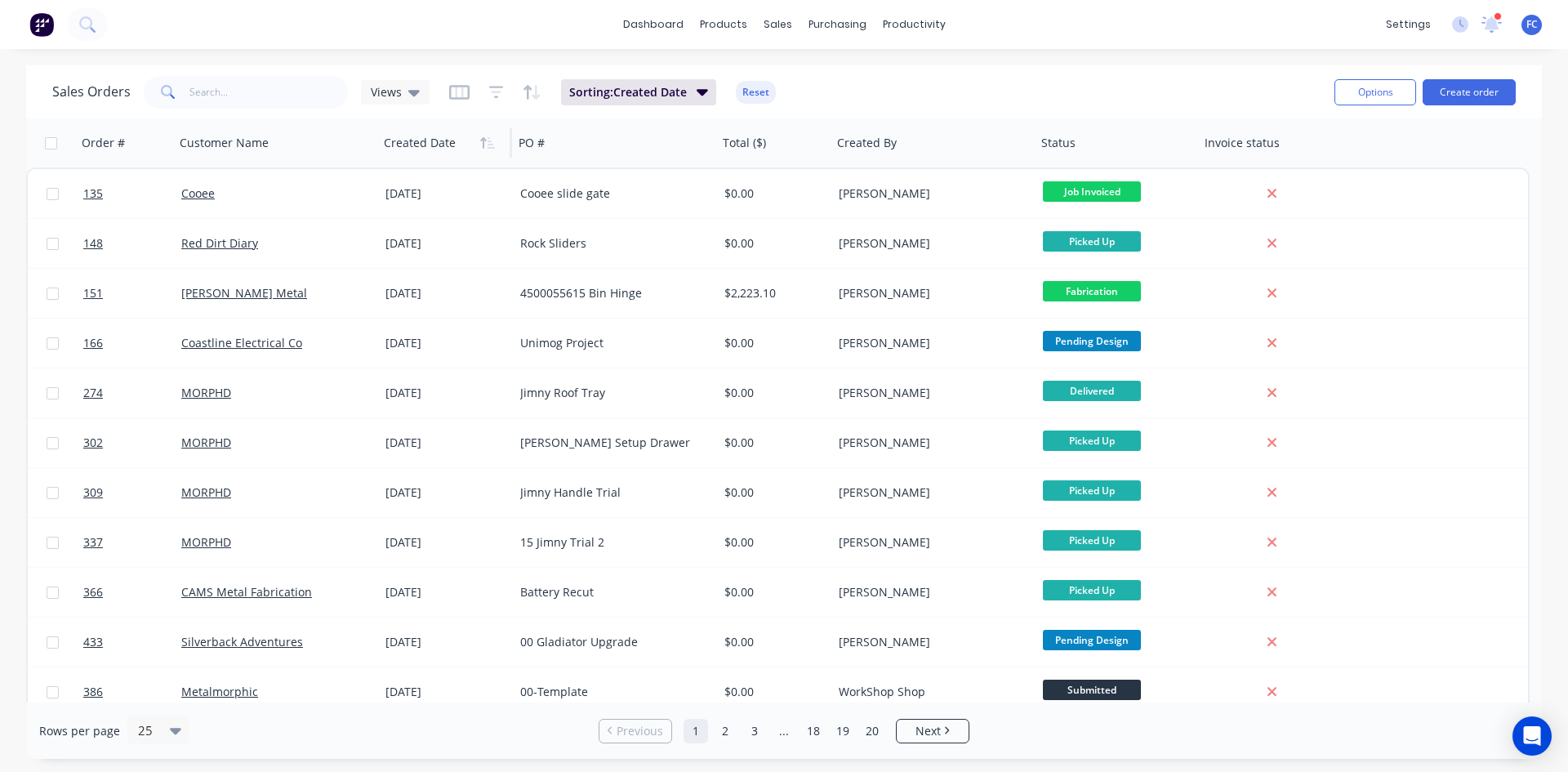
click at [483, 148] on icon "button" at bounding box center [483, 142] width 5 height 12
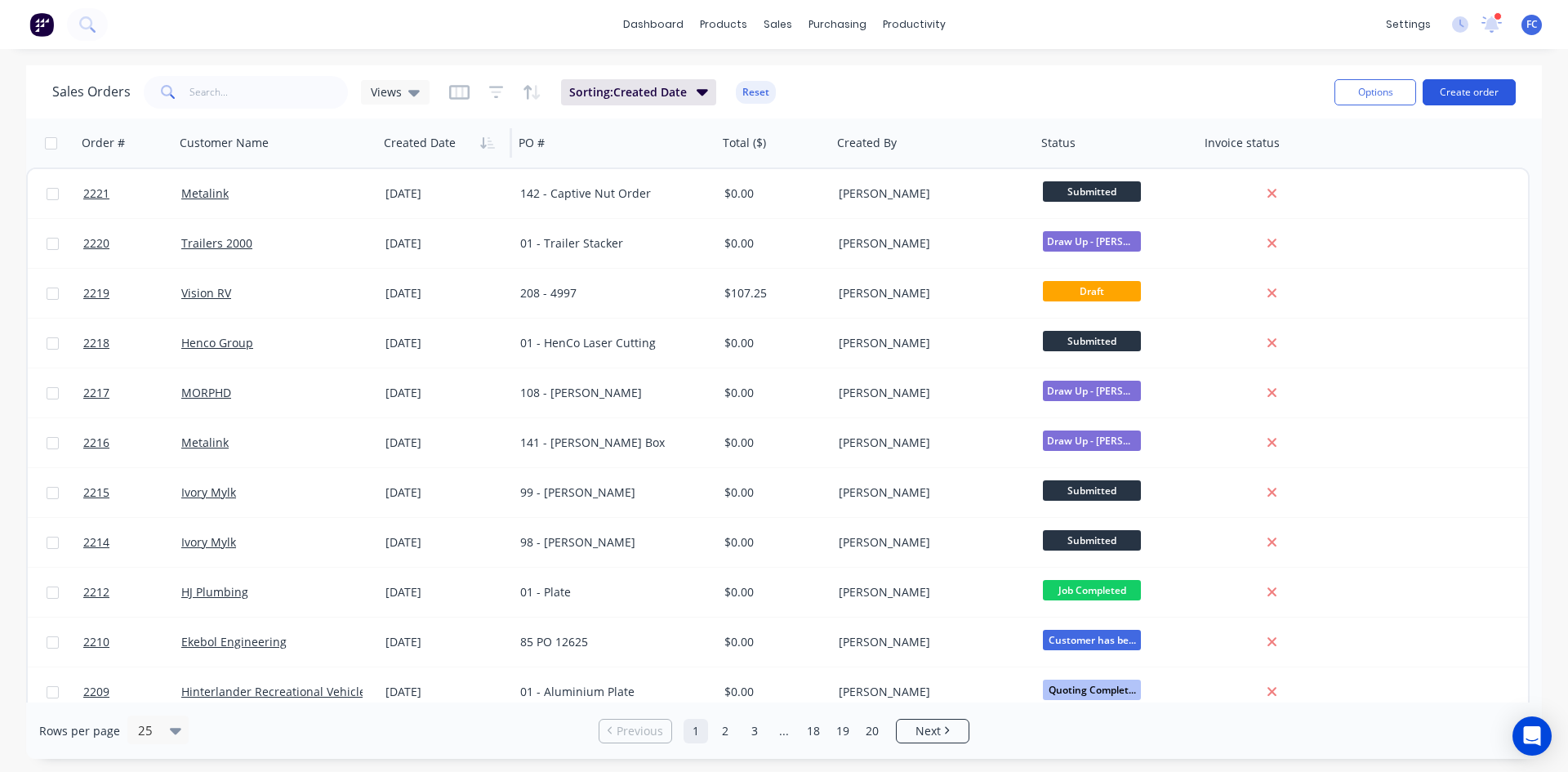
click at [1444, 88] on button "Create order" at bounding box center [1468, 92] width 93 height 26
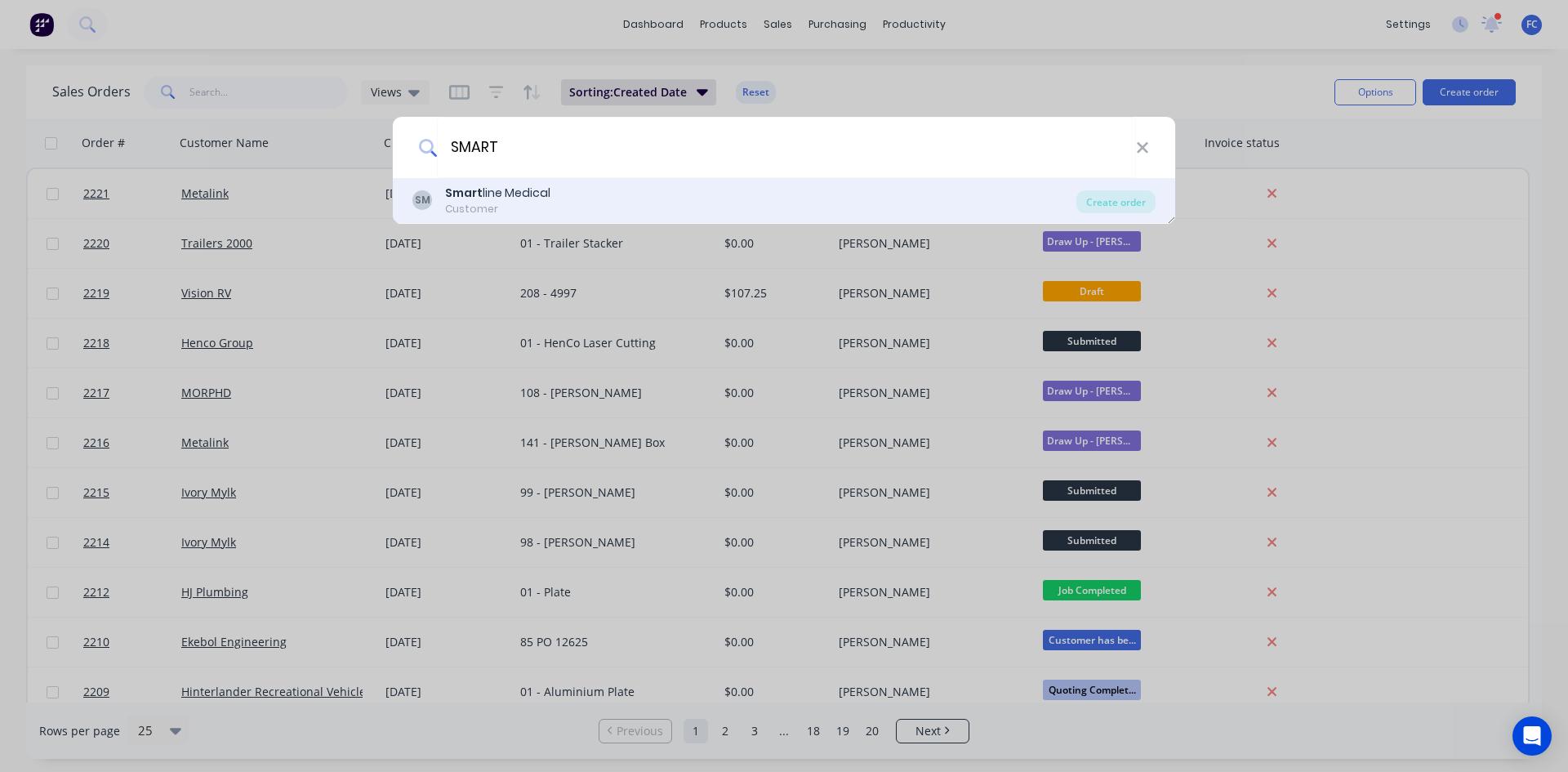
type input "SMART"
click at [556, 180] on div "[PERSON_NAME] line Medical Customer Create order" at bounding box center [784, 200] width 782 height 45
click at [552, 186] on div "[PERSON_NAME] line Medical Customer" at bounding box center [744, 201] width 664 height 32
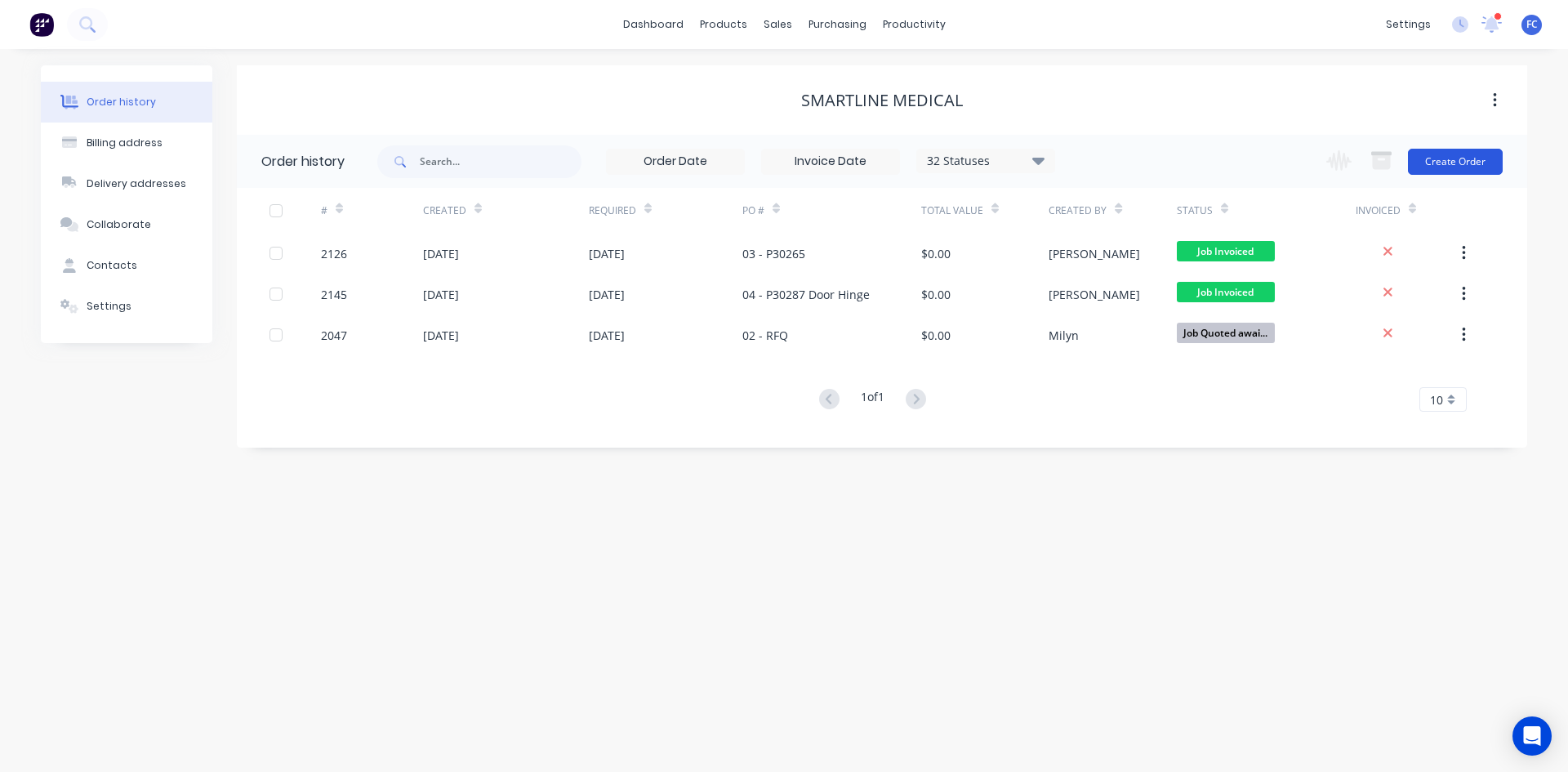
click at [1452, 159] on button "Create Order" at bounding box center [1455, 161] width 95 height 26
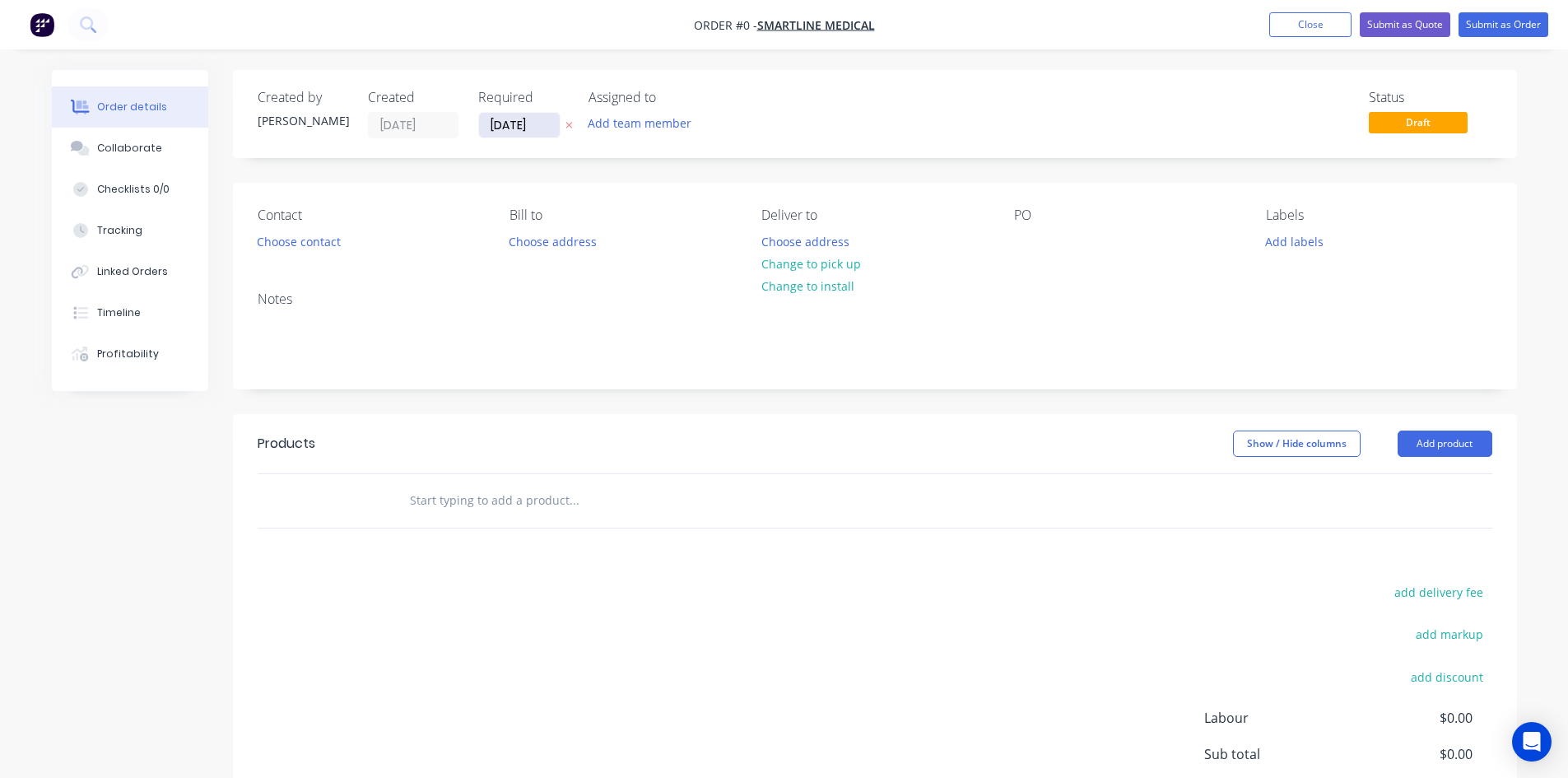
click at [522, 114] on label "[DATE]" at bounding box center [520, 125] width 82 height 26
click at [522, 114] on input "[DATE]" at bounding box center [520, 125] width 81 height 25
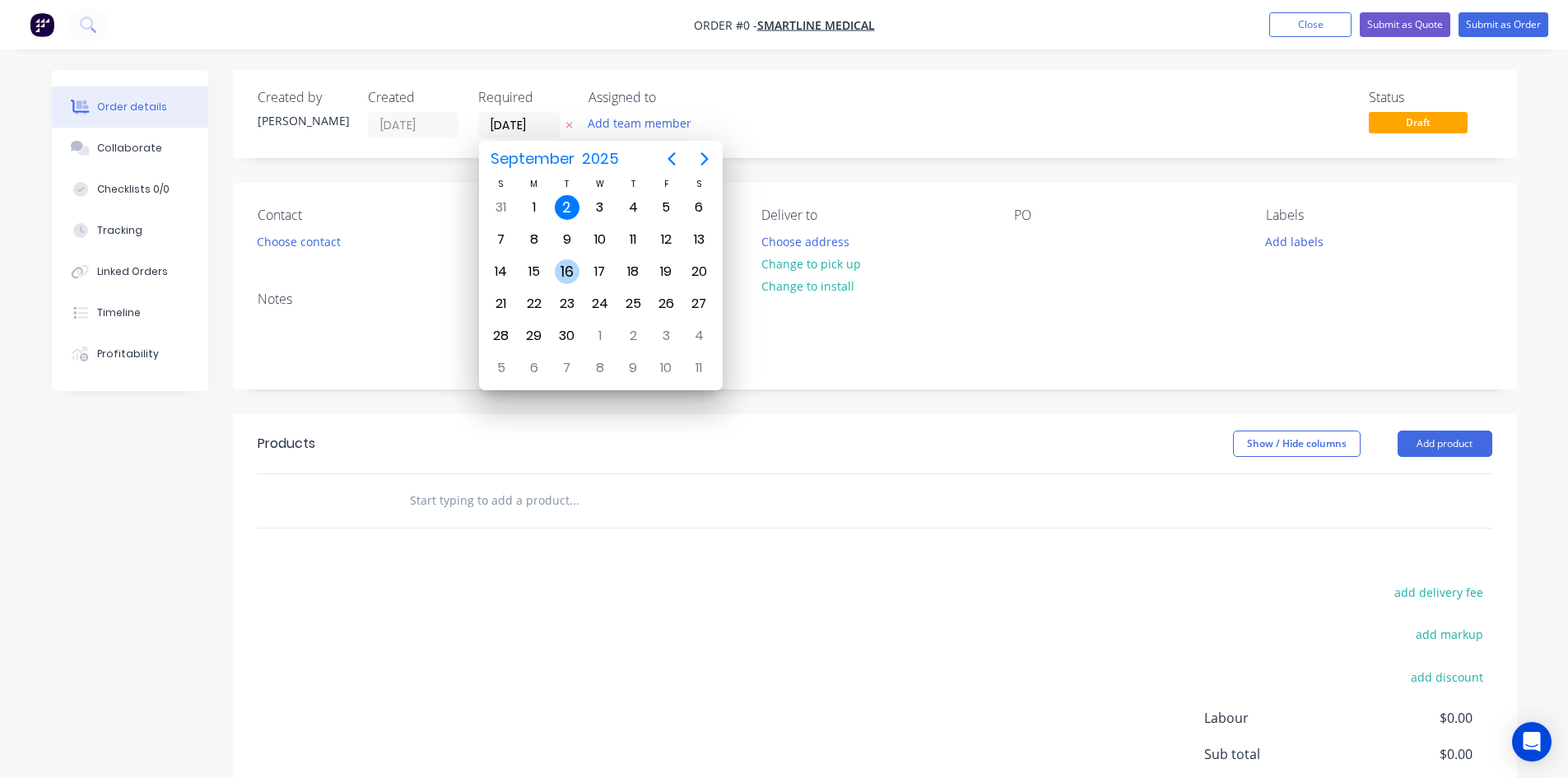
click at [564, 268] on div "16" at bounding box center [567, 272] width 25 height 25
type input "[DATE]"
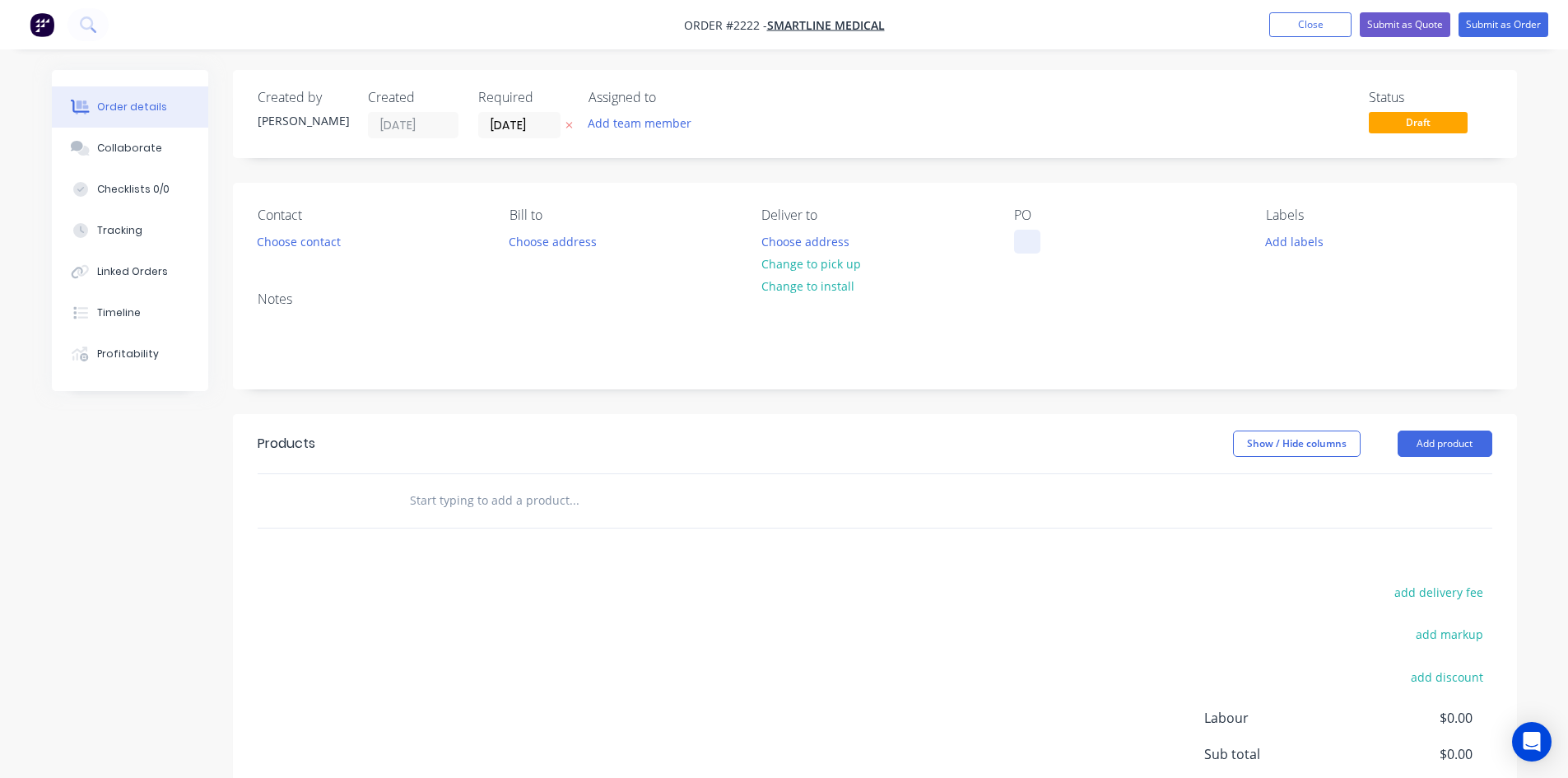
click at [1016, 244] on div at bounding box center [1027, 241] width 26 height 24
click at [142, 156] on button "Collaborate" at bounding box center [130, 148] width 157 height 41
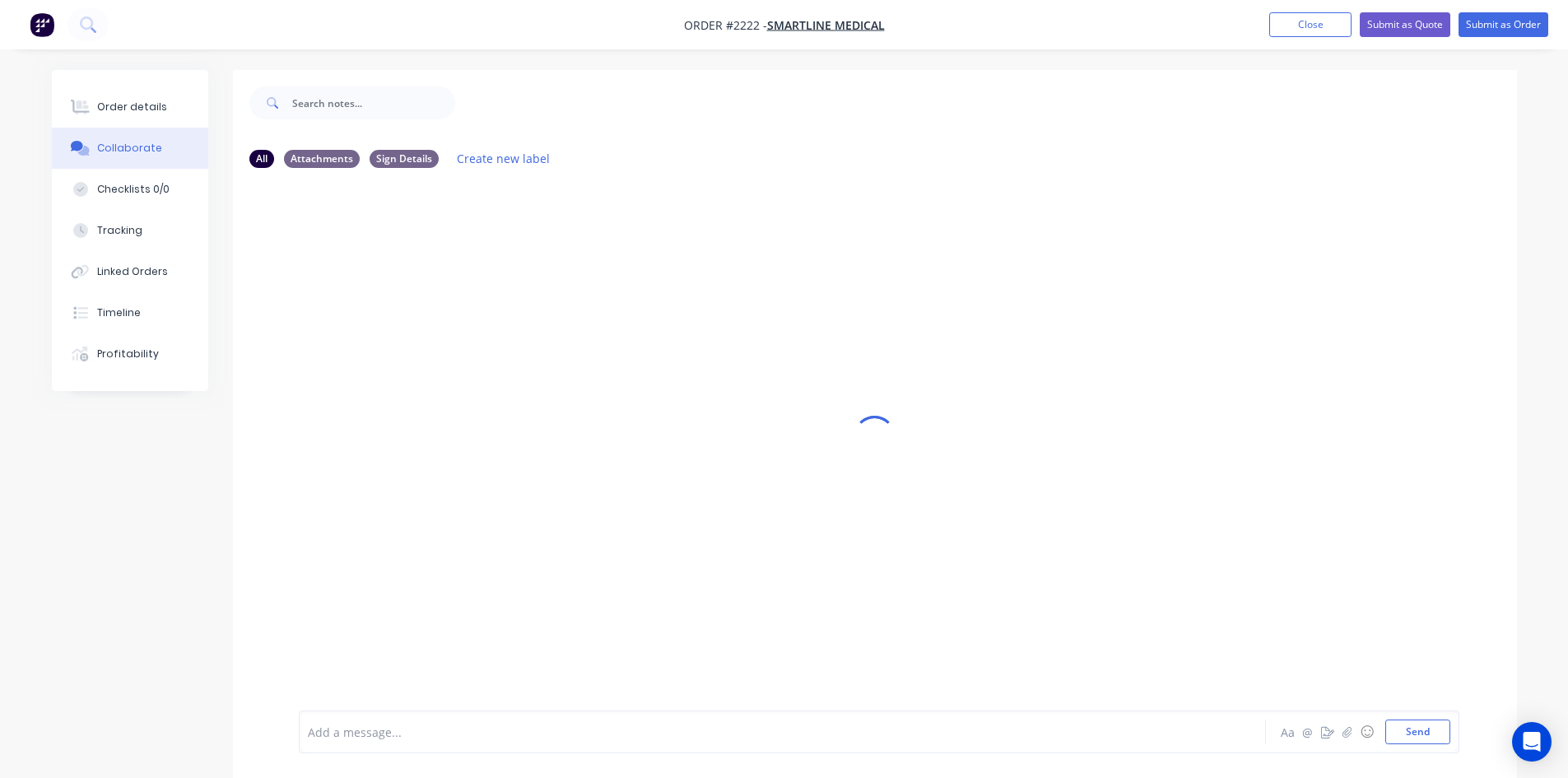
click at [443, 733] on div at bounding box center [736, 731] width 856 height 17
drag, startPoint x: 1401, startPoint y: 731, endPoint x: 926, endPoint y: 689, distance: 476.9
click at [1394, 733] on button "Send" at bounding box center [1417, 732] width 65 height 25
click at [409, 250] on icon "button" at bounding box center [410, 246] width 5 height 19
click at [439, 272] on button "Edit" at bounding box center [470, 277] width 104 height 27
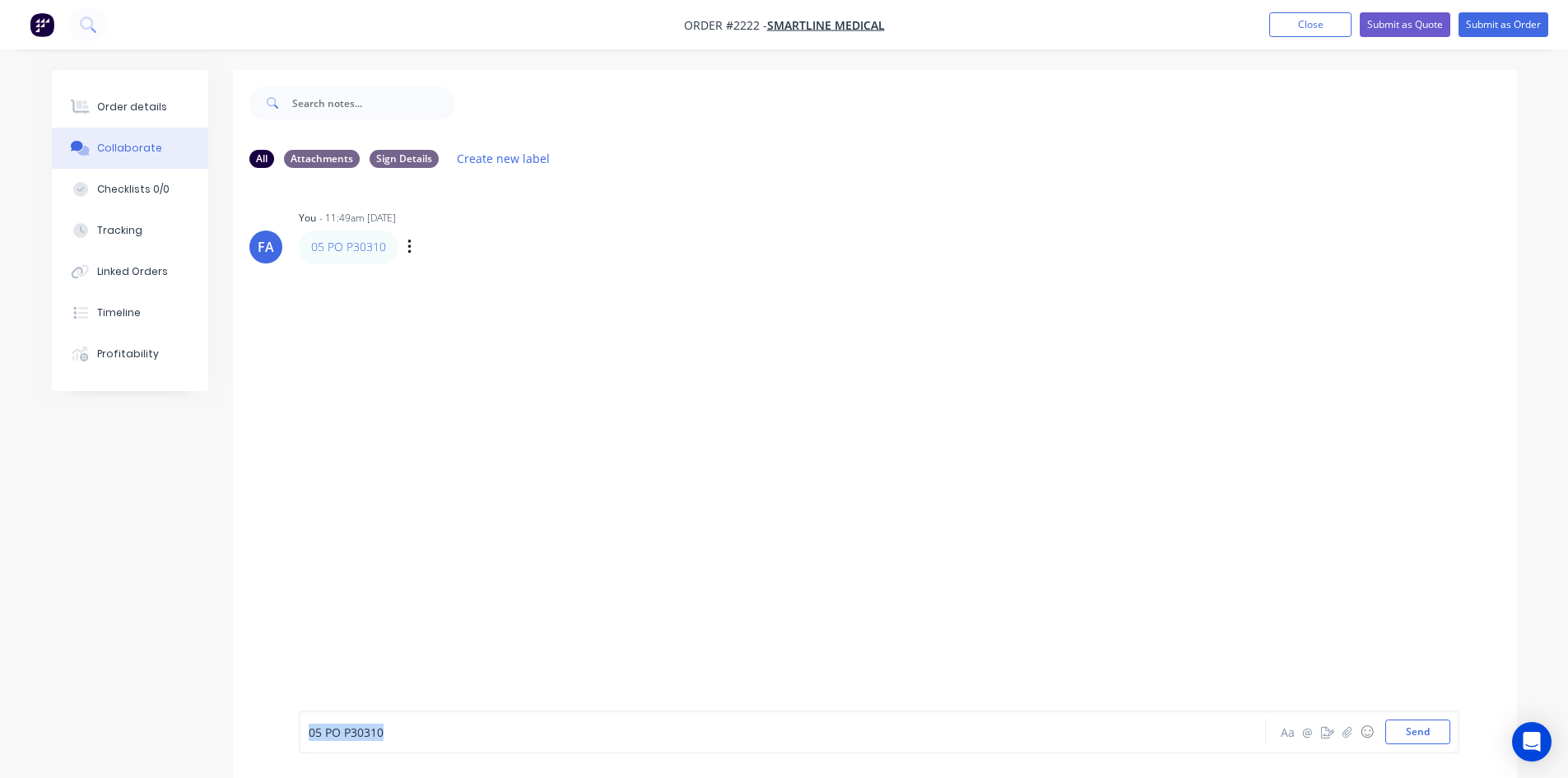
drag, startPoint x: 171, startPoint y: 731, endPoint x: 177, endPoint y: 720, distance: 12.5
click at [171, 730] on div "All Attachments Sign Details Create new label FA You - 11:49am 02/09/25 05 PO P…" at bounding box center [784, 437] width 1465 height 733
copy span "05 PO P30310"
click at [143, 91] on button "Order details" at bounding box center [130, 107] width 157 height 41
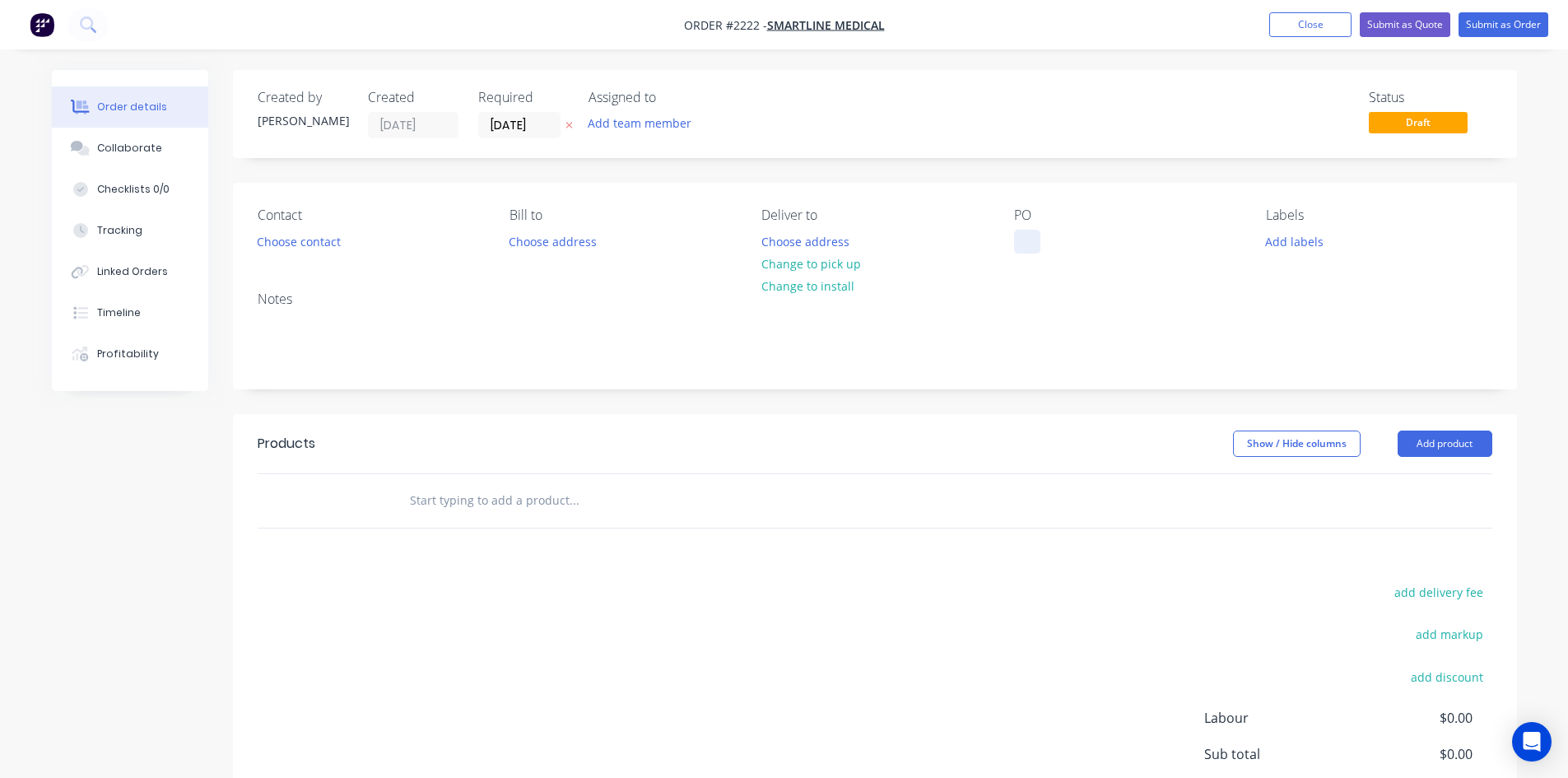
click at [1030, 247] on div at bounding box center [1027, 241] width 26 height 24
paste div
click at [1056, 238] on div "05 PO P30310" at bounding box center [1064, 241] width 101 height 24
drag, startPoint x: 147, startPoint y: 145, endPoint x: 167, endPoint y: 147, distance: 20.1
click at [148, 146] on div "Collaborate" at bounding box center [129, 148] width 65 height 15
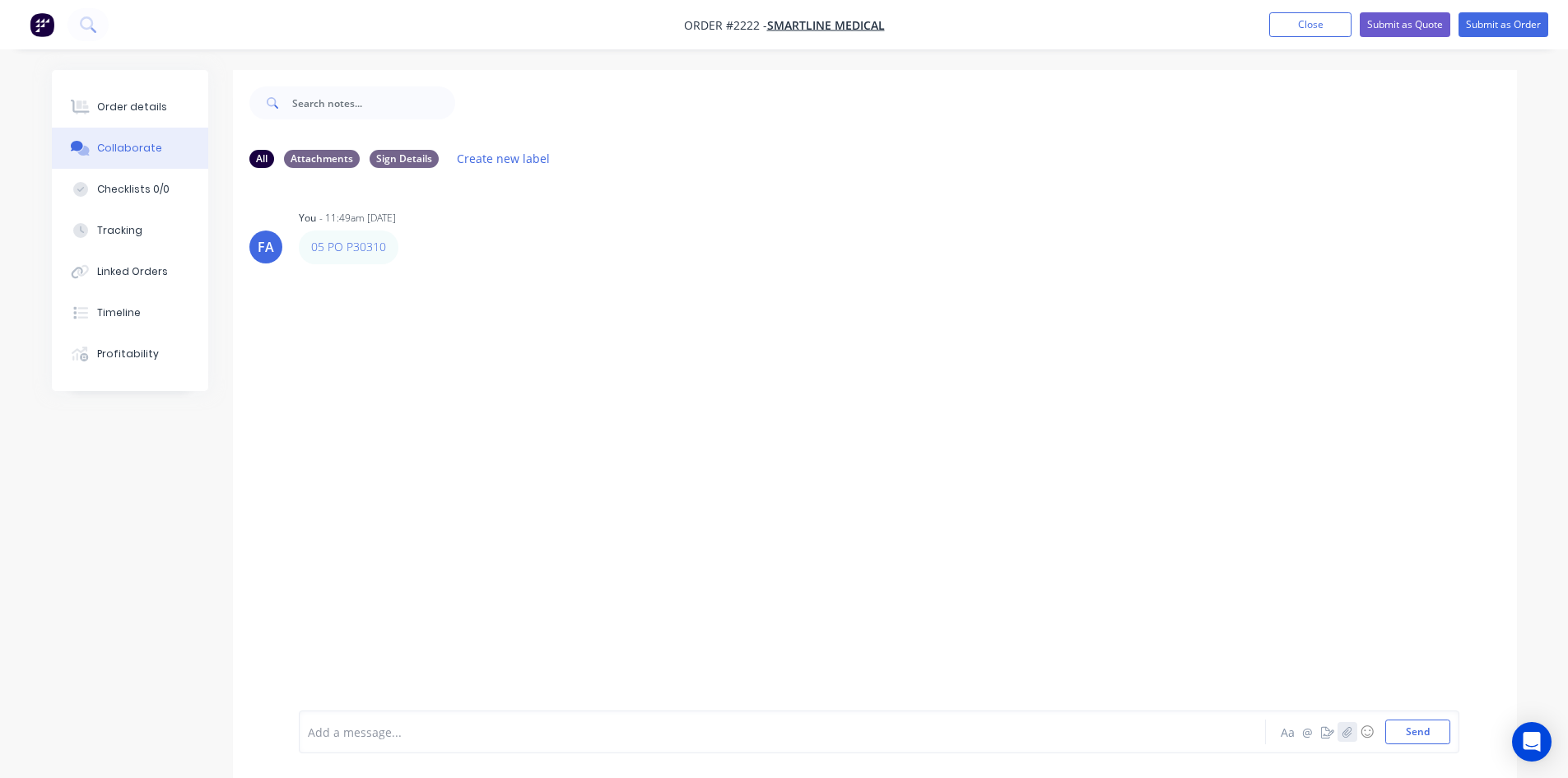
click at [1349, 731] on icon "button" at bounding box center [1347, 731] width 9 height 11
click at [1414, 734] on button "Send" at bounding box center [1417, 732] width 65 height 25
click at [350, 404] on img at bounding box center [358, 390] width 118 height 108
click at [134, 117] on button "Order details" at bounding box center [130, 107] width 157 height 41
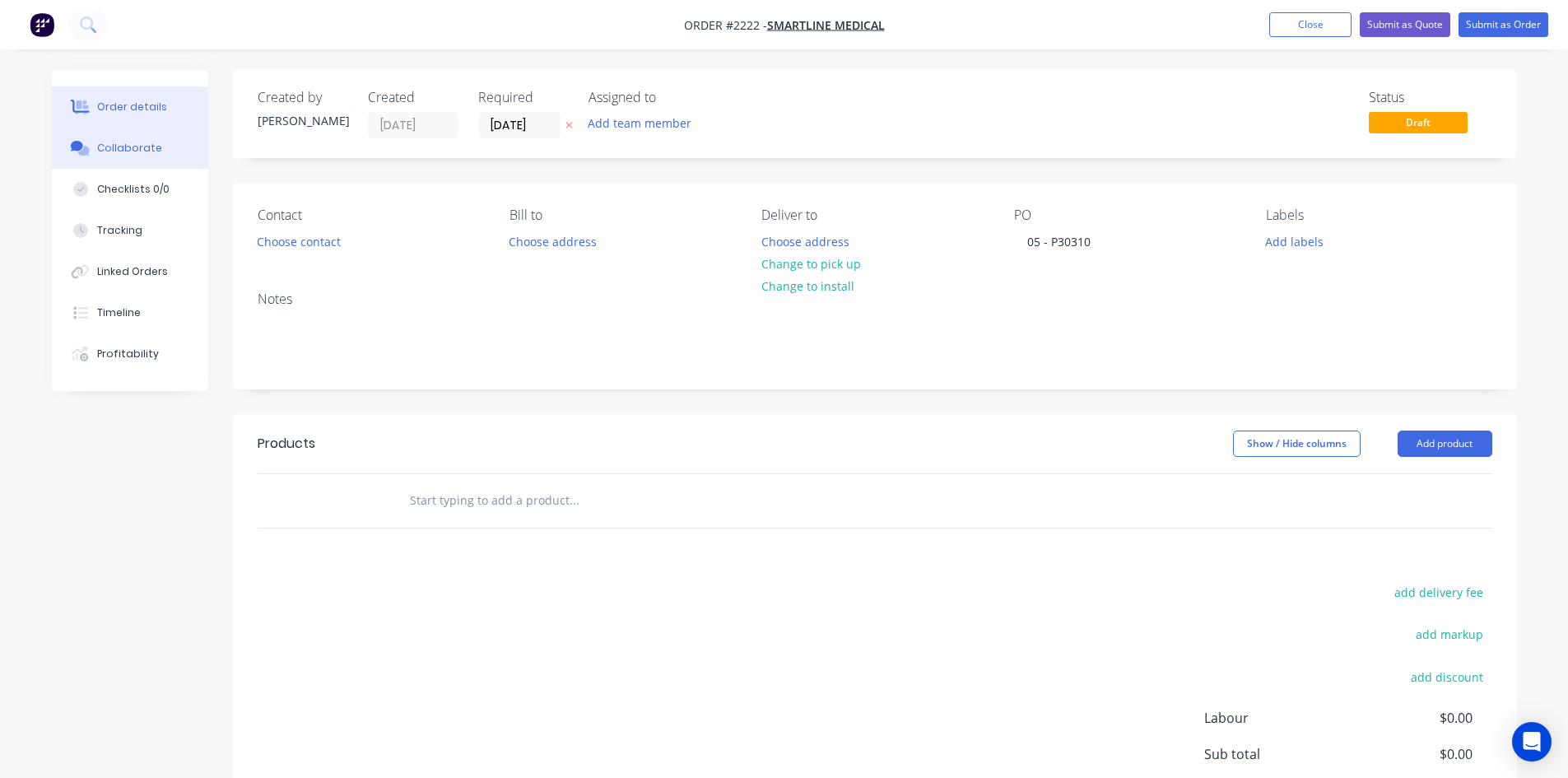
click at [134, 151] on div "Collaborate" at bounding box center [129, 148] width 65 height 15
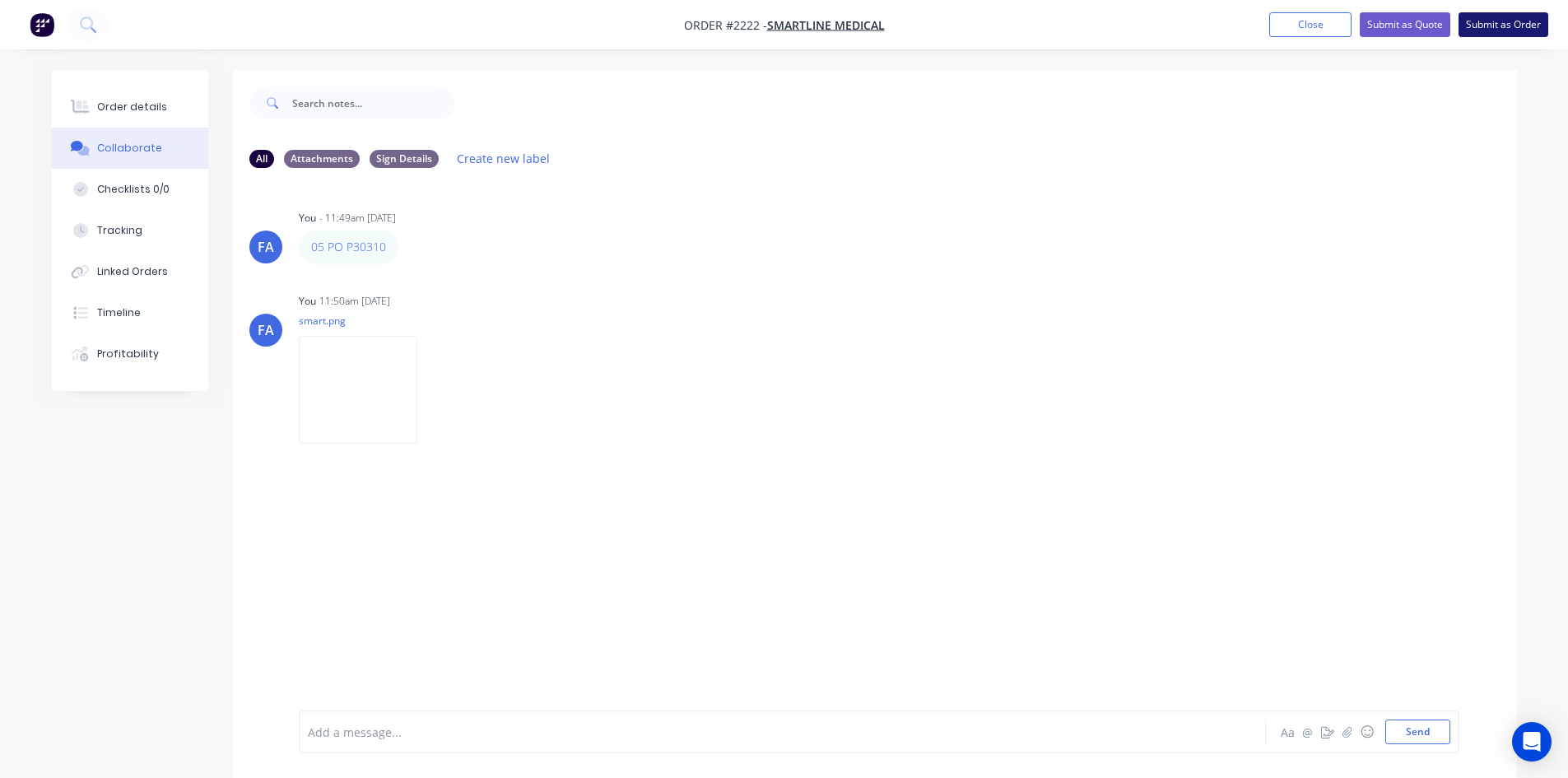
click at [1481, 22] on button "Submit as Order" at bounding box center [1503, 25] width 90 height 25
click at [1298, 22] on button "Close" at bounding box center [1326, 24] width 82 height 25
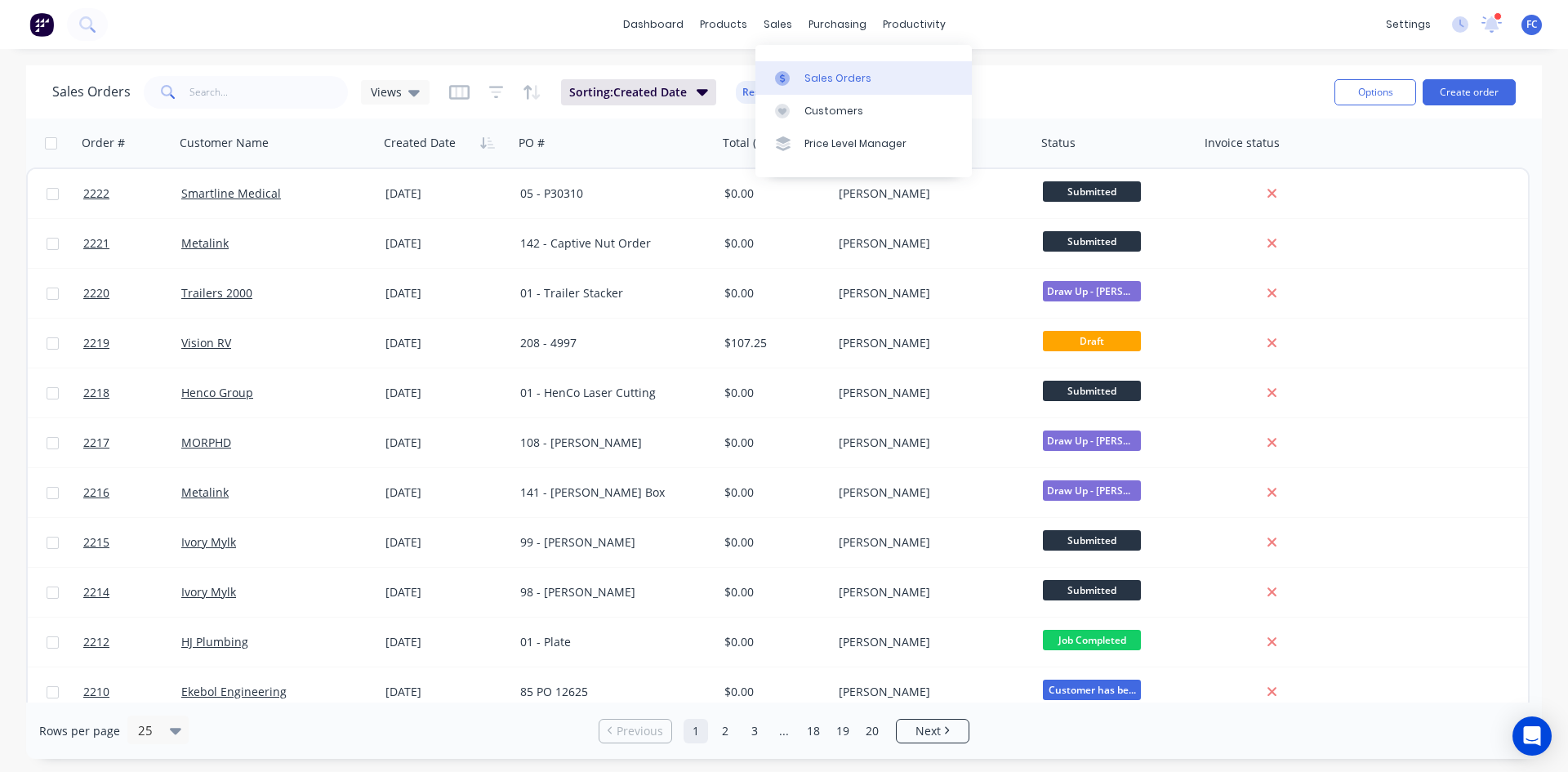
click at [796, 72] on div at bounding box center [788, 78] width 25 height 15
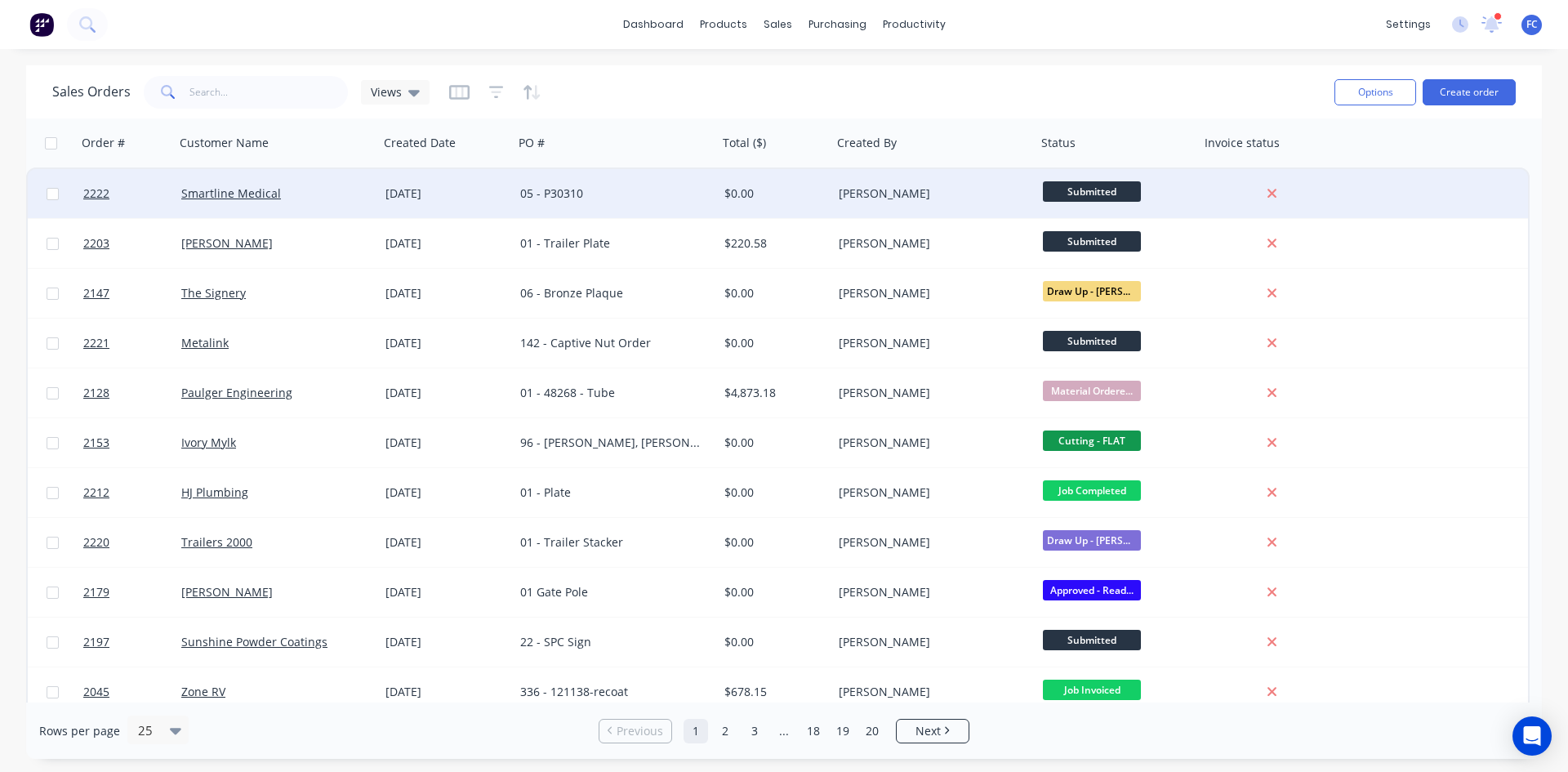
click at [393, 190] on div "[DATE]" at bounding box center [446, 194] width 122 height 16
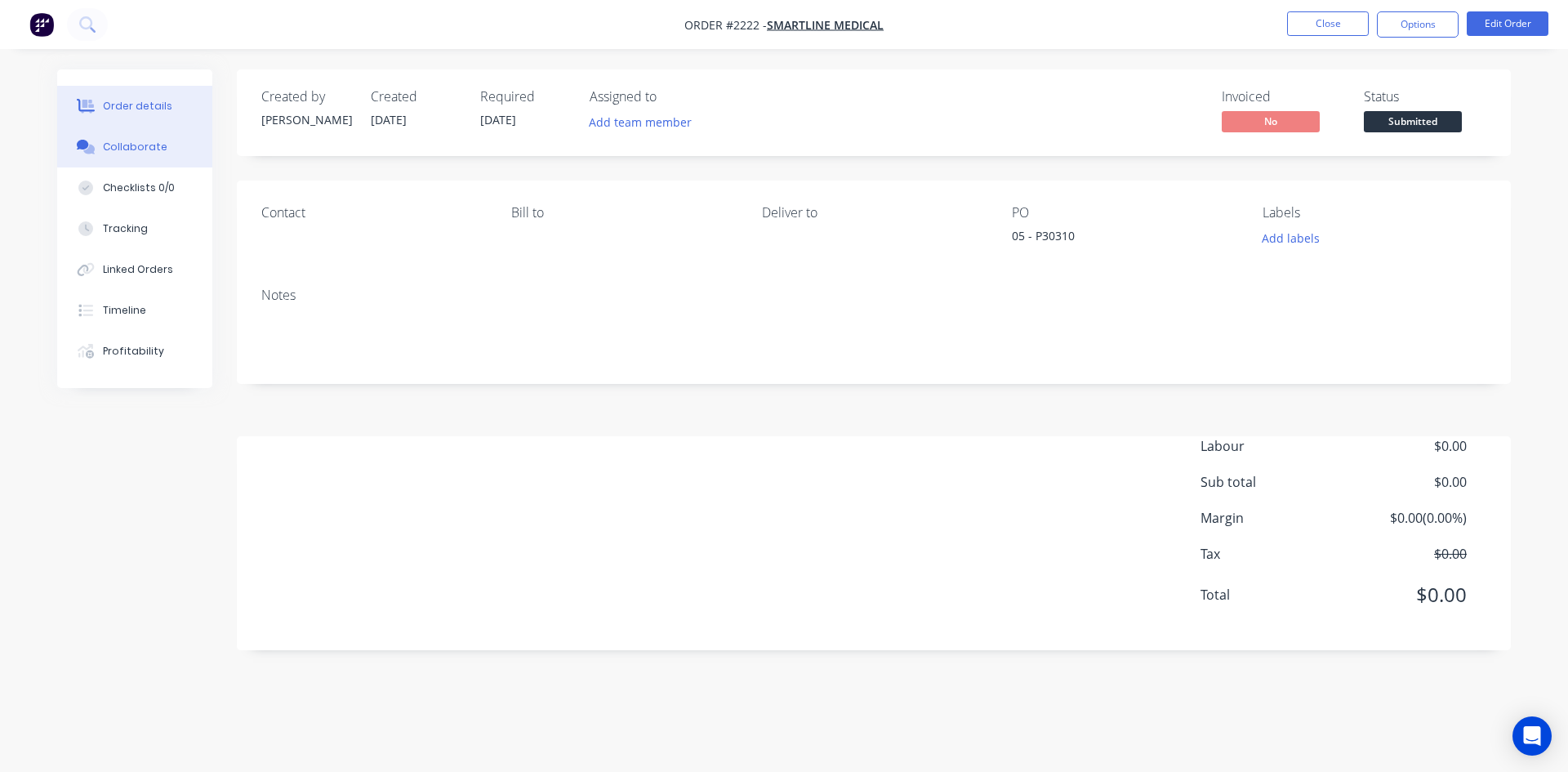
click at [140, 147] on div "Collaborate" at bounding box center [135, 147] width 65 height 15
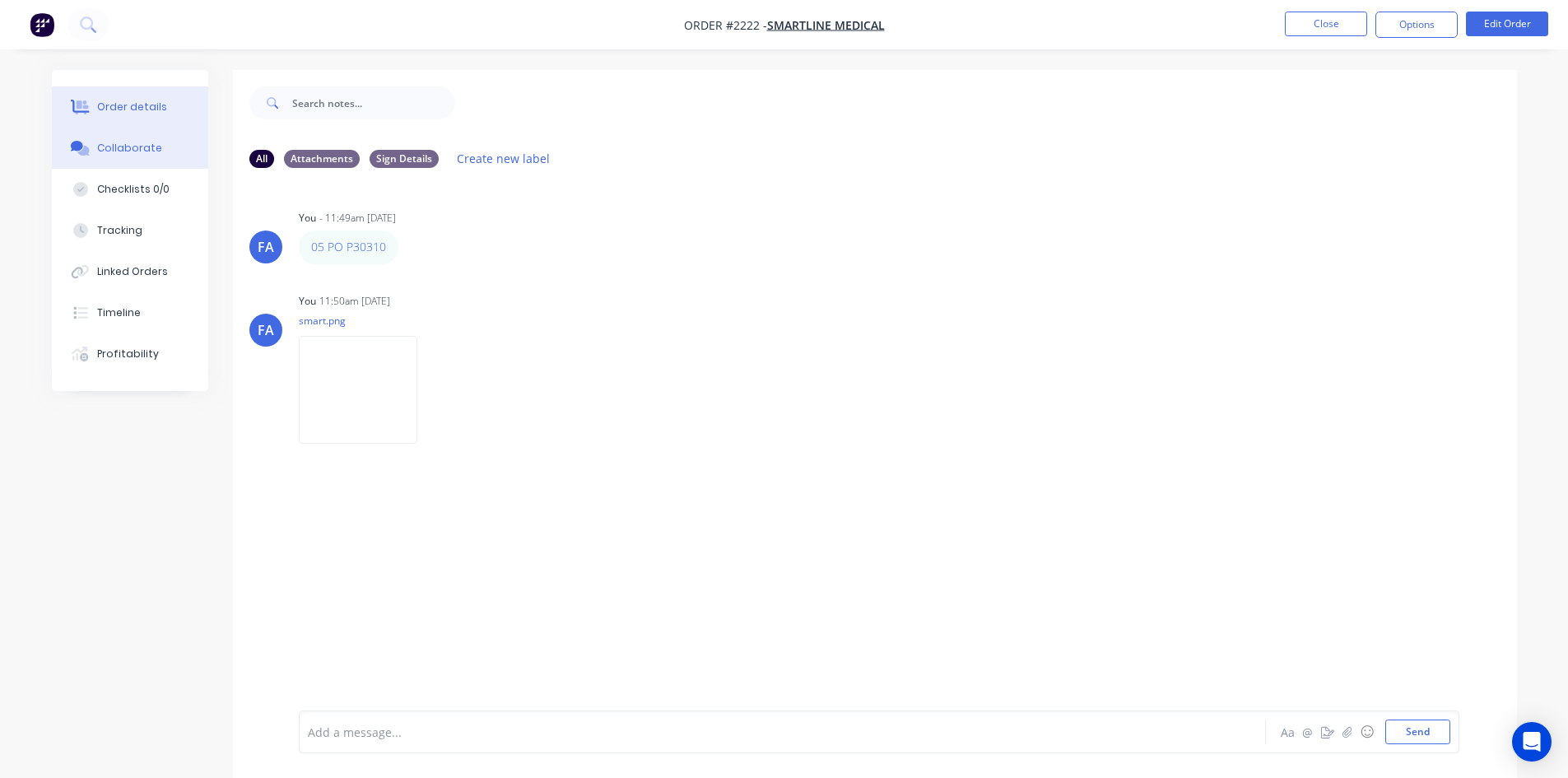
click at [142, 107] on div "Order details" at bounding box center [132, 107] width 70 height 15
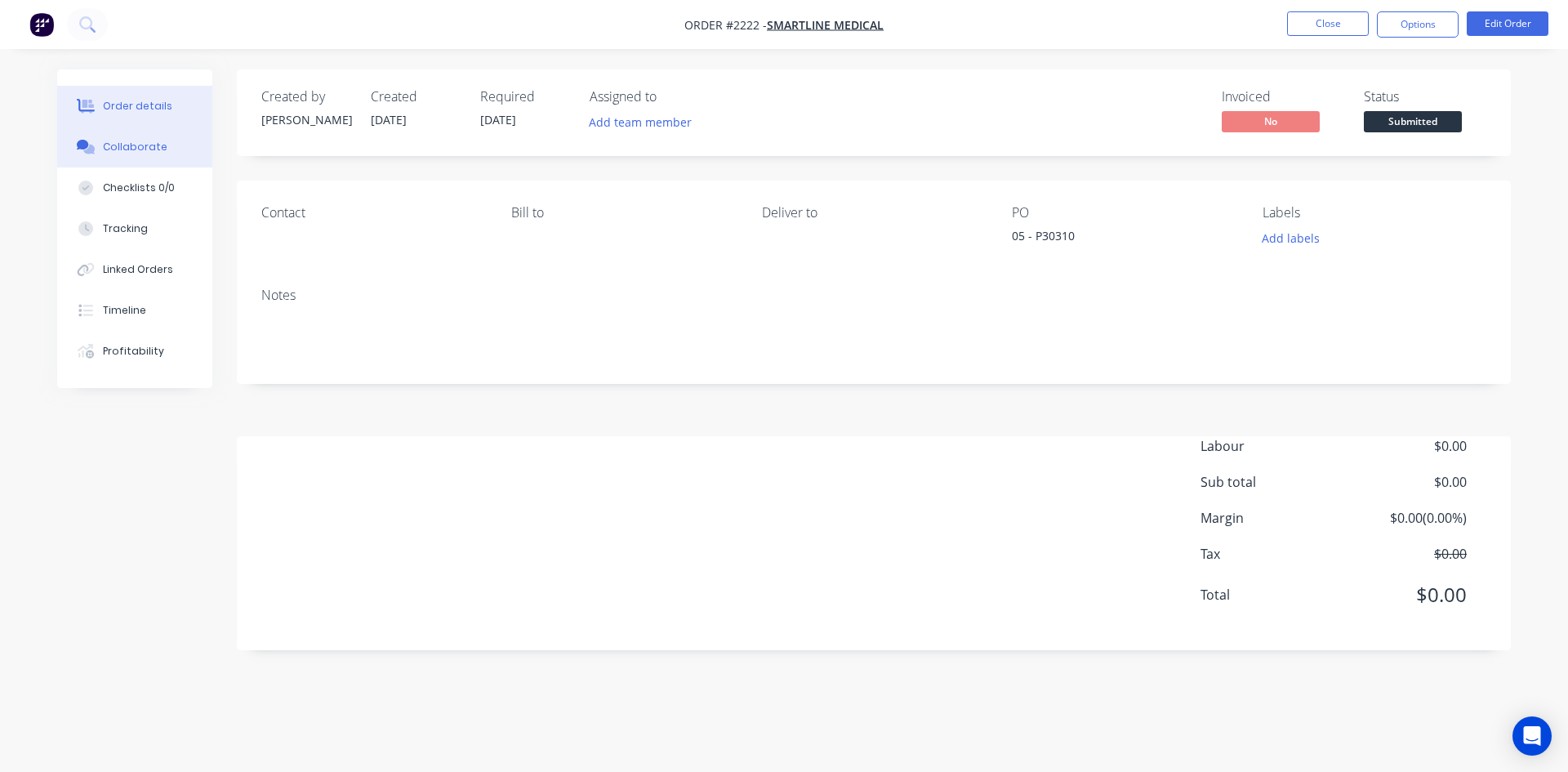
click at [130, 146] on div "Collaborate" at bounding box center [135, 147] width 65 height 15
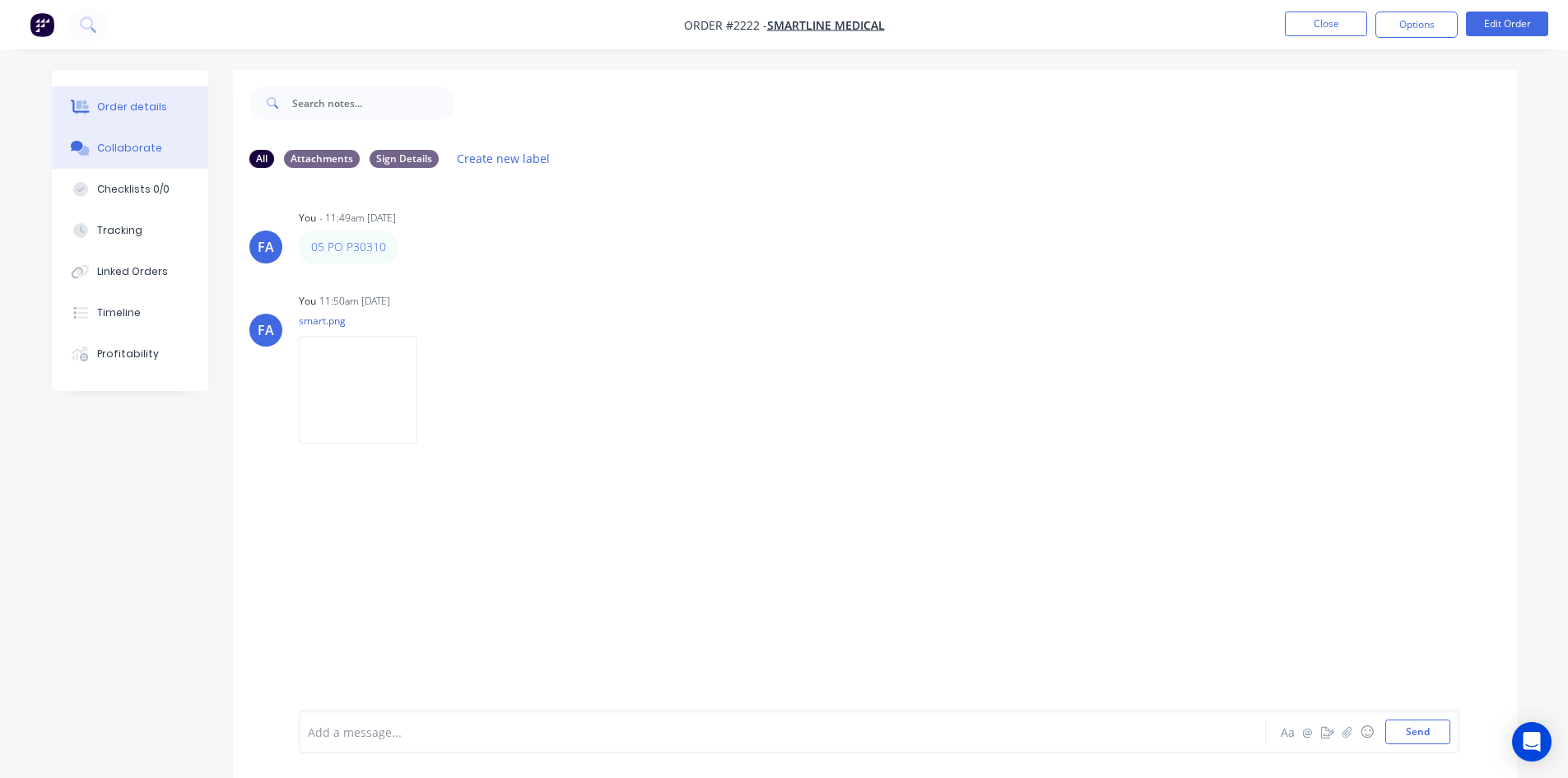
click at [123, 106] on div "Order details" at bounding box center [132, 107] width 70 height 15
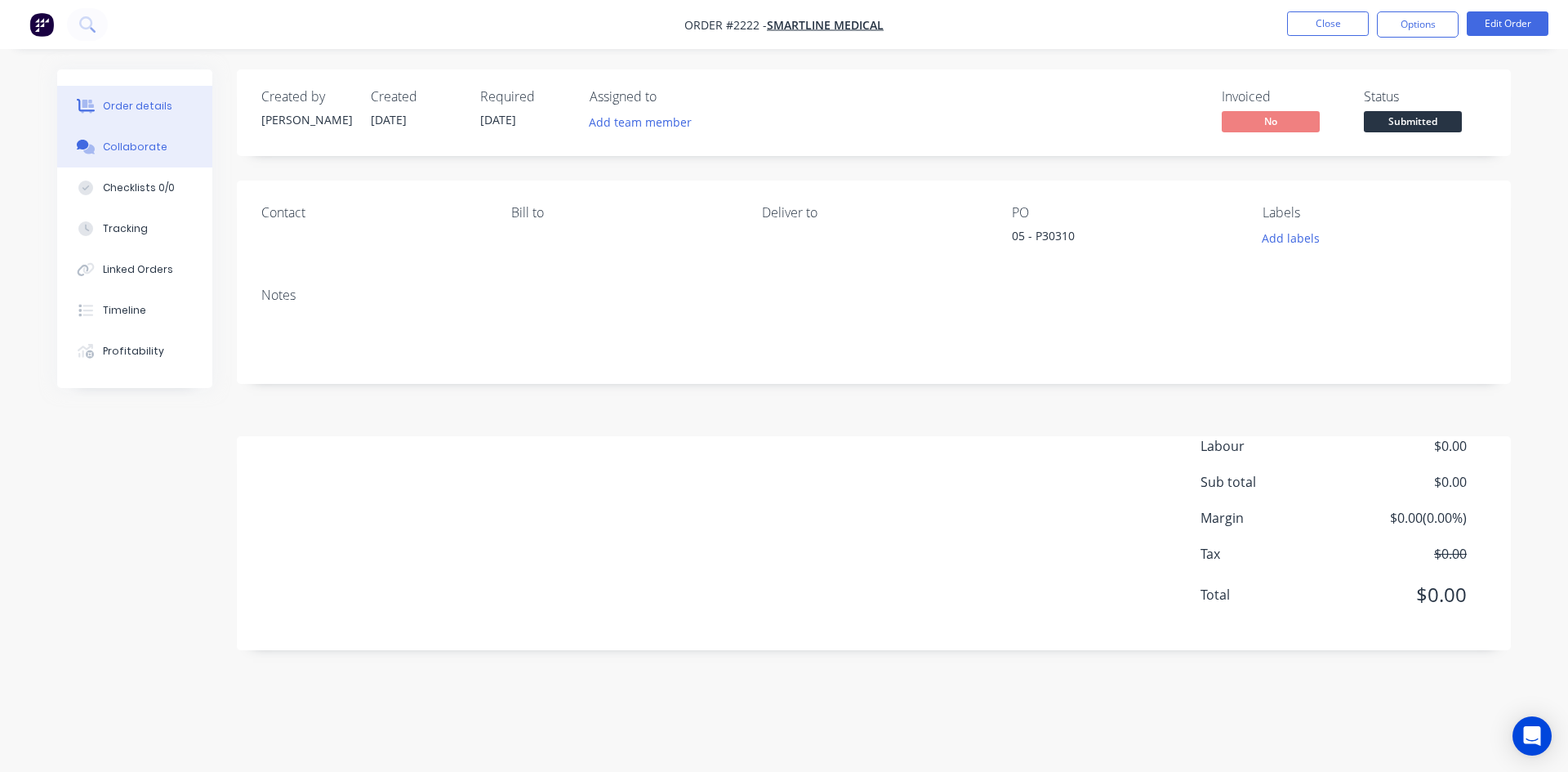
click at [129, 141] on div "Collaborate" at bounding box center [135, 147] width 65 height 15
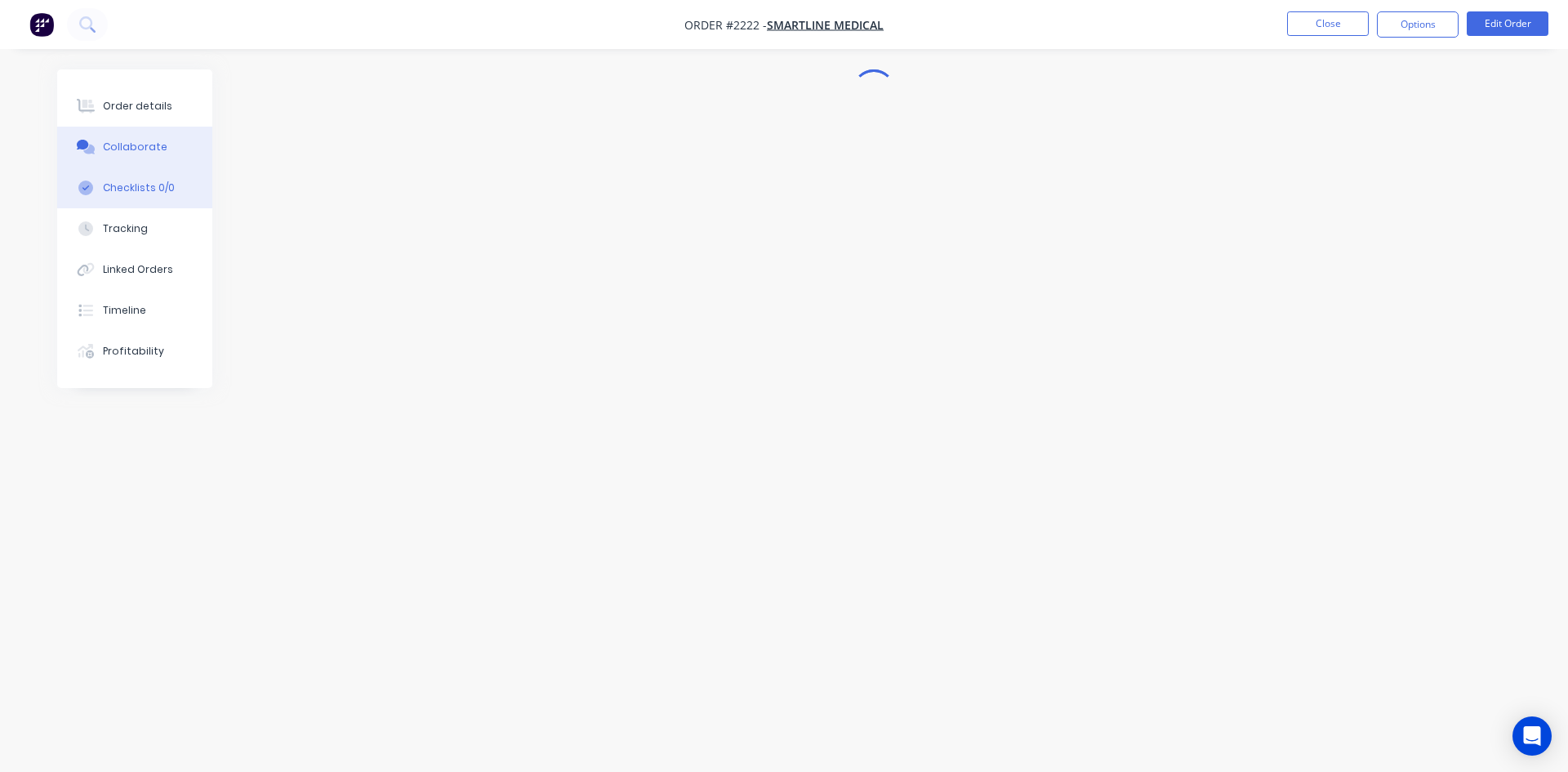
click at [142, 178] on button "Checklists 0/0" at bounding box center [134, 188] width 156 height 41
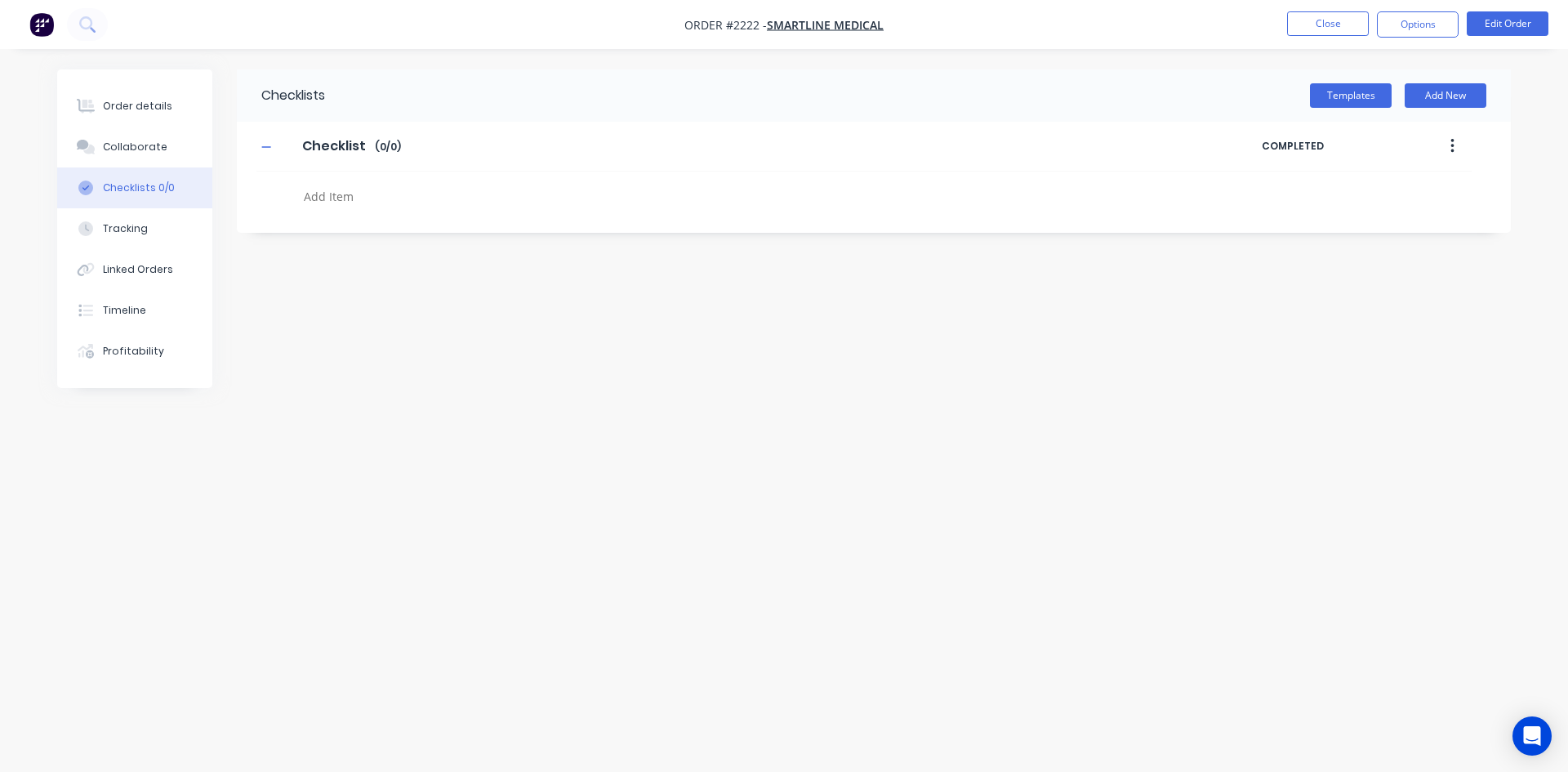
click at [396, 205] on textarea at bounding box center [690, 197] width 786 height 24
type textarea "x"
type textarea "P"
type textarea "x"
type textarea "PO"
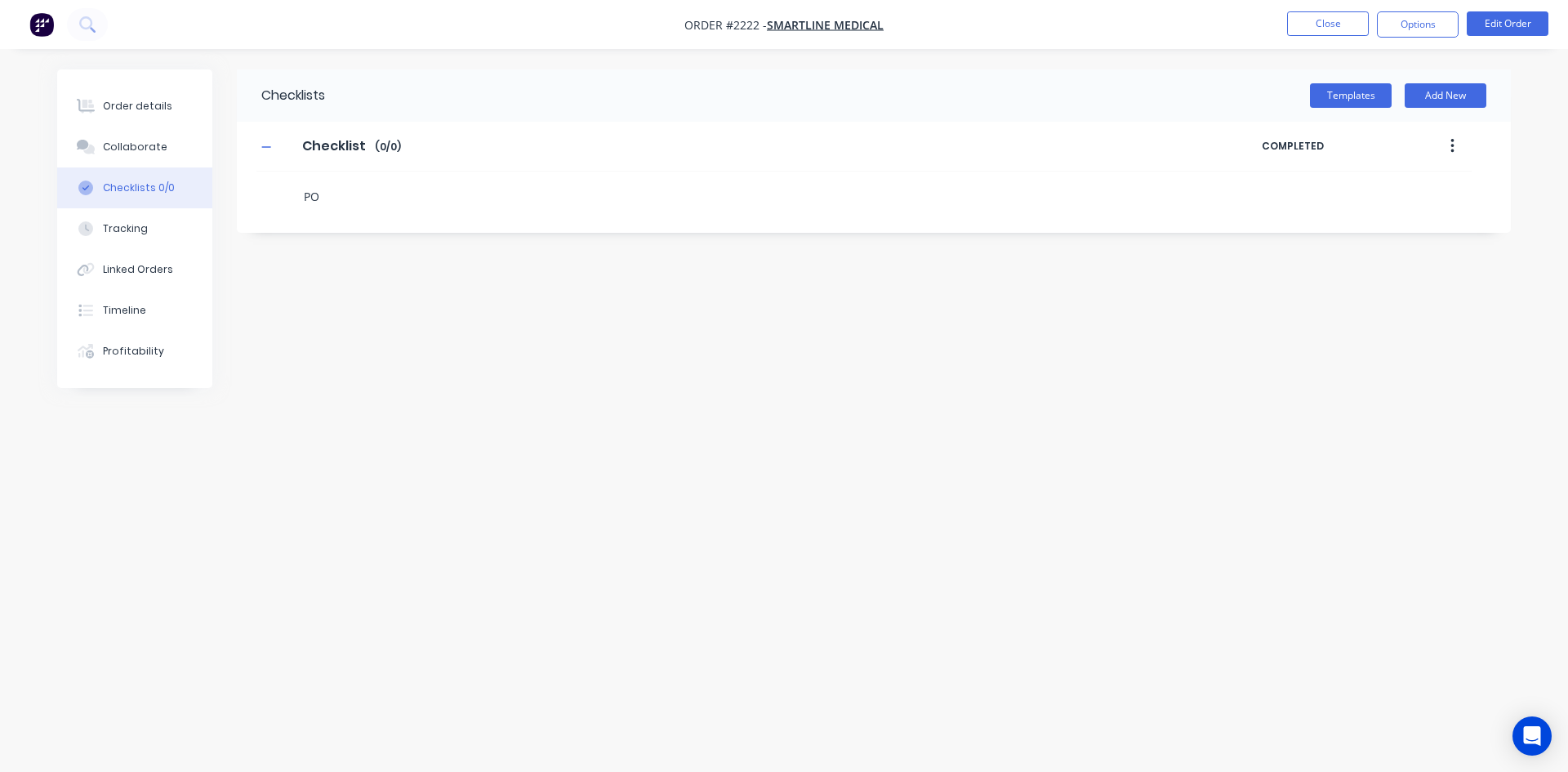
type textarea "x"
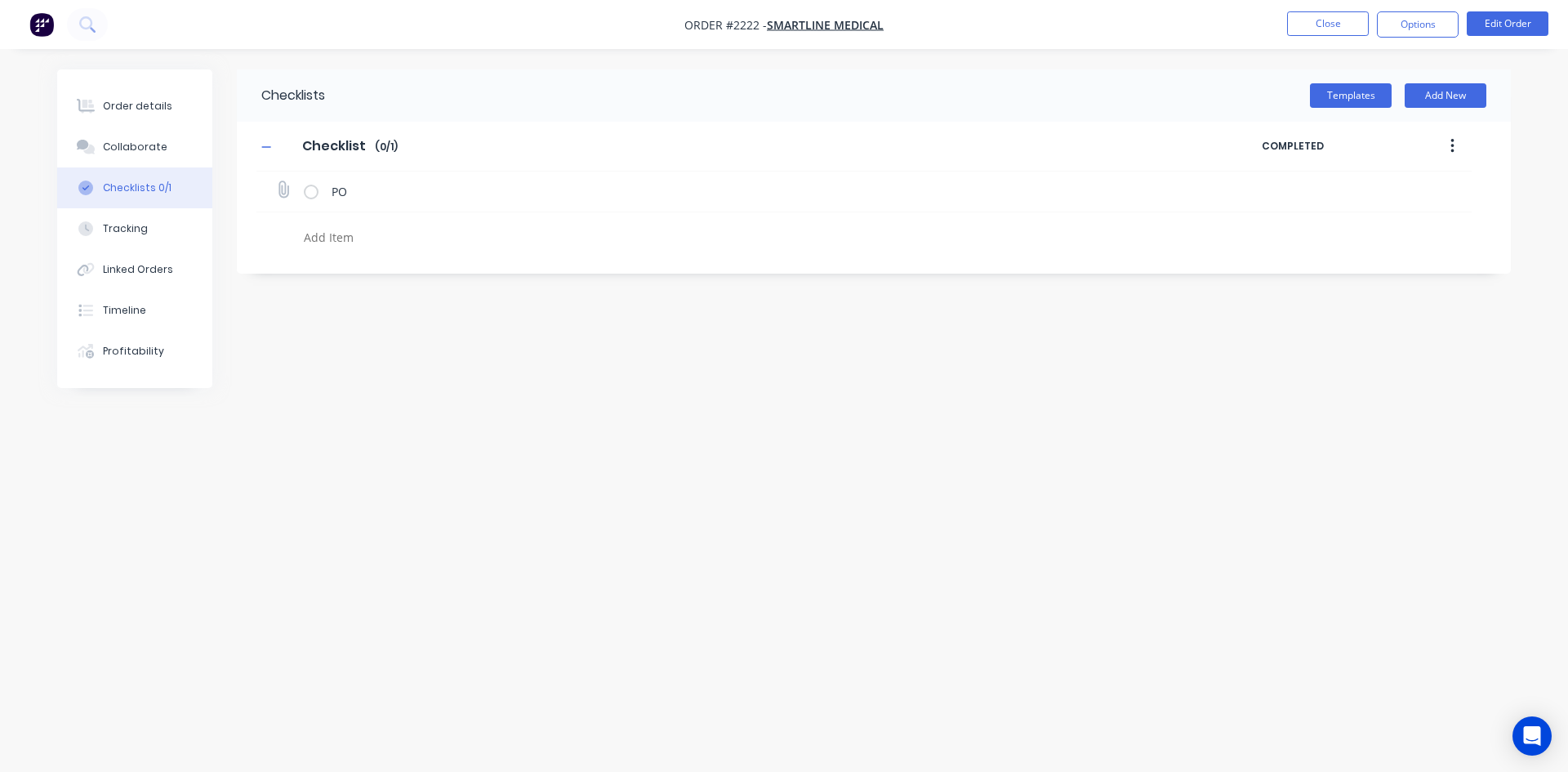
type textarea "x"
click at [266, 189] on div "PO" at bounding box center [863, 192] width 1215 height 41
click at [284, 189] on icon at bounding box center [283, 189] width 22 height 22
click at [276, 181] on input "file" at bounding box center [276, 181] width 0 height 0
type input "C:\fakepath\P30310.pdf"
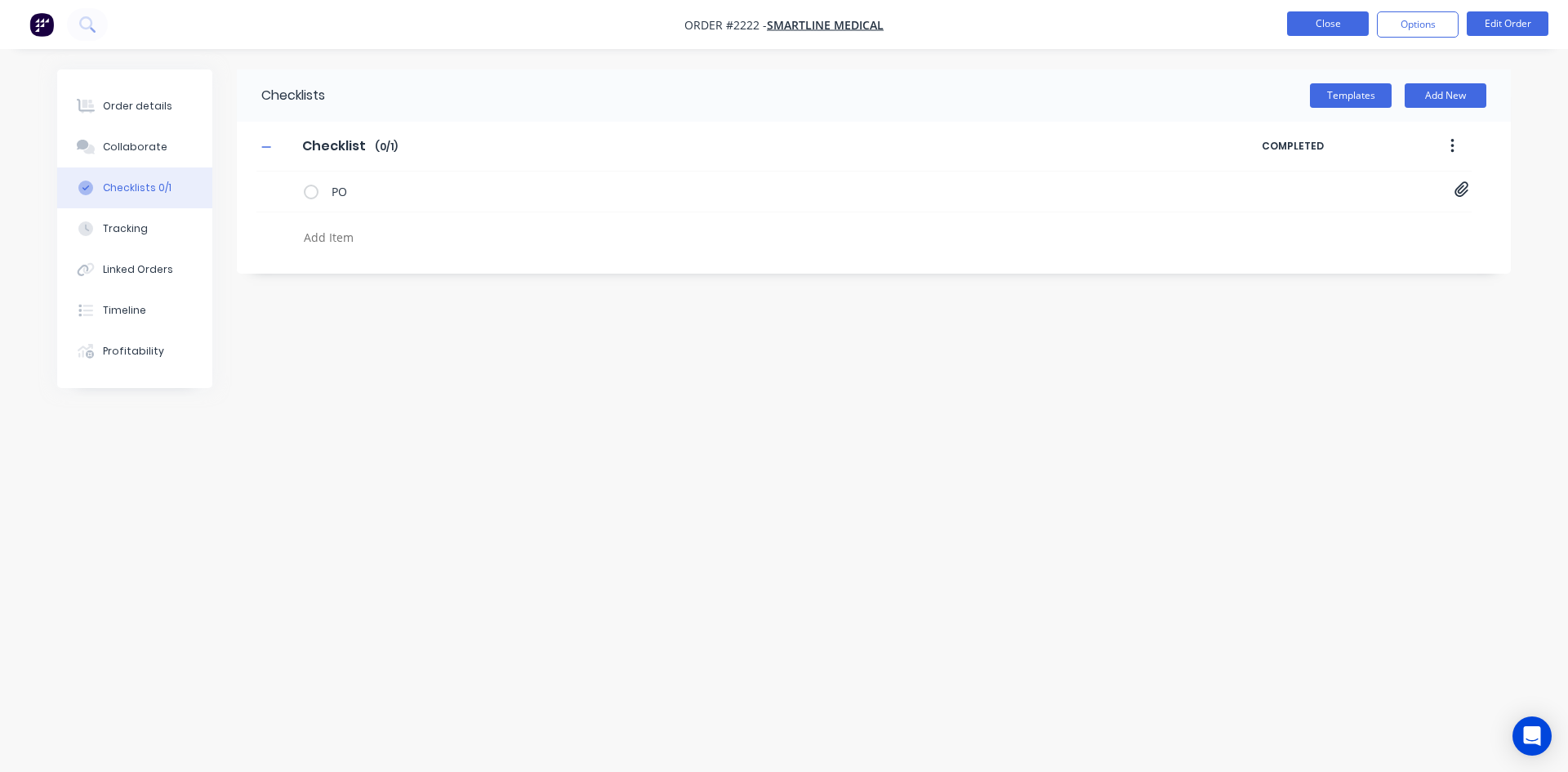
click at [1316, 31] on button "Close" at bounding box center [1328, 24] width 82 height 25
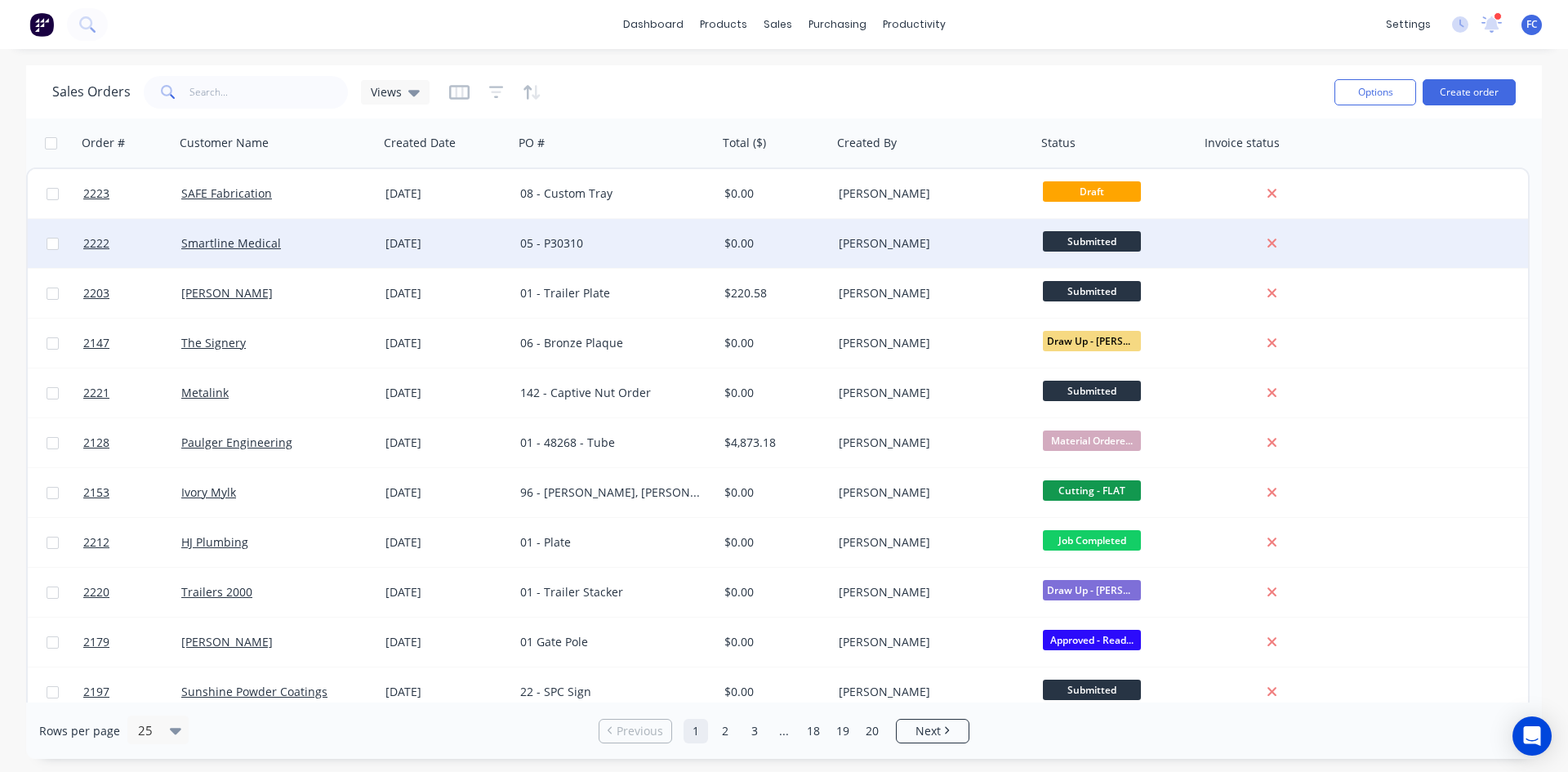
click at [580, 244] on div "05 - P30310" at bounding box center [611, 244] width 181 height 16
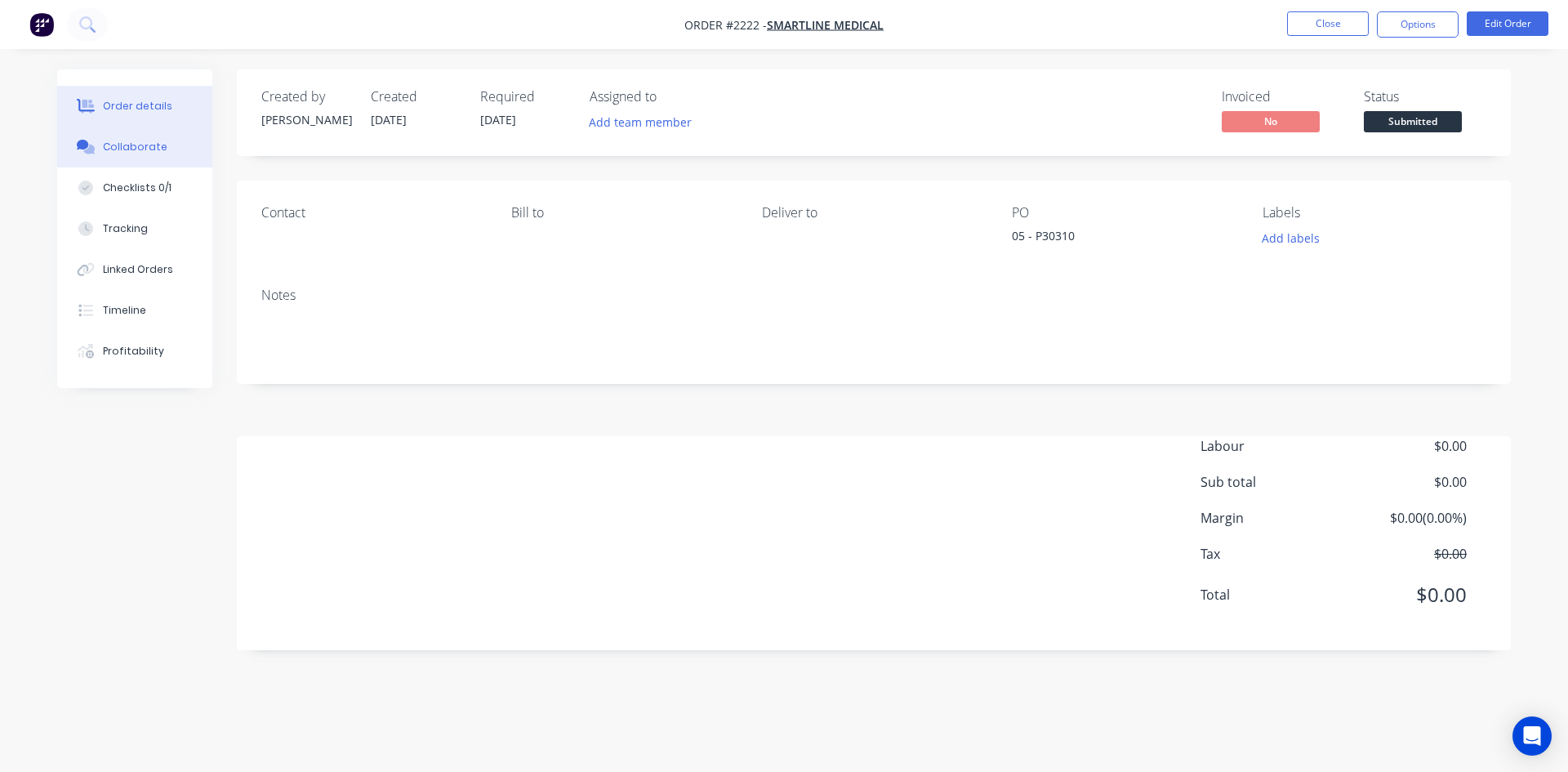
click at [113, 141] on div "Collaborate" at bounding box center [135, 147] width 65 height 15
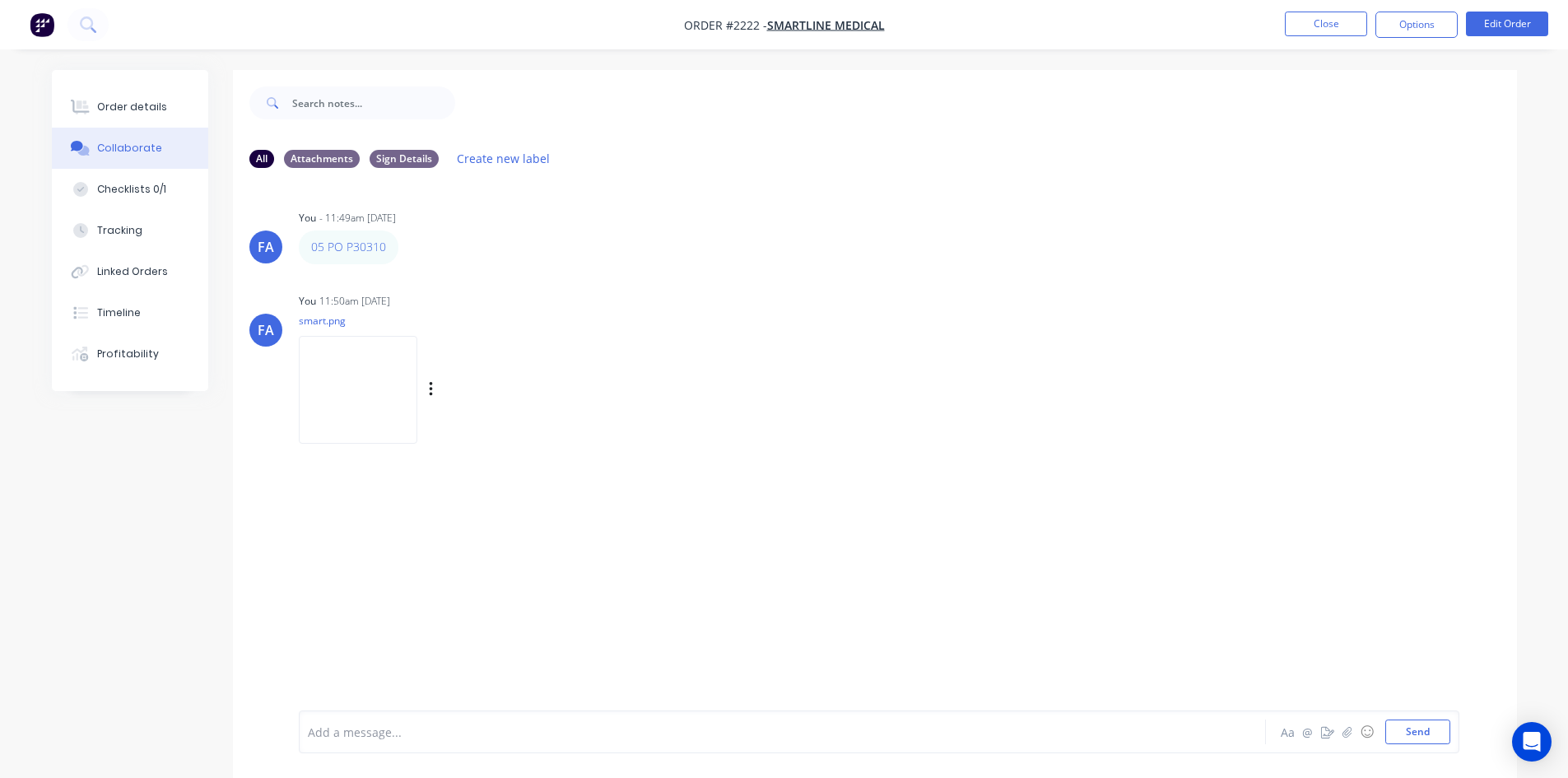
drag, startPoint x: 359, startPoint y: 252, endPoint x: 622, endPoint y: 295, distance: 266.5
click at [752, 331] on div "You 11:50am 02/09/25 smart.png Labels Download Delete" at bounding box center [556, 362] width 514 height 148
click at [144, 108] on div "Order details" at bounding box center [132, 107] width 70 height 15
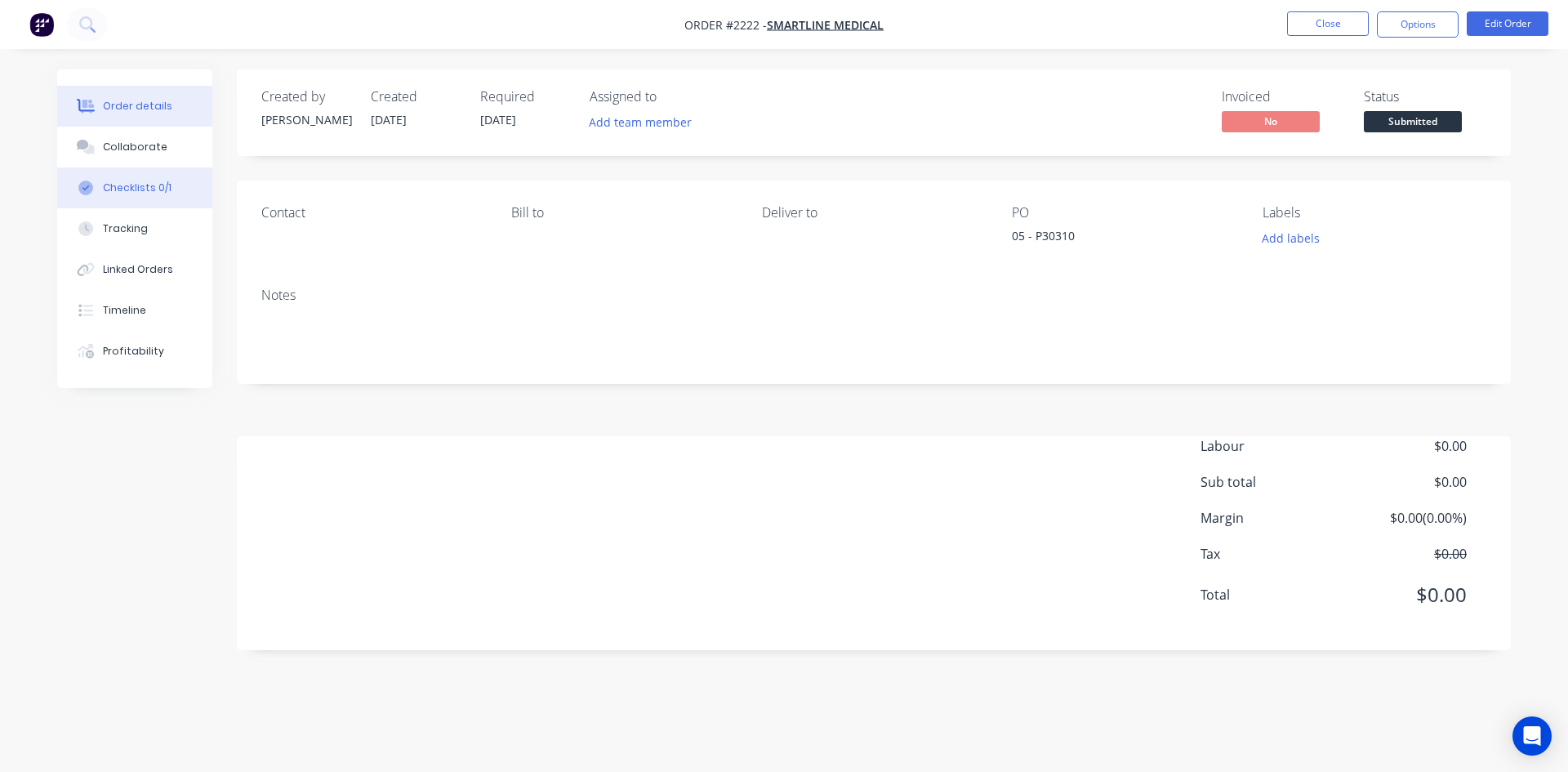
click at [161, 186] on div "Checklists 0/1" at bounding box center [137, 188] width 68 height 15
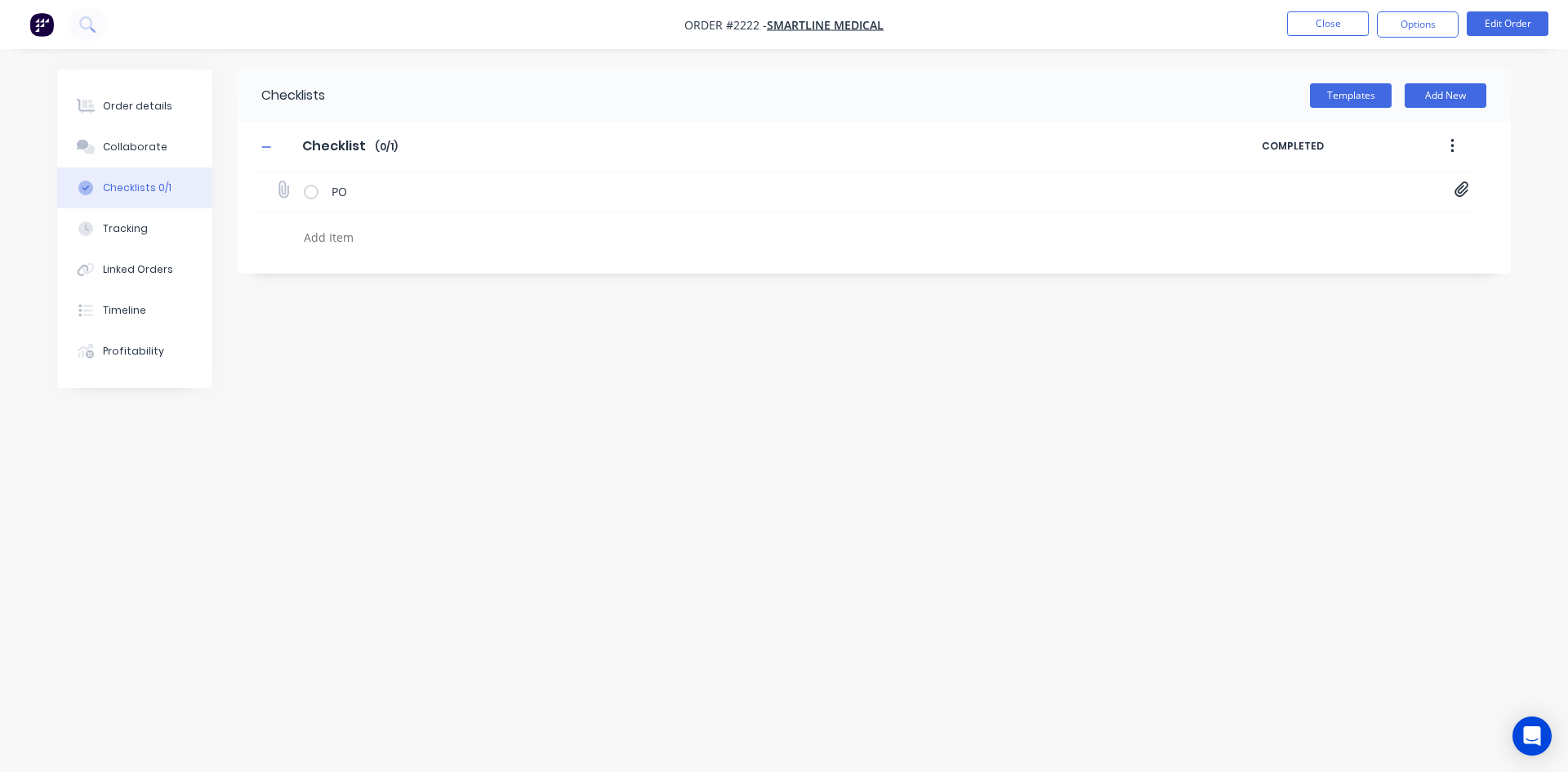
click at [1462, 186] on icon at bounding box center [1461, 189] width 15 height 16
click at [1280, 229] on link "P30310.pdf" at bounding box center [1330, 225] width 190 height 17
click at [1318, 16] on button "Close" at bounding box center [1328, 24] width 82 height 25
type textarea "x"
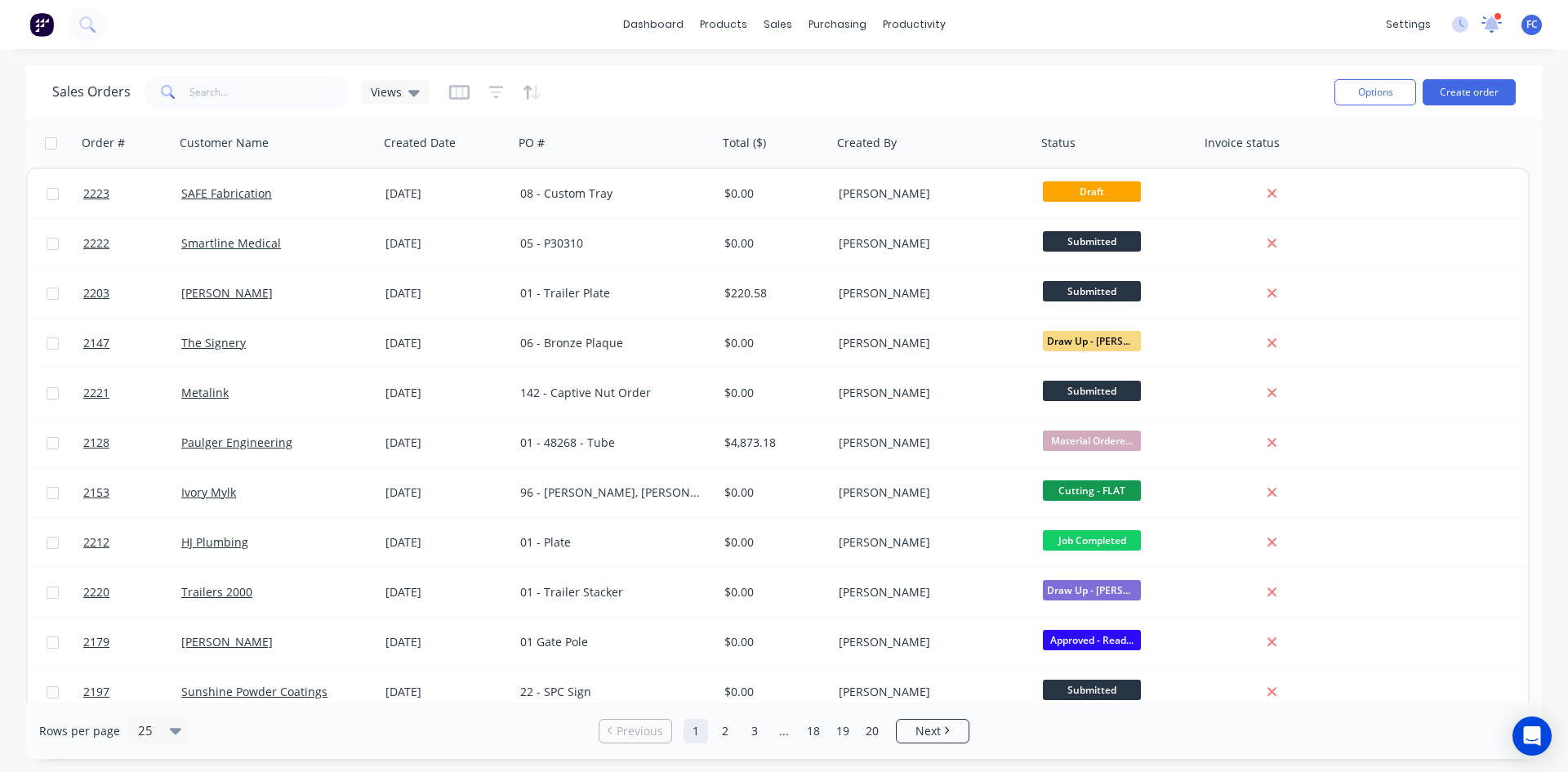
click at [1492, 21] on icon at bounding box center [1492, 22] width 15 height 13
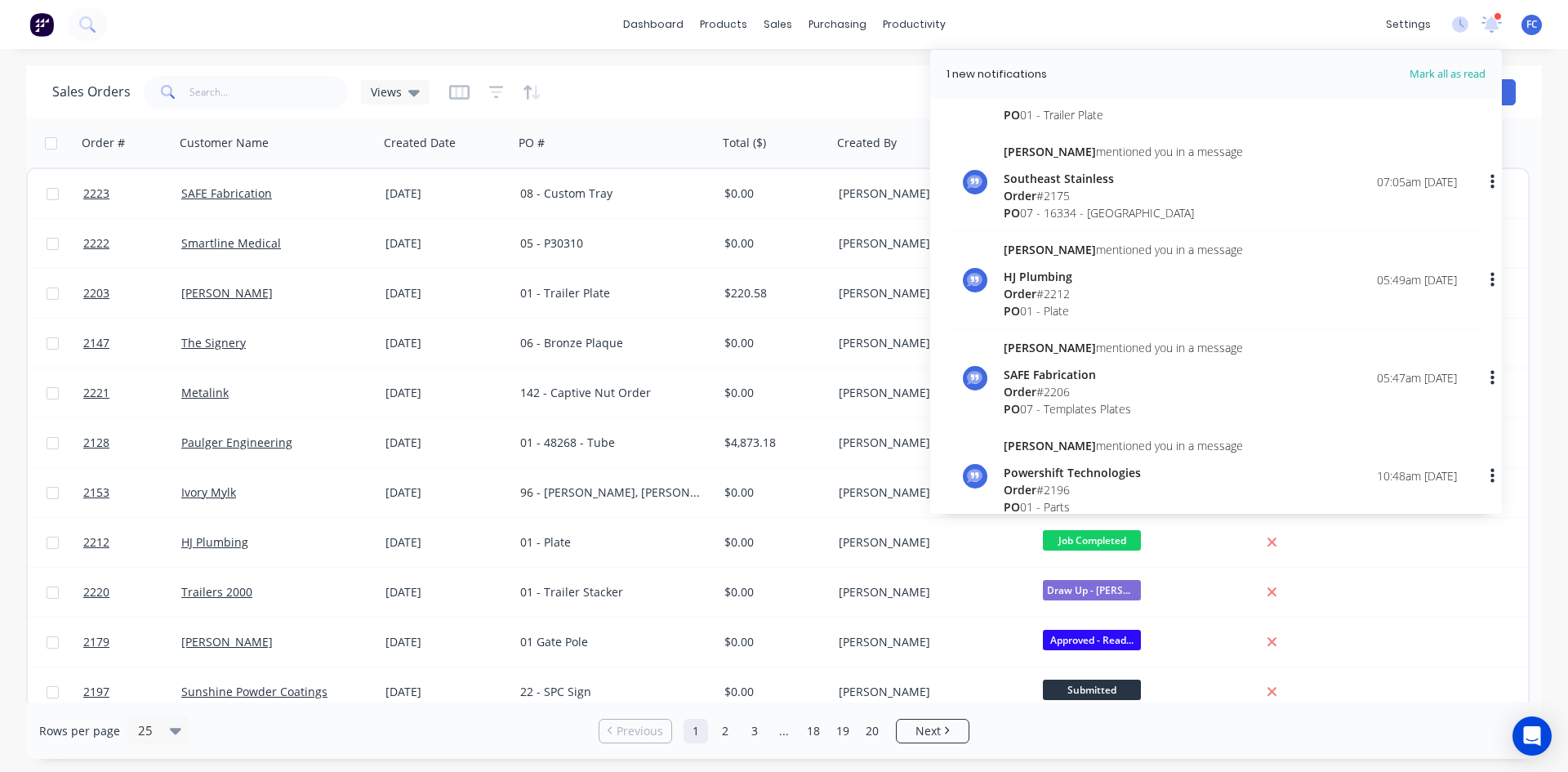
scroll to position [82, 0]
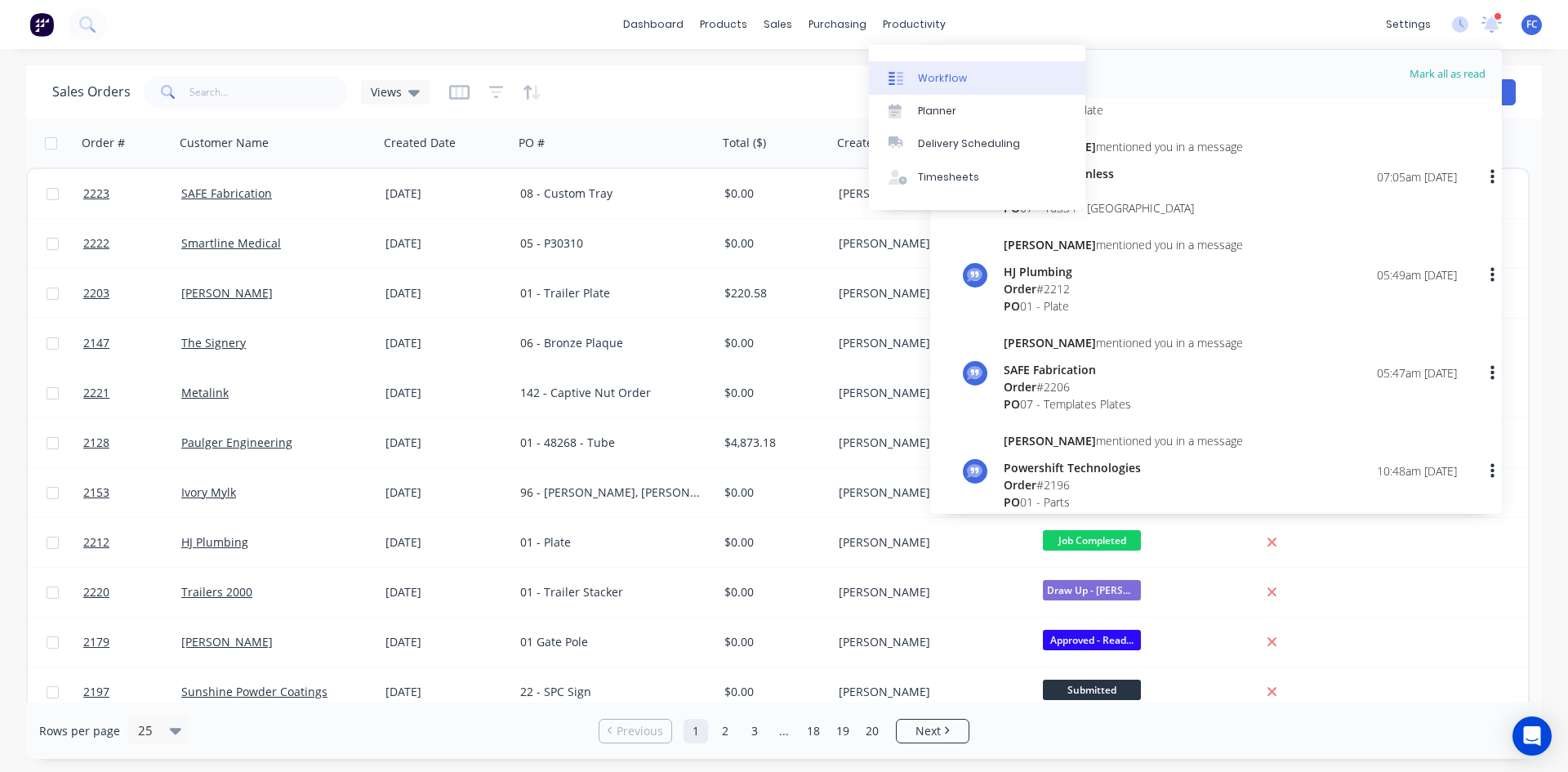
click at [938, 80] on div "Workflow" at bounding box center [941, 78] width 49 height 15
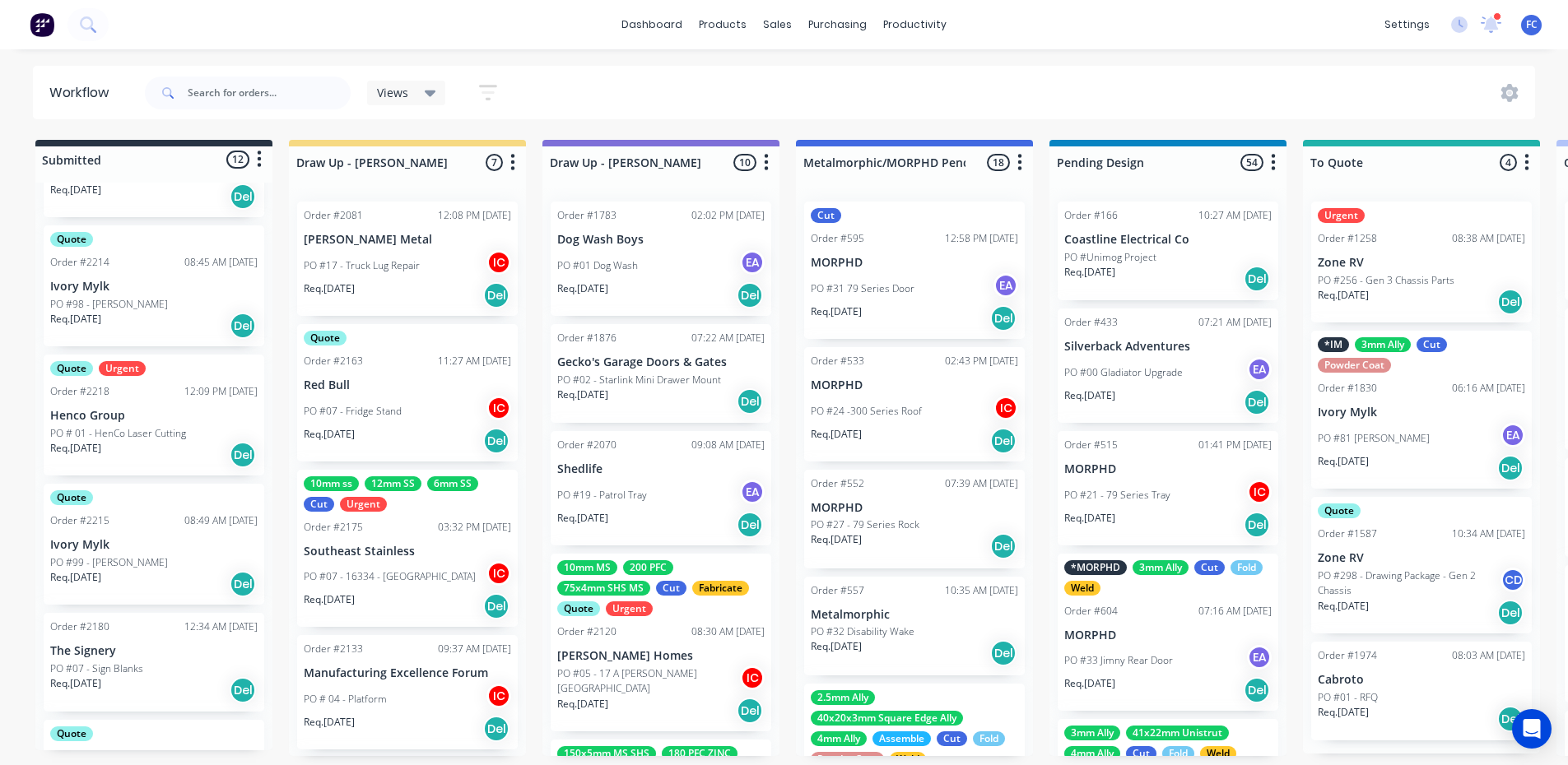
scroll to position [414, 0]
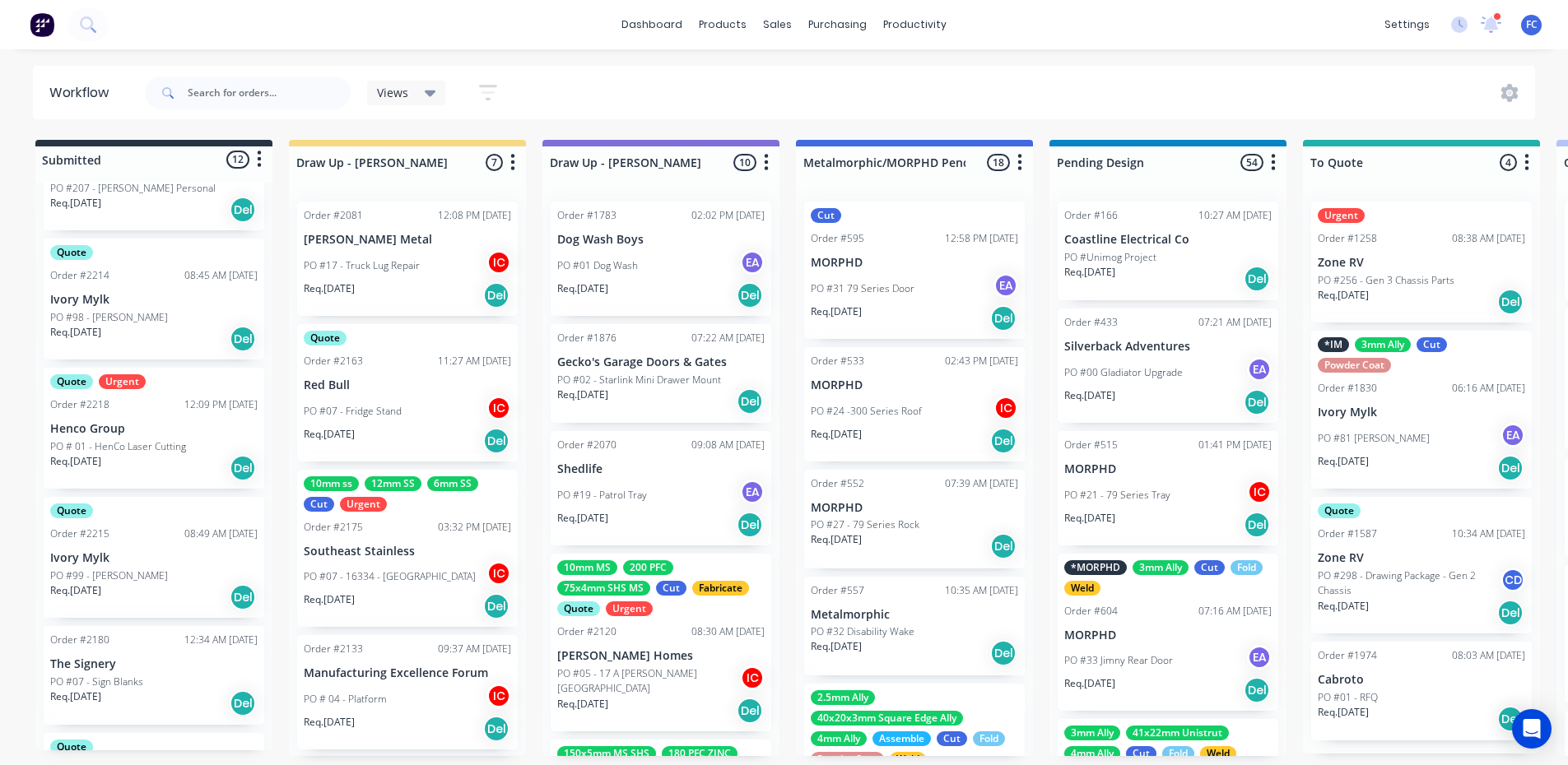
click at [105, 299] on p "Ivory Mylk" at bounding box center [153, 300] width 207 height 14
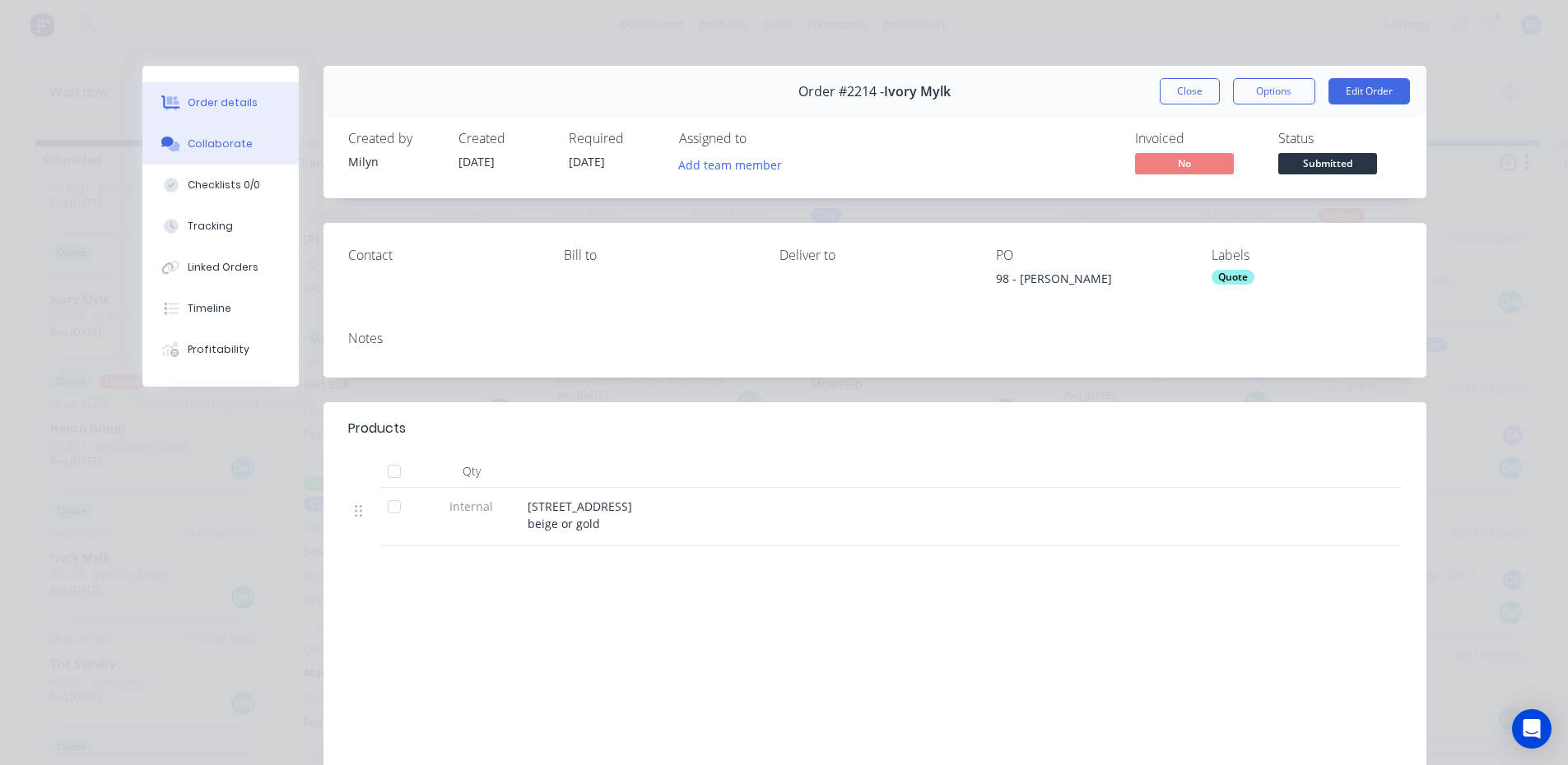
click at [224, 145] on div "Collaborate" at bounding box center [220, 143] width 65 height 15
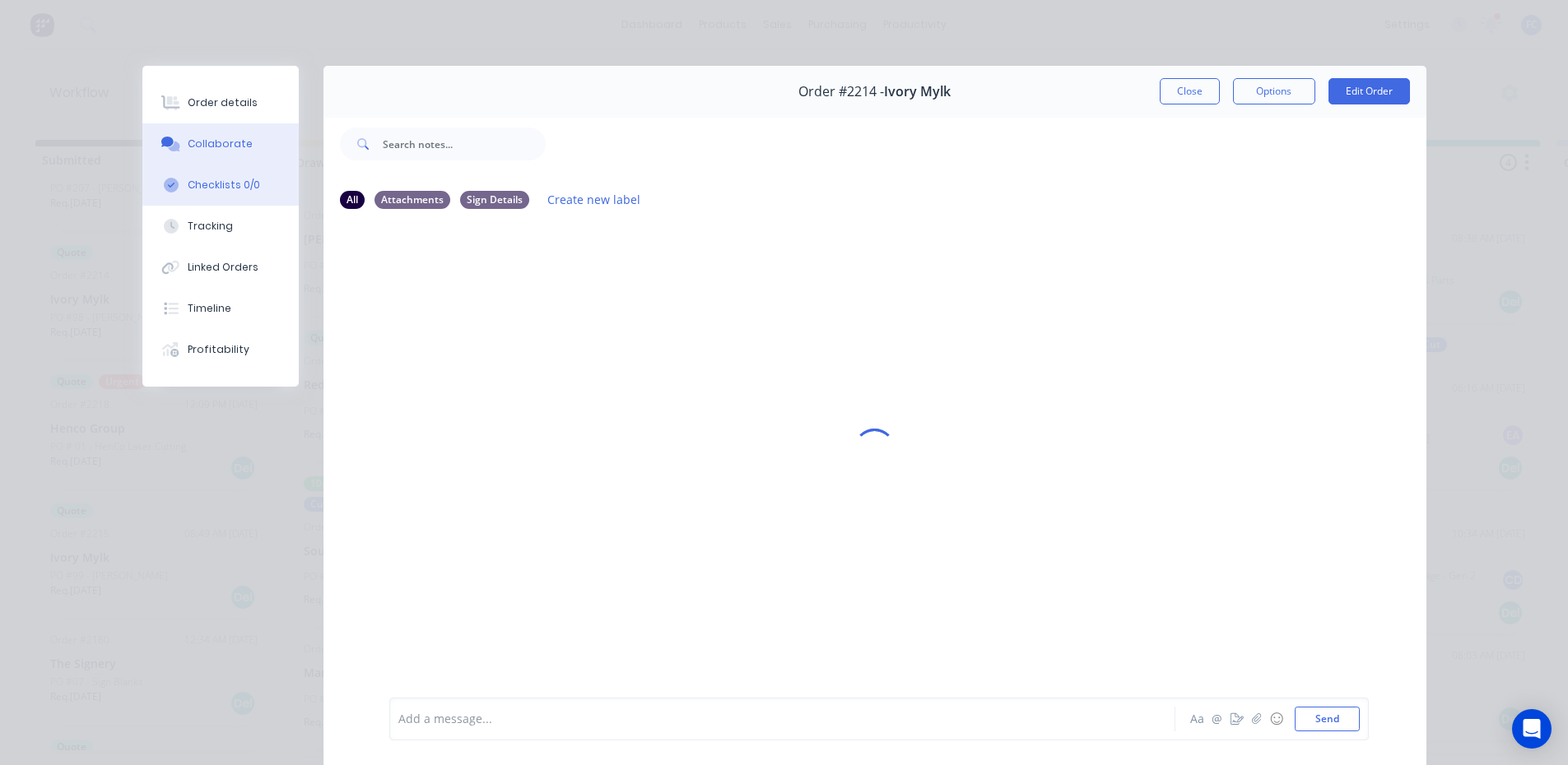
click at [199, 176] on button "Checklists 0/0" at bounding box center [220, 185] width 157 height 41
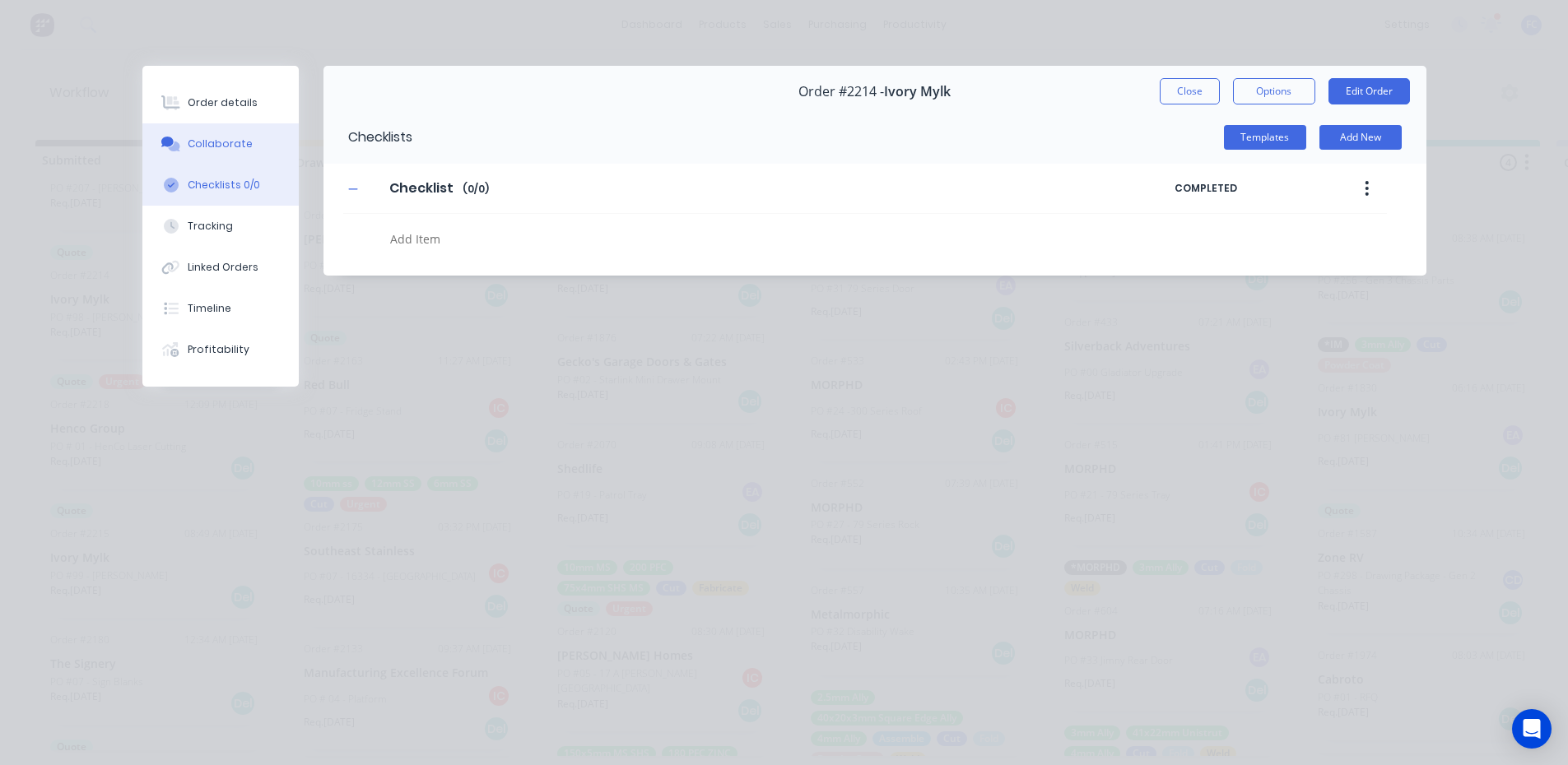
click at [258, 129] on button "Collaborate" at bounding box center [220, 144] width 157 height 41
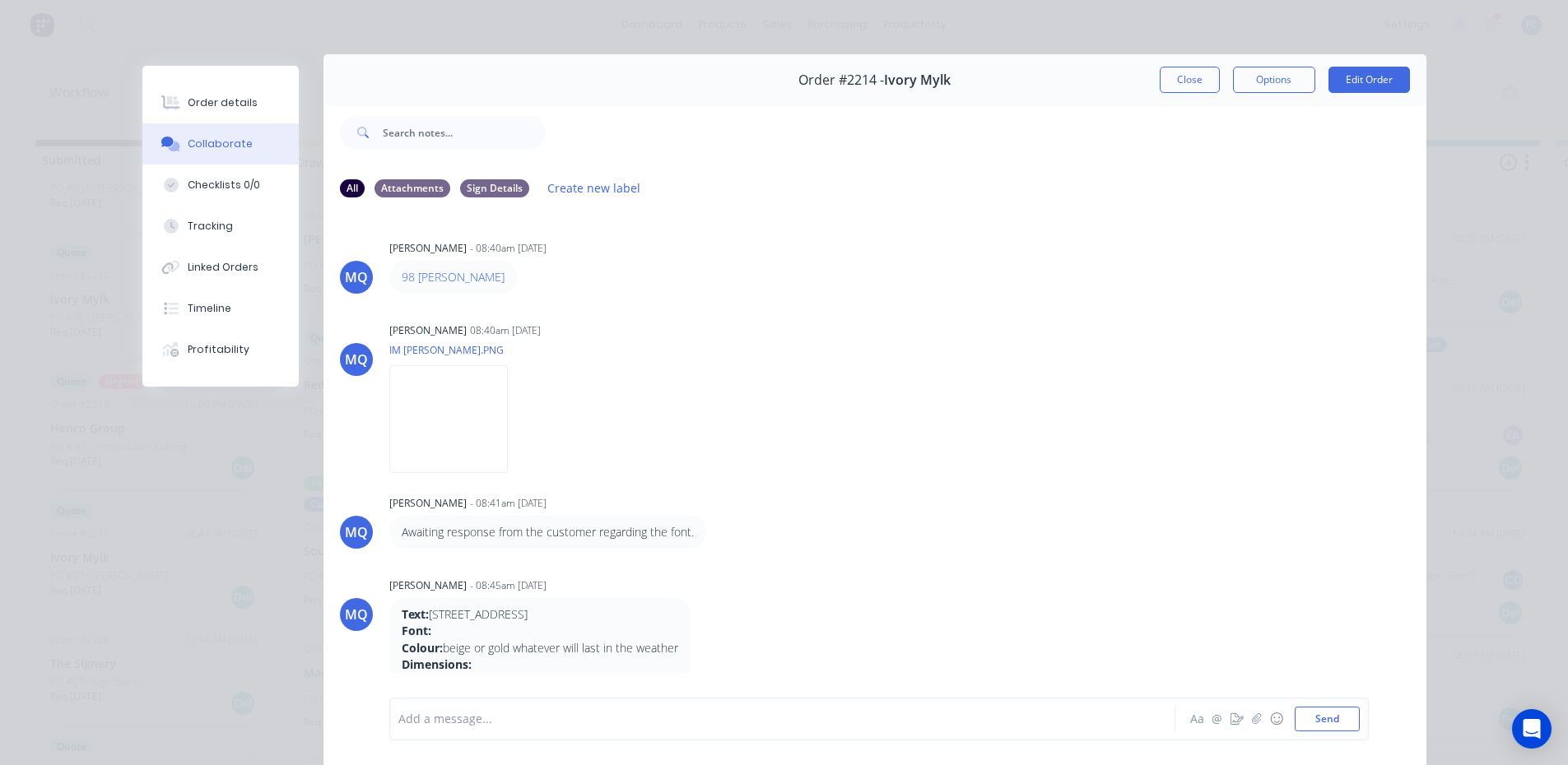
scroll to position [5, 0]
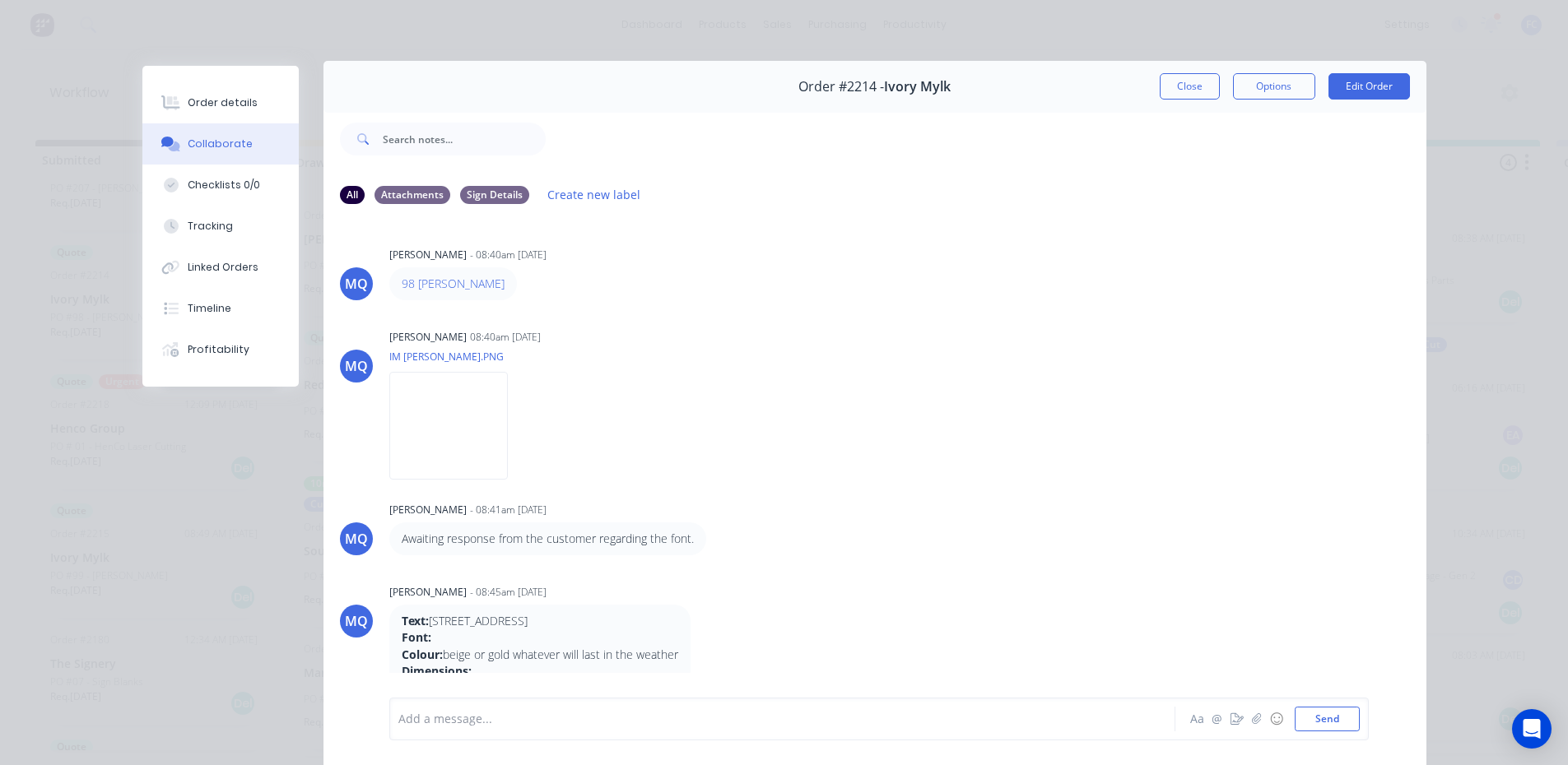
drag, startPoint x: 1190, startPoint y: 83, endPoint x: 365, endPoint y: 390, distance: 880.3
click at [1190, 83] on button "Close" at bounding box center [1189, 86] width 60 height 26
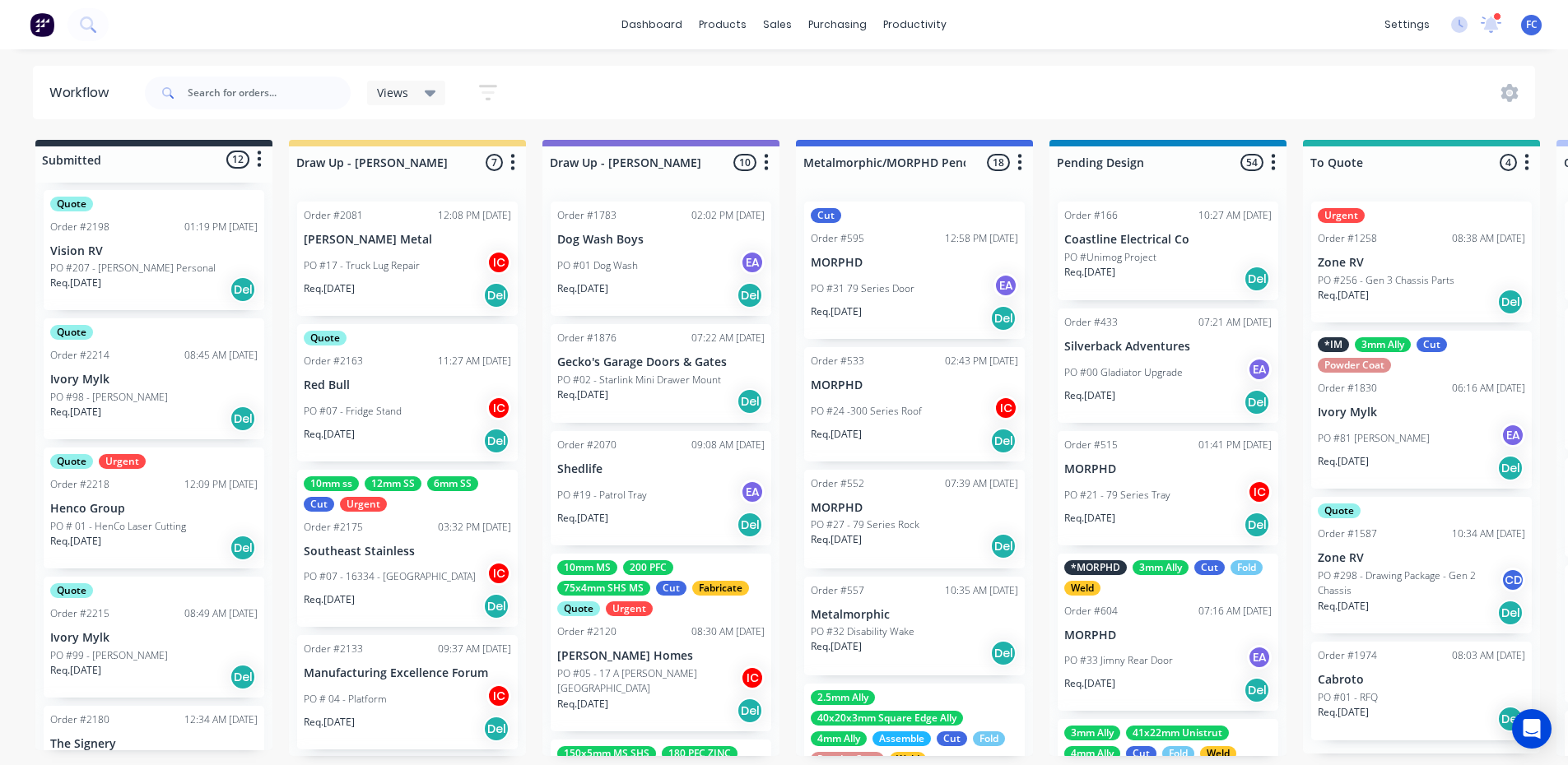
scroll to position [331, 0]
click at [91, 497] on div "Quote Urgent Order #2218 12:09 PM 01/09/25 Henco Group PO # 01 - HenCo Laser Cu…" at bounding box center [154, 510] width 220 height 121
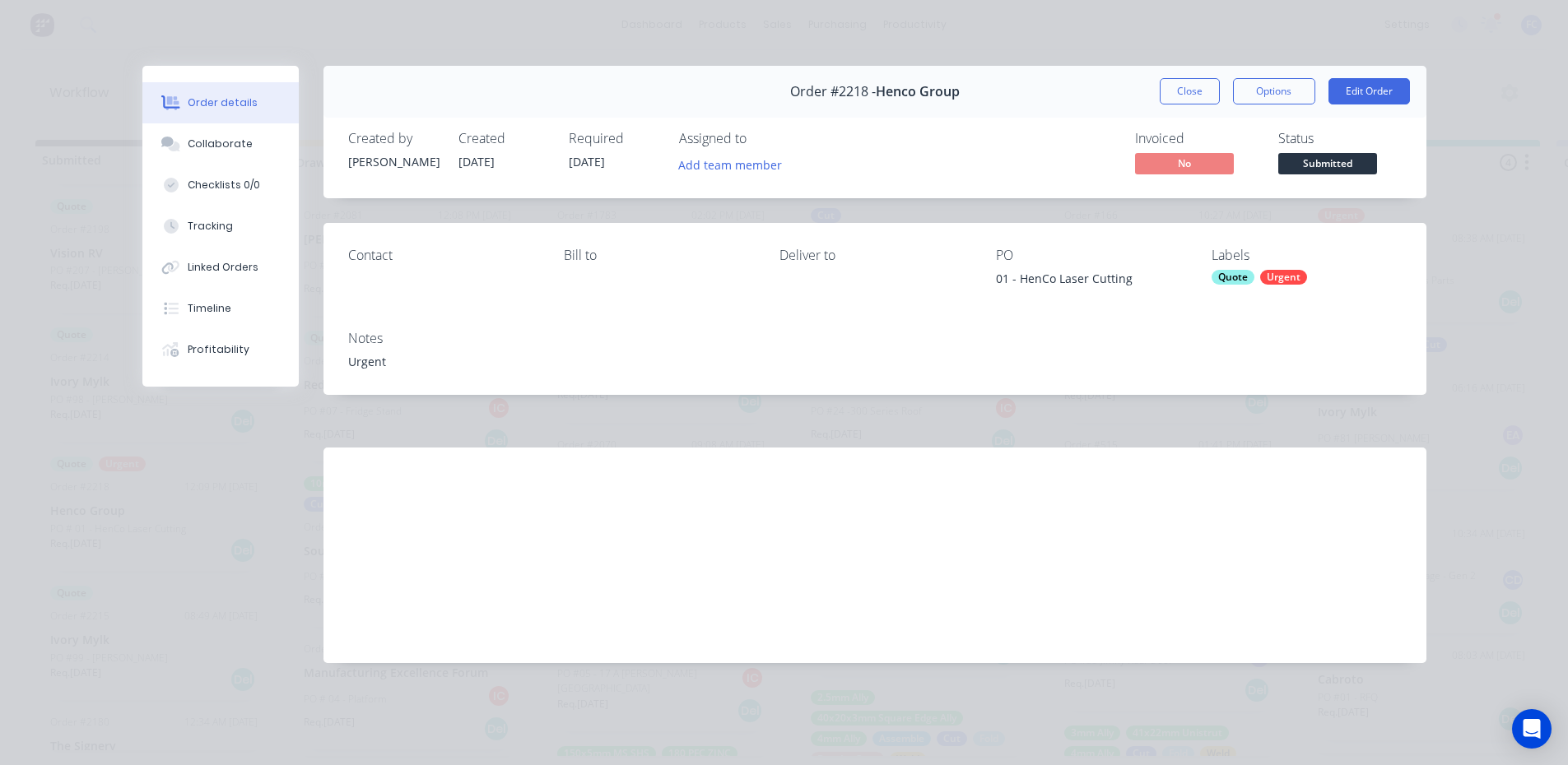
drag, startPoint x: 1175, startPoint y: 90, endPoint x: 660, endPoint y: 272, distance: 546.2
click at [1176, 90] on button "Close" at bounding box center [1189, 90] width 60 height 26
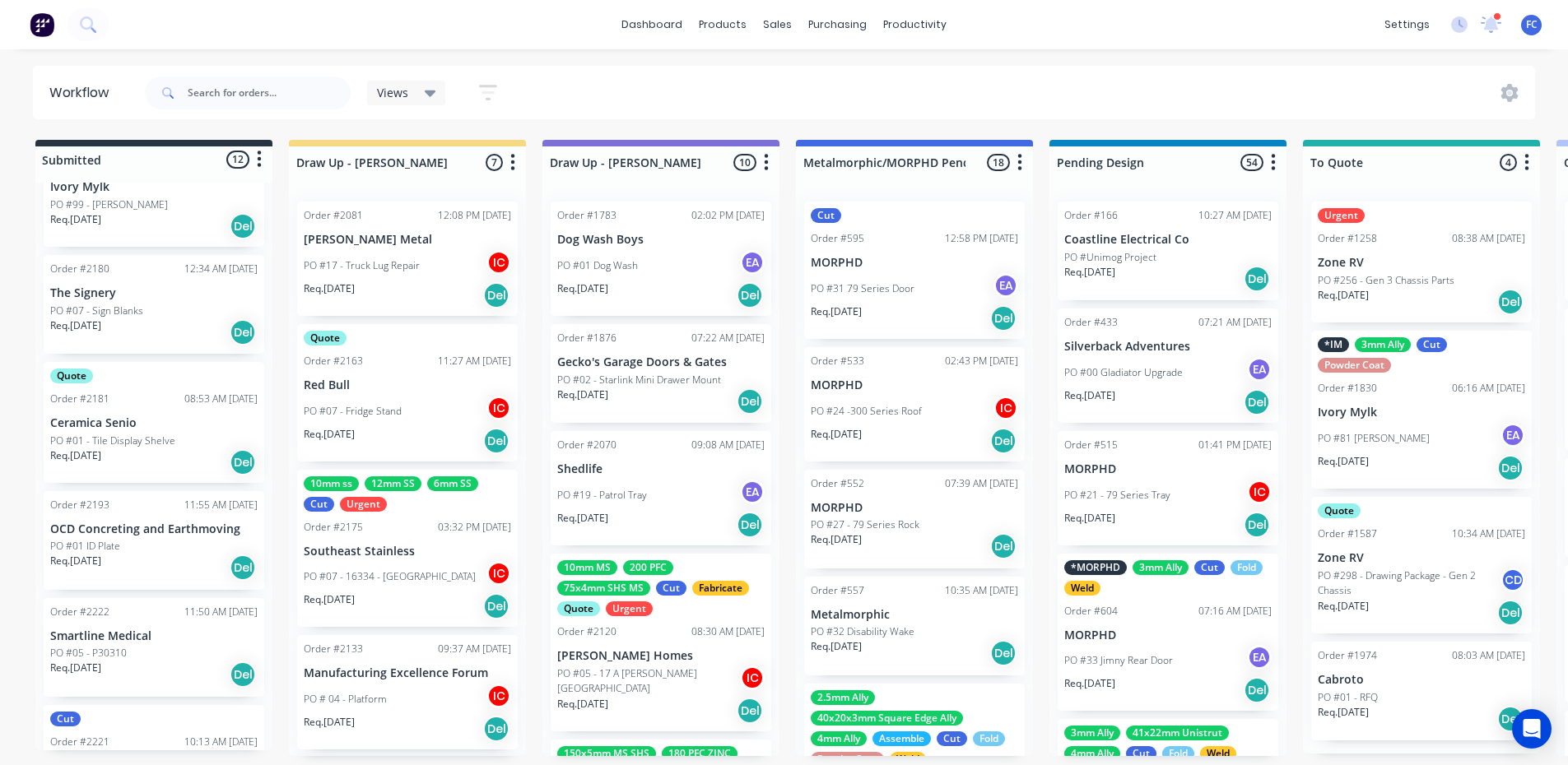
scroll to position [743, 0]
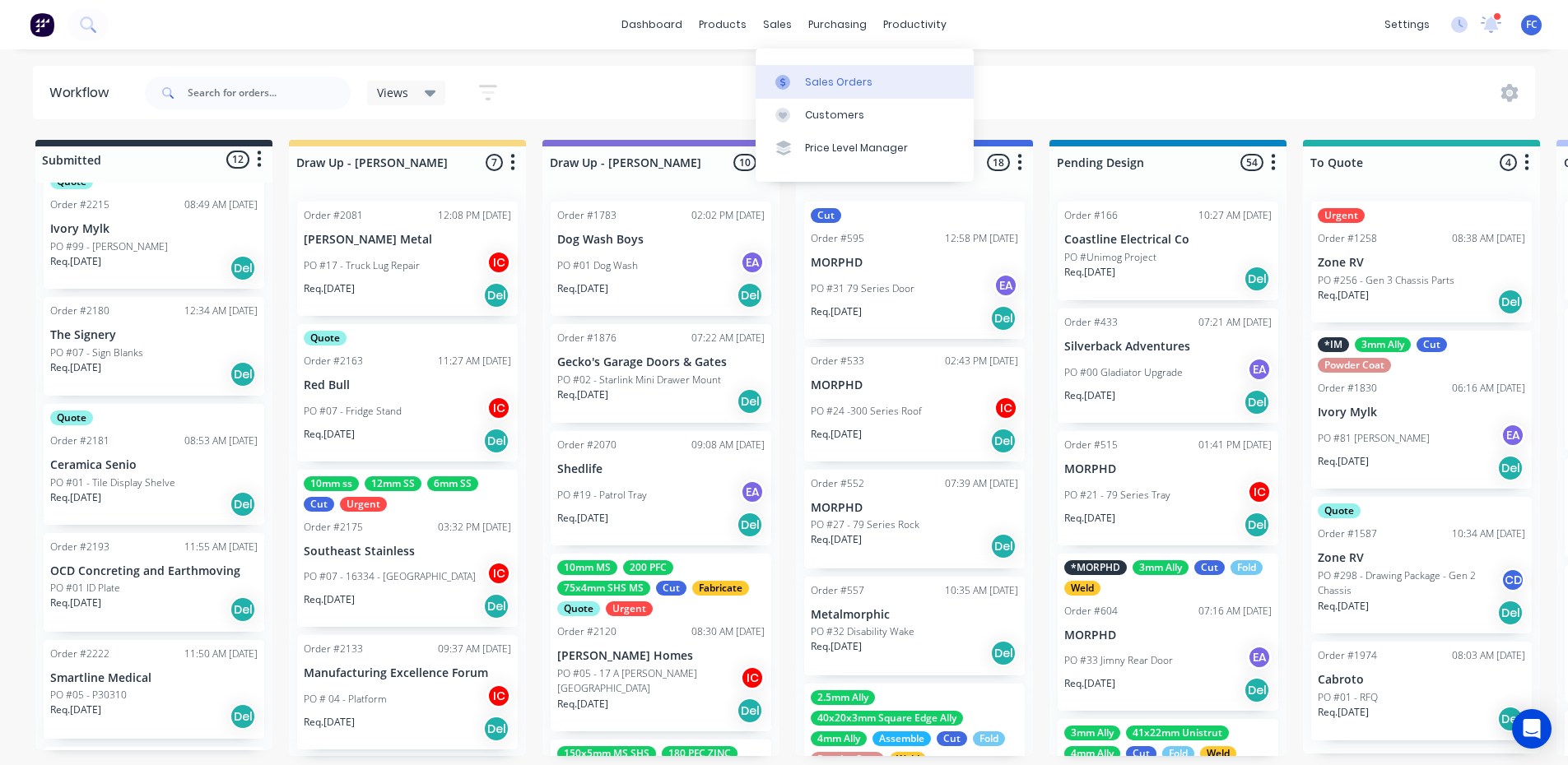
click at [798, 70] on link "Sales Orders" at bounding box center [864, 82] width 218 height 33
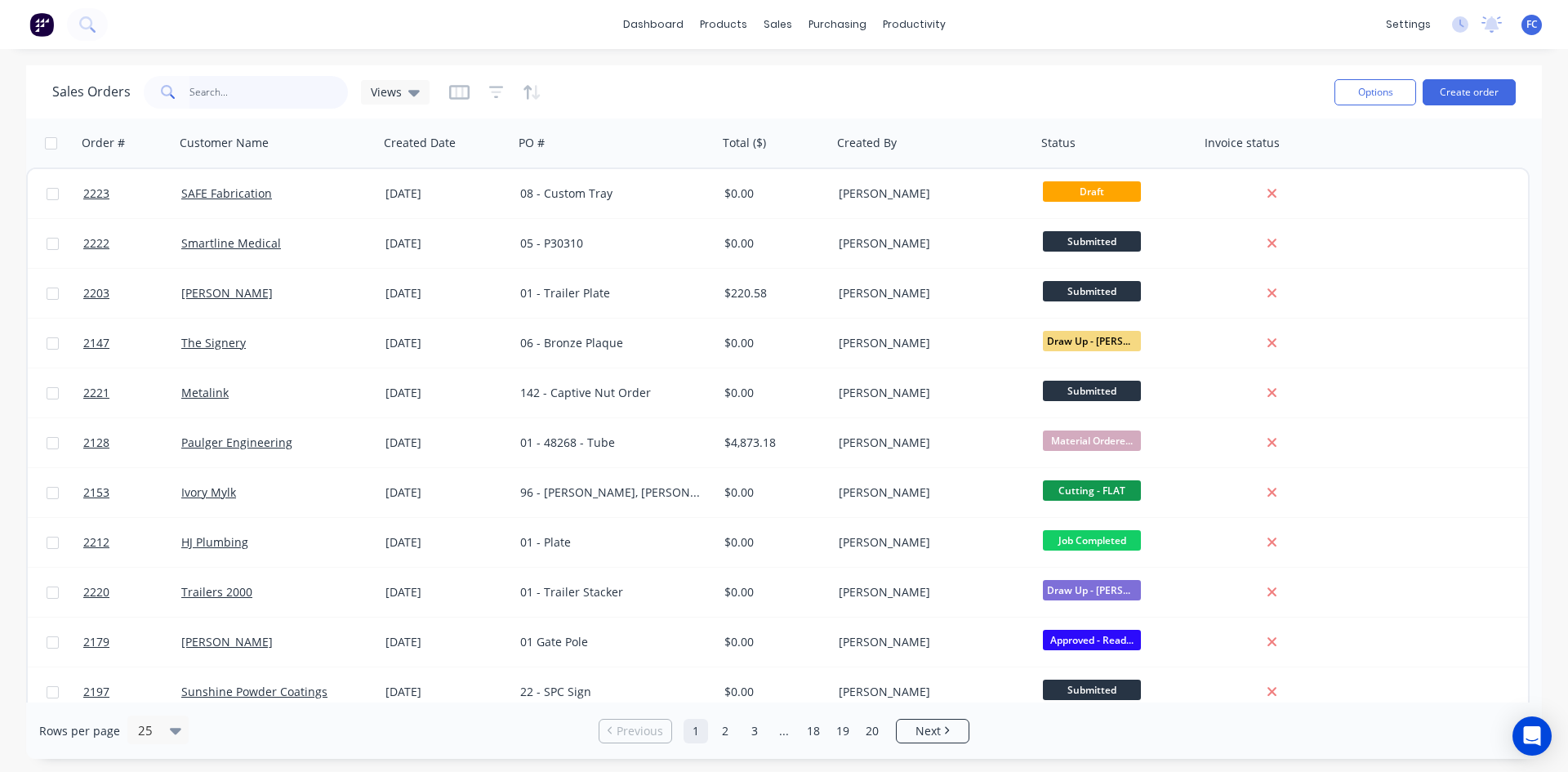
click at [258, 93] on input "text" at bounding box center [268, 92] width 159 height 33
type input "EKEBOL"
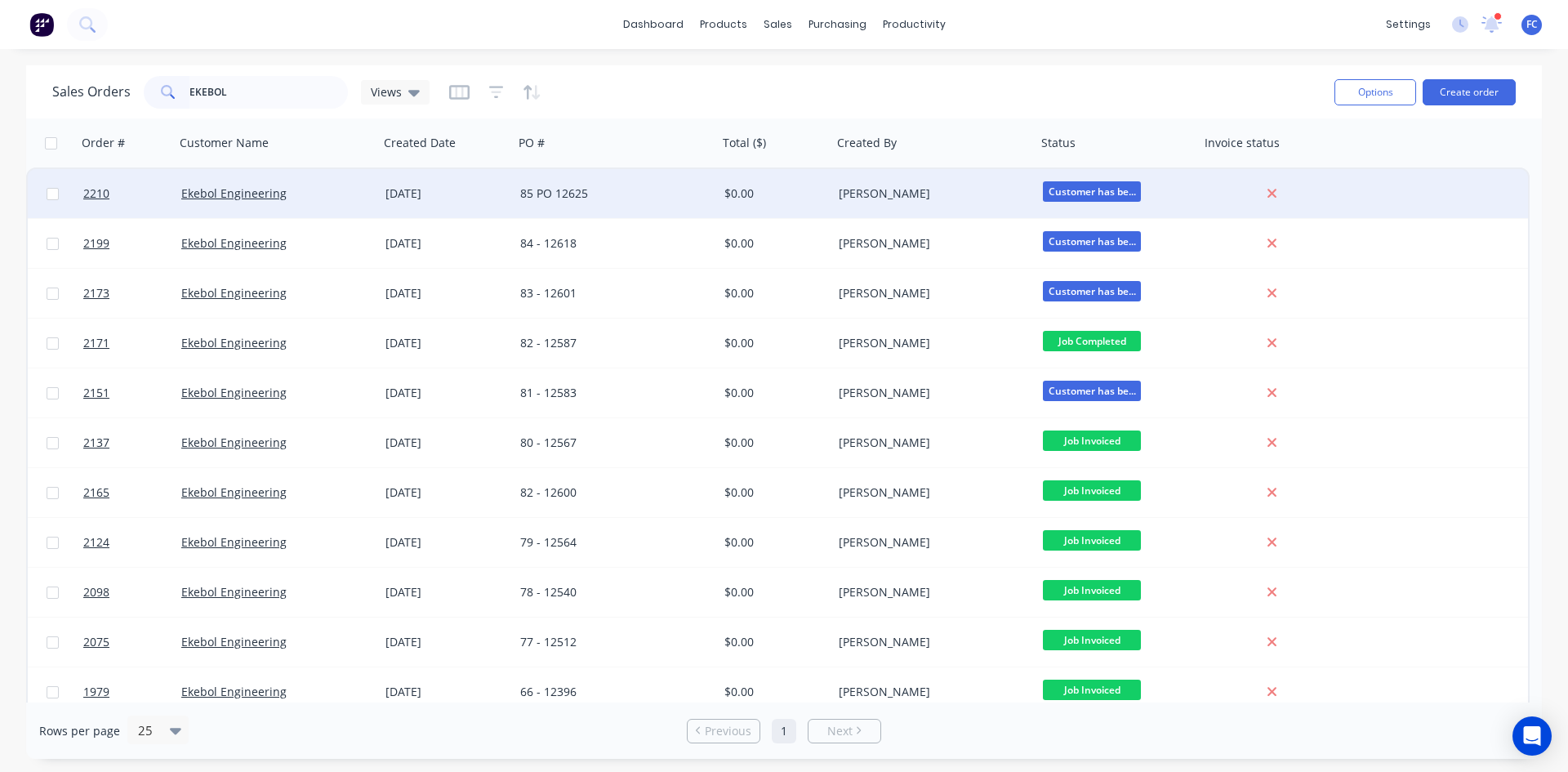
click at [303, 196] on div "Ekebol Engineering" at bounding box center [272, 194] width 181 height 16
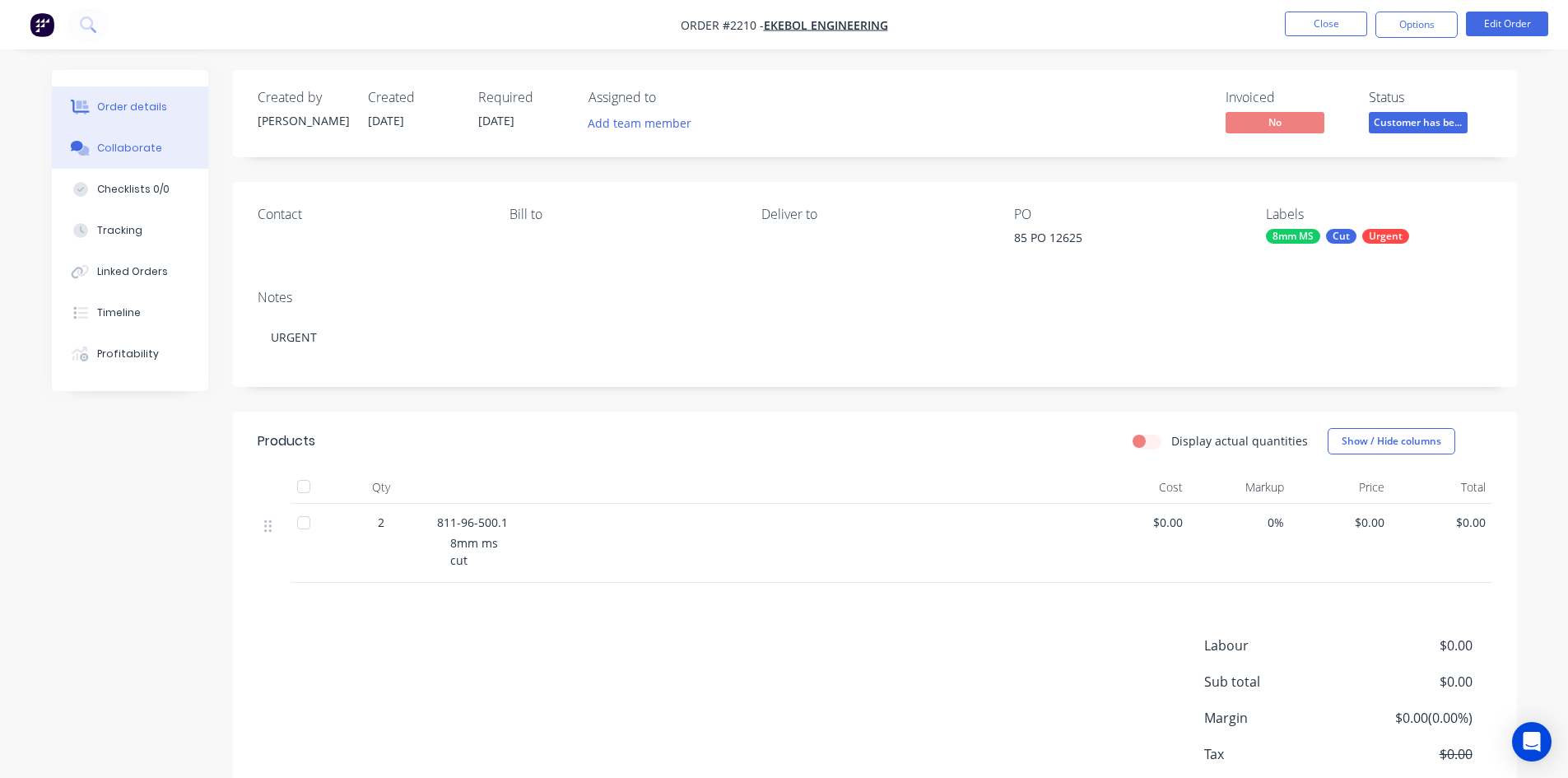
click at [133, 150] on div "Collaborate" at bounding box center [129, 148] width 65 height 15
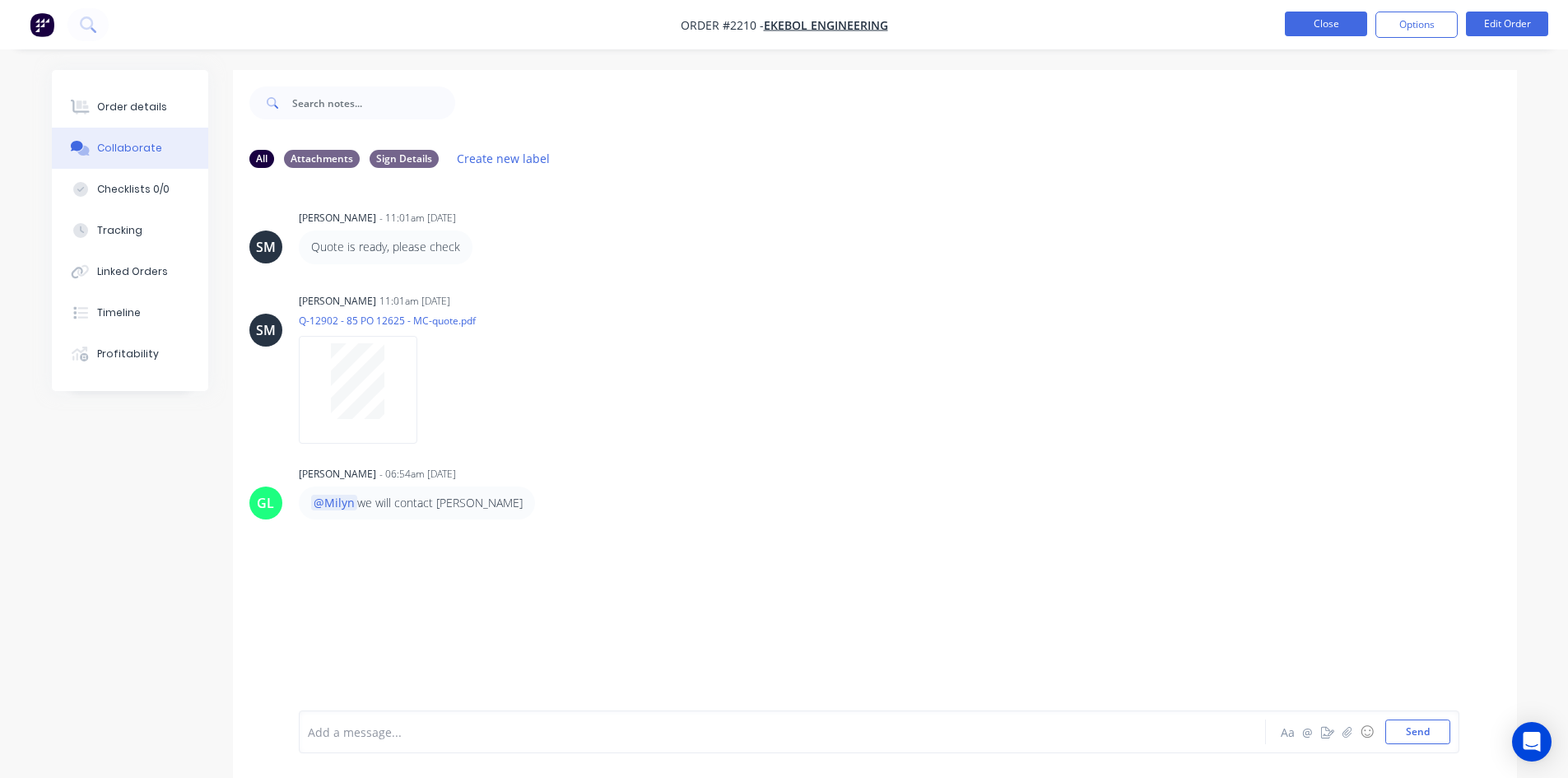
click at [1316, 25] on button "Close" at bounding box center [1326, 24] width 82 height 25
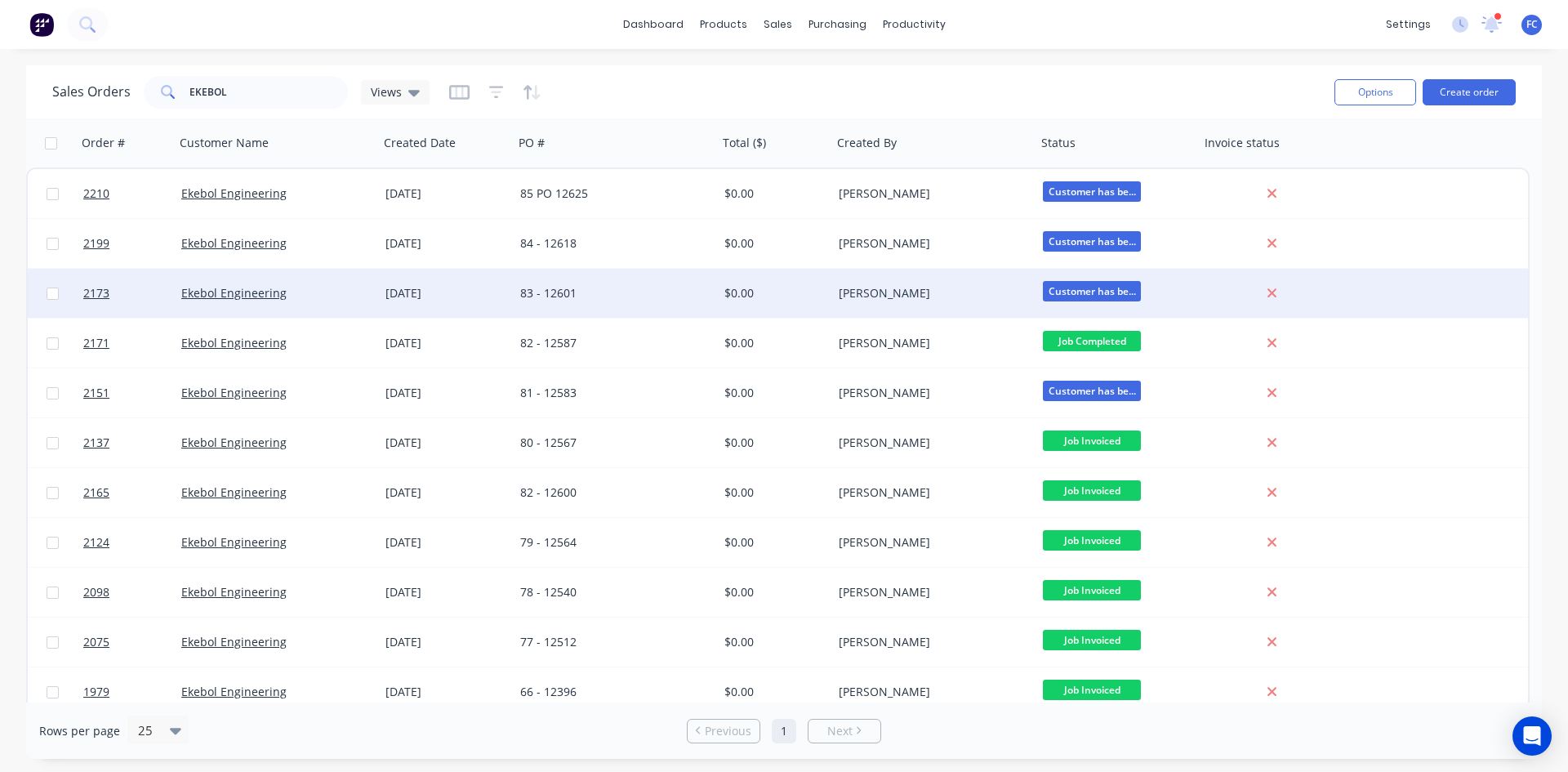
click at [295, 296] on div "Ekebol Engineering" at bounding box center [272, 294] width 181 height 16
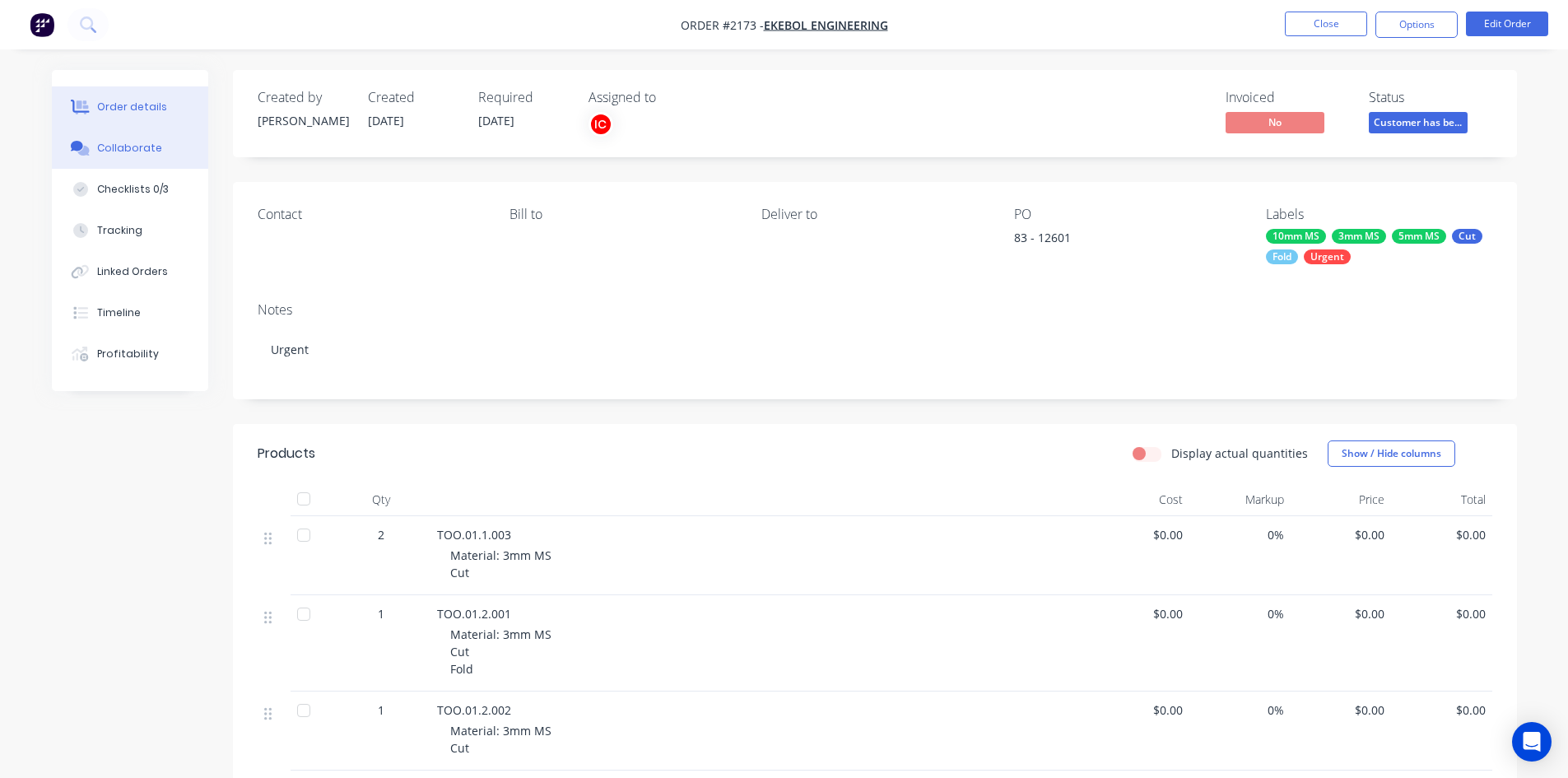
click at [142, 144] on div "Collaborate" at bounding box center [129, 148] width 65 height 15
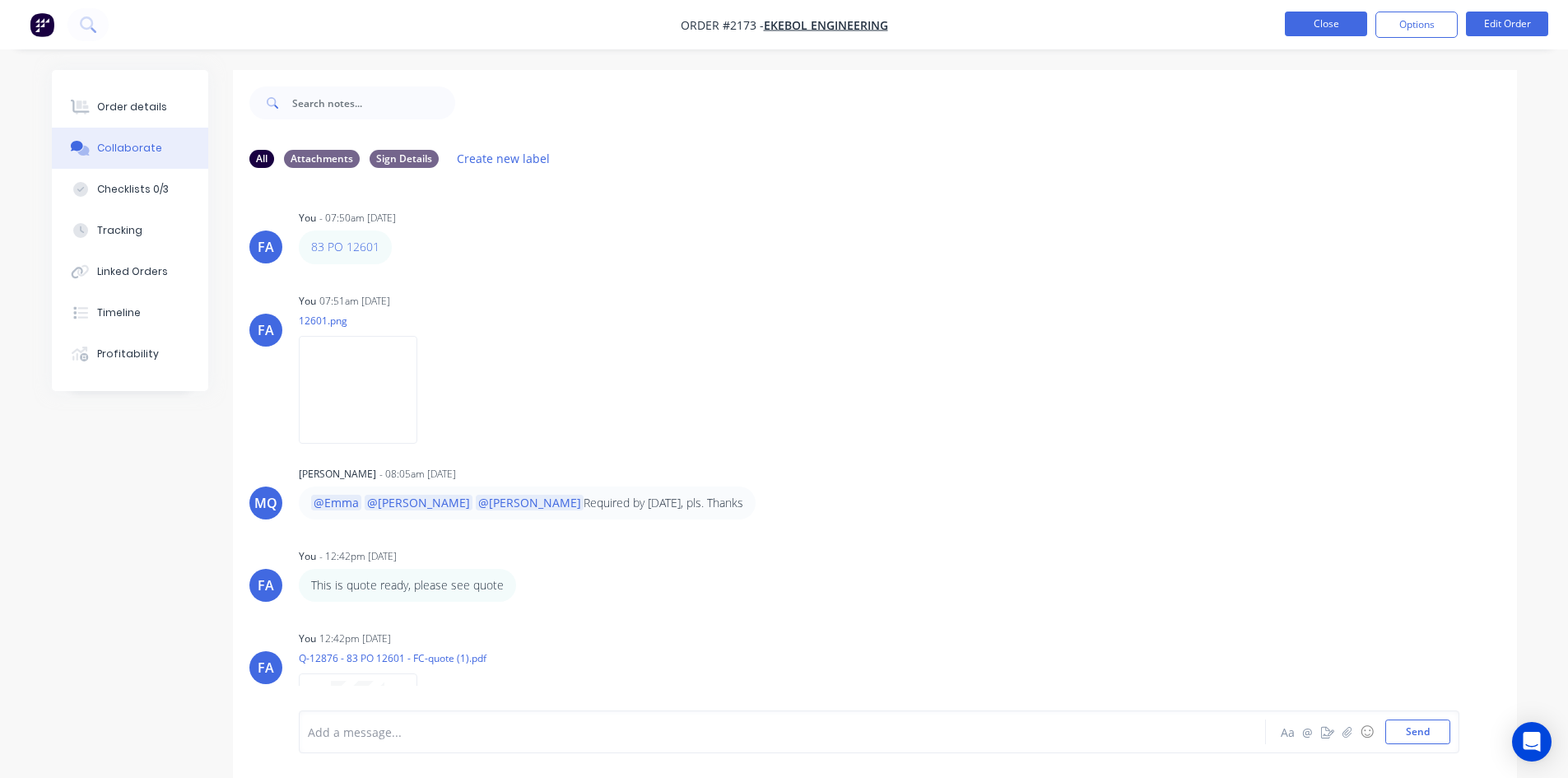
click at [1340, 25] on button "Close" at bounding box center [1326, 24] width 82 height 25
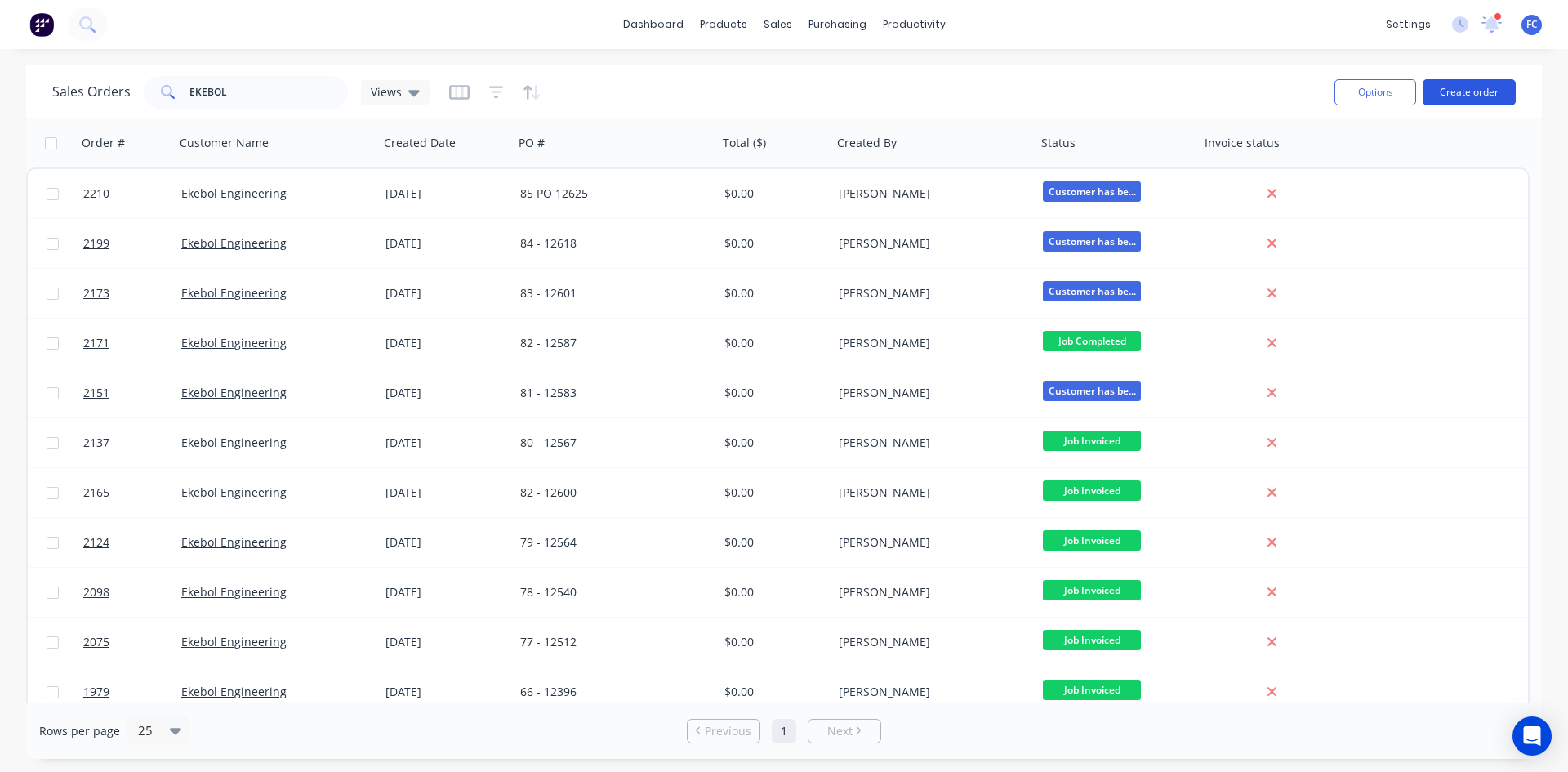
click at [1477, 95] on button "Create order" at bounding box center [1468, 92] width 93 height 26
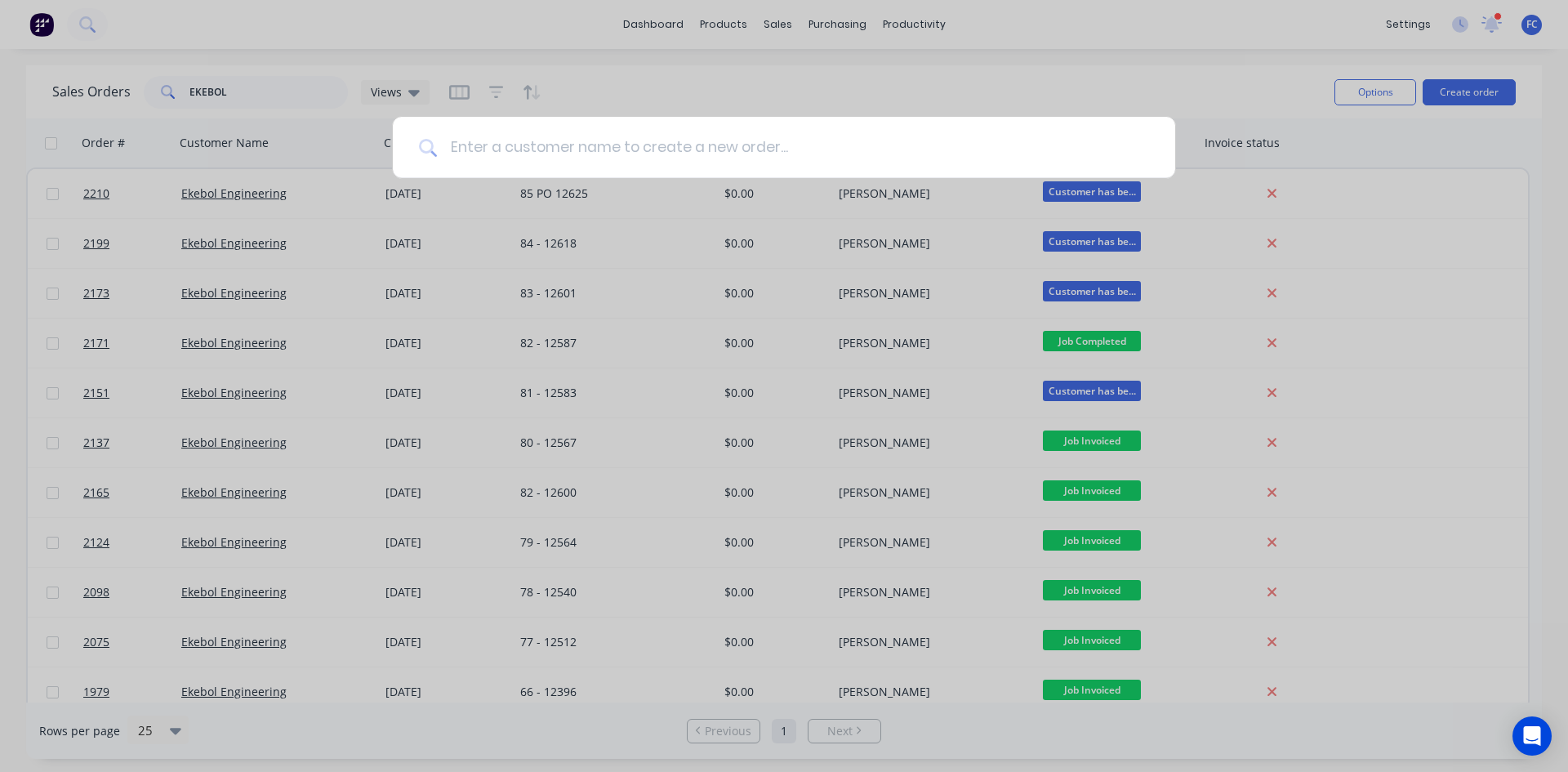
type input "[URL][DOMAIN_NAME]"
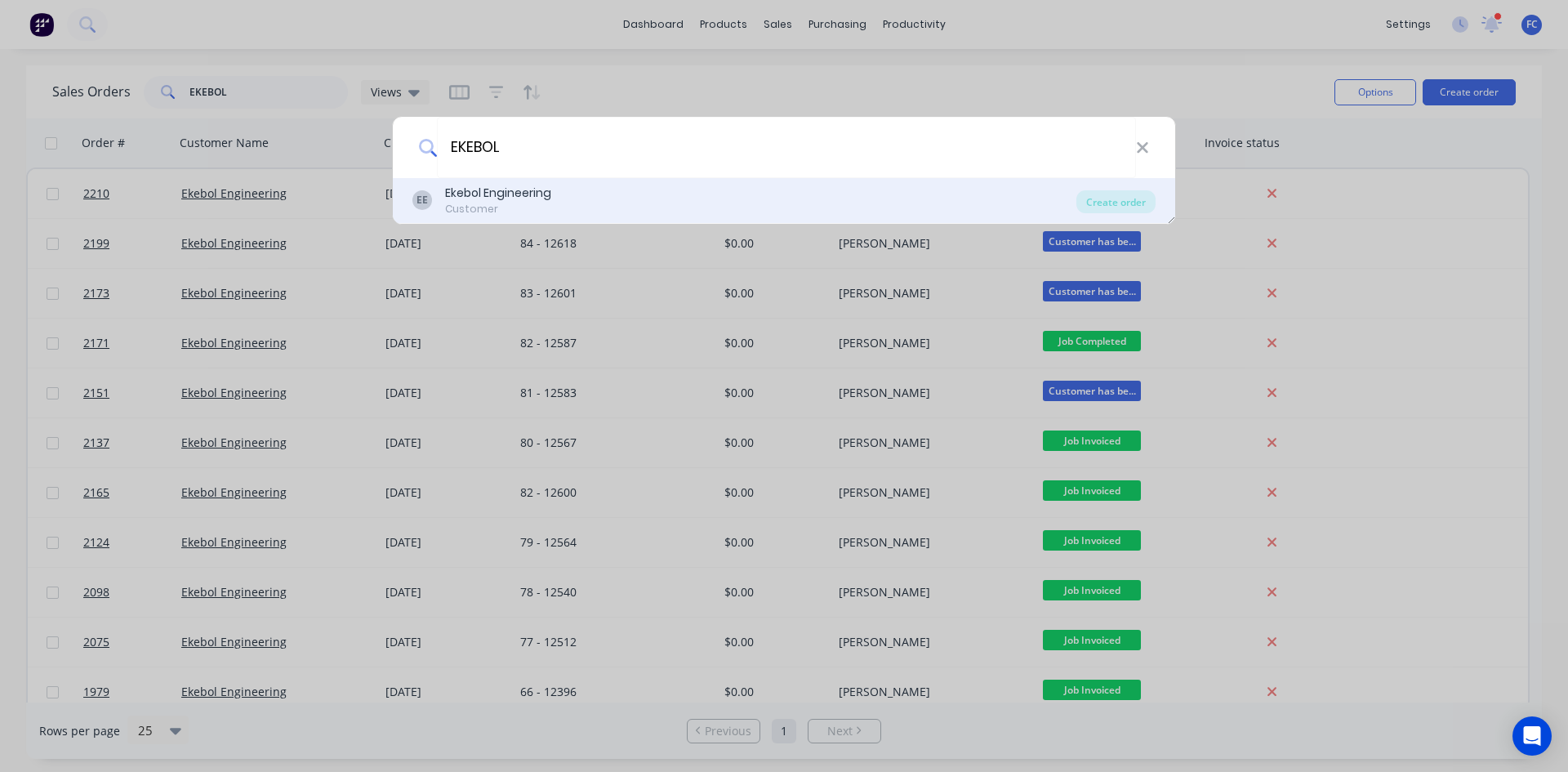
type input "EKEBOL"
click at [637, 196] on div "EE Ekebol Engineering Customer" at bounding box center [744, 201] width 664 height 32
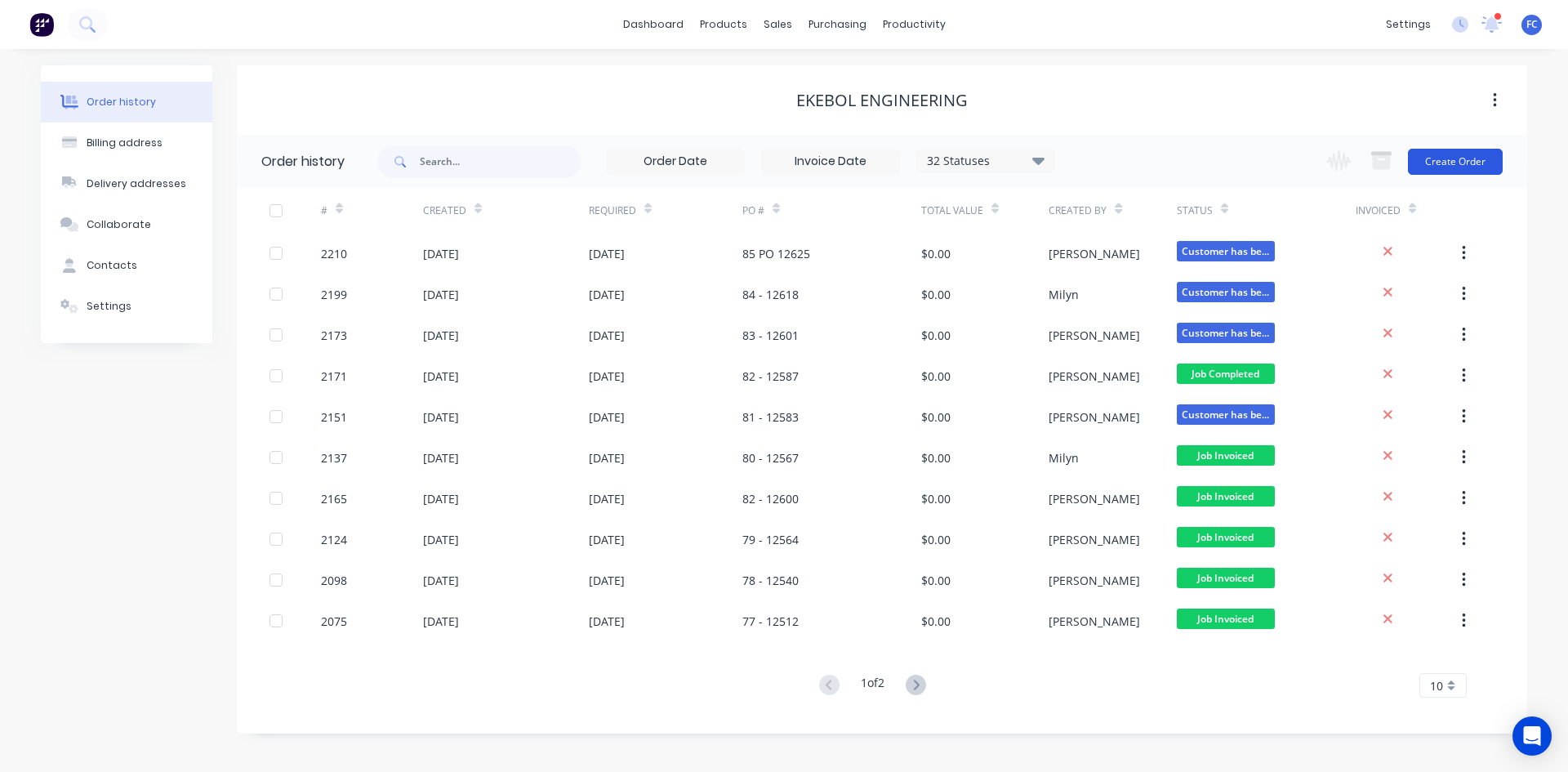
click at [1437, 149] on button "Create Order" at bounding box center [1455, 161] width 95 height 26
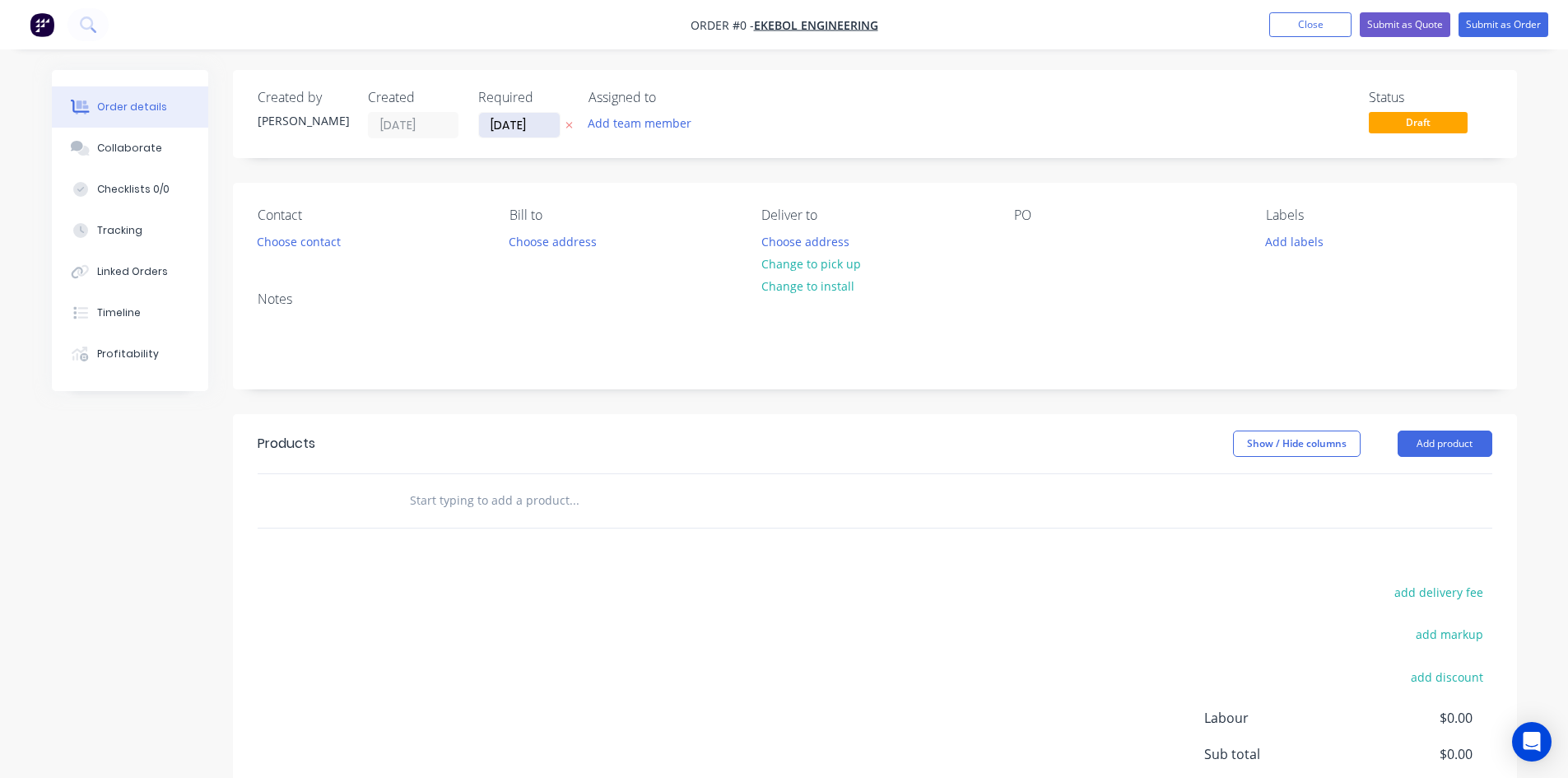
click at [524, 130] on input "[DATE]" at bounding box center [520, 125] width 81 height 25
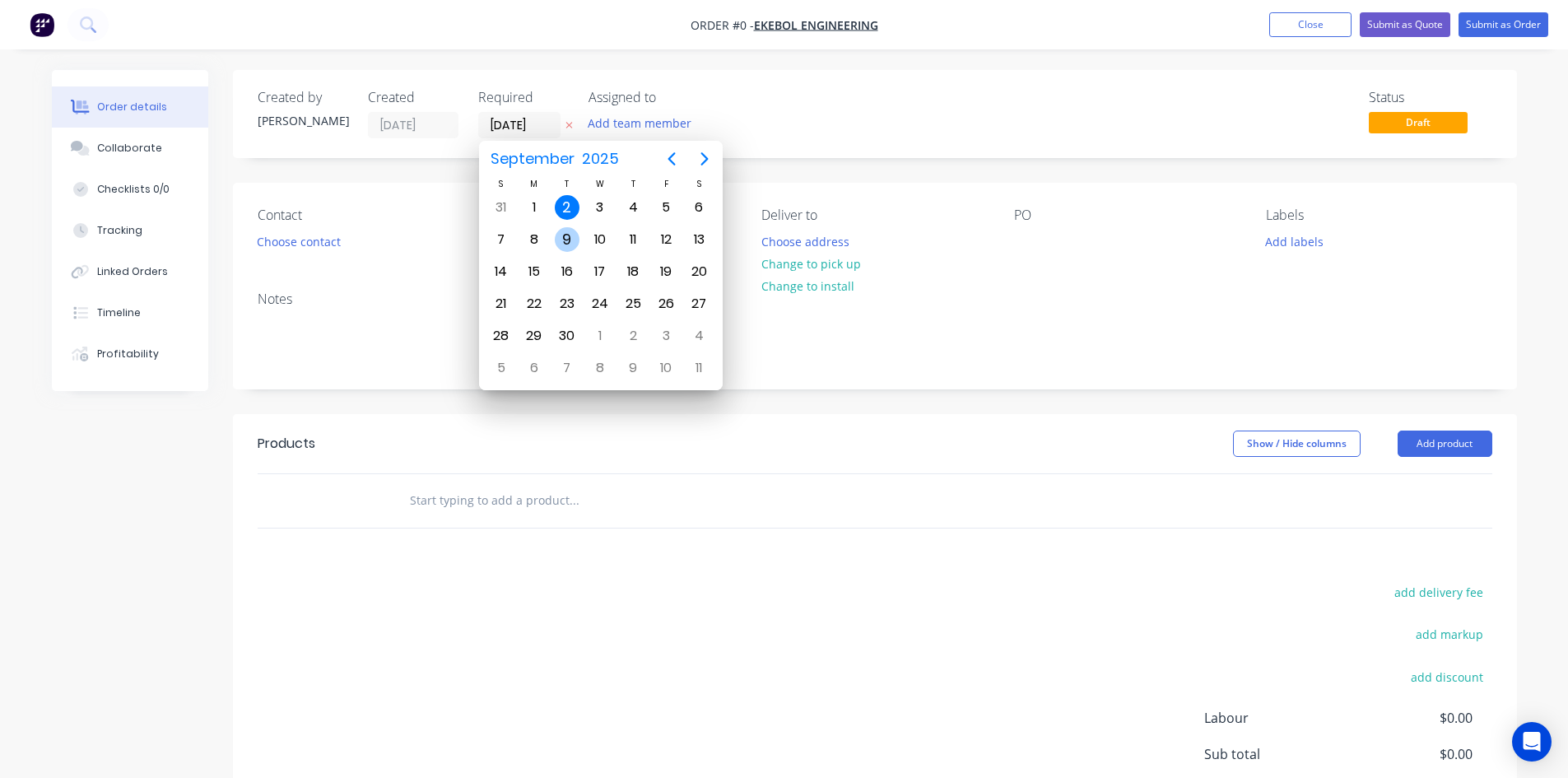
click at [563, 239] on div "9" at bounding box center [567, 240] width 25 height 25
type input "[DATE]"
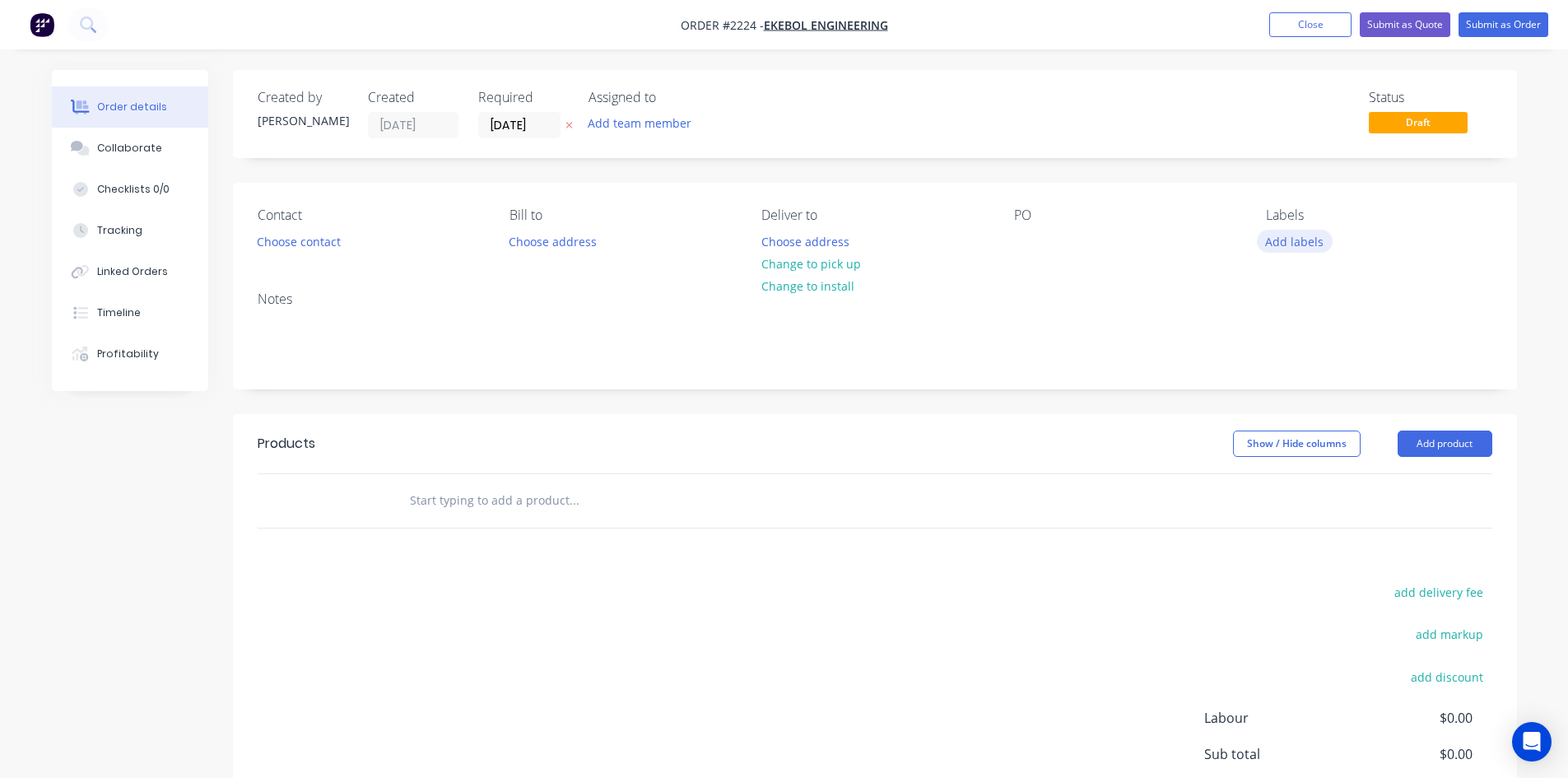
click at [1285, 239] on button "Add labels" at bounding box center [1295, 240] width 76 height 22
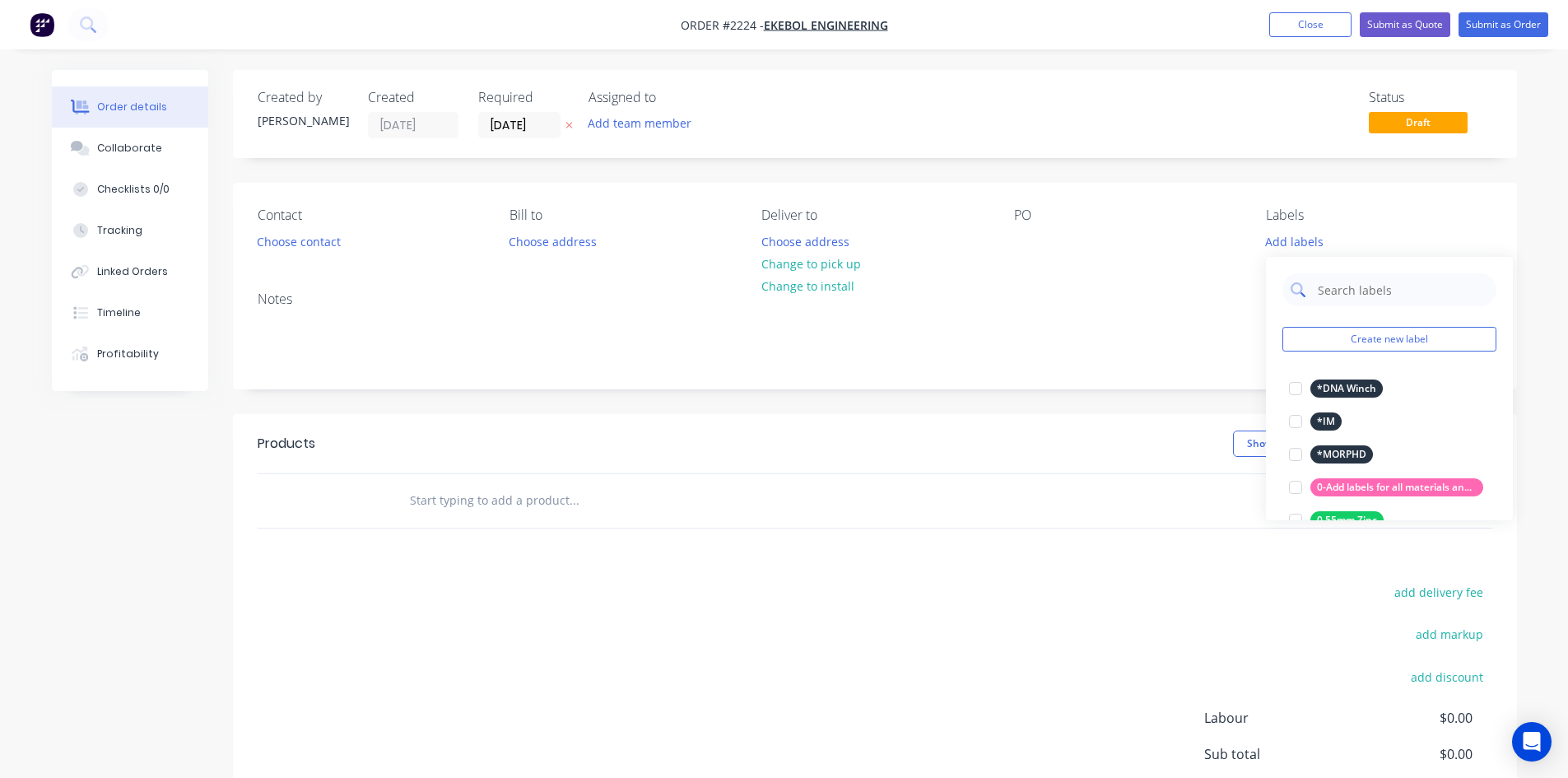
click at [1347, 292] on input "text" at bounding box center [1402, 290] width 172 height 33
type input "u"
type input "Urgent"
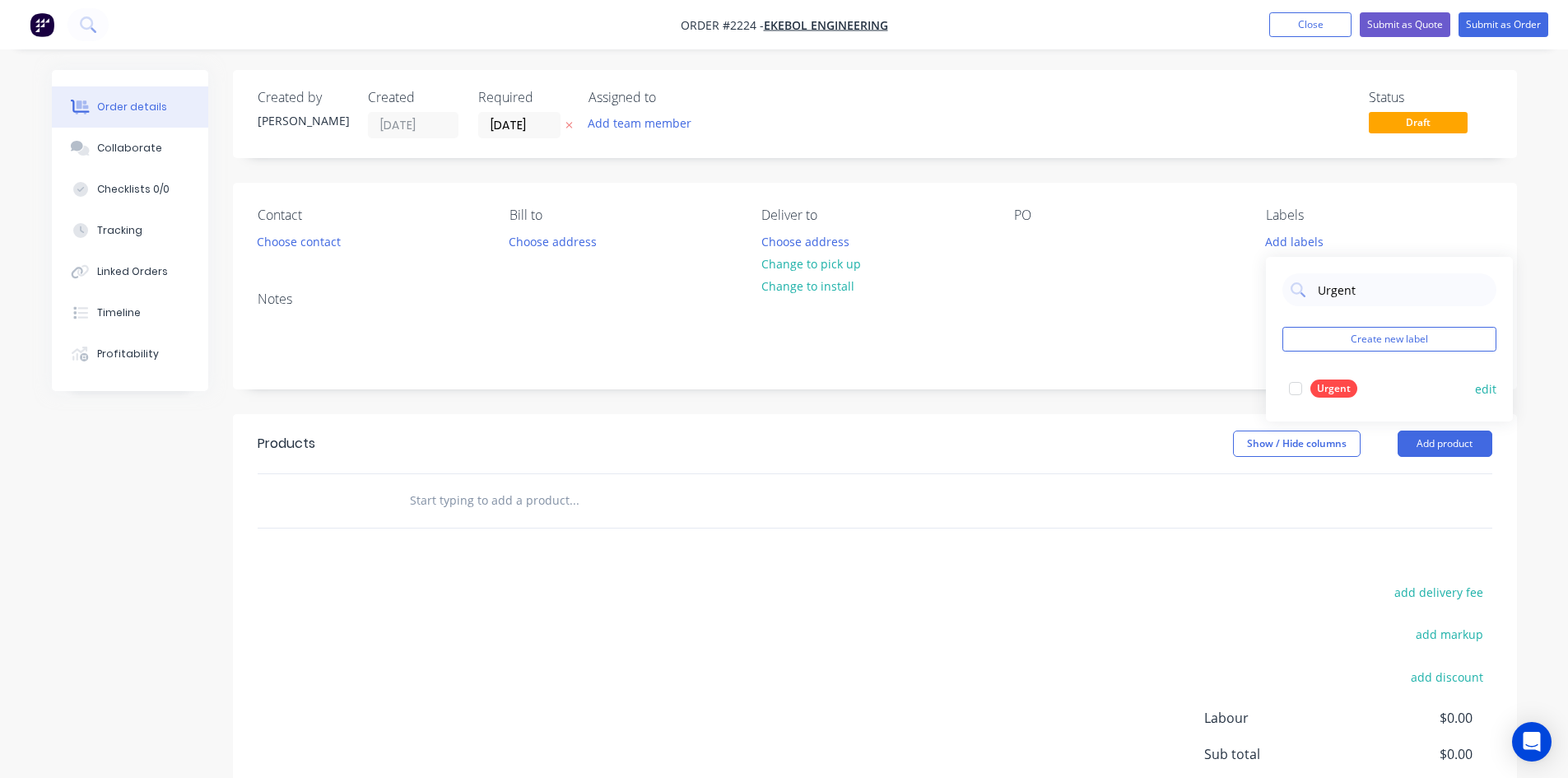
click at [1294, 390] on div at bounding box center [1295, 388] width 33 height 33
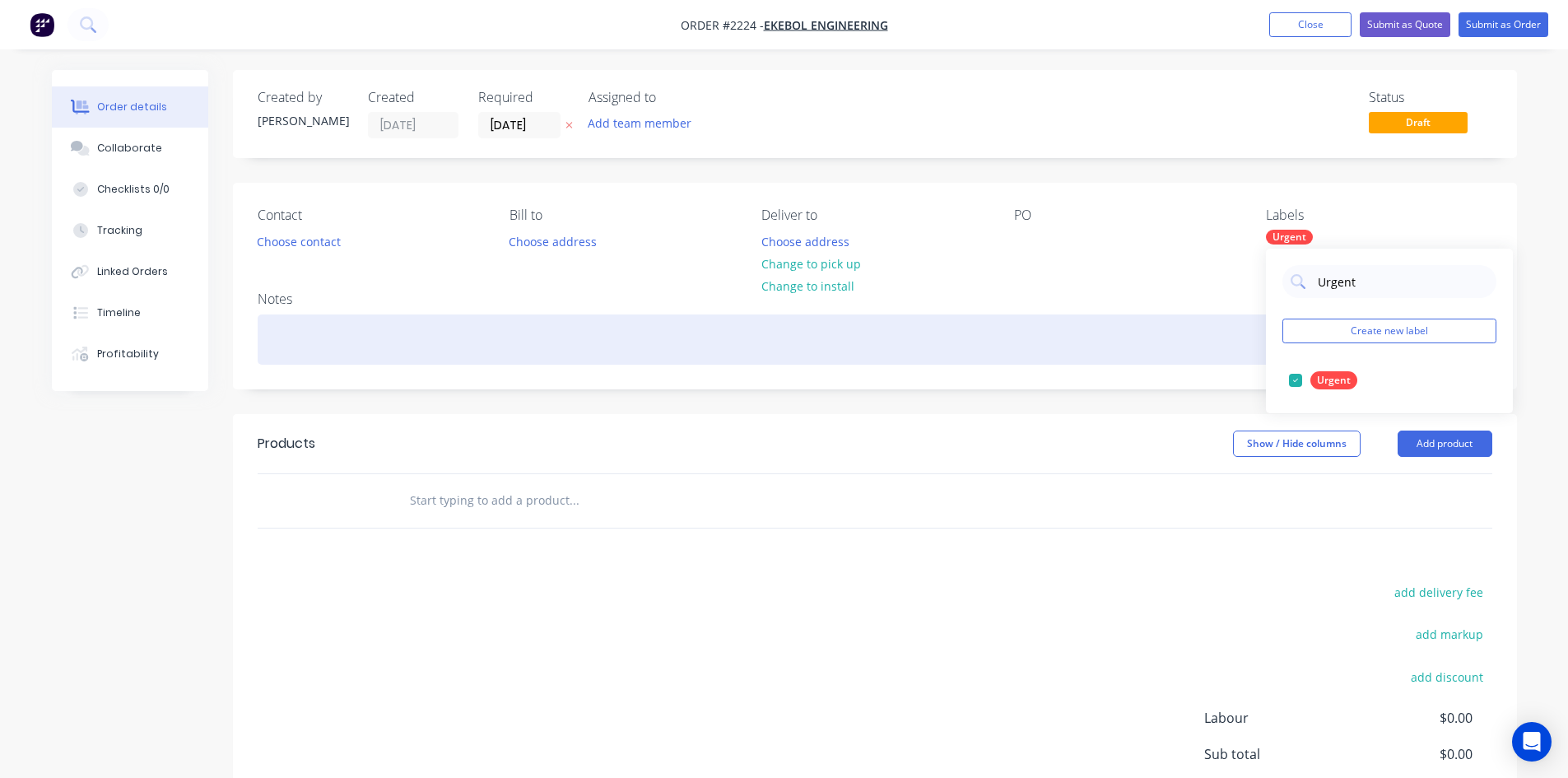
click at [332, 356] on div at bounding box center [875, 340] width 1235 height 50
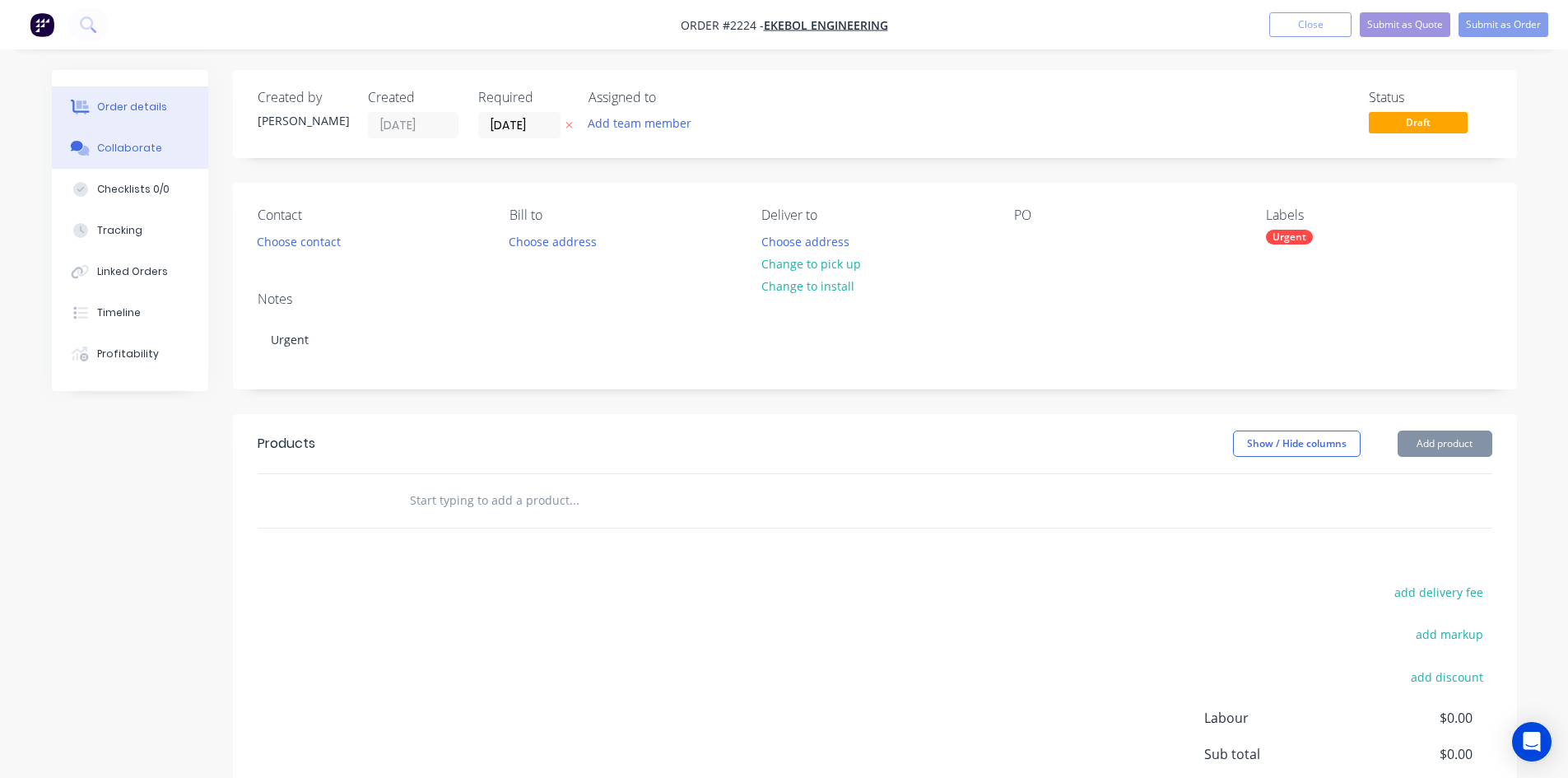
click at [98, 161] on button "Collaborate" at bounding box center [130, 148] width 157 height 41
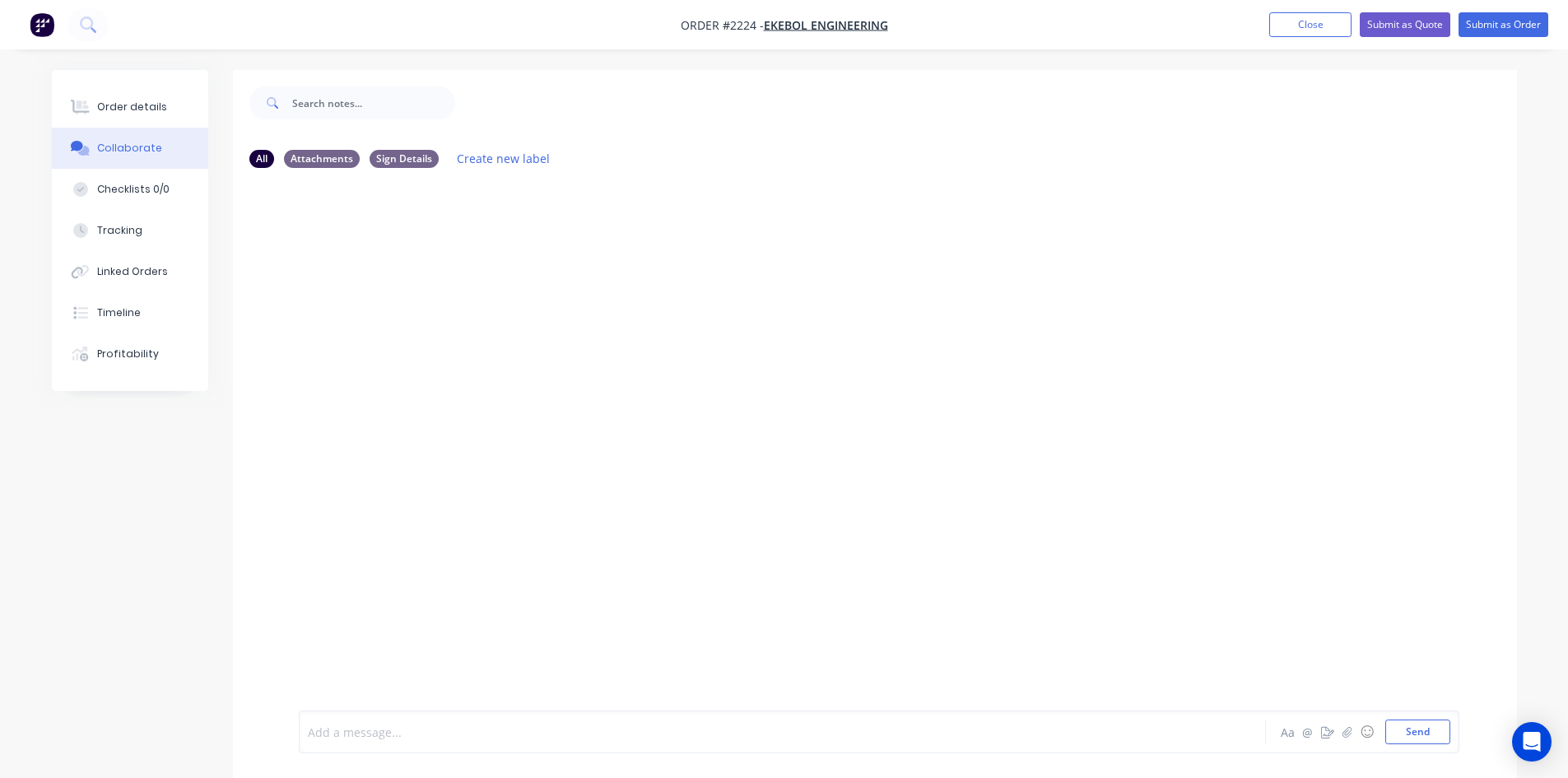
click at [399, 736] on div at bounding box center [736, 731] width 856 height 17
click at [194, 702] on div "All Attachments Sign Details Create new label Fw_ Ekebol Purchase Order 12631 A…" at bounding box center [784, 437] width 1465 height 733
drag, startPoint x: 378, startPoint y: 714, endPoint x: 122, endPoint y: 694, distance: 256.8
click at [123, 695] on div "All Attachments Sign Details Create new label Fw_ Ekebol Purchase Order 12631 A…" at bounding box center [784, 437] width 1465 height 733
click at [530, 725] on div at bounding box center [736, 731] width 856 height 17
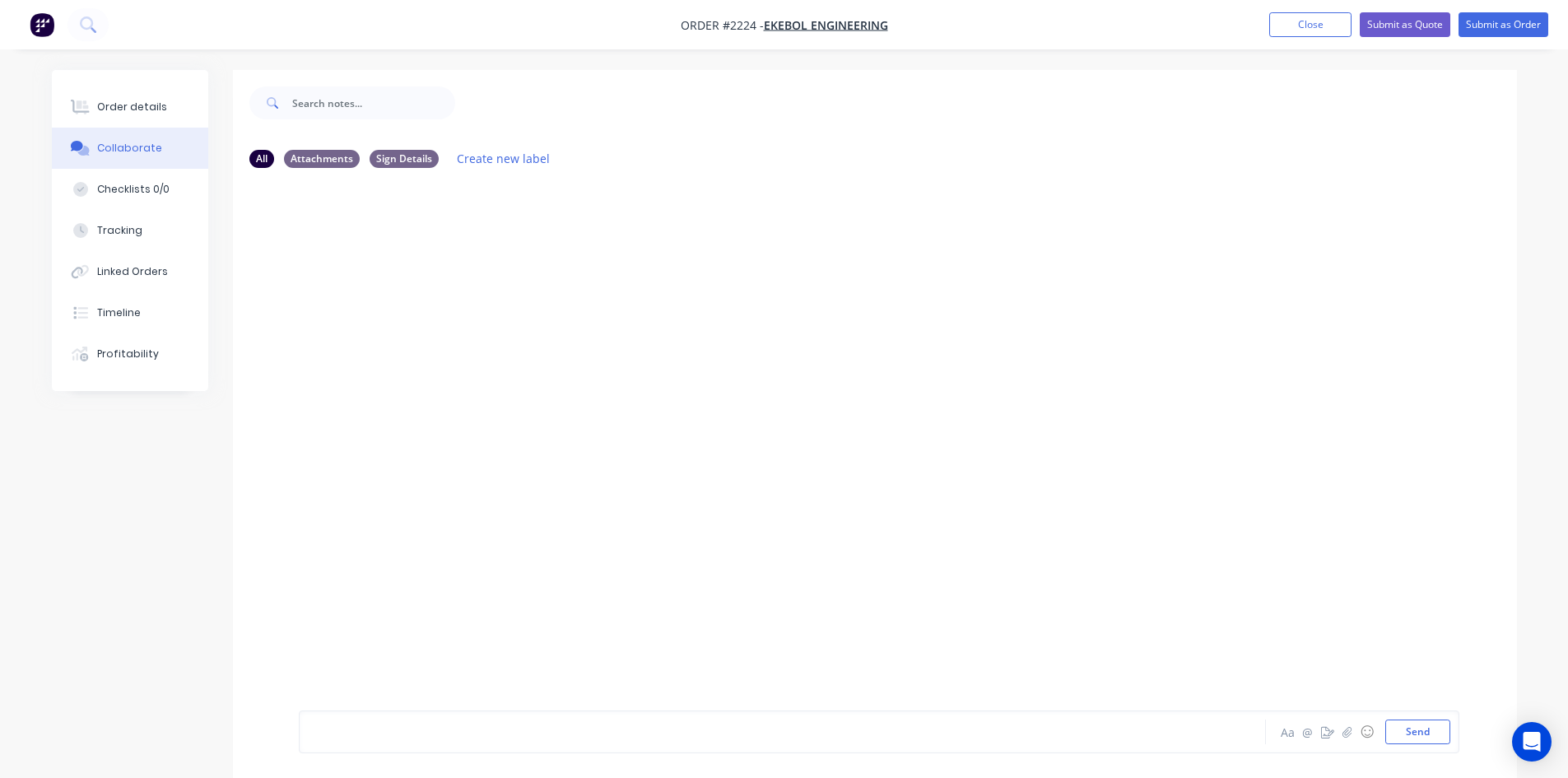
click at [443, 736] on div at bounding box center [736, 731] width 856 height 17
click at [521, 732] on div at bounding box center [736, 731] width 856 height 17
drag, startPoint x: 325, startPoint y: 243, endPoint x: 437, endPoint y: 243, distance: 112.0
click at [499, 216] on div "You - 12:00pm [DATE]" at bounding box center [556, 218] width 514 height 15
click at [405, 255] on icon "button" at bounding box center [406, 246] width 4 height 15
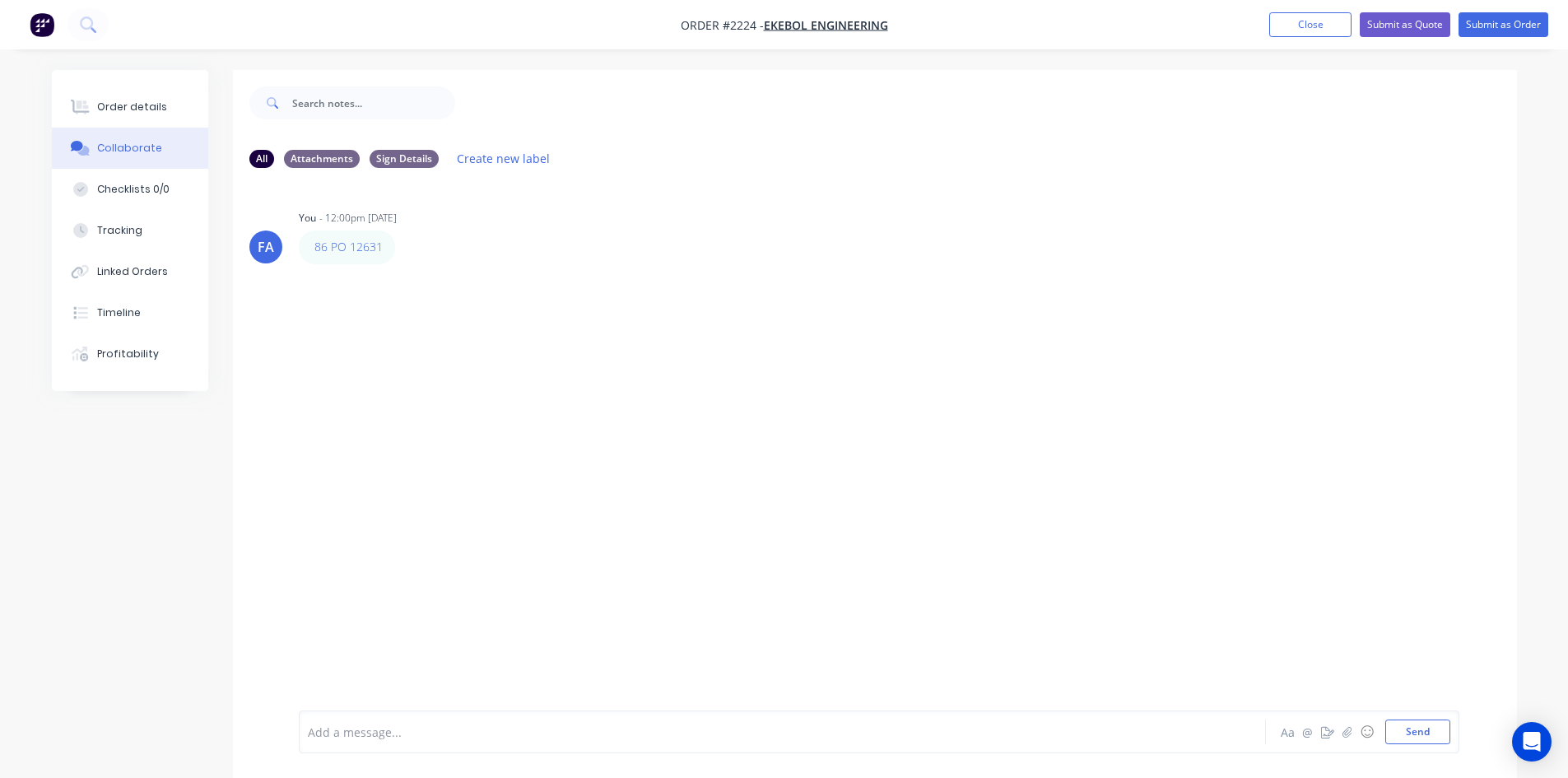
click at [0, 0] on button "Edit" at bounding box center [0, 0] width 0 height 0
click at [145, 101] on div "Order details" at bounding box center [132, 107] width 70 height 15
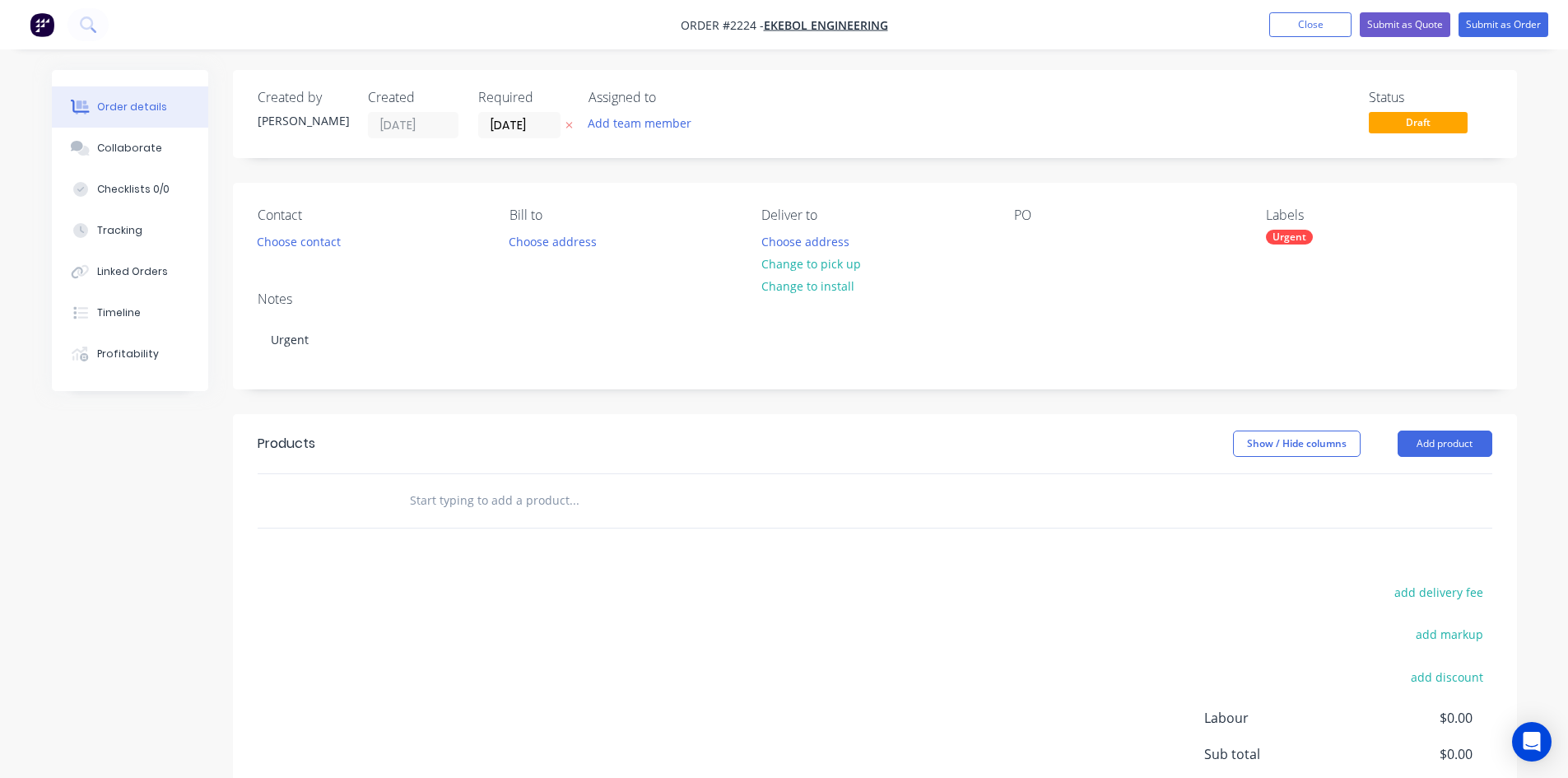
click at [1054, 237] on div "PO" at bounding box center [1127, 229] width 226 height 46
click at [1033, 245] on div at bounding box center [1027, 241] width 26 height 24
paste div
click at [1066, 241] on div "86 PO 12631" at bounding box center [1062, 241] width 95 height 24
drag, startPoint x: 1026, startPoint y: 238, endPoint x: 1041, endPoint y: 245, distance: 16.6
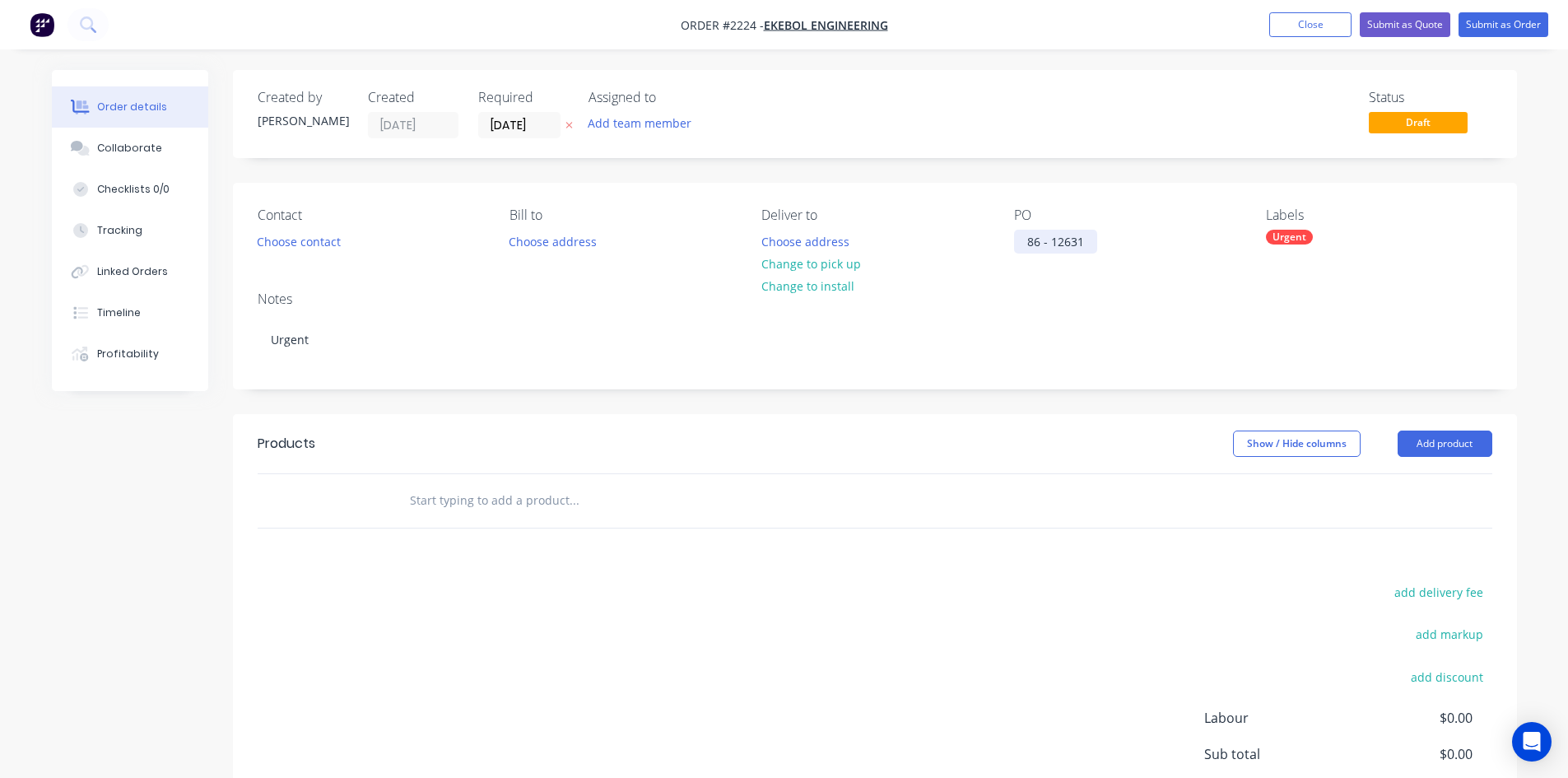
click at [1030, 239] on div "86 - 12631" at bounding box center [1055, 241] width 83 height 24
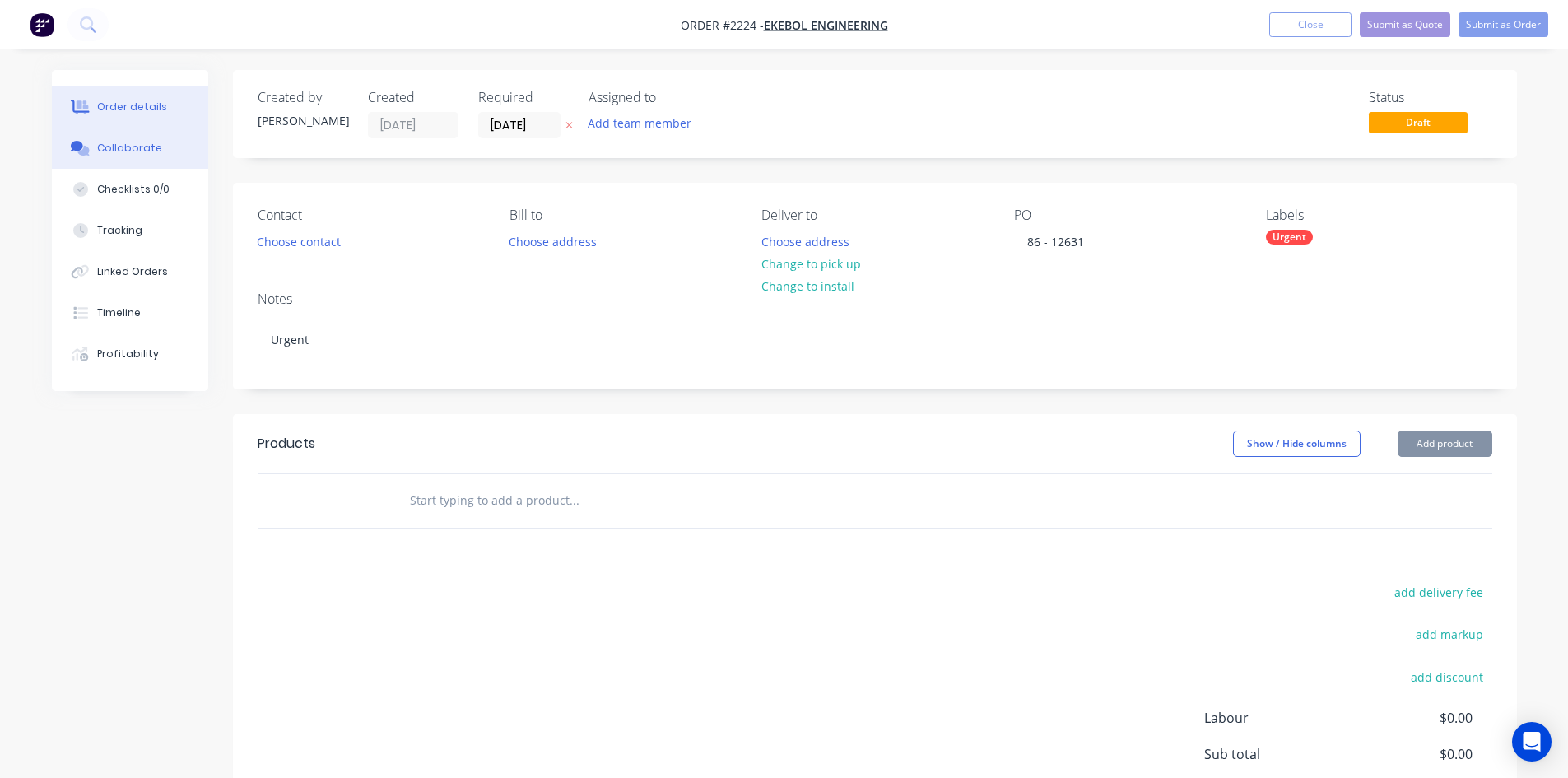
click at [119, 137] on button "Collaborate" at bounding box center [130, 148] width 157 height 41
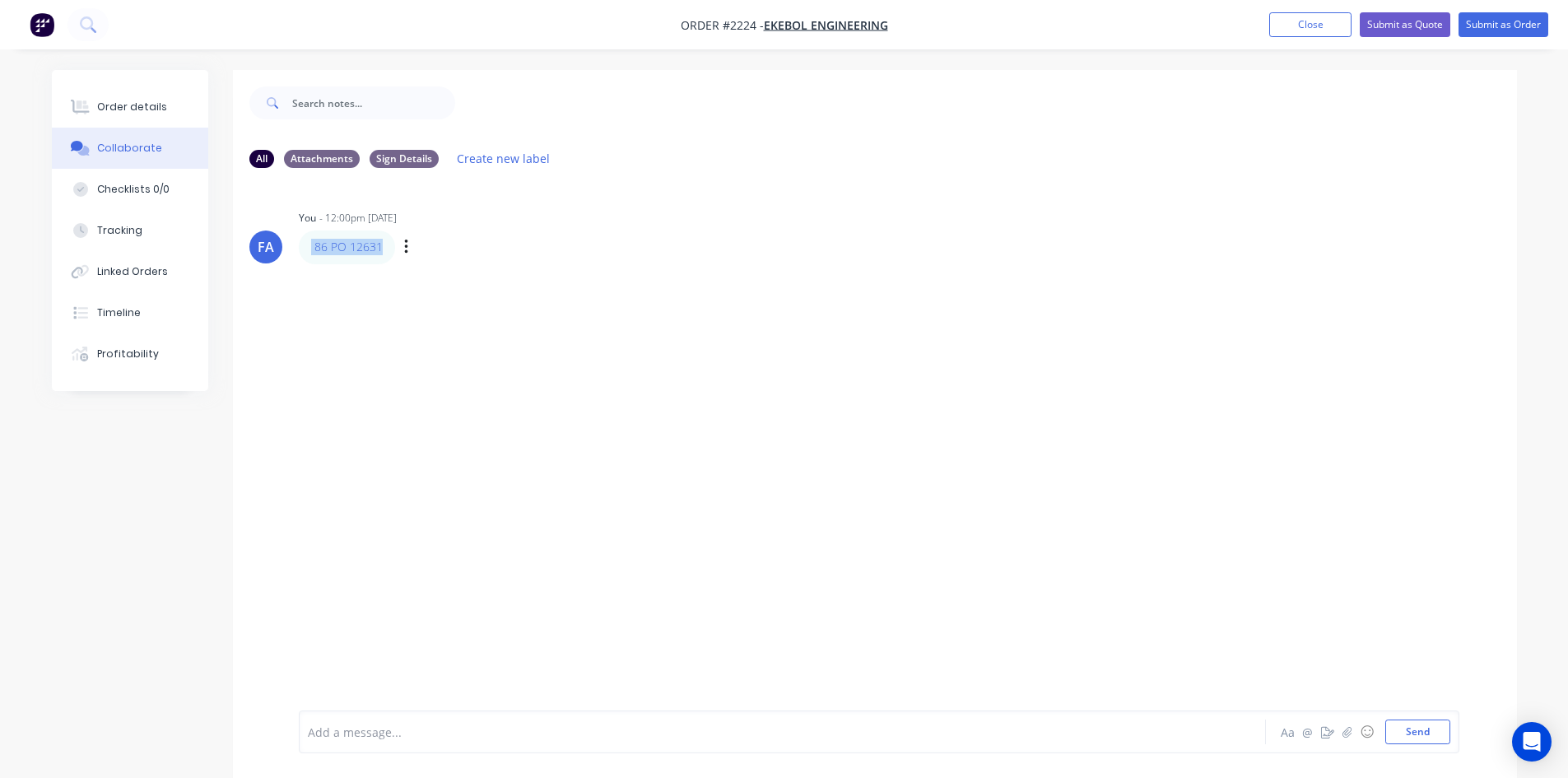
drag, startPoint x: 387, startPoint y: 245, endPoint x: 299, endPoint y: 244, distance: 88.0
click at [299, 244] on div "86 PO 12631" at bounding box center [346, 246] width 96 height 33
click at [106, 108] on div "Order details" at bounding box center [132, 107] width 70 height 15
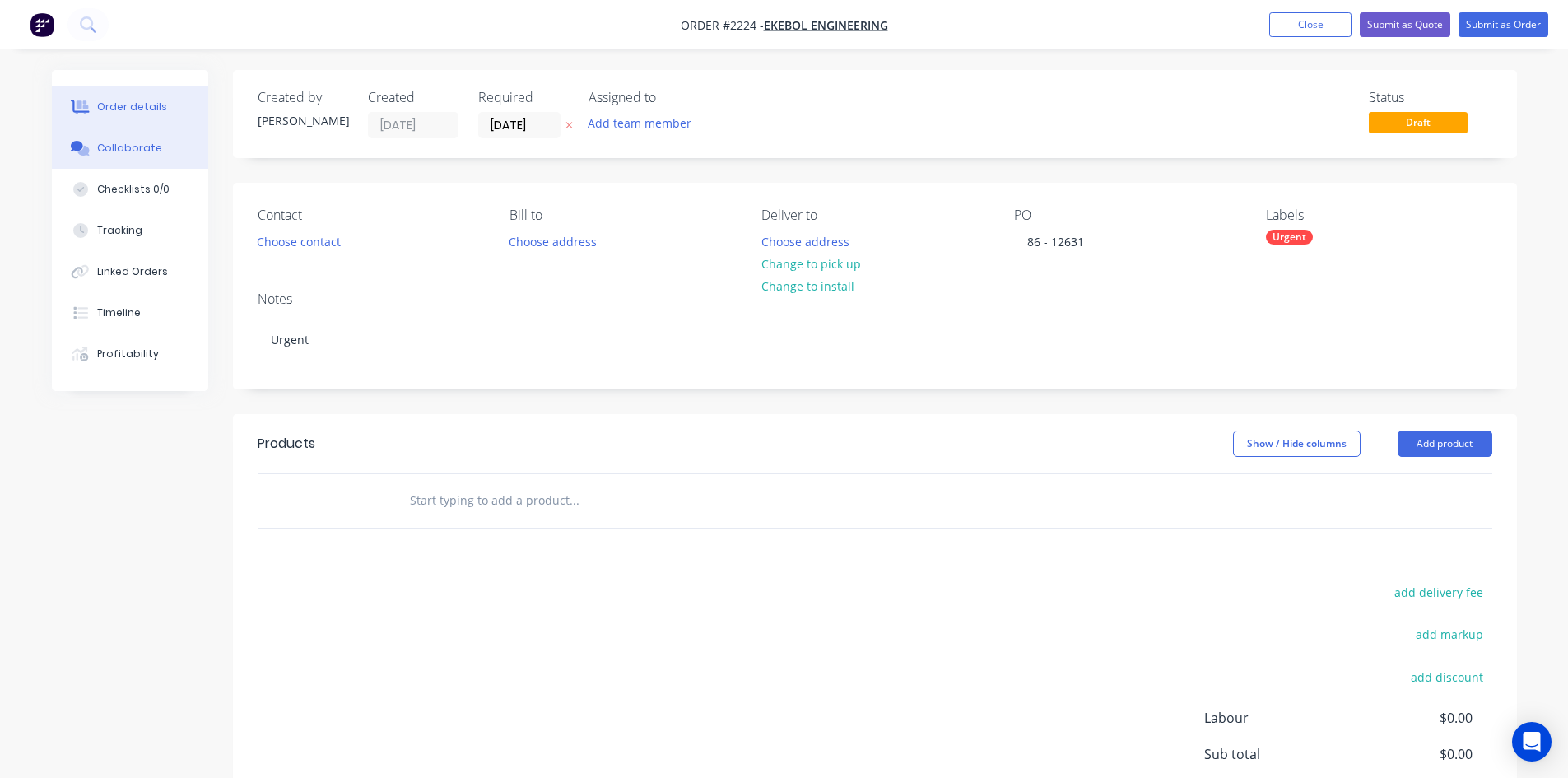
click at [119, 147] on div "Collaborate" at bounding box center [129, 148] width 65 height 15
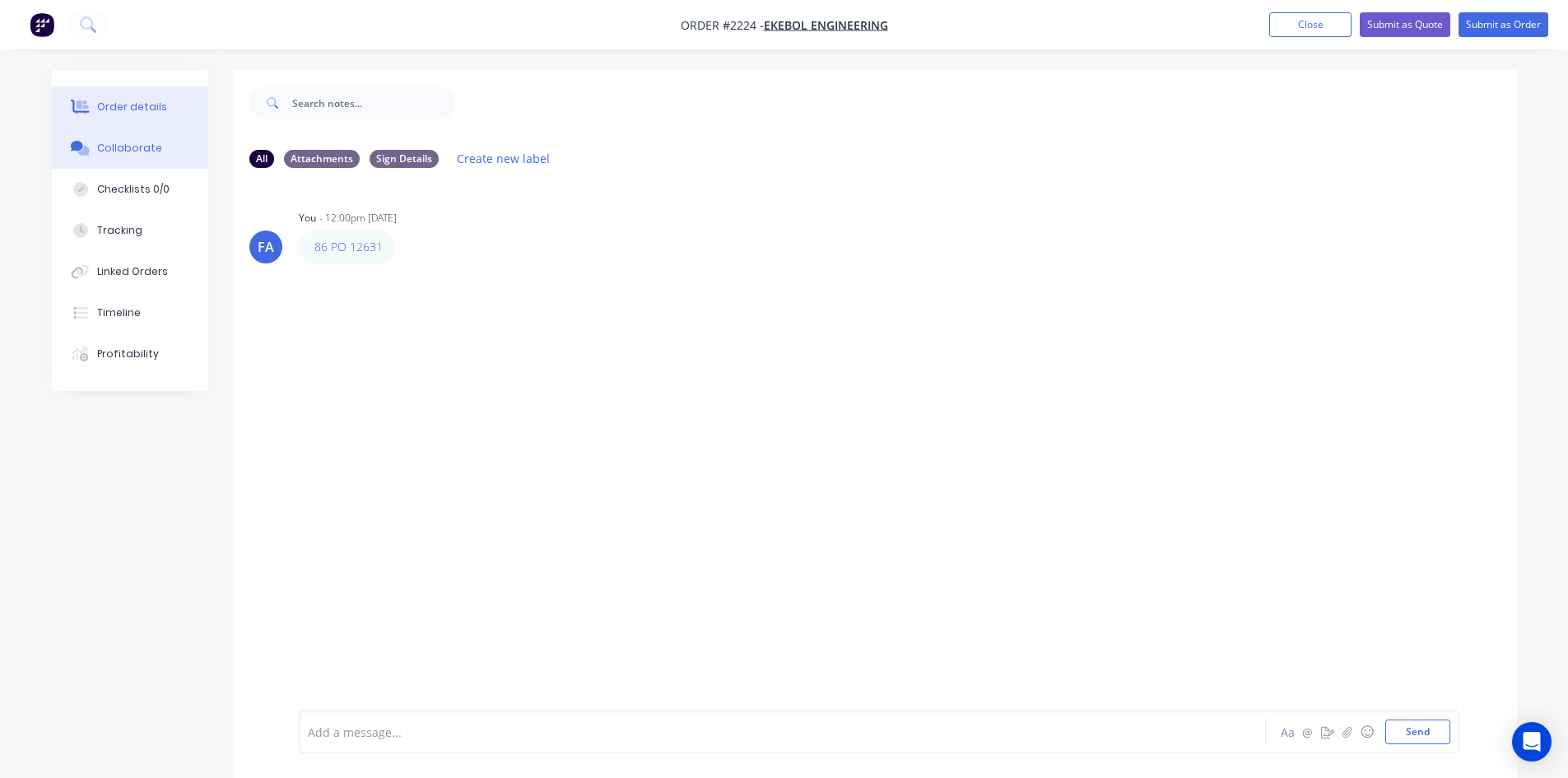
click at [104, 96] on button "Order details" at bounding box center [130, 107] width 157 height 41
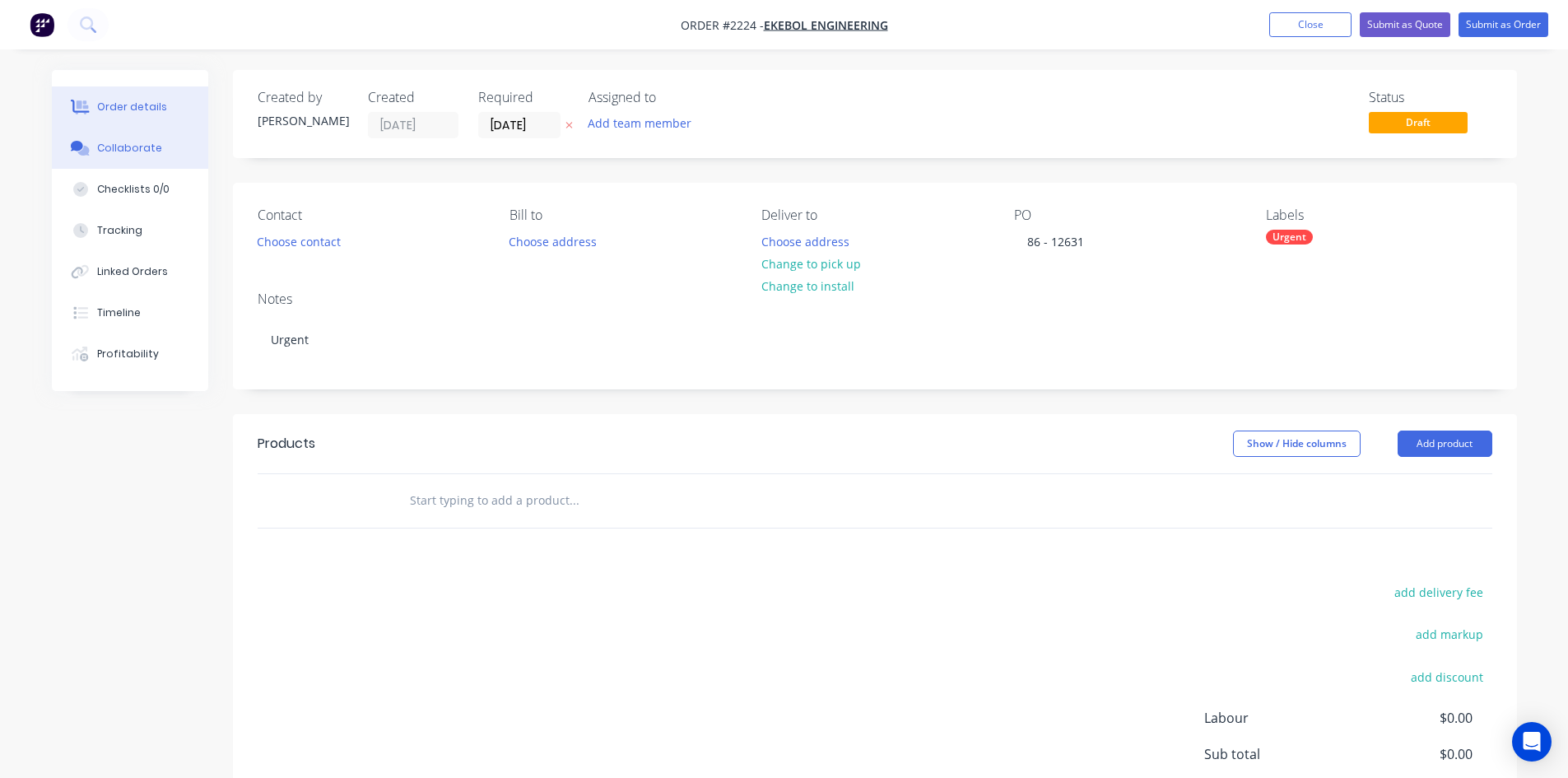
click at [147, 151] on div "Collaborate" at bounding box center [129, 148] width 65 height 15
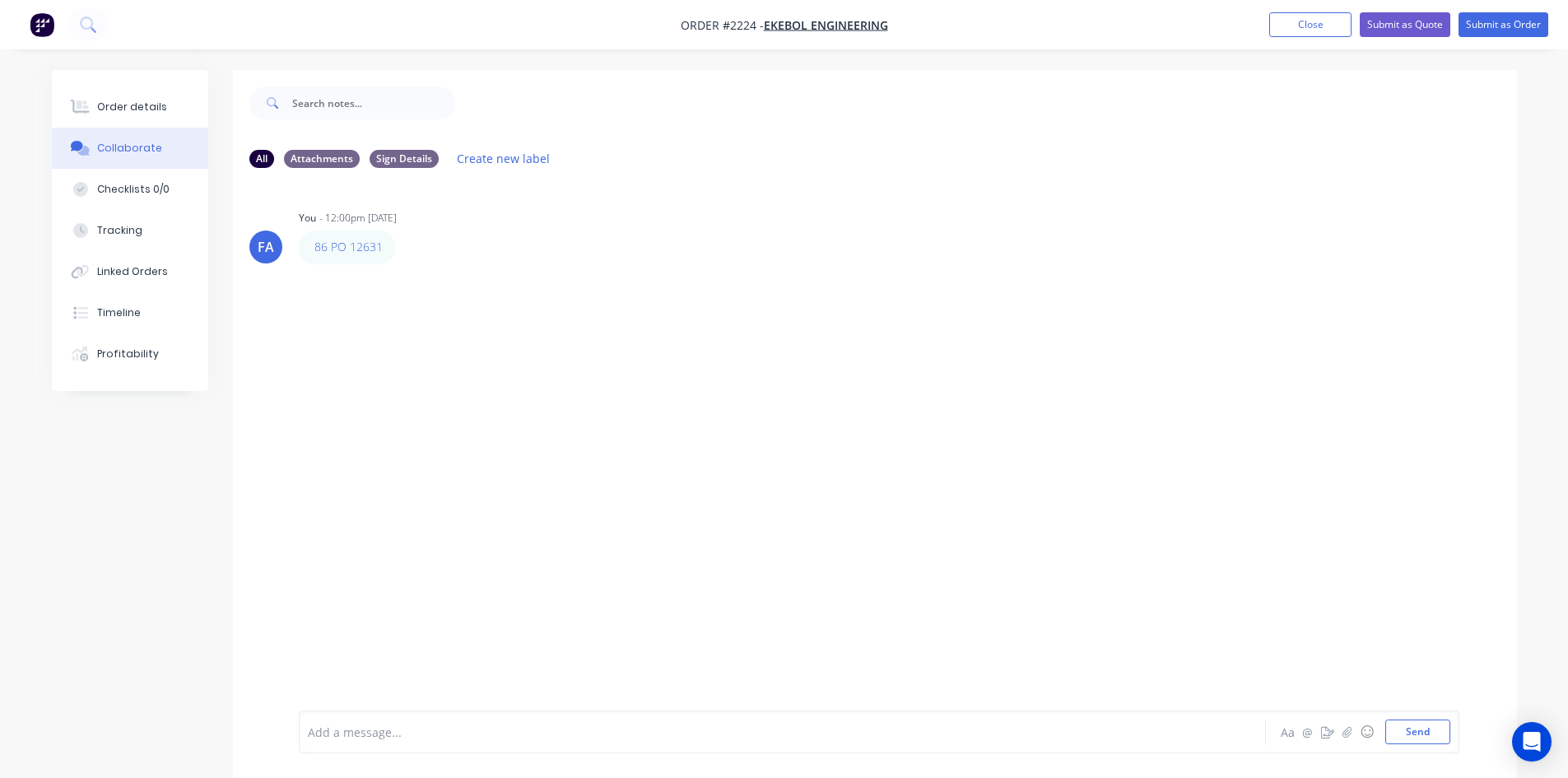
drag, startPoint x: 314, startPoint y: 410, endPoint x: 1103, endPoint y: 721, distance: 848.1
click at [318, 410] on div "FA You - 12:00pm [DATE] 86 PO 12631 Labels Edit Delete" at bounding box center [874, 445] width 1284 height 530
click at [1338, 733] on button "button" at bounding box center [1348, 732] width 20 height 20
click at [1343, 732] on icon "button" at bounding box center [1347, 731] width 9 height 11
click at [1400, 740] on button "Send" at bounding box center [1417, 732] width 65 height 25
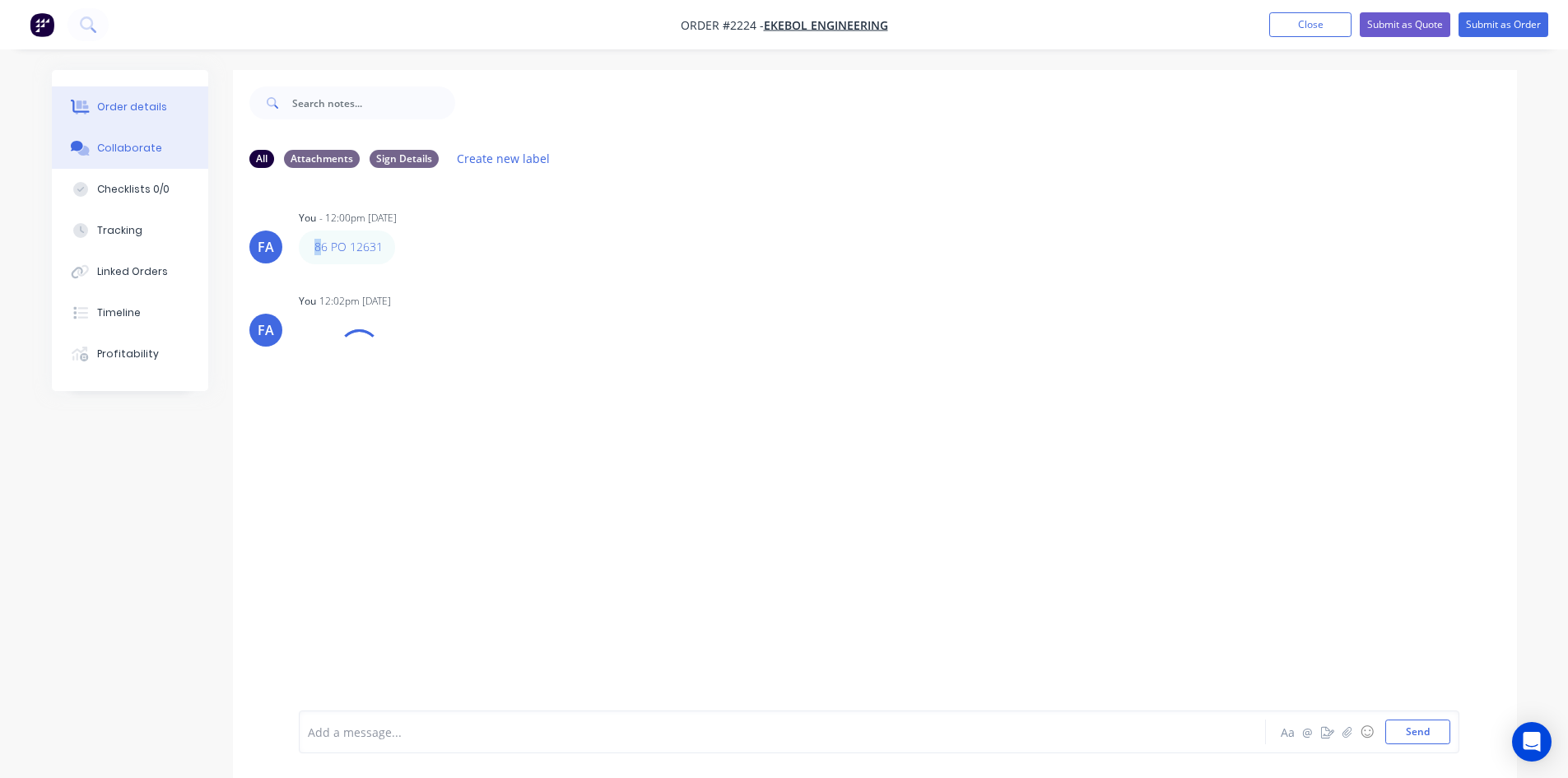
click at [116, 116] on button "Order details" at bounding box center [130, 107] width 157 height 41
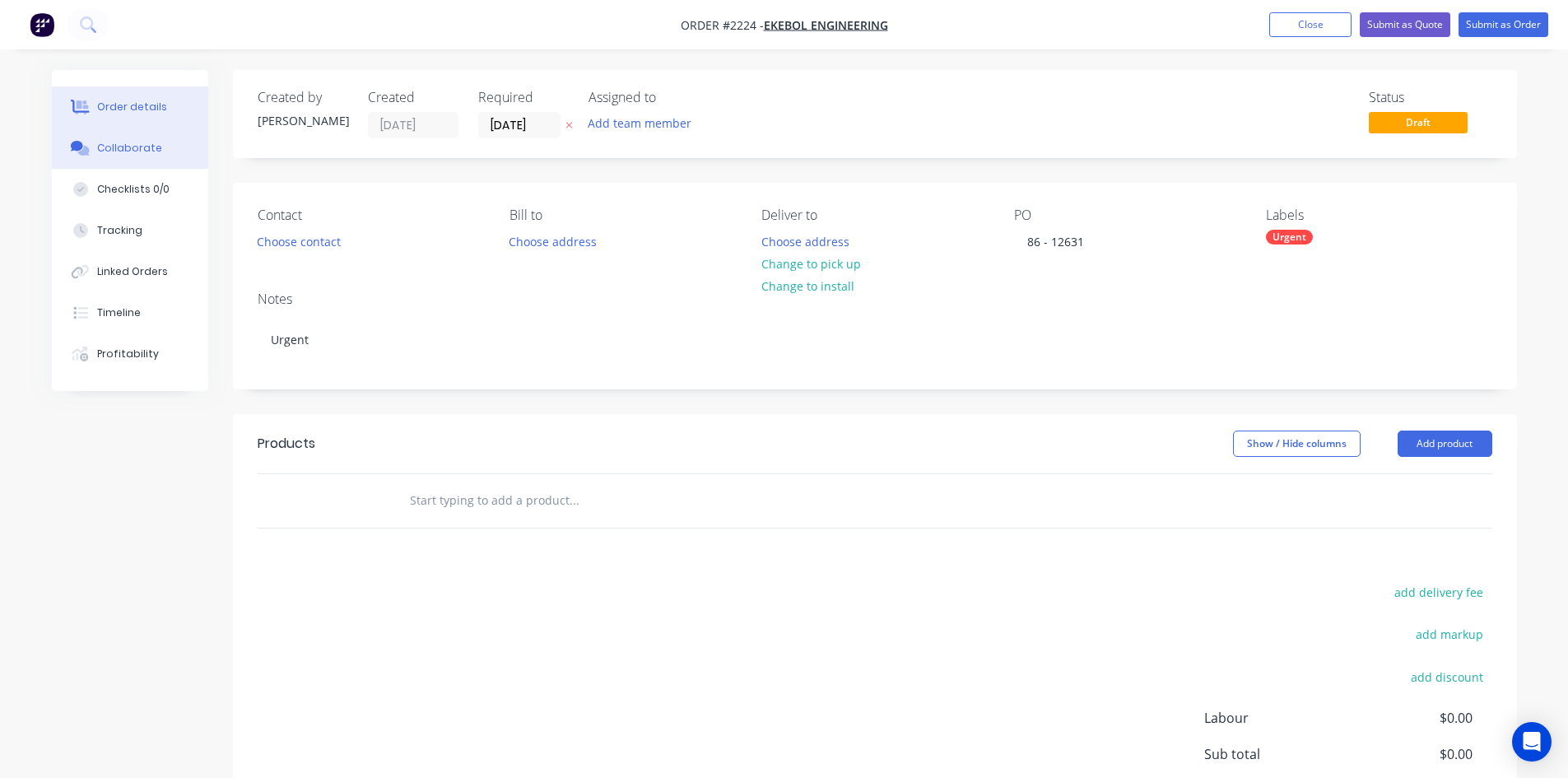
click at [113, 152] on div "Collaborate" at bounding box center [129, 148] width 65 height 15
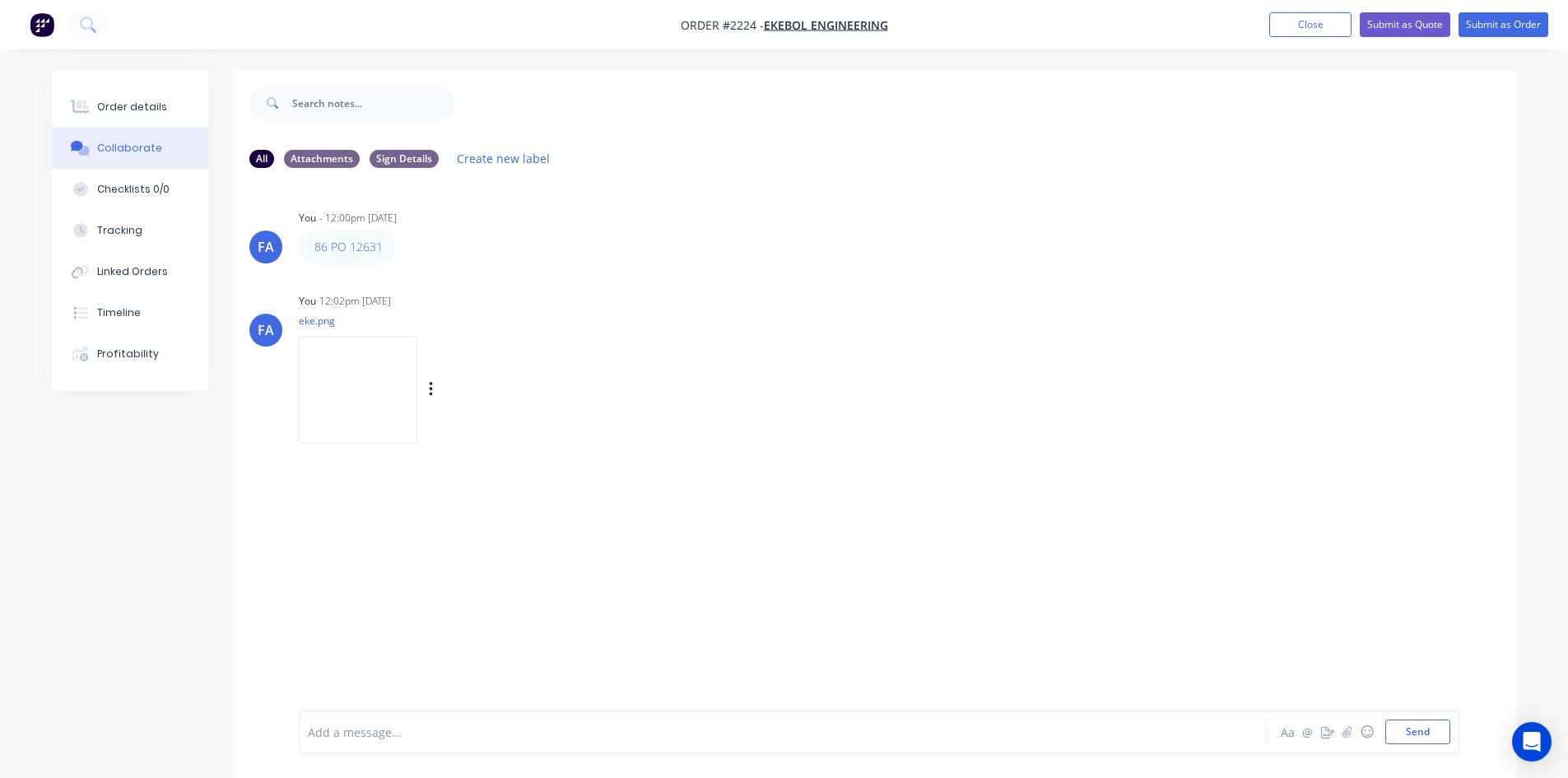
click at [383, 368] on img at bounding box center [358, 390] width 118 height 108
click at [122, 194] on div "Checklists 0/0" at bounding box center [133, 189] width 73 height 15
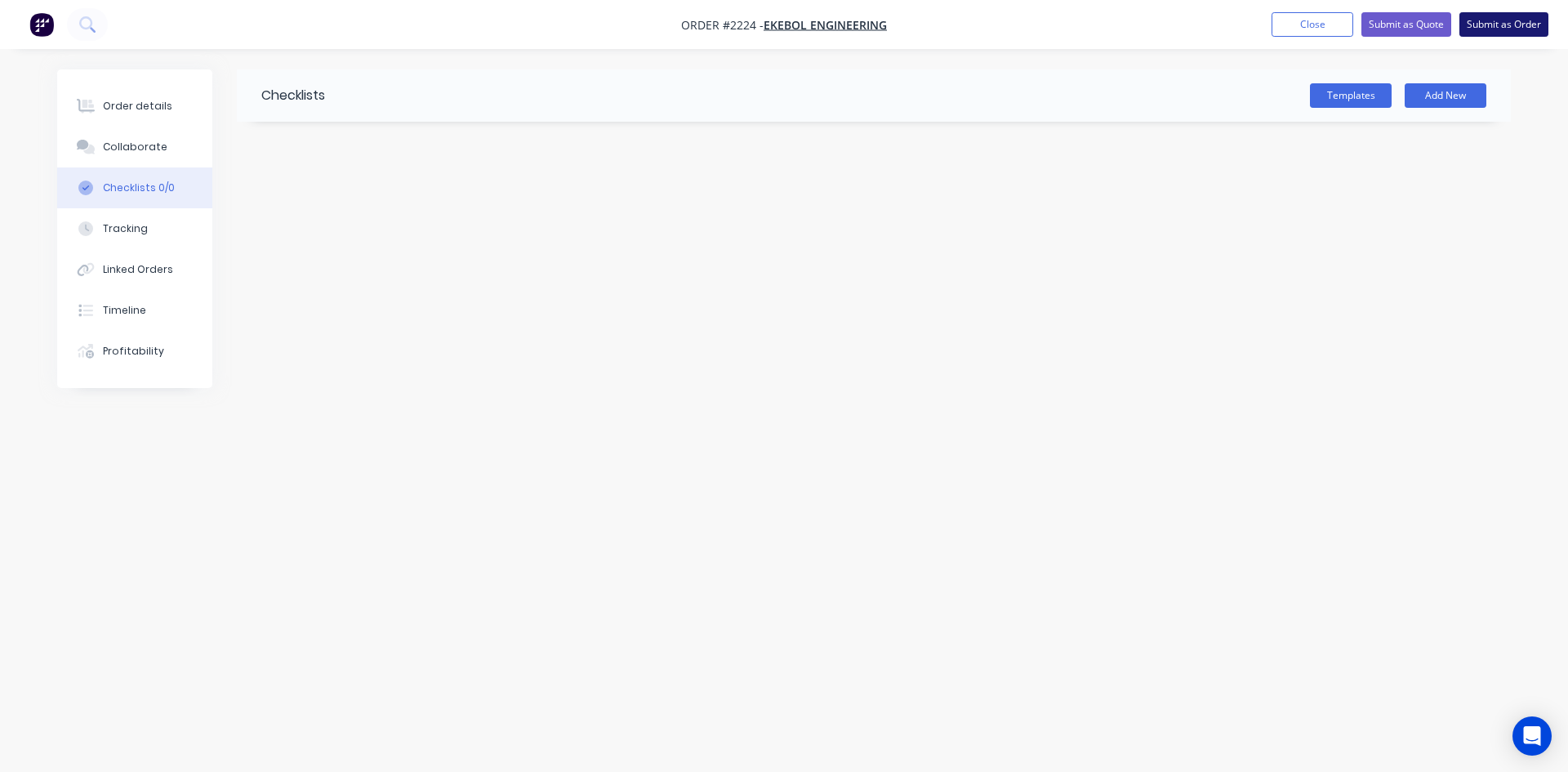
click at [1491, 21] on button "Submit as Order" at bounding box center [1504, 25] width 89 height 25
click at [1308, 21] on button "Close" at bounding box center [1328, 24] width 82 height 25
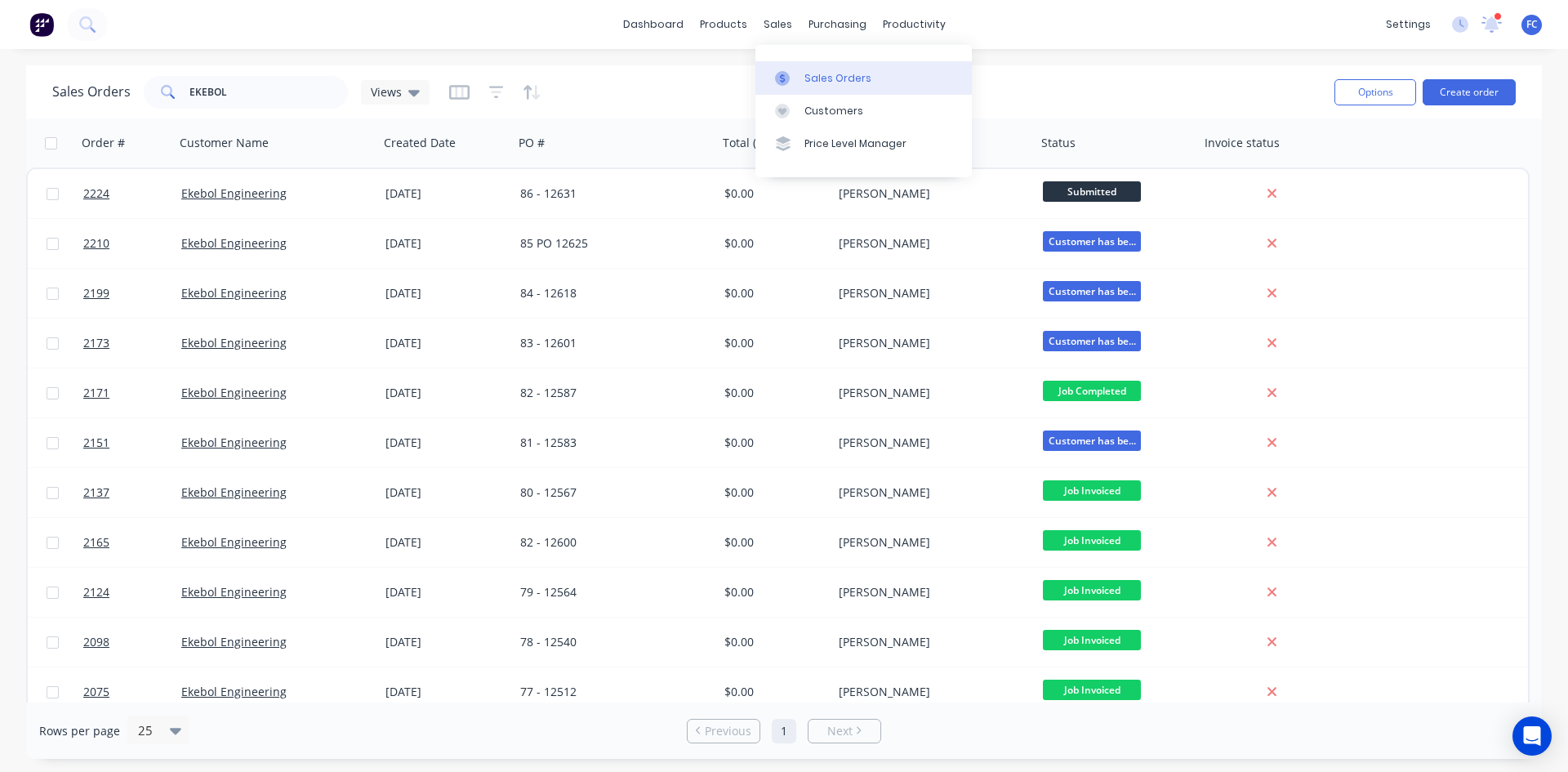
click at [796, 71] on div at bounding box center [788, 78] width 25 height 15
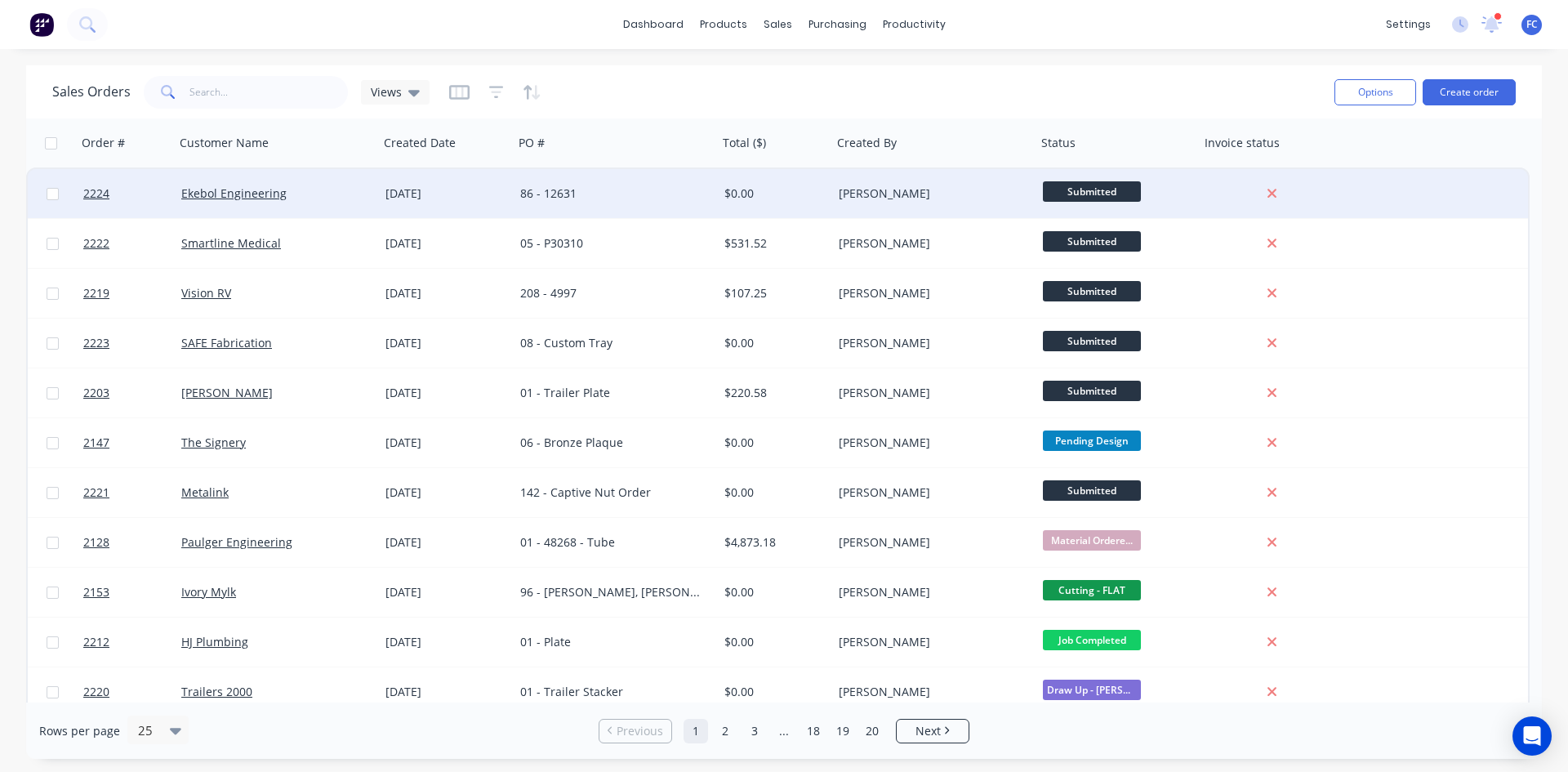
click at [343, 186] on div "Ekebol Engineering" at bounding box center [272, 194] width 181 height 16
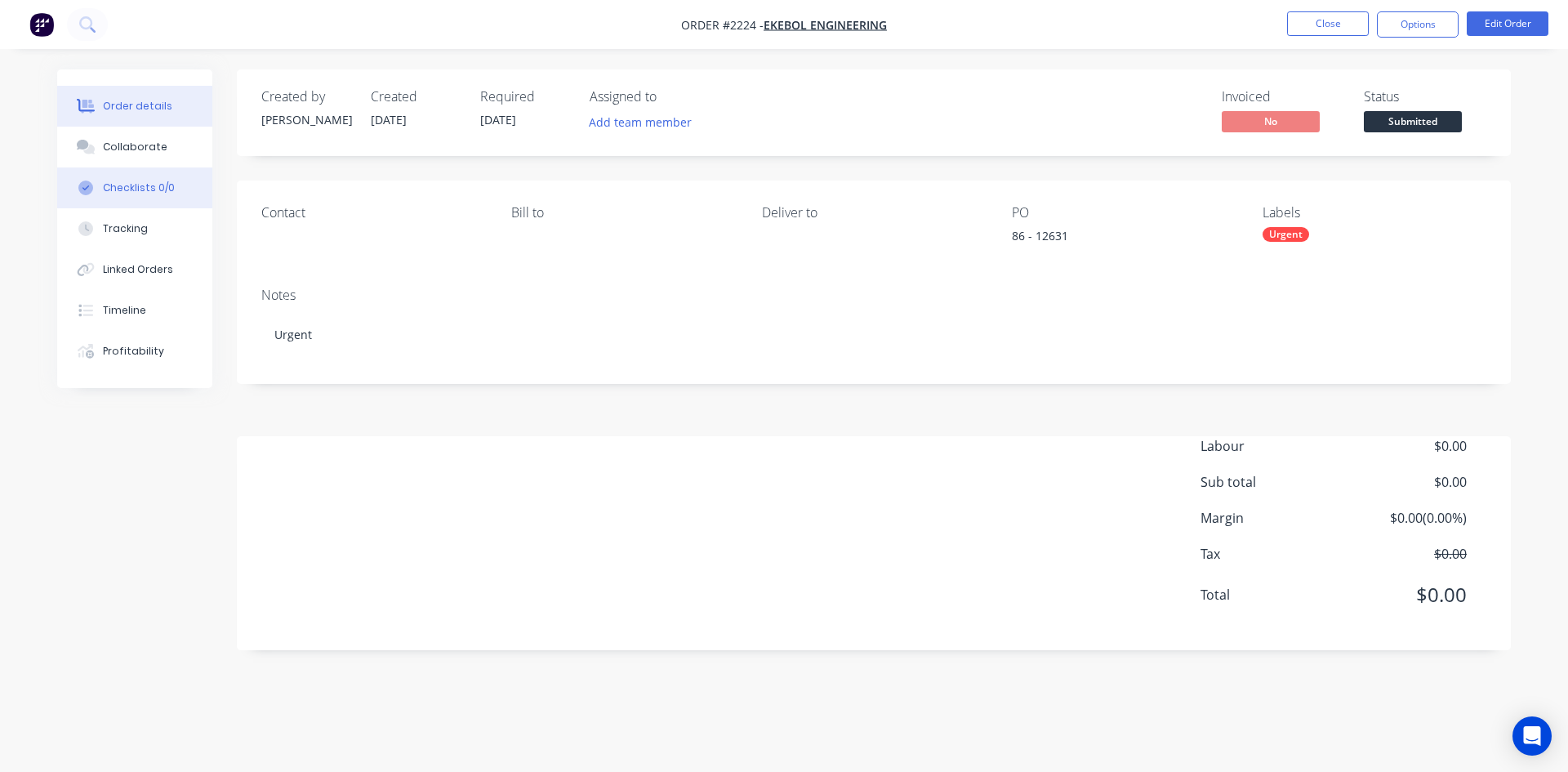
click at [165, 189] on div "Checklists 0/0" at bounding box center [139, 188] width 72 height 15
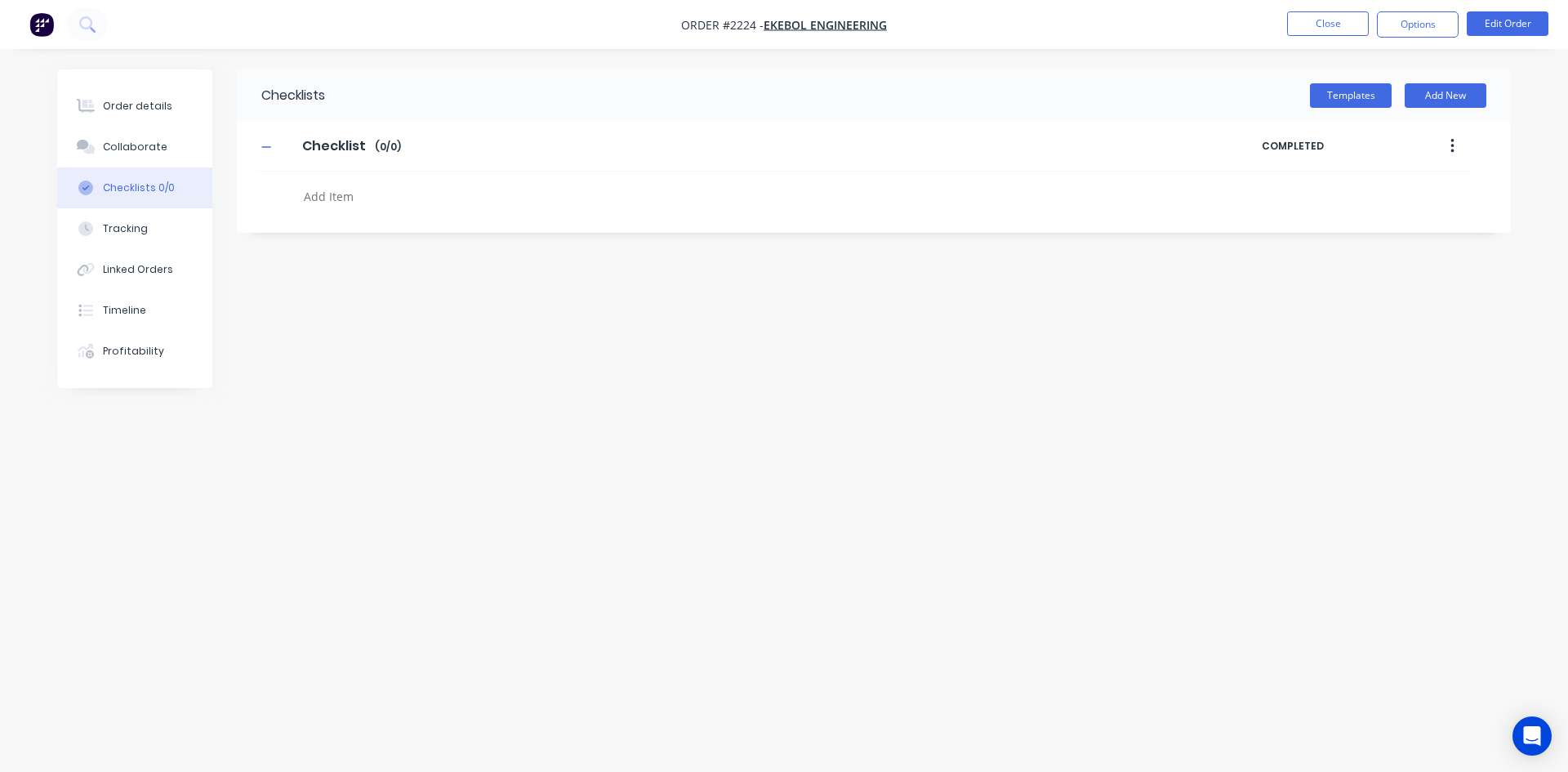
click at [322, 197] on textarea at bounding box center [690, 197] width 786 height 24
type textarea "x"
type textarea "P"
type textarea "x"
type textarea "PO"
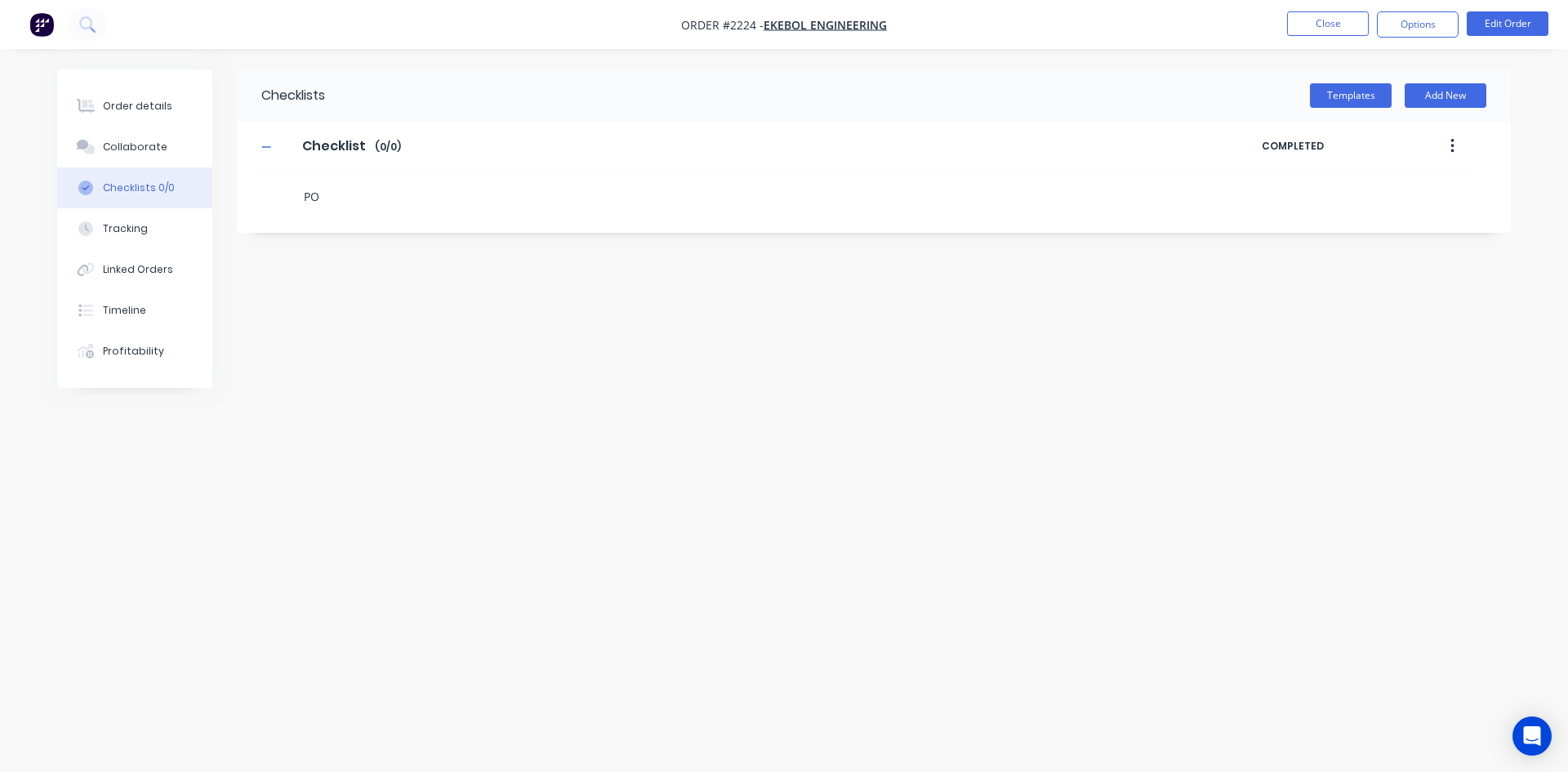
type textarea "x"
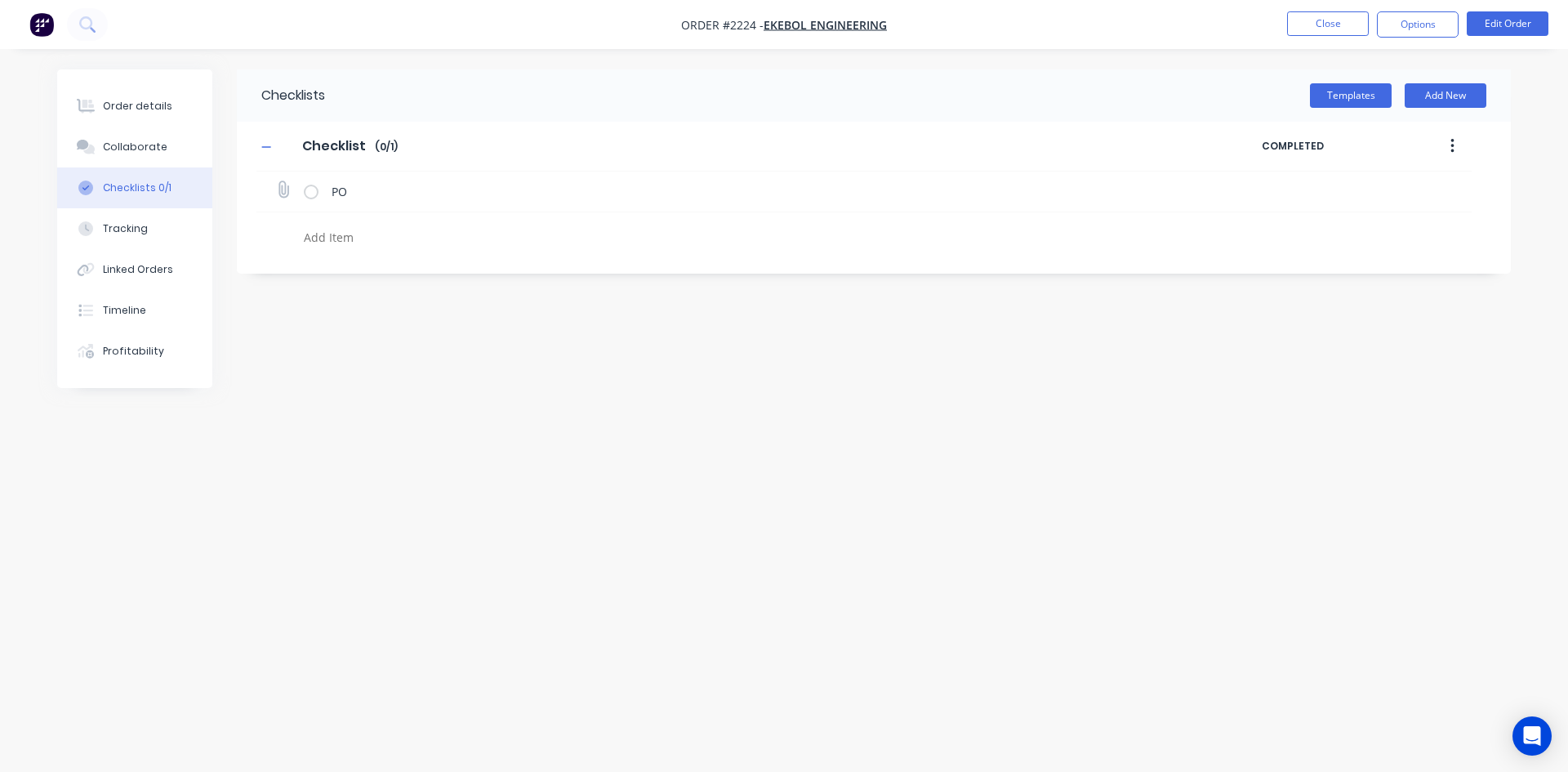
click at [280, 188] on icon at bounding box center [284, 189] width 21 height 21
click at [276, 181] on input "file" at bounding box center [276, 181] width 0 height 0
click at [340, 243] on textarea at bounding box center [690, 237] width 786 height 24
type textarea "x"
click at [391, 260] on div "Checklists Templates Add New Checklist Checklist Enter Checklist name ( 0 / 1 )…" at bounding box center [873, 172] width 1274 height 205
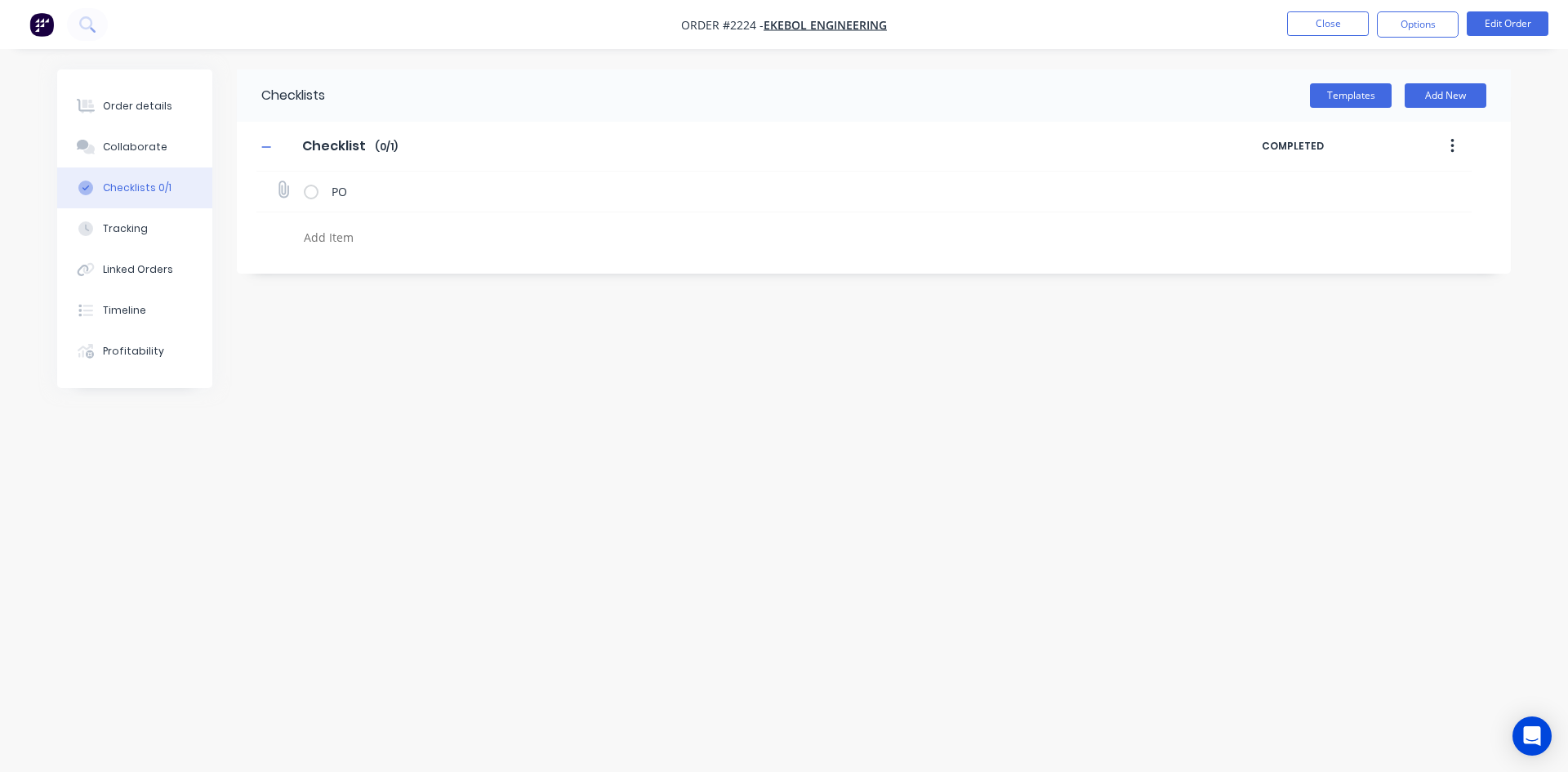
click at [284, 189] on icon at bounding box center [283, 189] width 22 height 22
click at [276, 181] on input "file" at bounding box center [276, 181] width 0 height 0
type input "C:\fakepath\PO Print_EKEBOL - 12631.pdf"
click at [1328, 16] on button "Close" at bounding box center [1328, 24] width 82 height 25
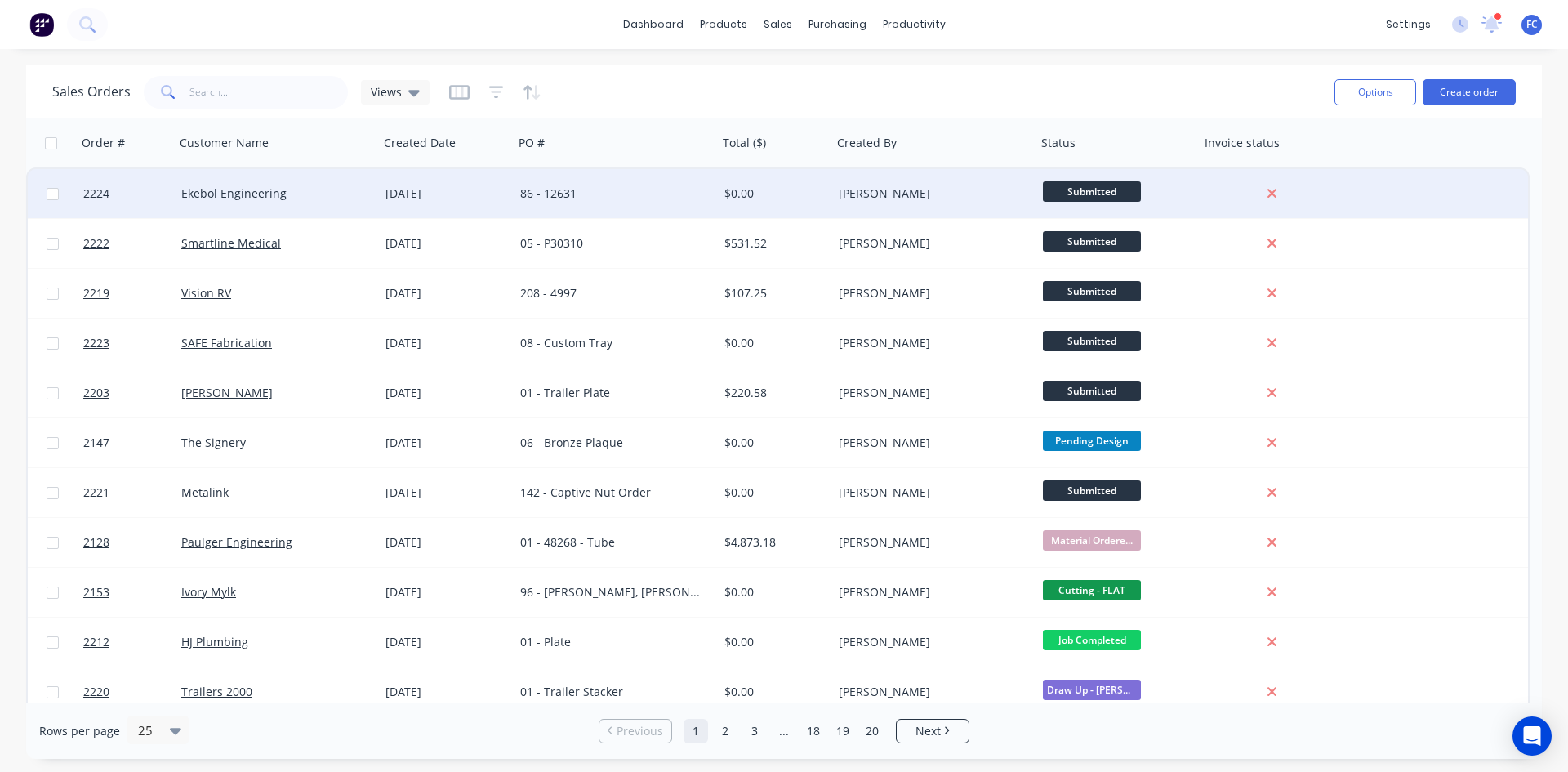
click at [625, 196] on div "86 - 12631" at bounding box center [611, 194] width 181 height 16
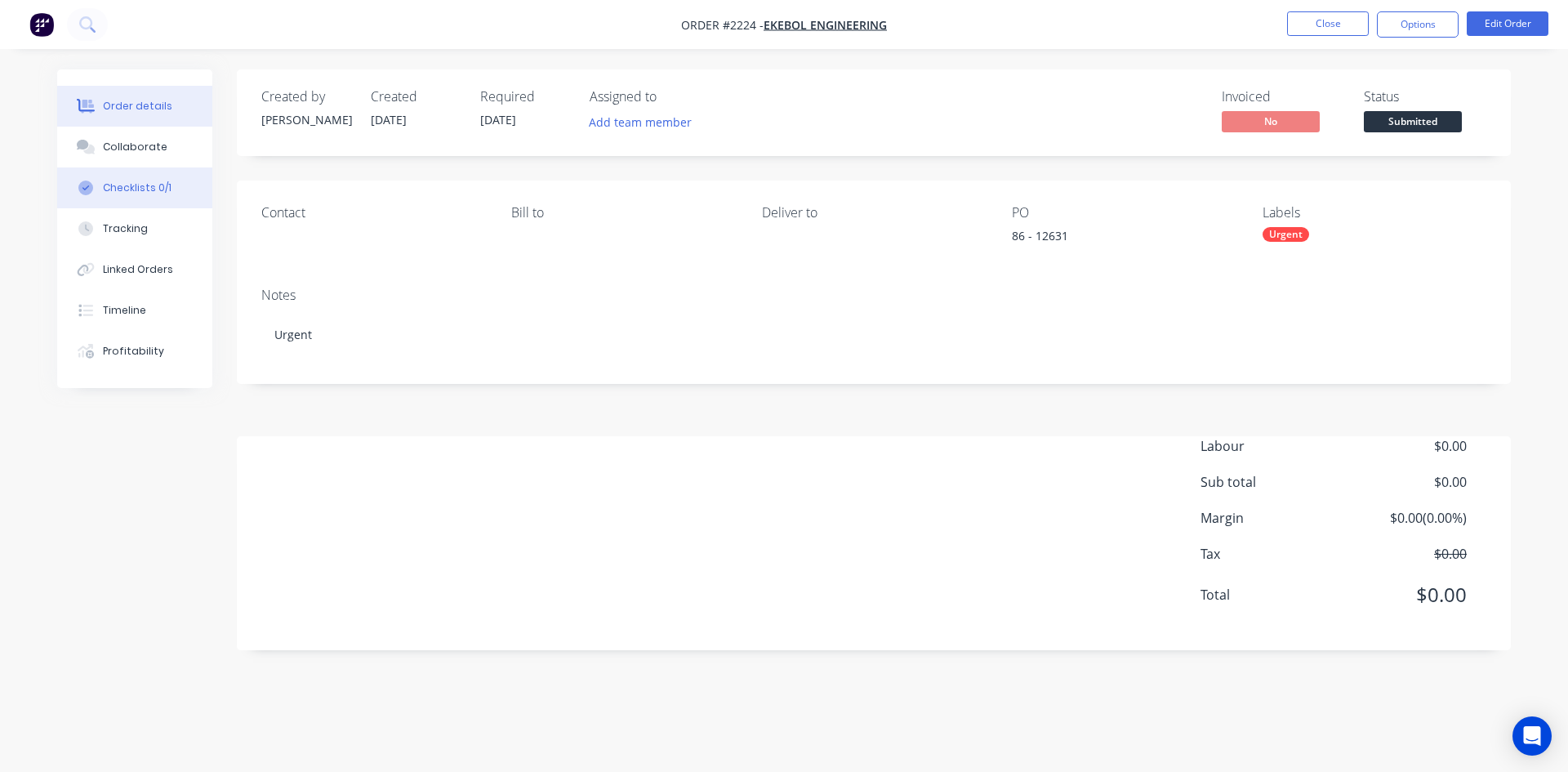
click at [142, 193] on div "Checklists 0/1" at bounding box center [137, 188] width 68 height 15
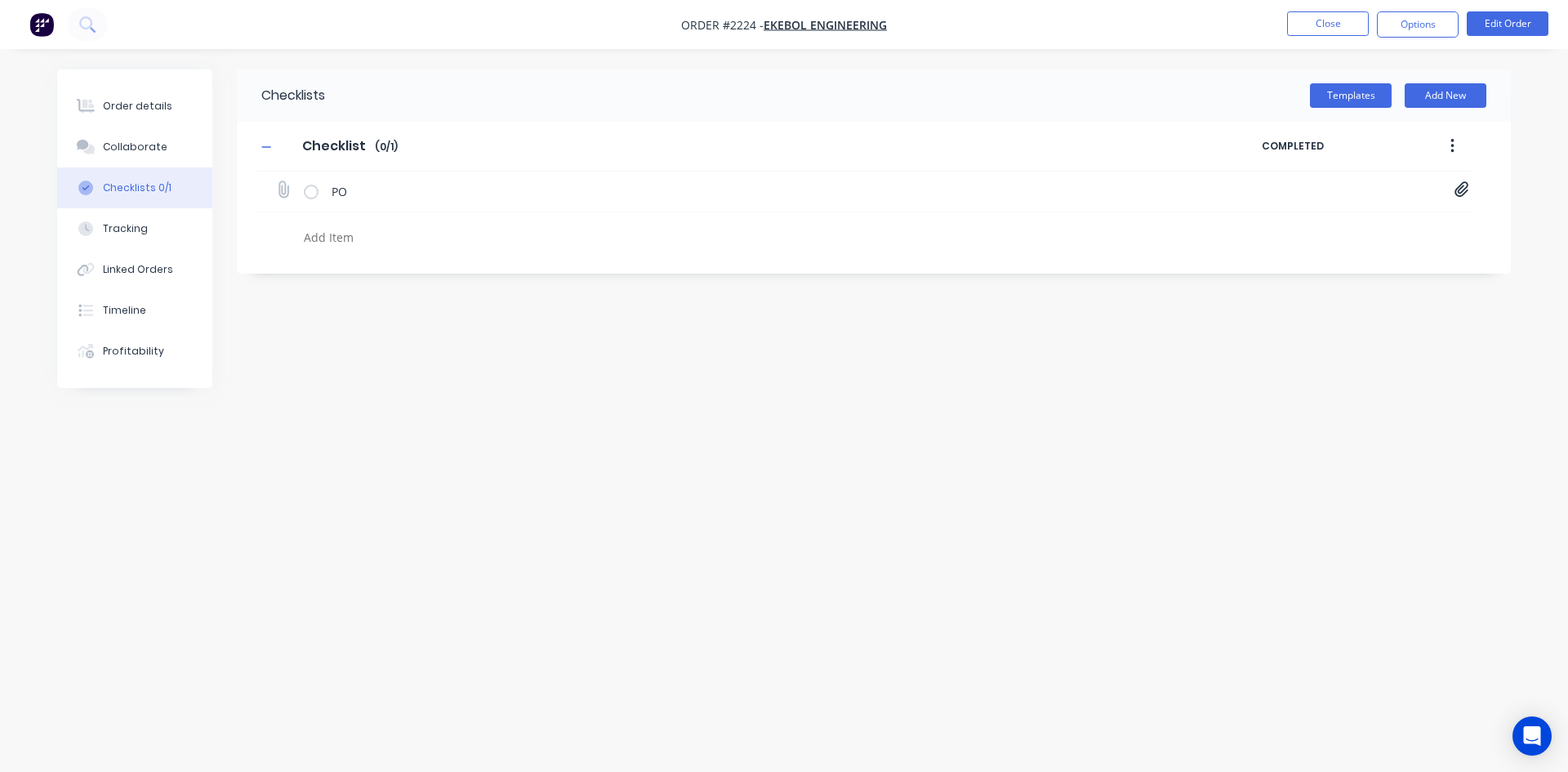
click at [1462, 186] on icon at bounding box center [1461, 189] width 14 height 15
click at [1318, 222] on link "PO Print_EKEBOL - 12631.pdf" at bounding box center [1330, 225] width 190 height 17
click at [1355, 221] on link "PO Print_EKEBOL - 12631.pdf" at bounding box center [1330, 225] width 190 height 17
click at [161, 98] on button "Order details" at bounding box center [134, 106] width 156 height 41
type textarea "x"
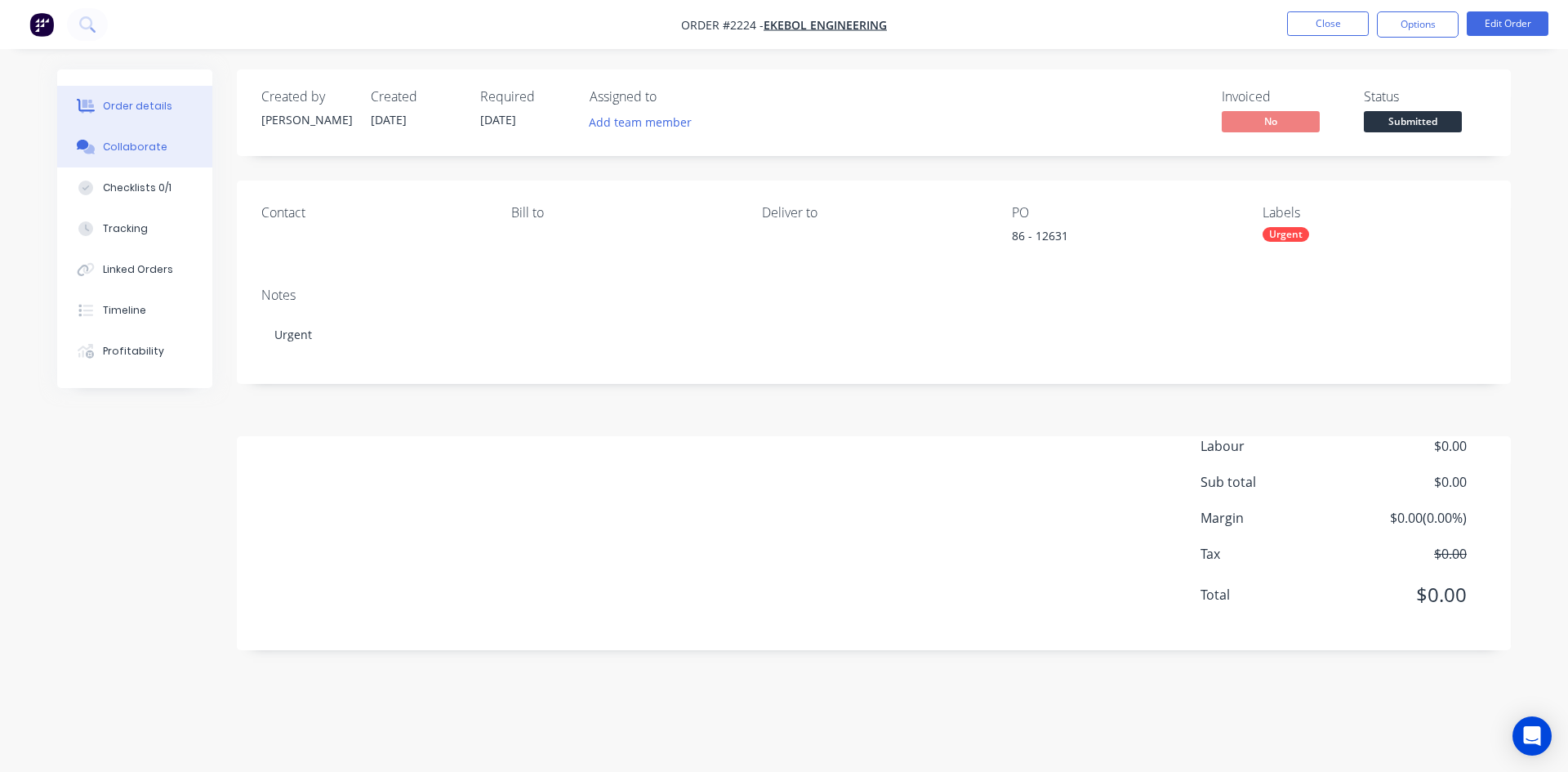
click at [143, 144] on div "Collaborate" at bounding box center [135, 147] width 65 height 15
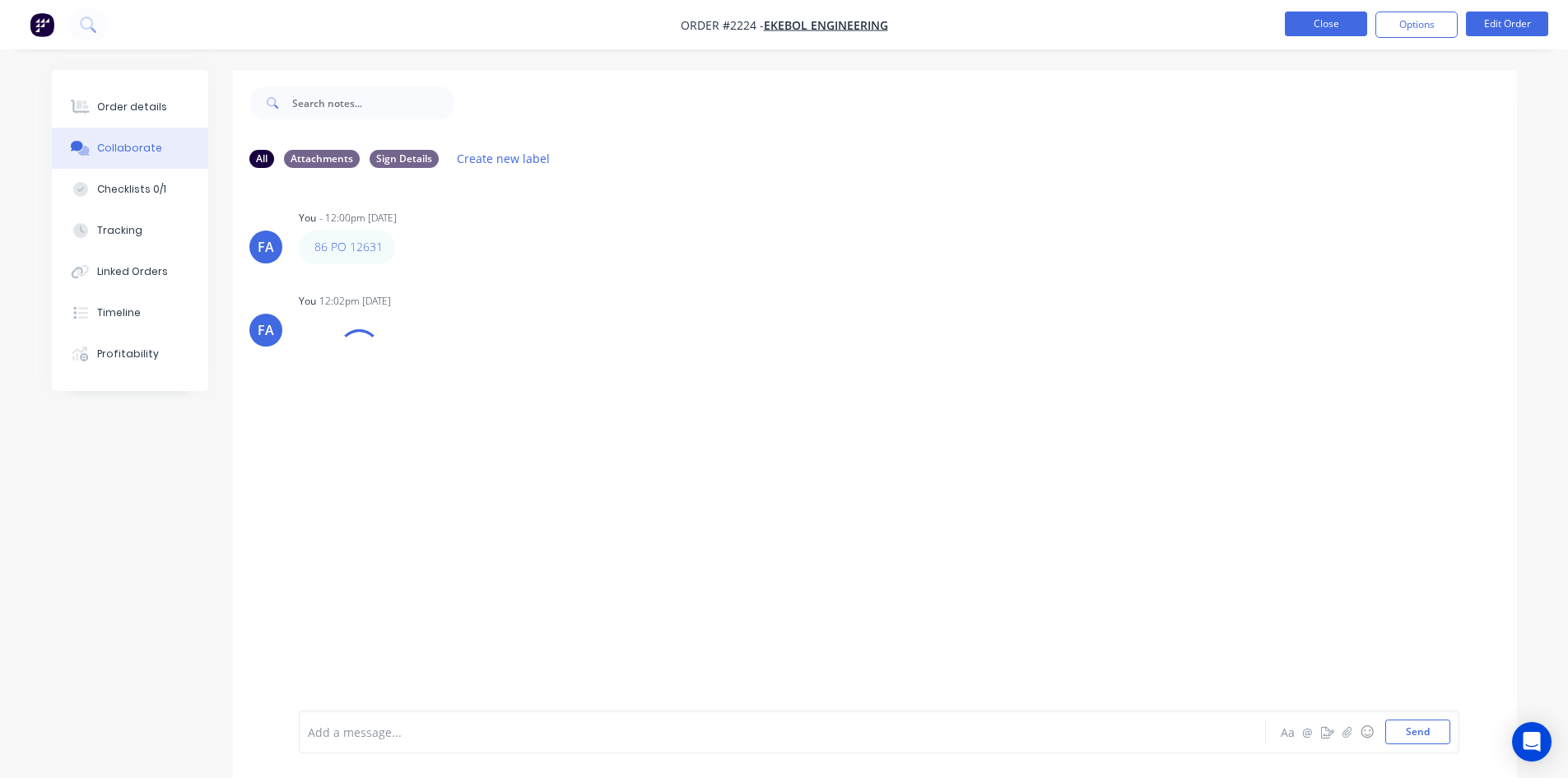
click at [1323, 22] on button "Close" at bounding box center [1326, 24] width 82 height 25
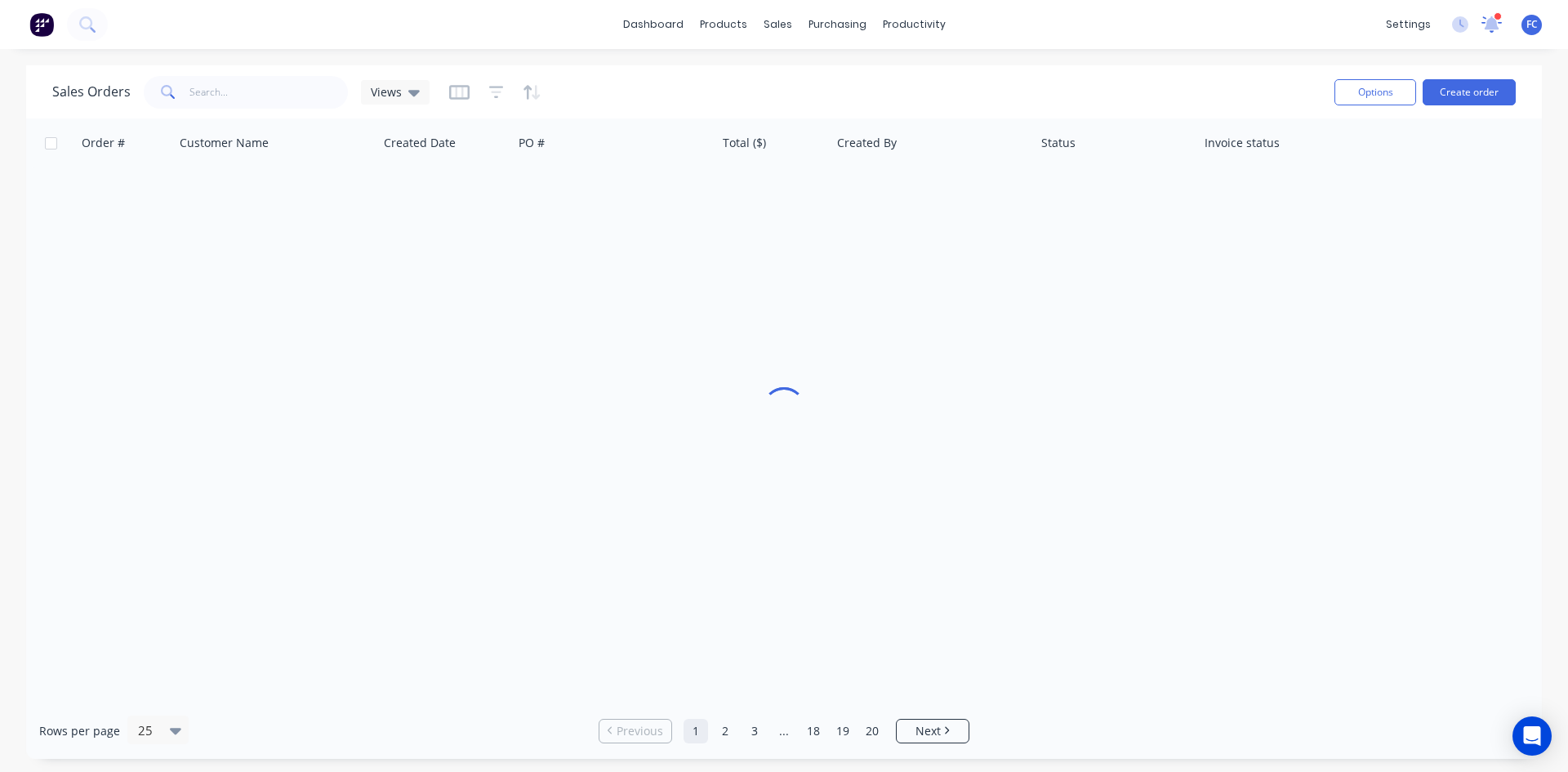
click at [1483, 20] on icon at bounding box center [1491, 24] width 20 height 16
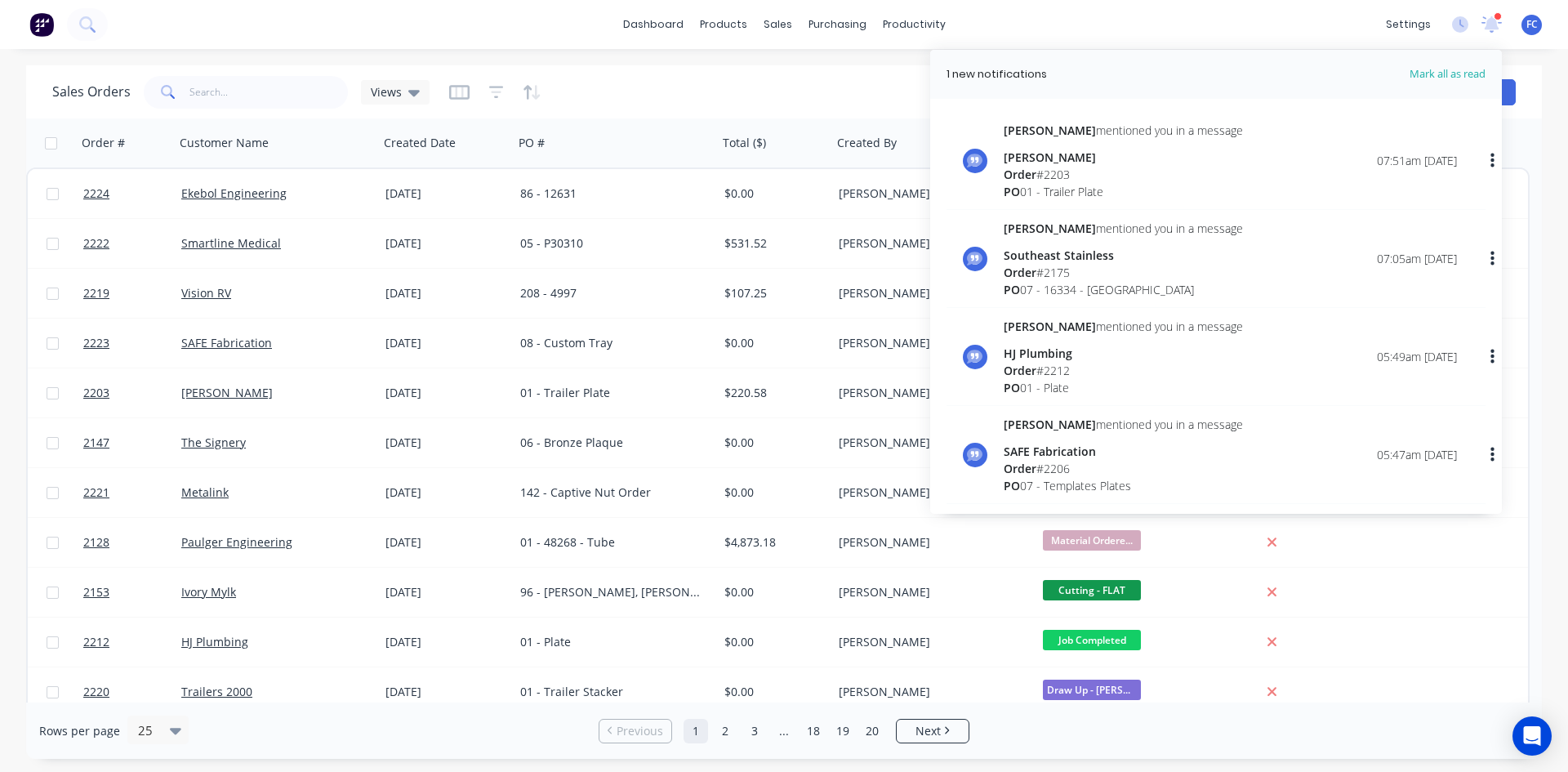
click at [1060, 128] on div "Emma mentioned you in a message" at bounding box center [1123, 130] width 239 height 17
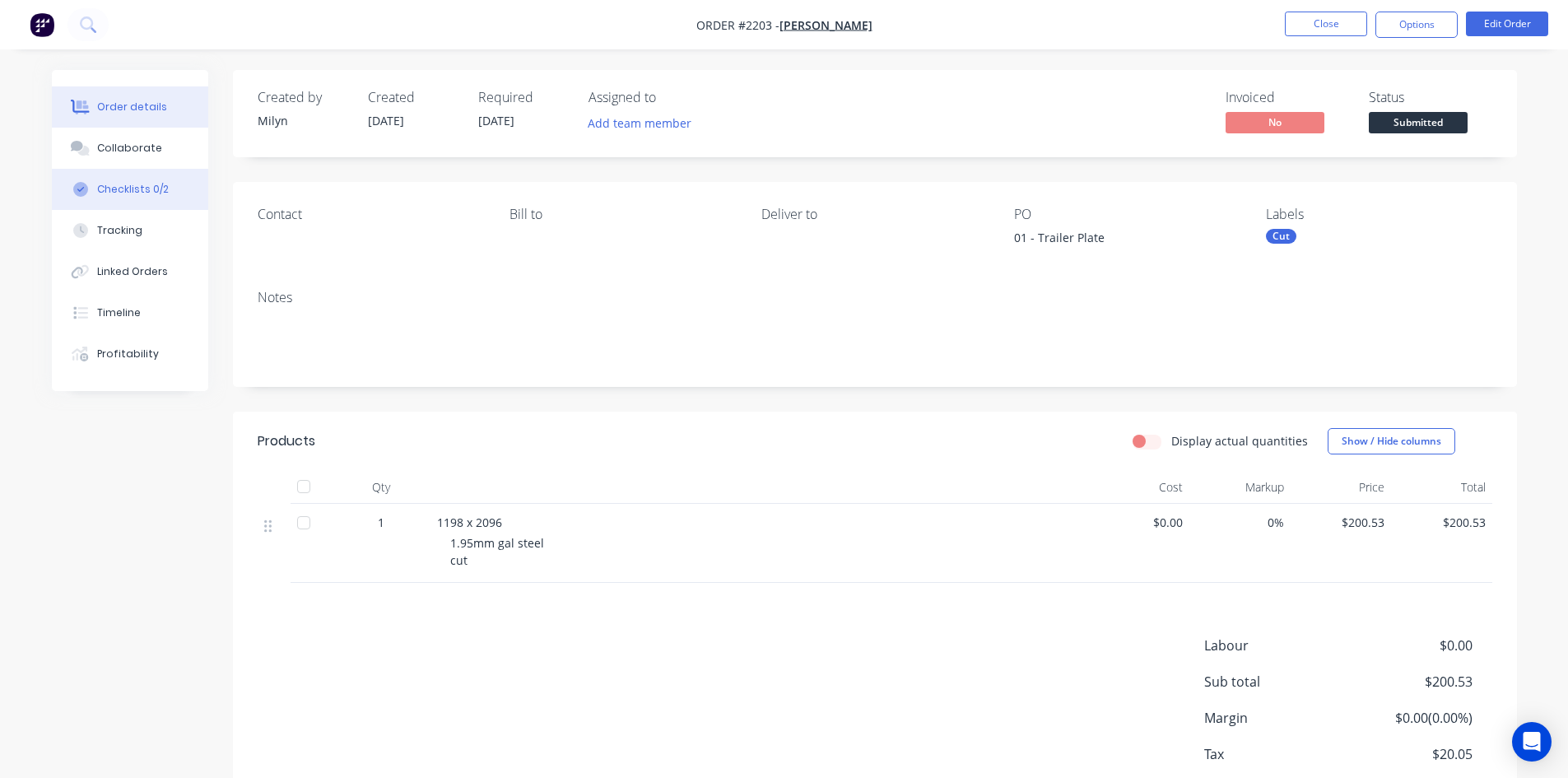
click at [119, 187] on div "Checklists 0/2" at bounding box center [133, 189] width 72 height 15
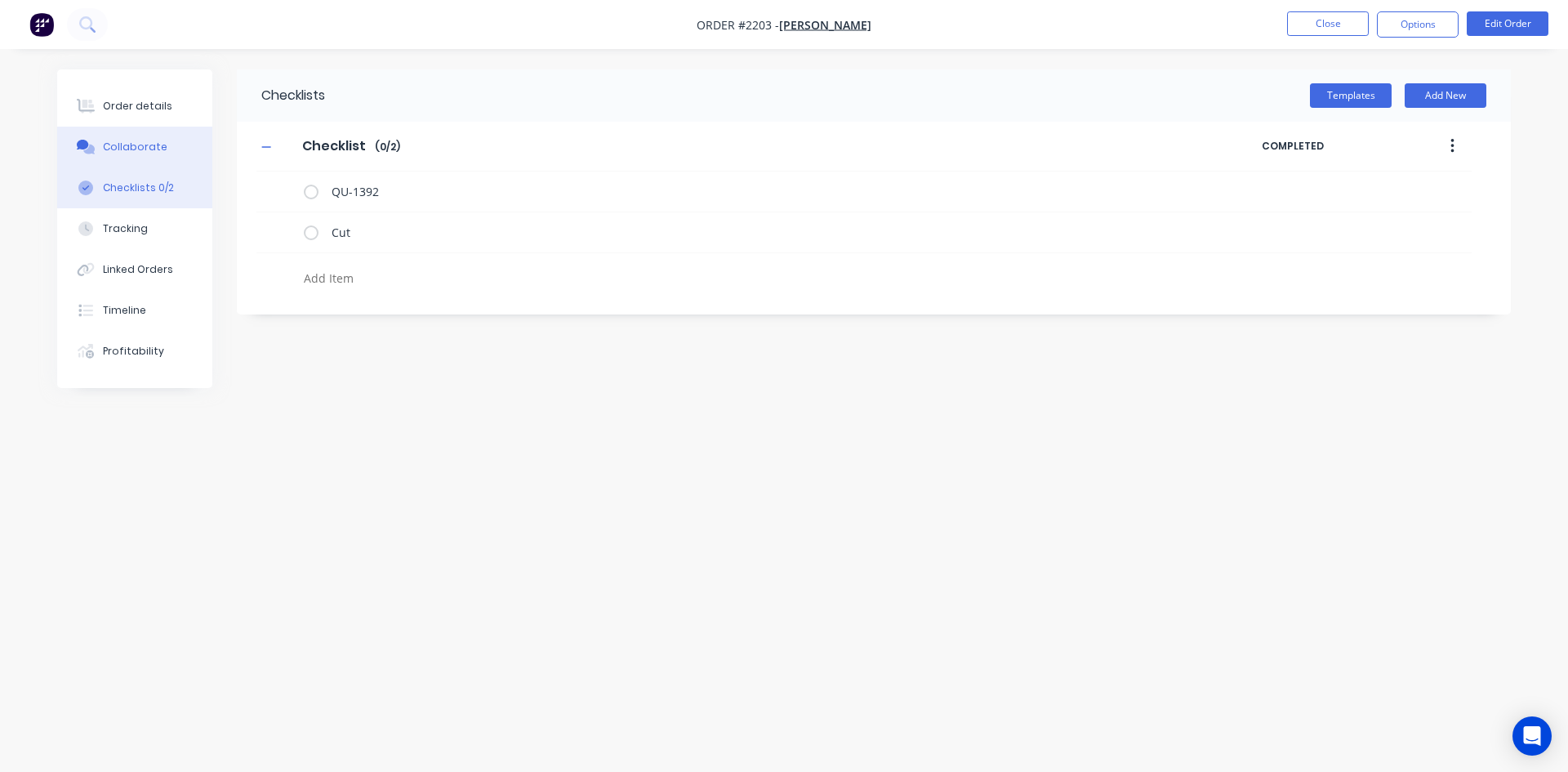
click at [158, 152] on div "Collaborate" at bounding box center [135, 147] width 65 height 15
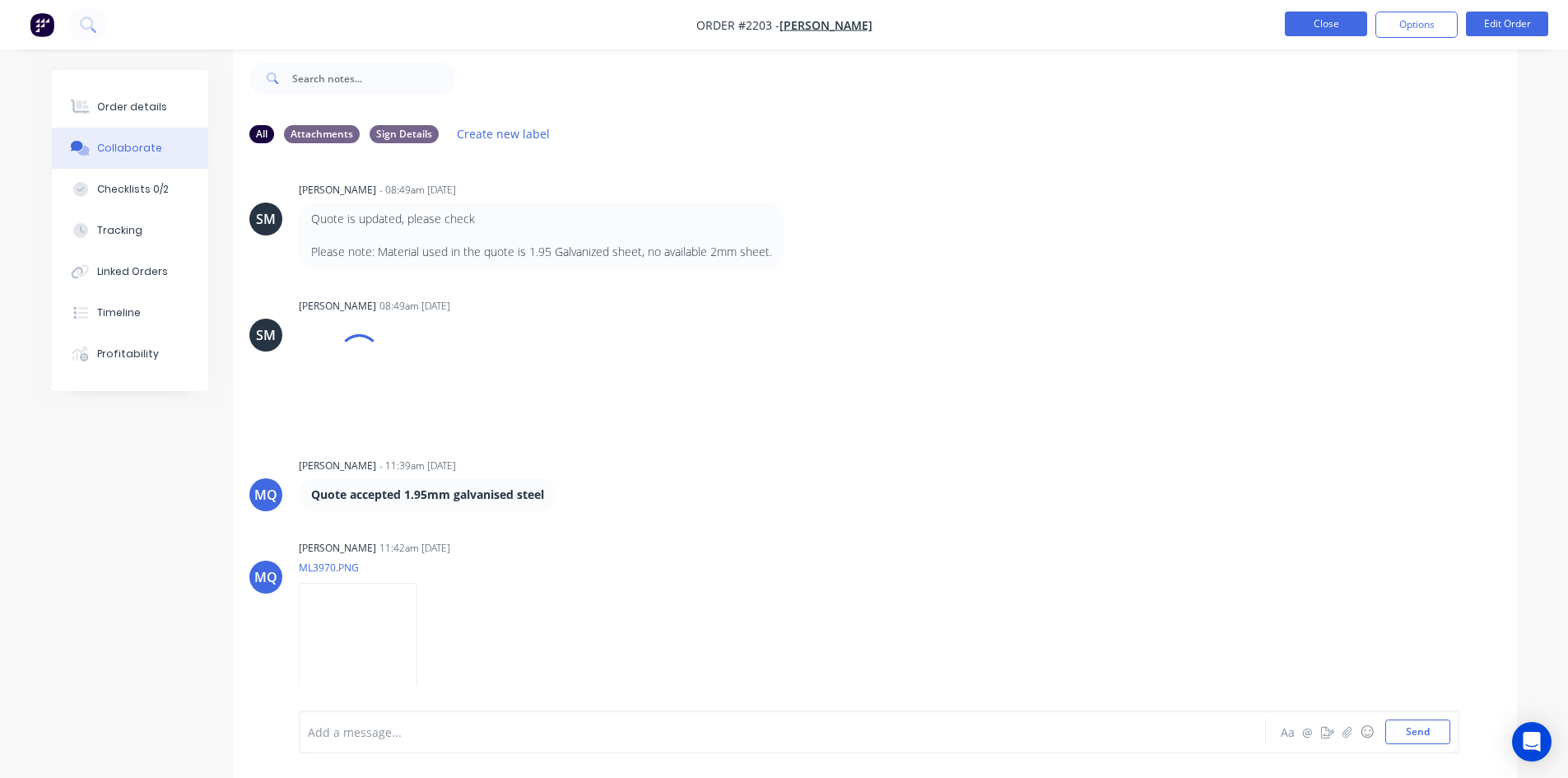
scroll to position [1016, 0]
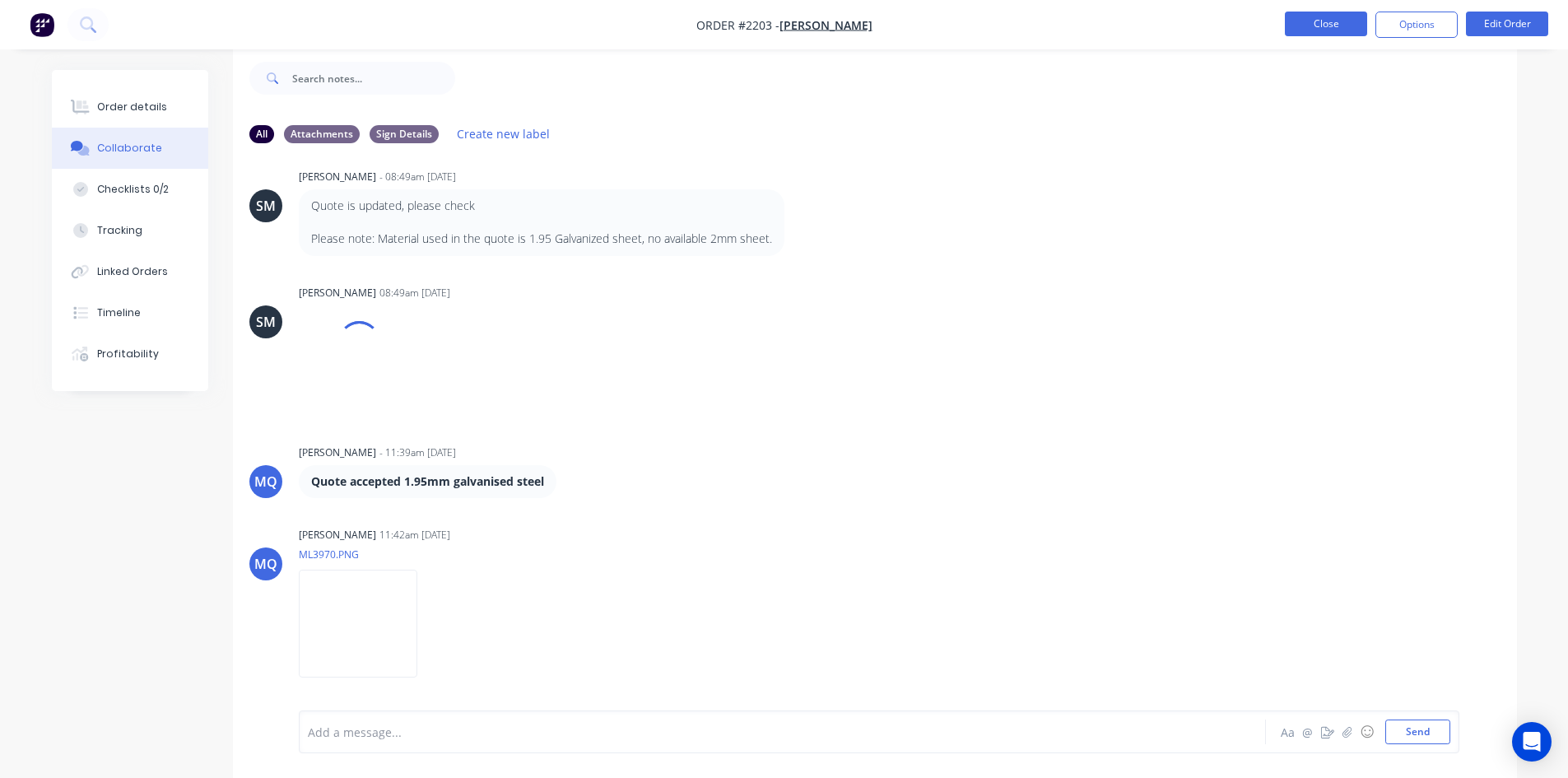
click at [1297, 17] on button "Close" at bounding box center [1326, 24] width 82 height 25
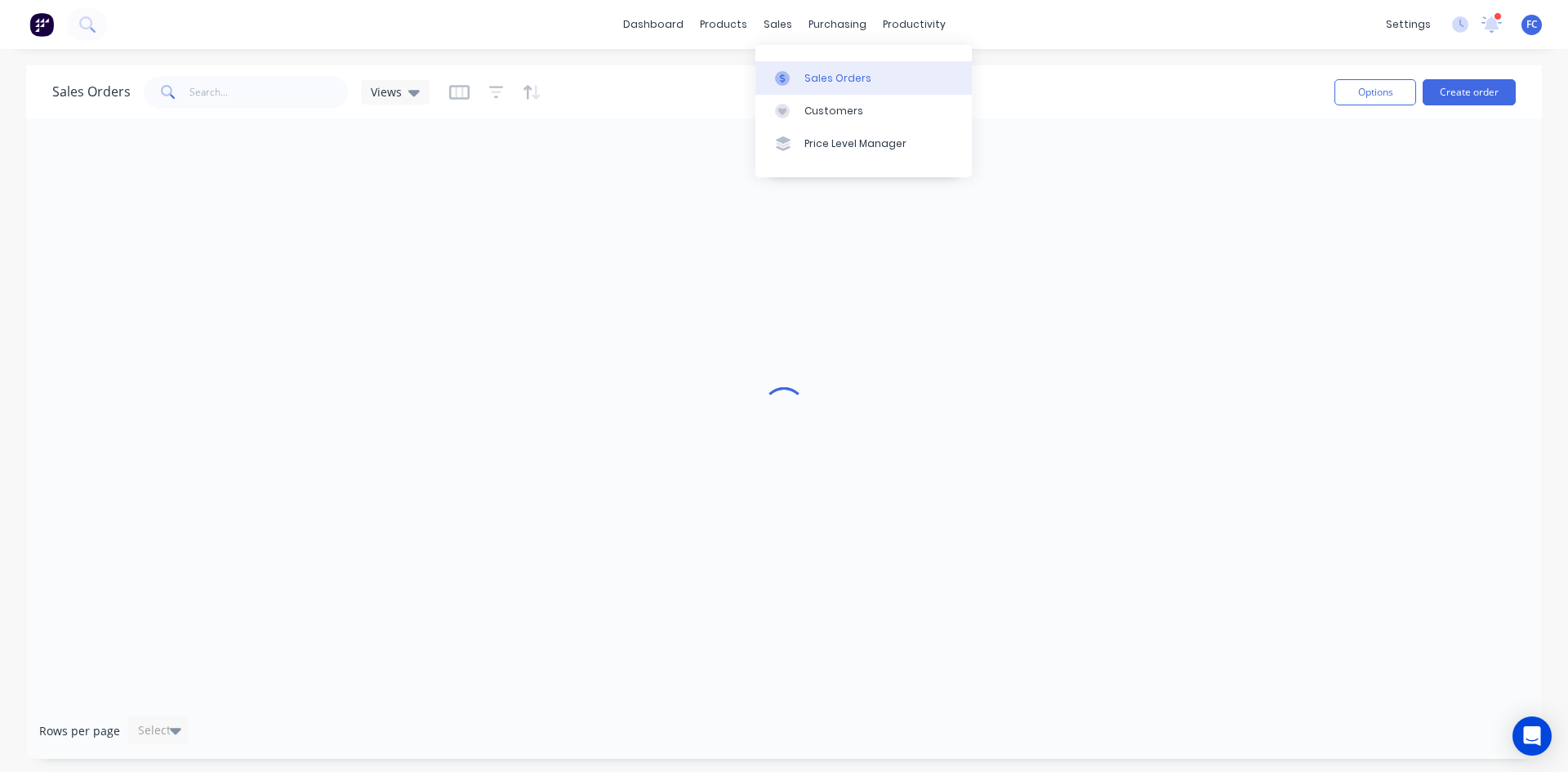
drag, startPoint x: 812, startPoint y: 68, endPoint x: 820, endPoint y: 70, distance: 8.2
click at [812, 68] on link "Sales Orders" at bounding box center [863, 77] width 216 height 33
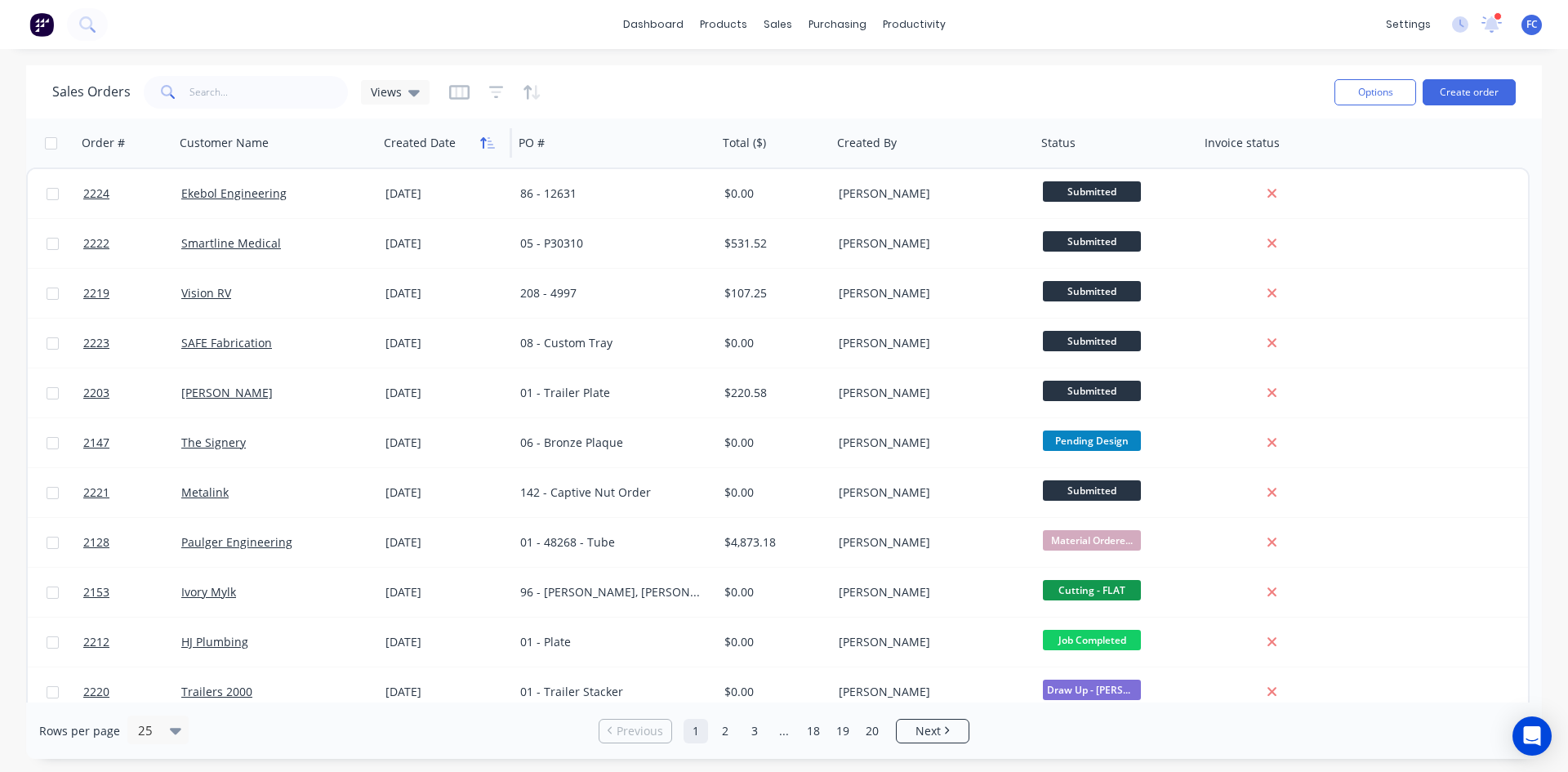
drag, startPoint x: 473, startPoint y: 142, endPoint x: 484, endPoint y: 143, distance: 11.0
click at [473, 142] on div at bounding box center [442, 142] width 116 height 33
click at [484, 143] on icon "button" at bounding box center [487, 142] width 15 height 13
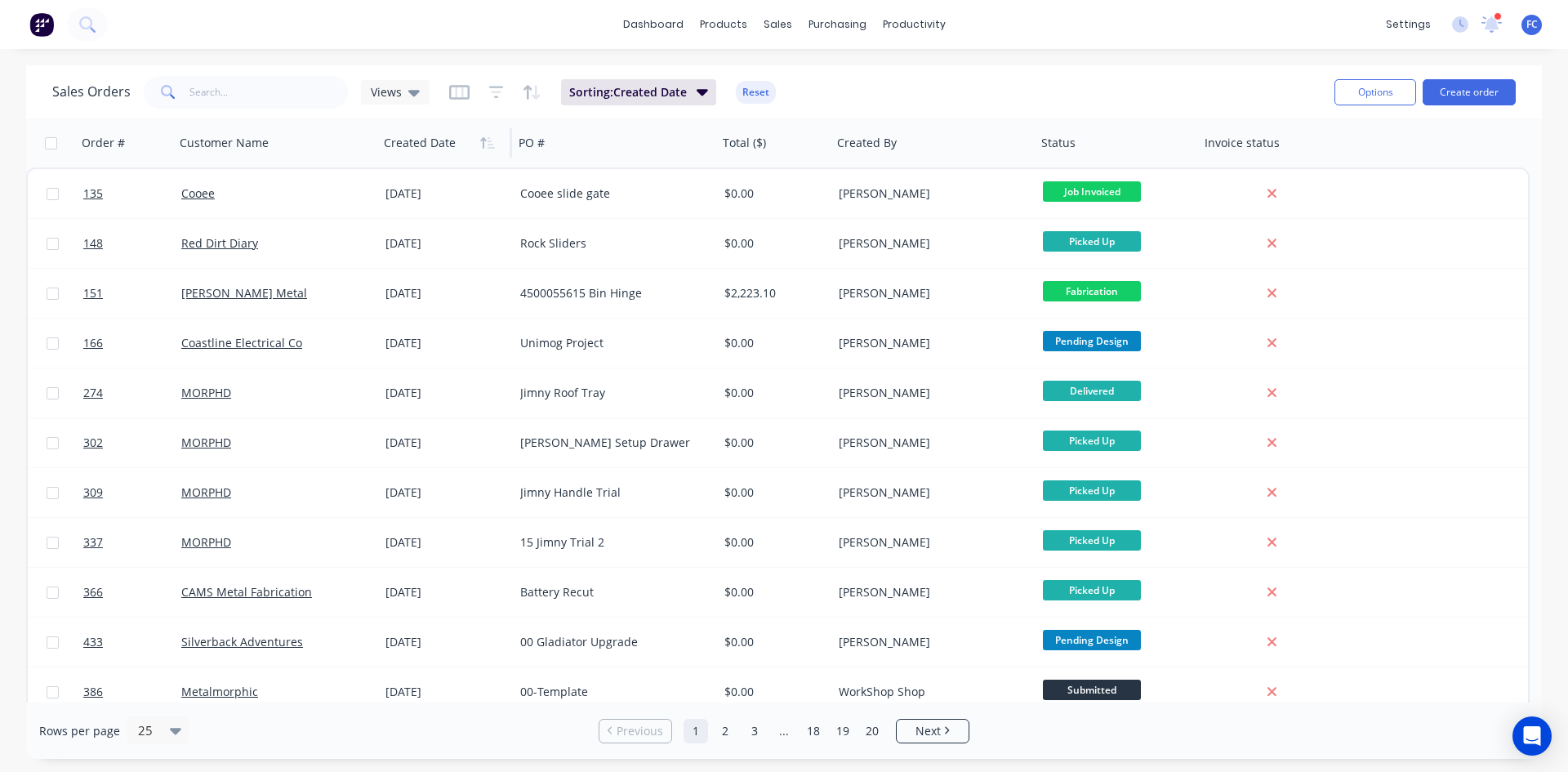
click at [484, 143] on icon "button" at bounding box center [487, 142] width 15 height 13
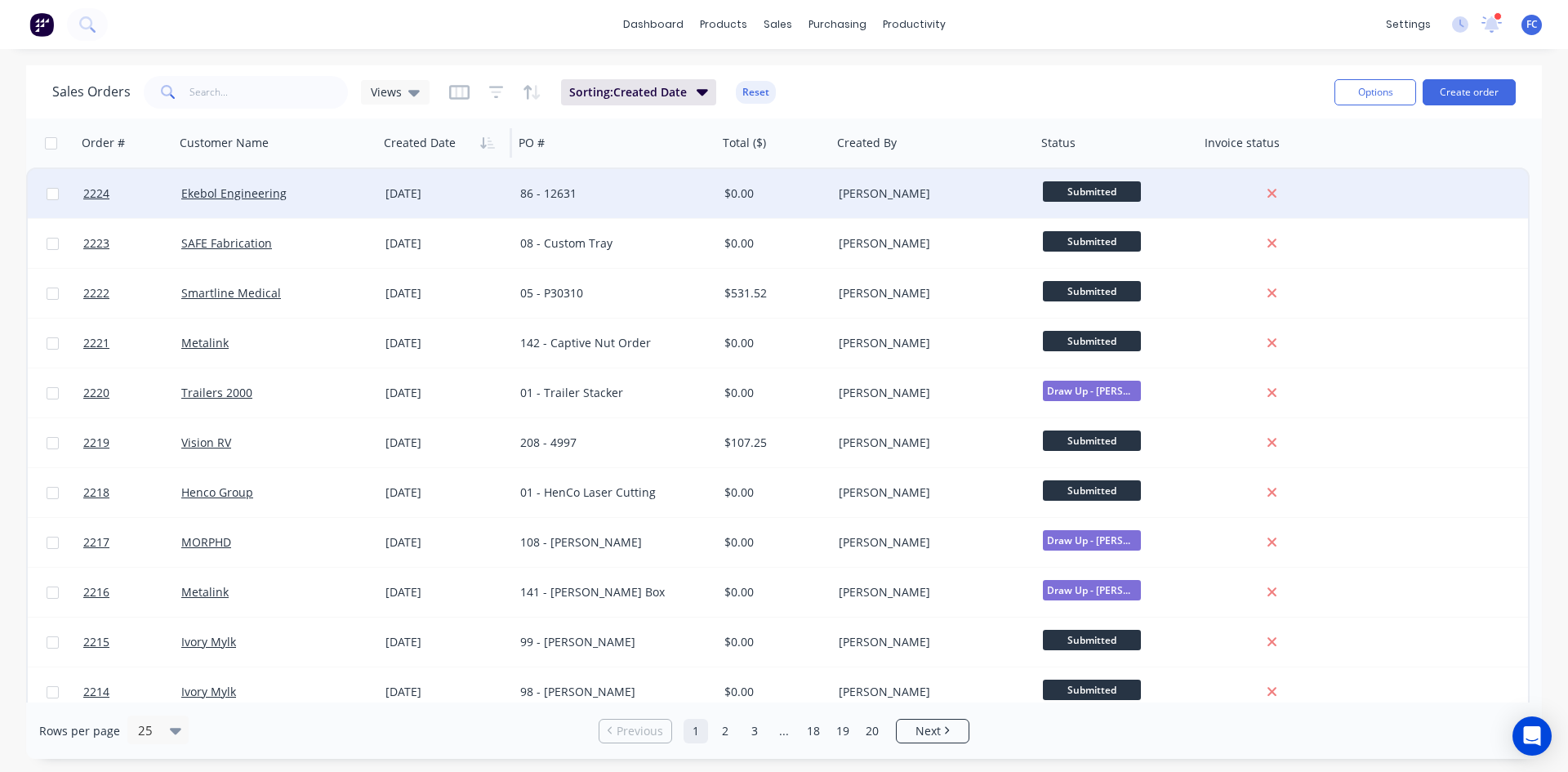
click at [419, 180] on div "[DATE]" at bounding box center [446, 193] width 135 height 49
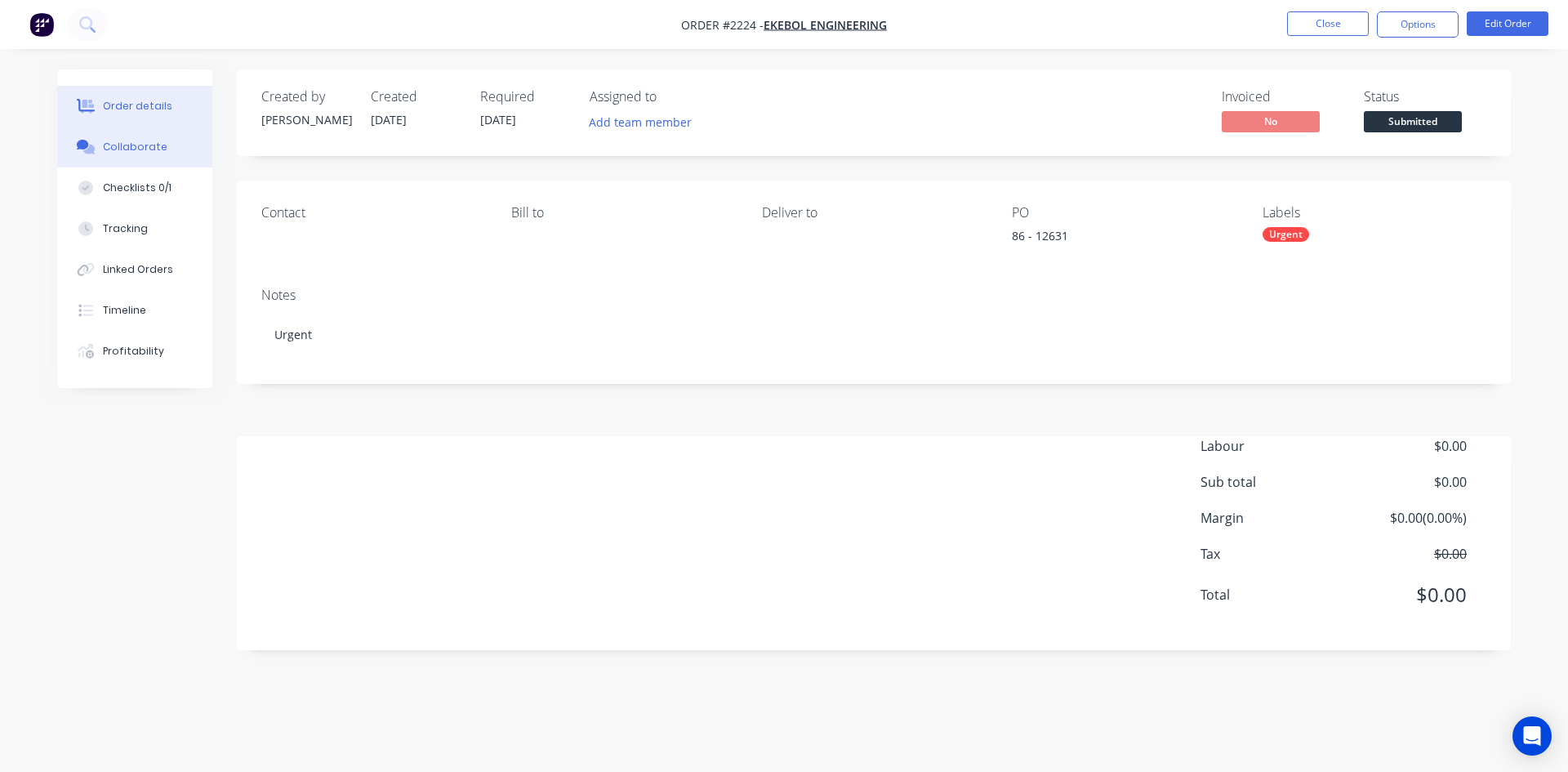
click at [145, 153] on div "Collaborate" at bounding box center [135, 147] width 65 height 15
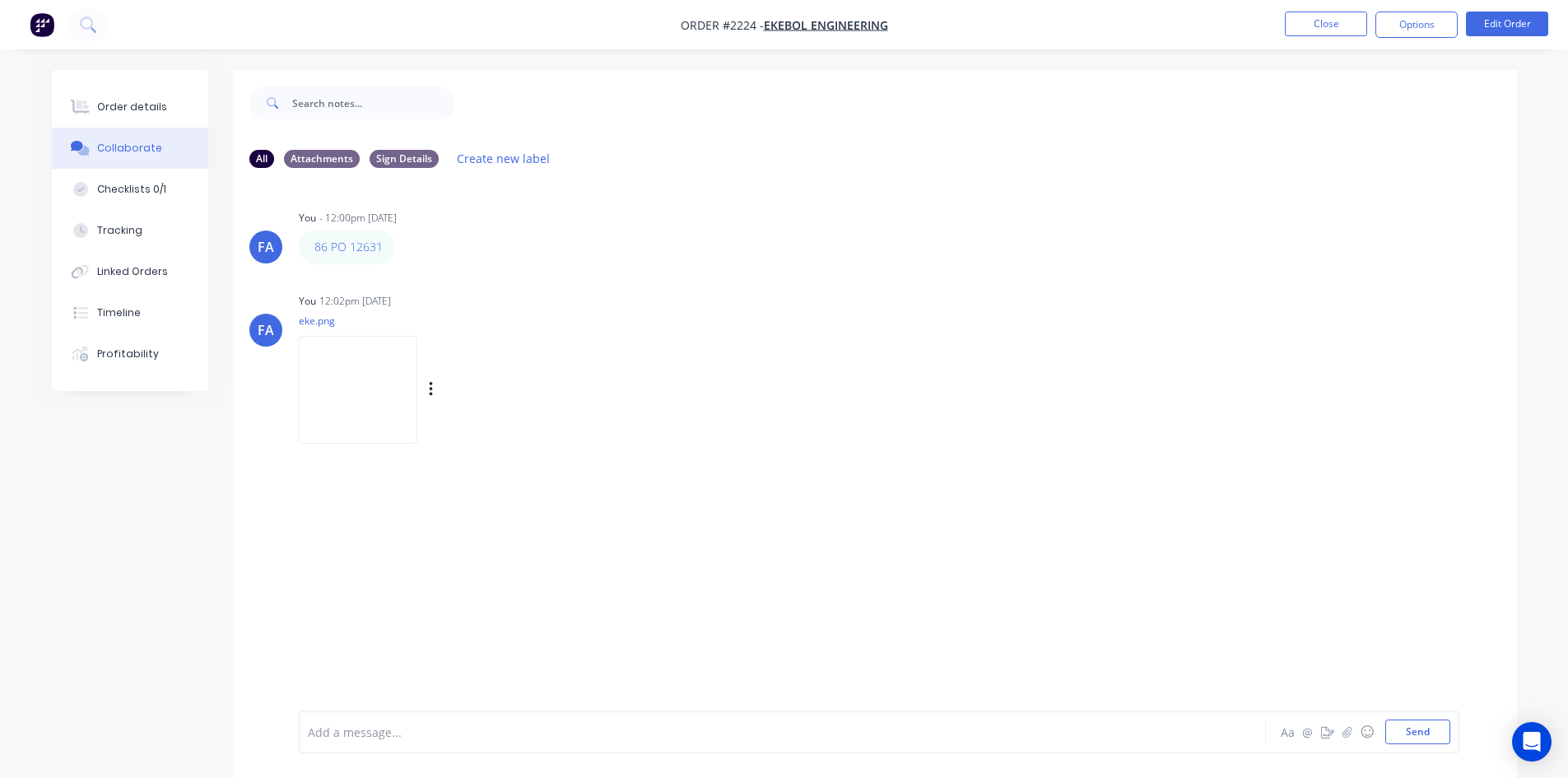
drag, startPoint x: 340, startPoint y: 249, endPoint x: 315, endPoint y: 358, distance: 111.8
click at [315, 358] on img at bounding box center [358, 390] width 118 height 108
